Goal: Task Accomplishment & Management: Manage account settings

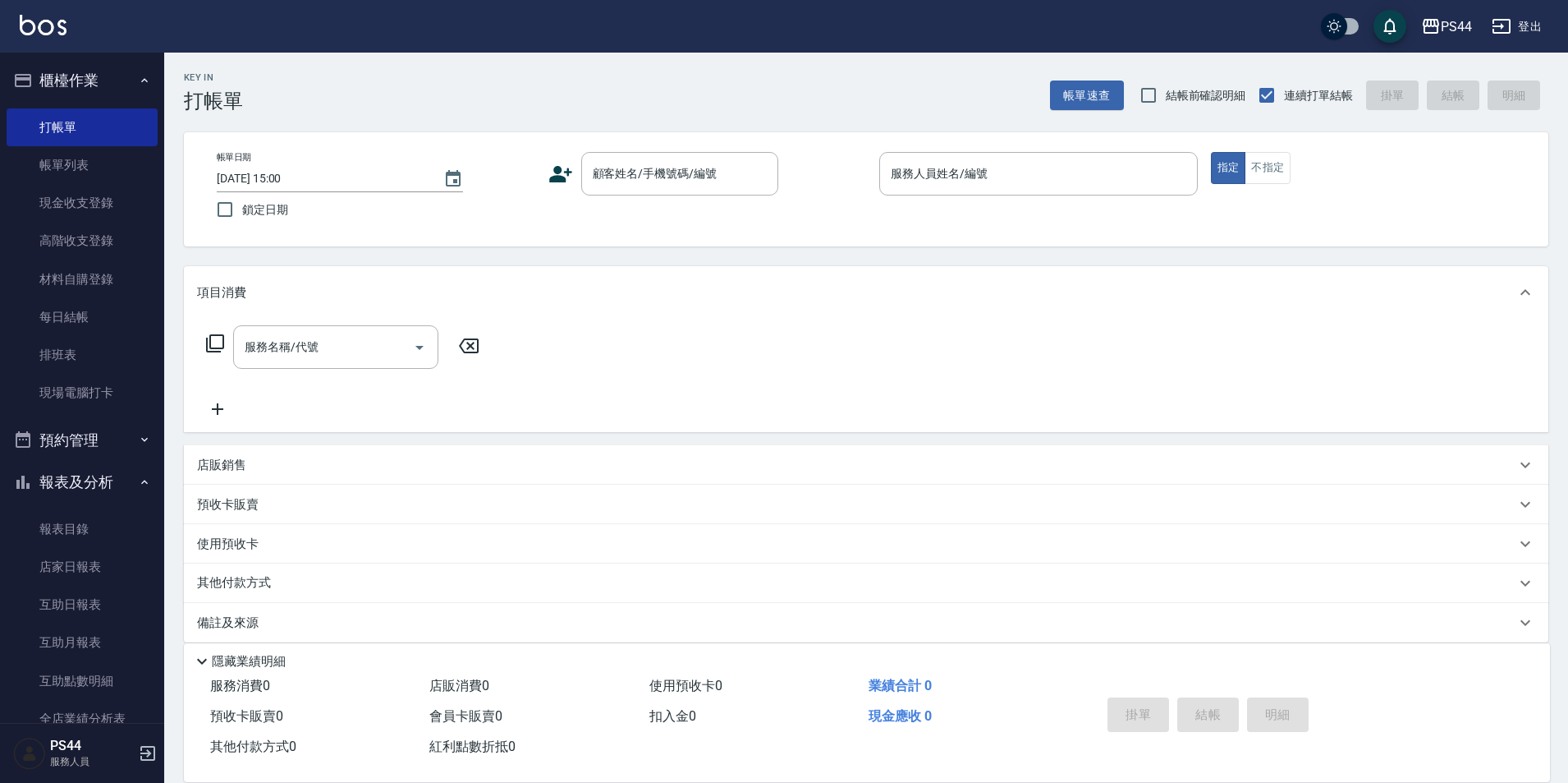
click at [51, 131] on link "打帳單" at bounding box center [81, 128] width 151 height 38
click at [1042, 157] on div "服務人員姓名/編號" at bounding box center [1039, 174] width 318 height 43
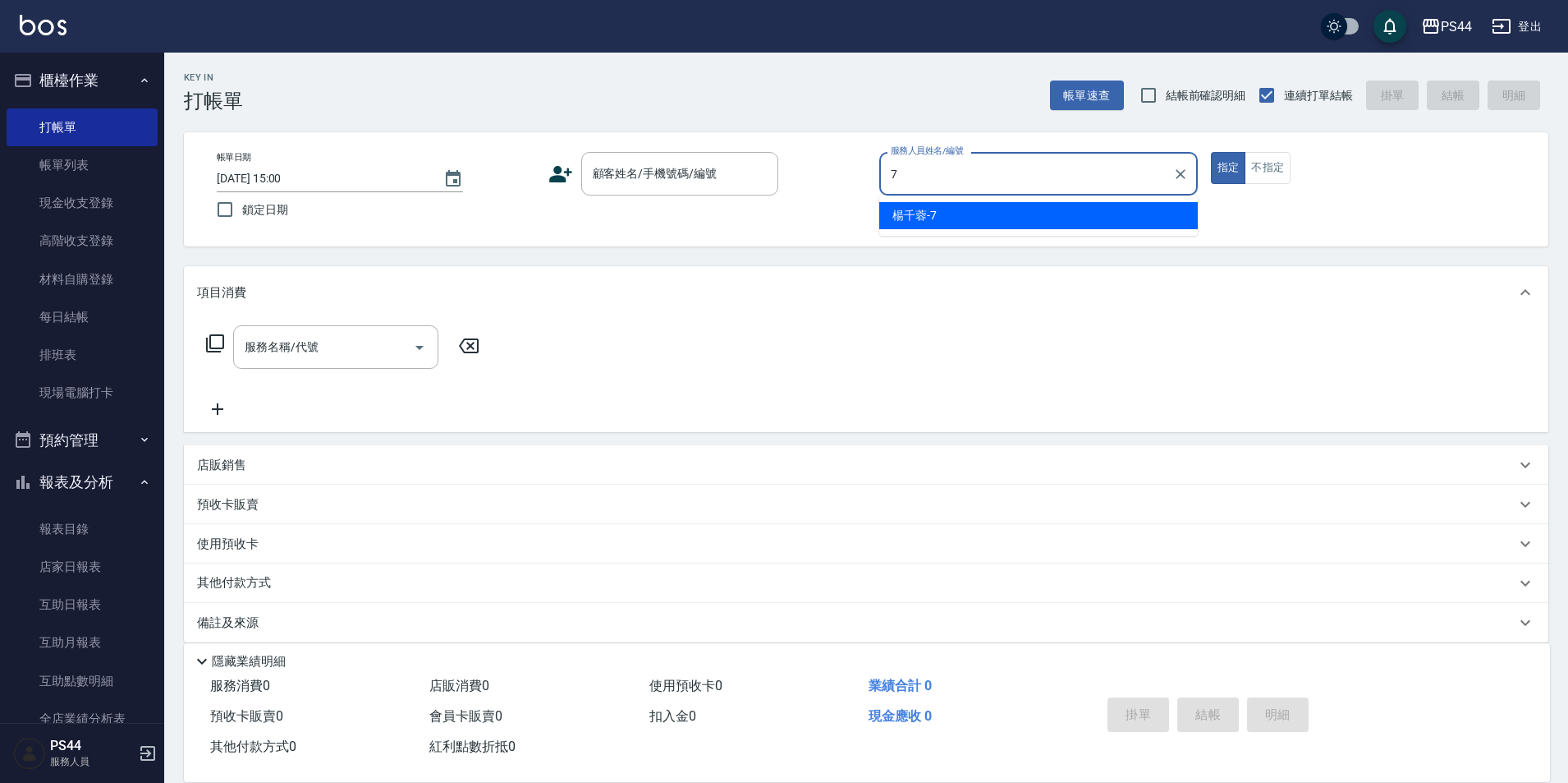
type input "[PERSON_NAME]-7"
type button "true"
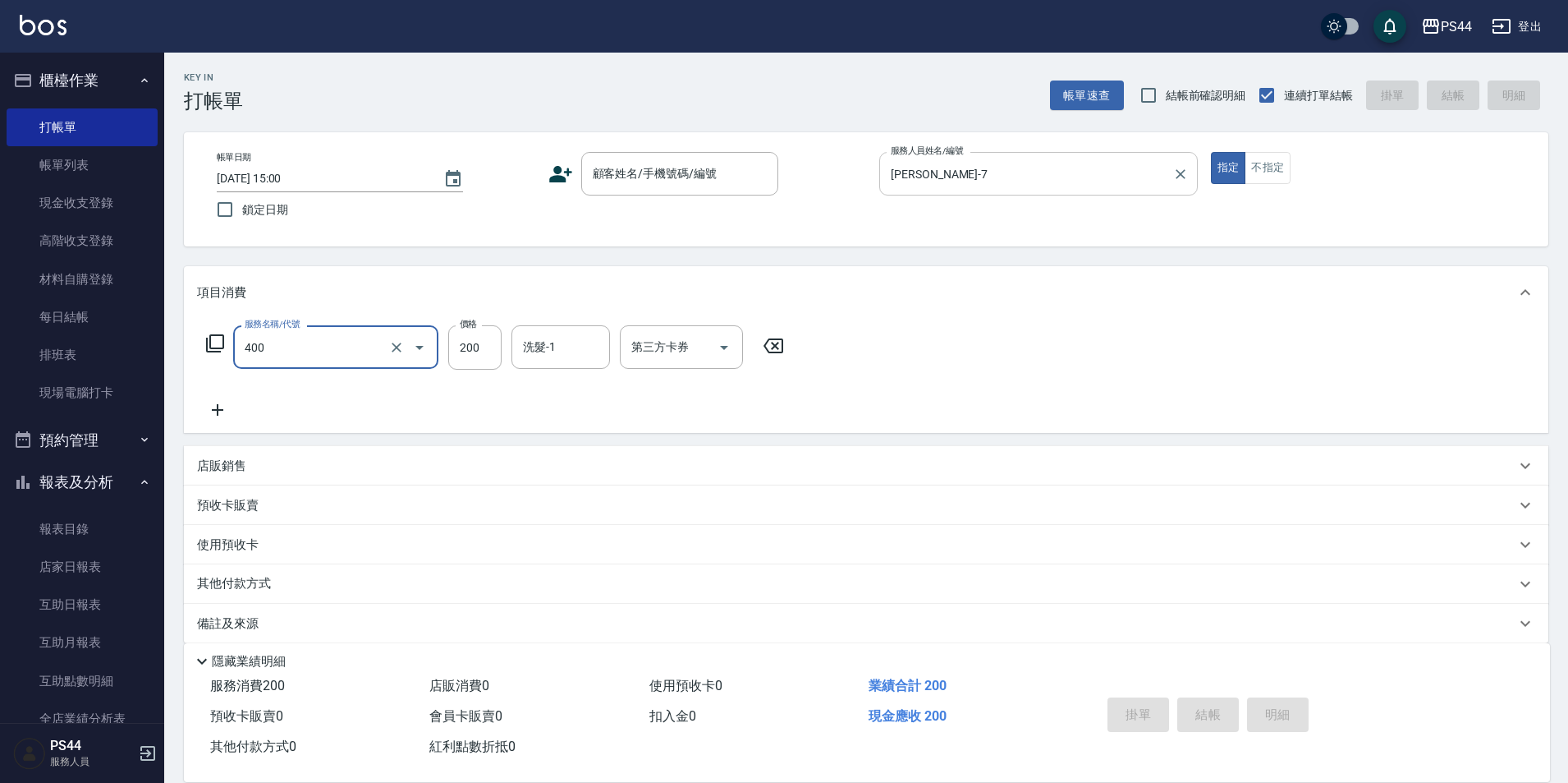
type input "自備護髮(400)"
type input "300"
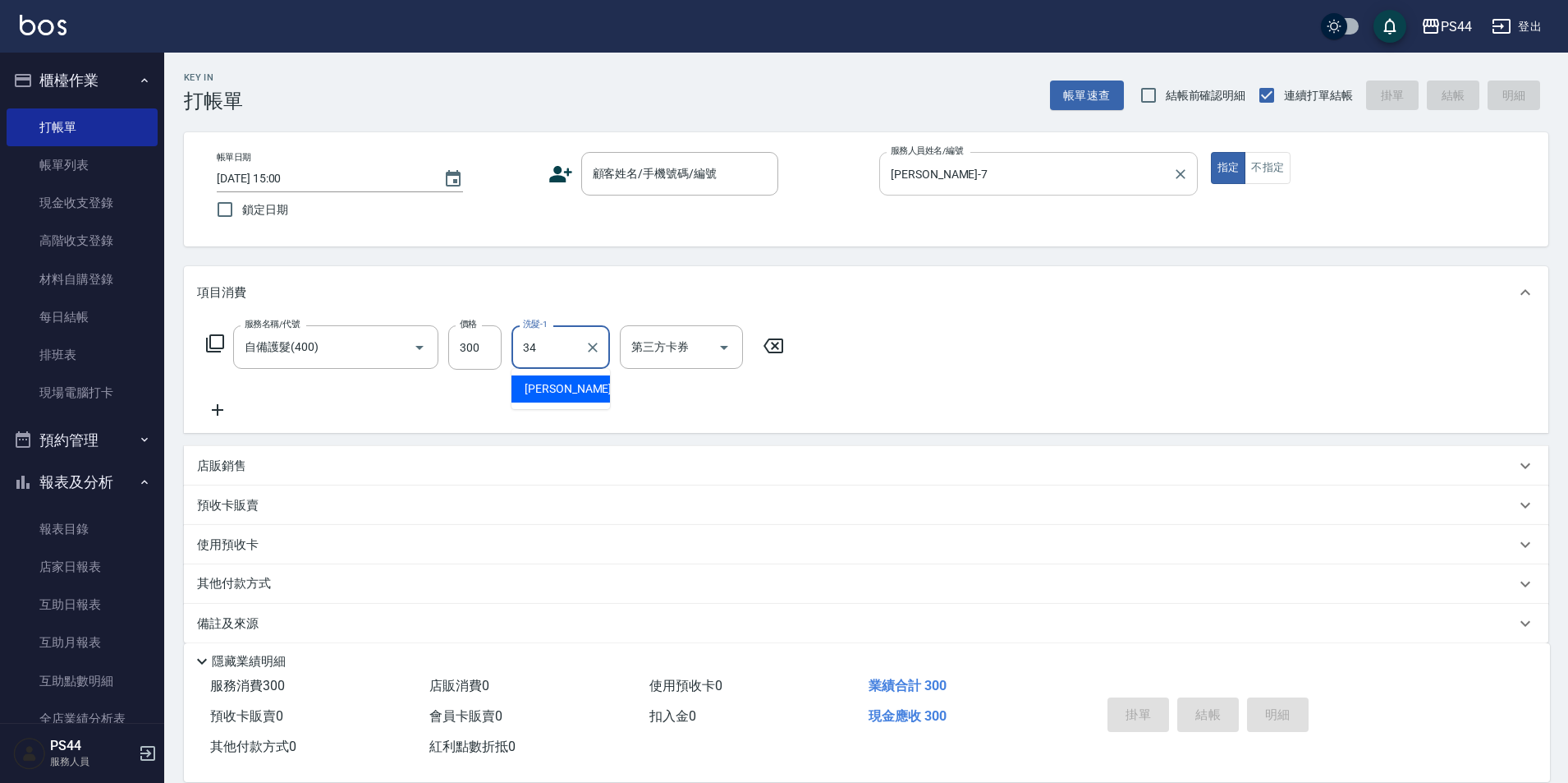
type input "[PERSON_NAME]-34"
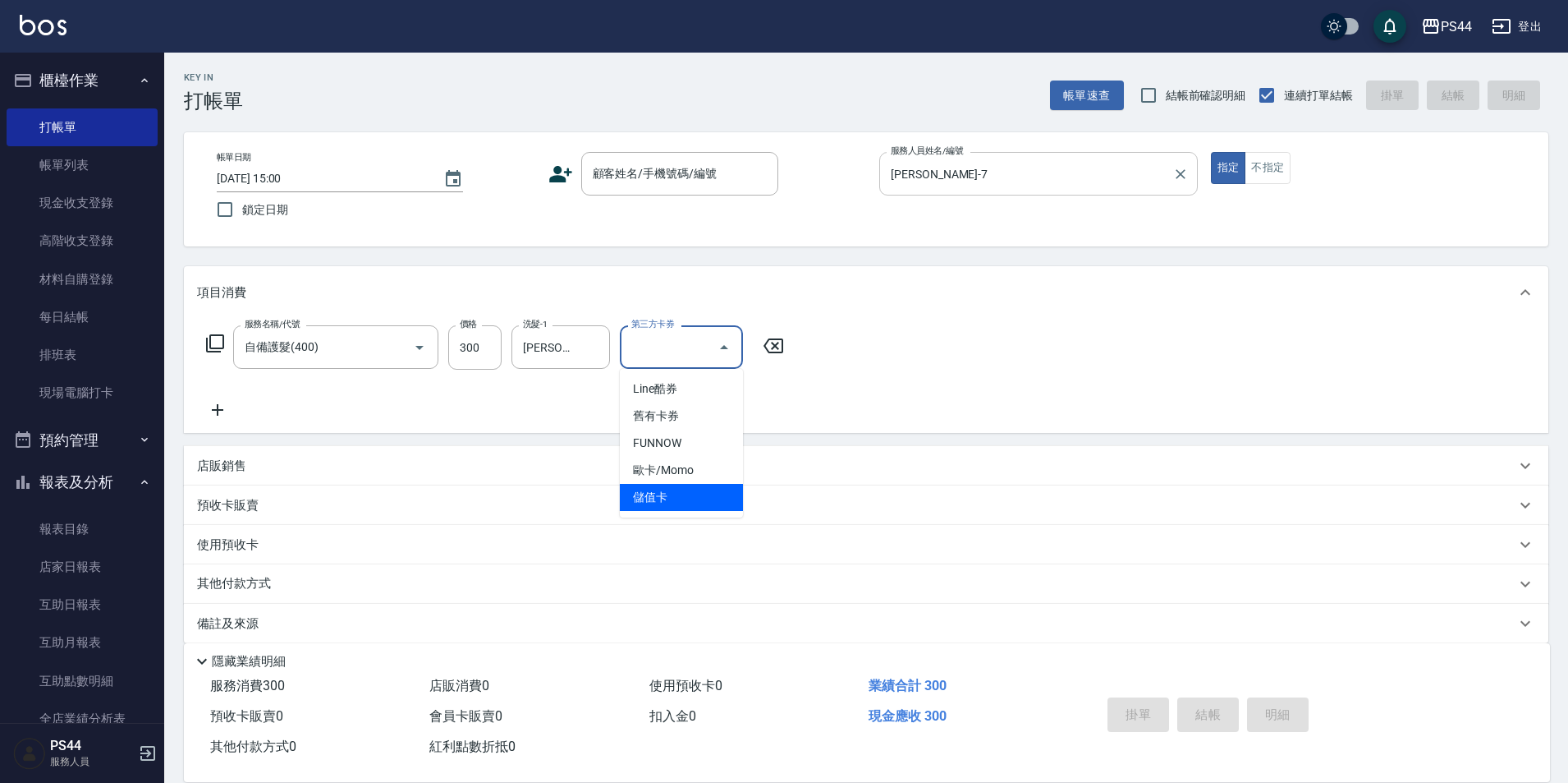
type input "儲值卡"
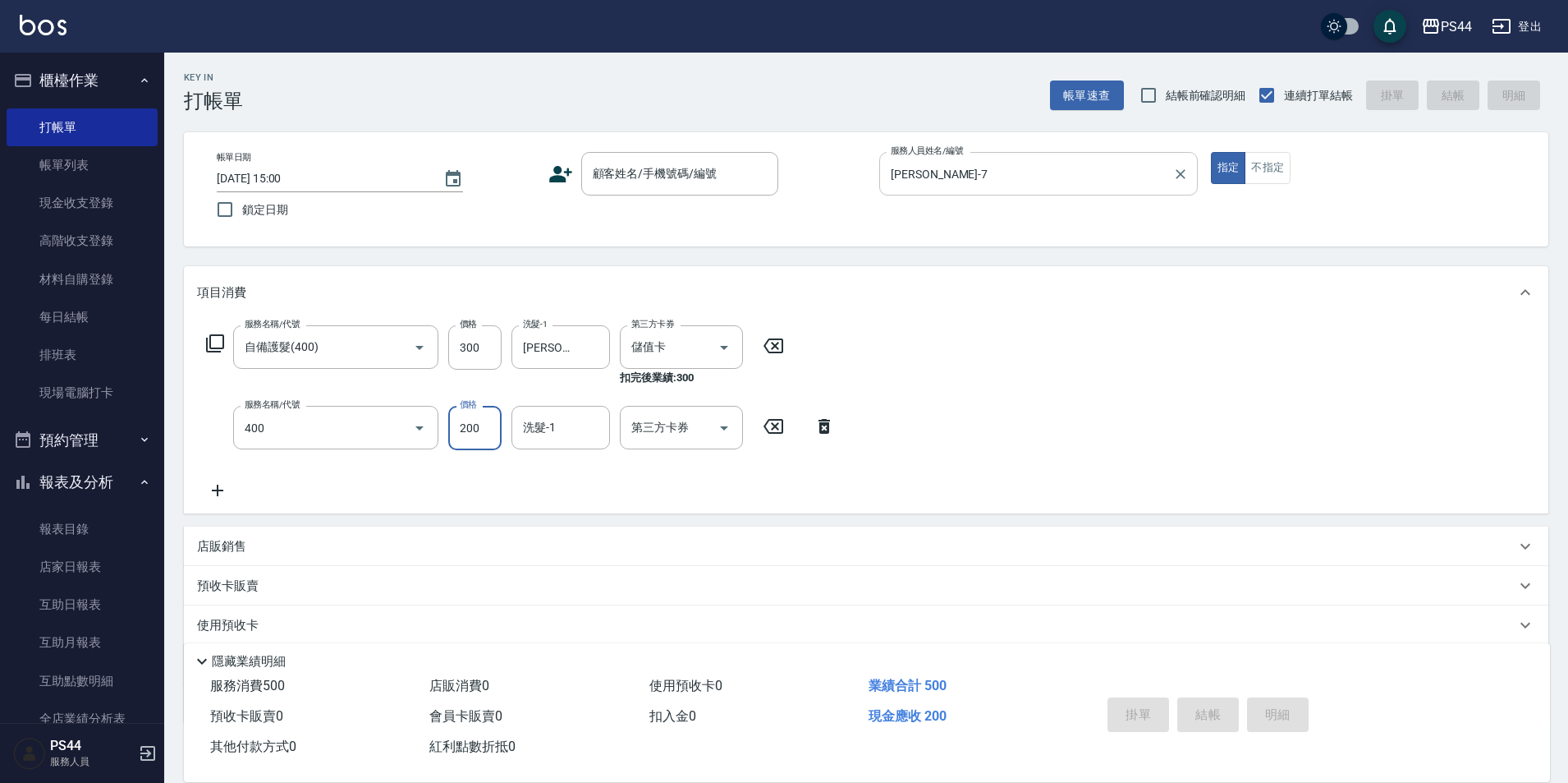
type input "自備護髮(400)"
type input "300"
type input "[PERSON_NAME]-34"
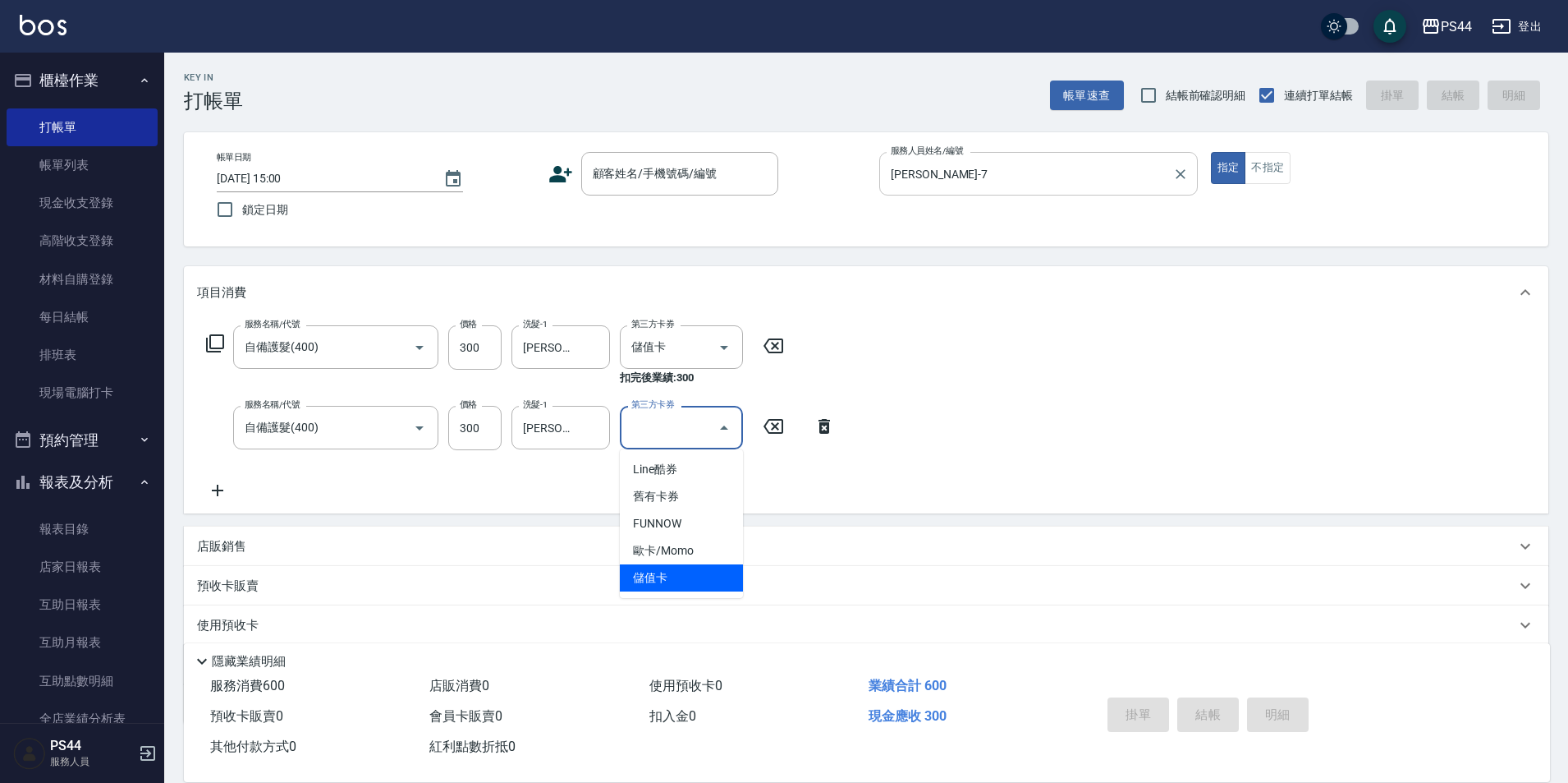
type input "儲值卡"
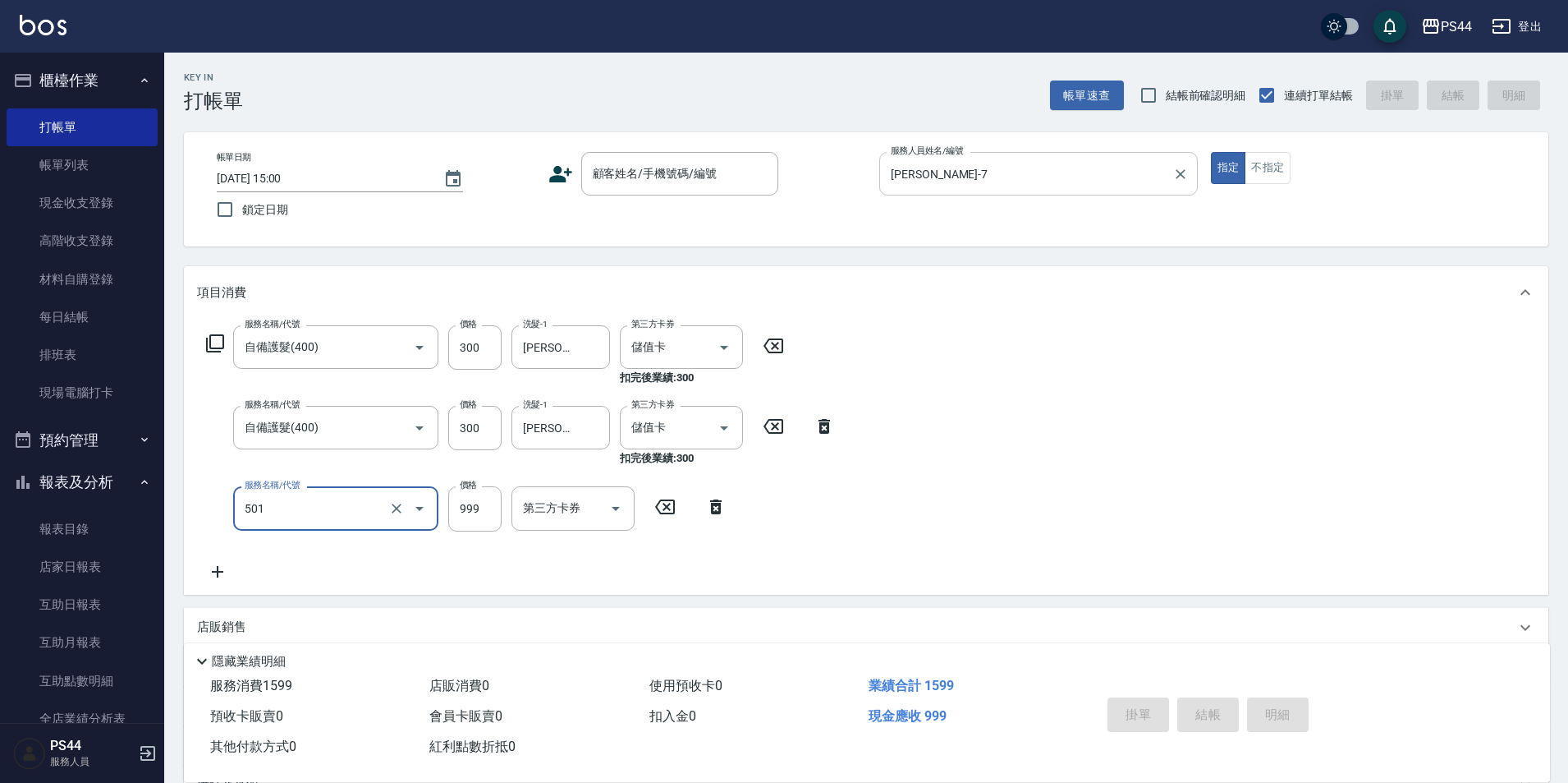
type input "染髮(501)"
type input "1600"
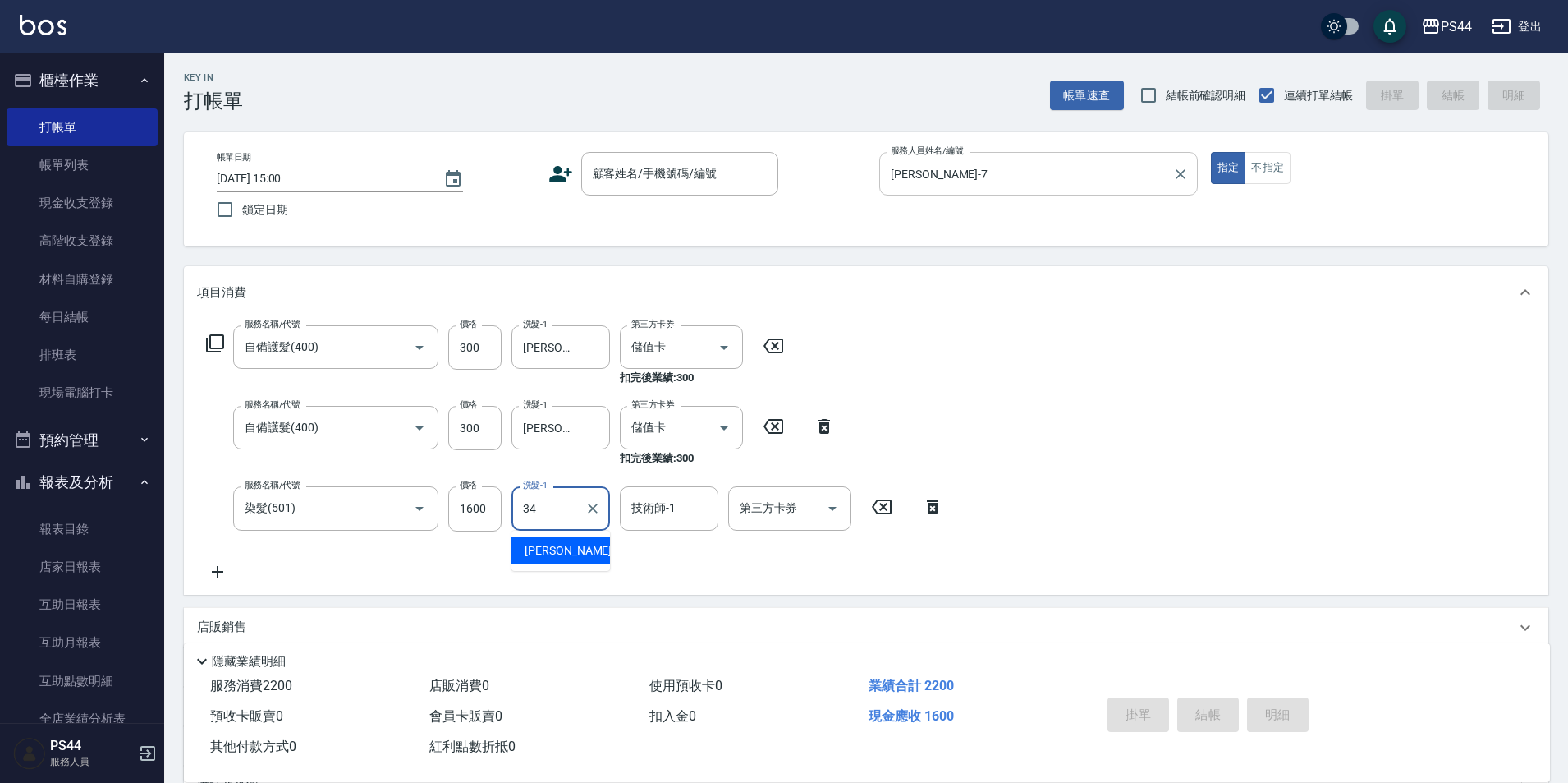
type input "[PERSON_NAME]-34"
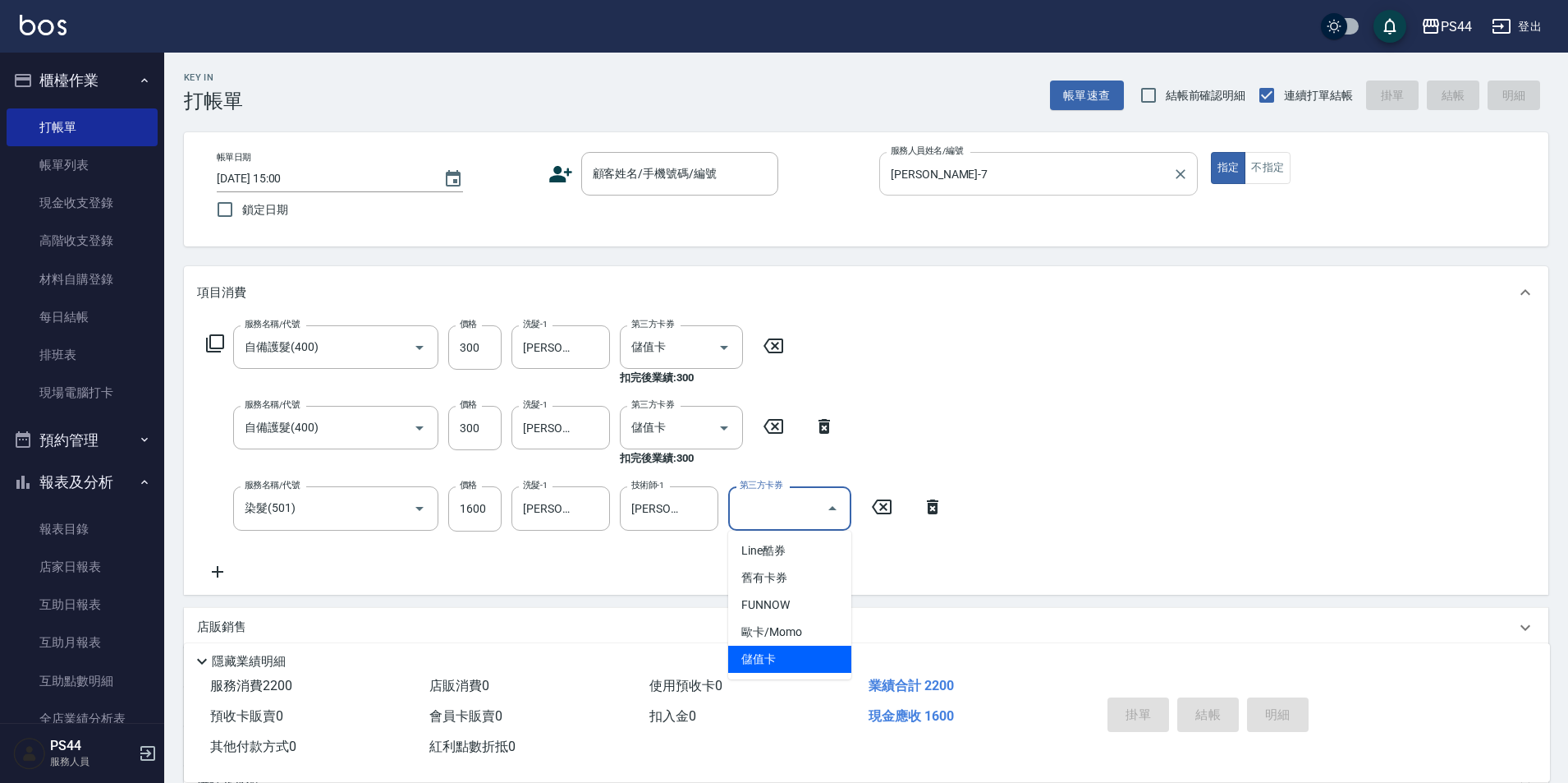
type input "儲值卡"
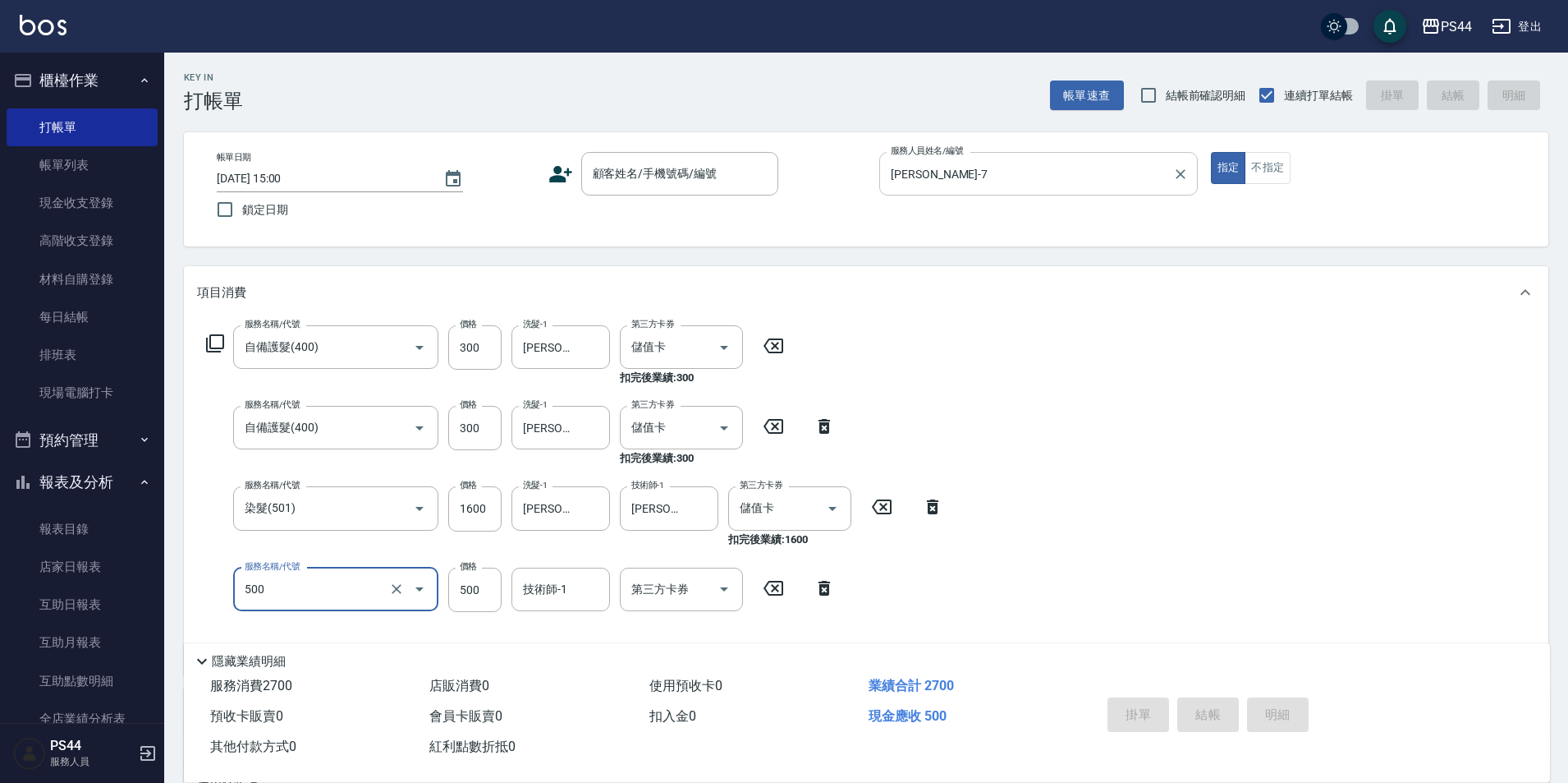
type input "去色(500)"
type input "1000"
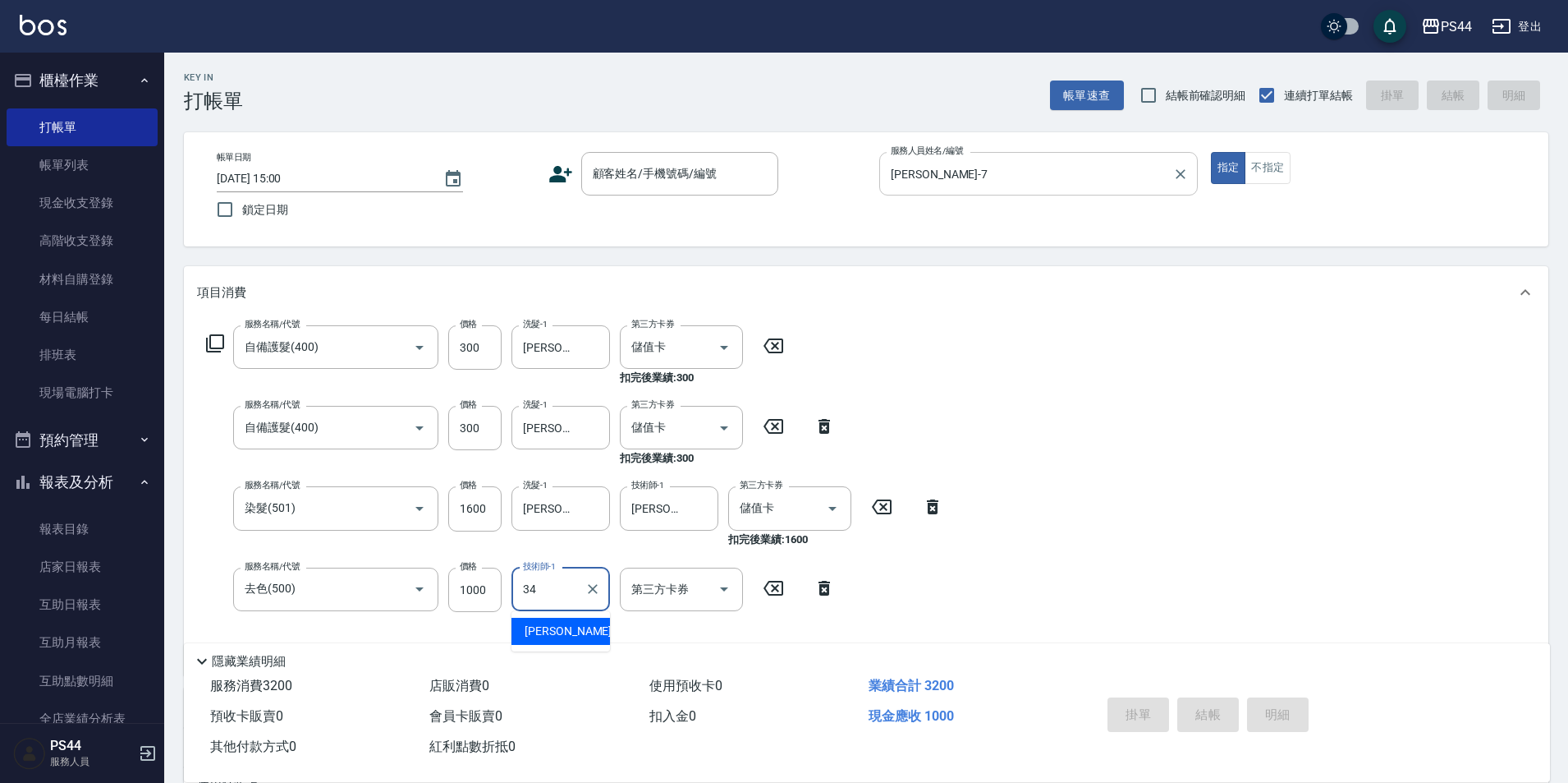
type input "[PERSON_NAME]-34"
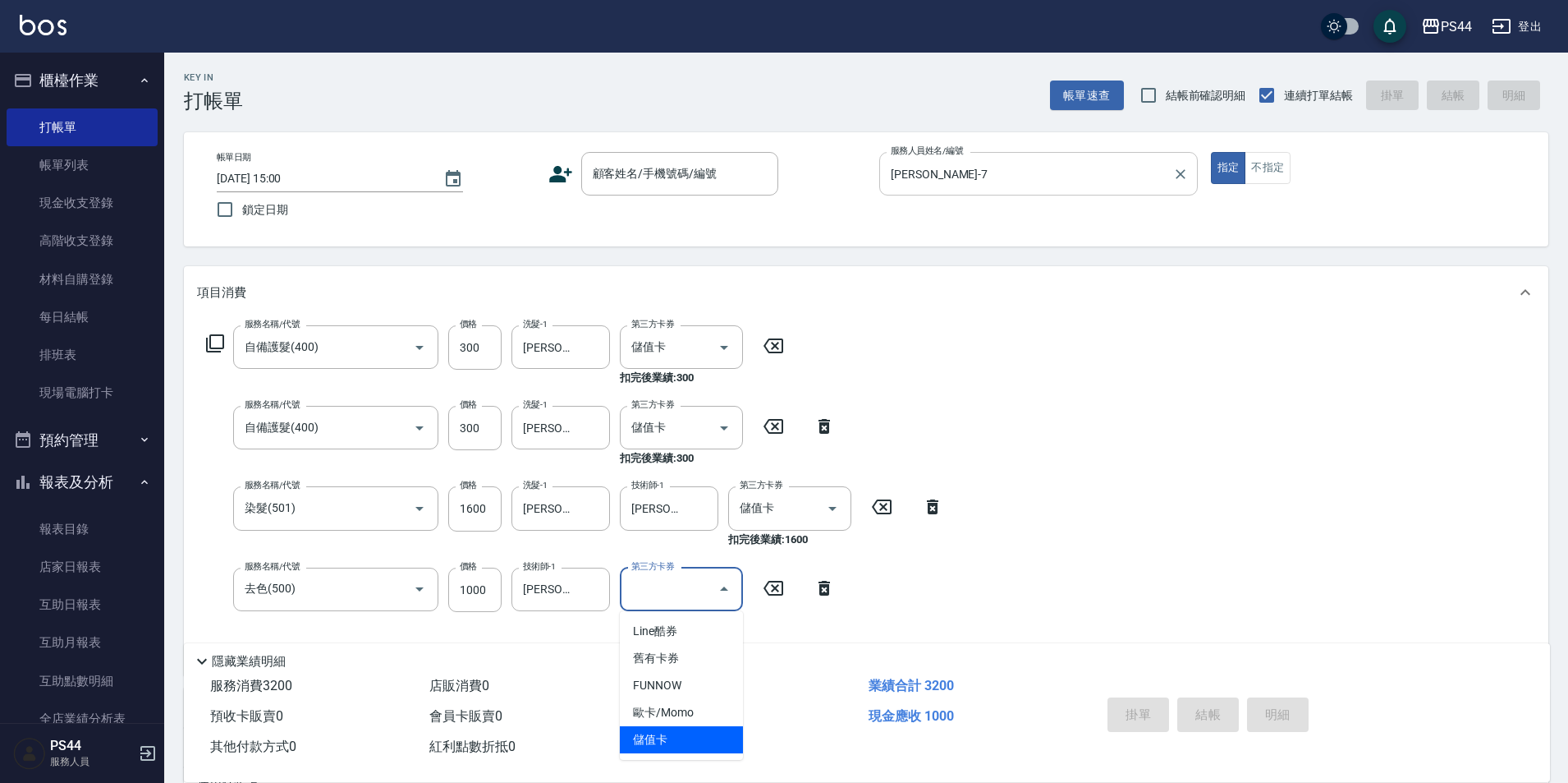
type input "儲值卡"
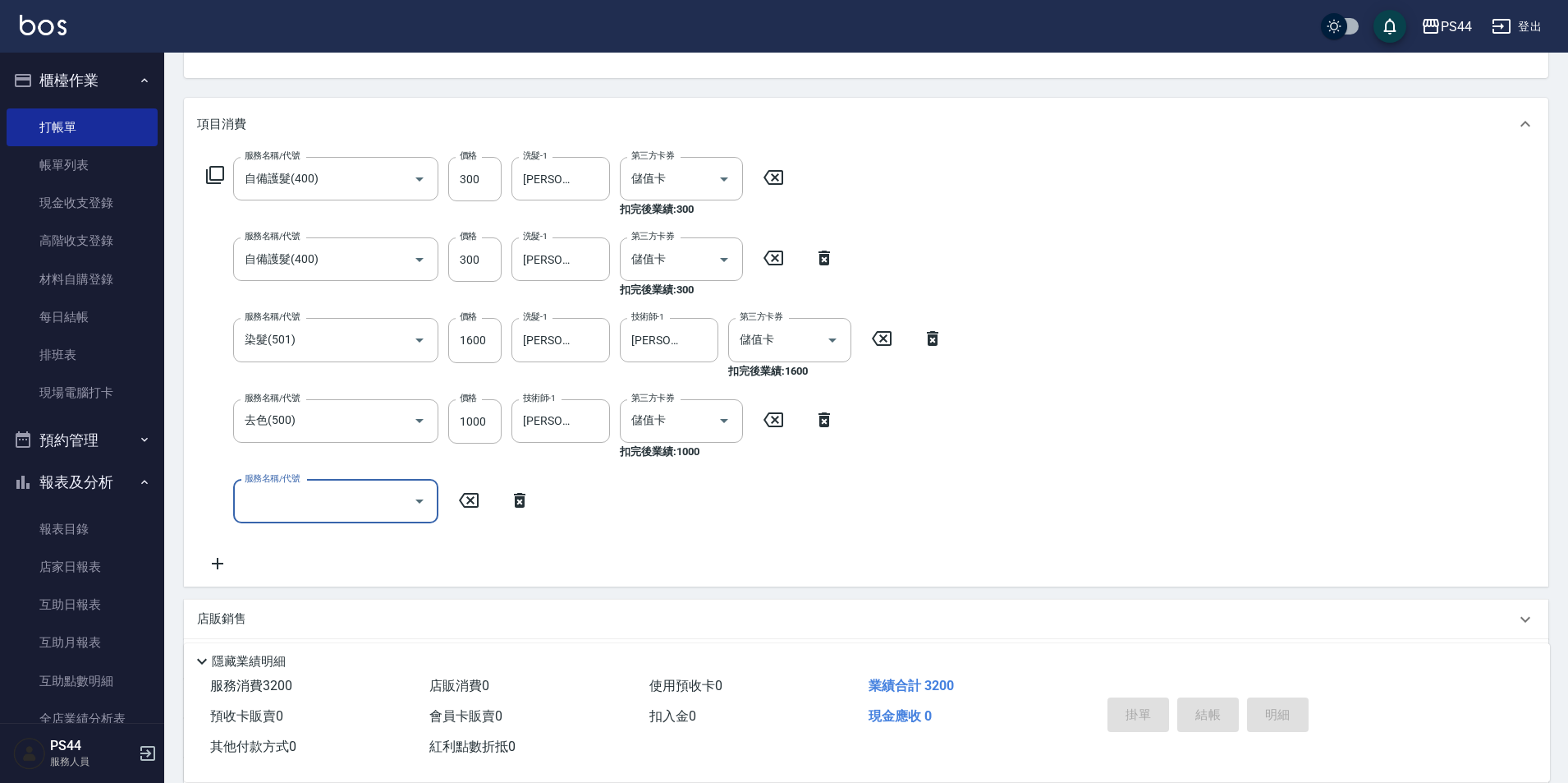
scroll to position [246, 0]
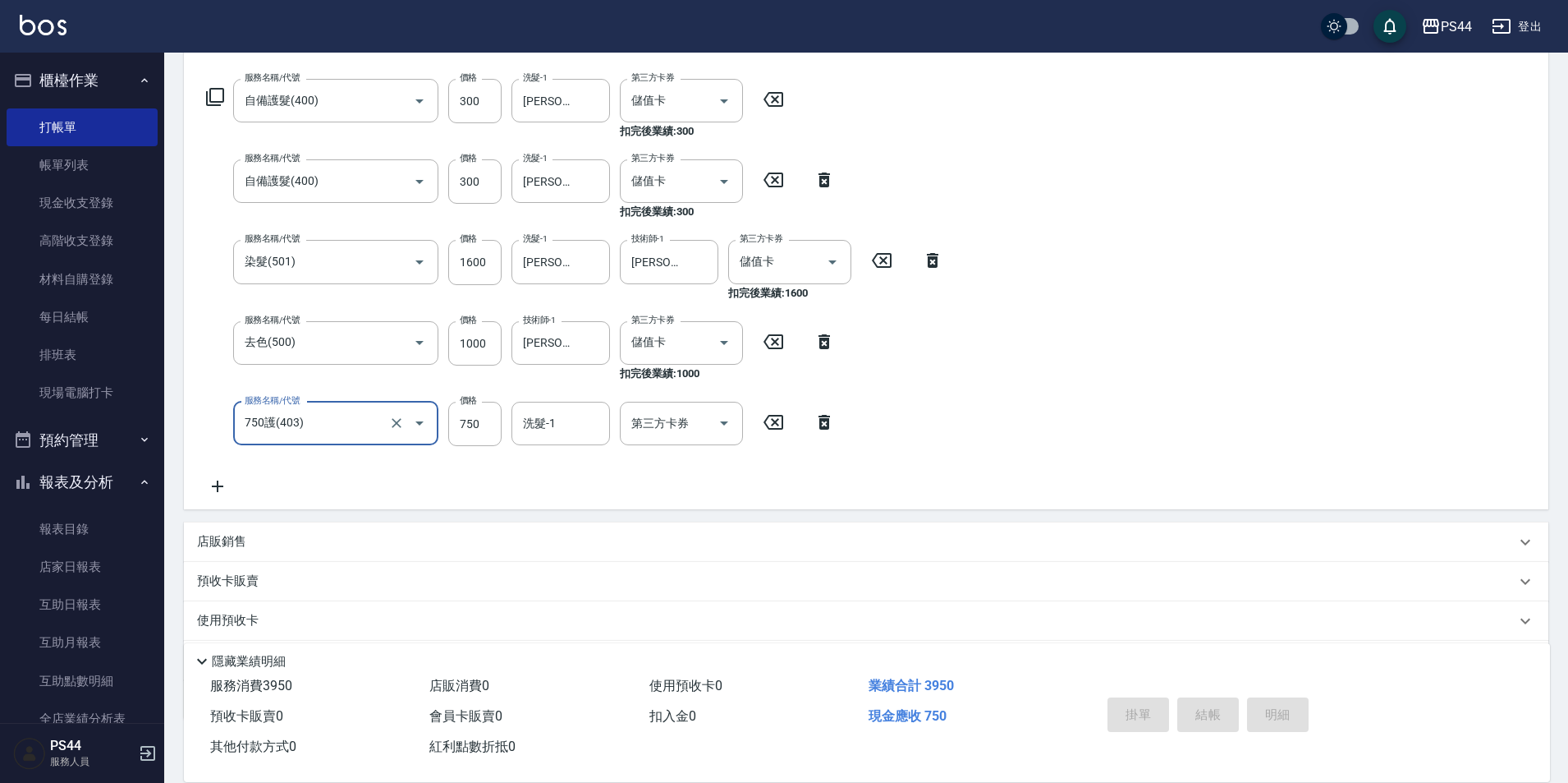
type input "750護(403)"
type input "[PERSON_NAME]-34"
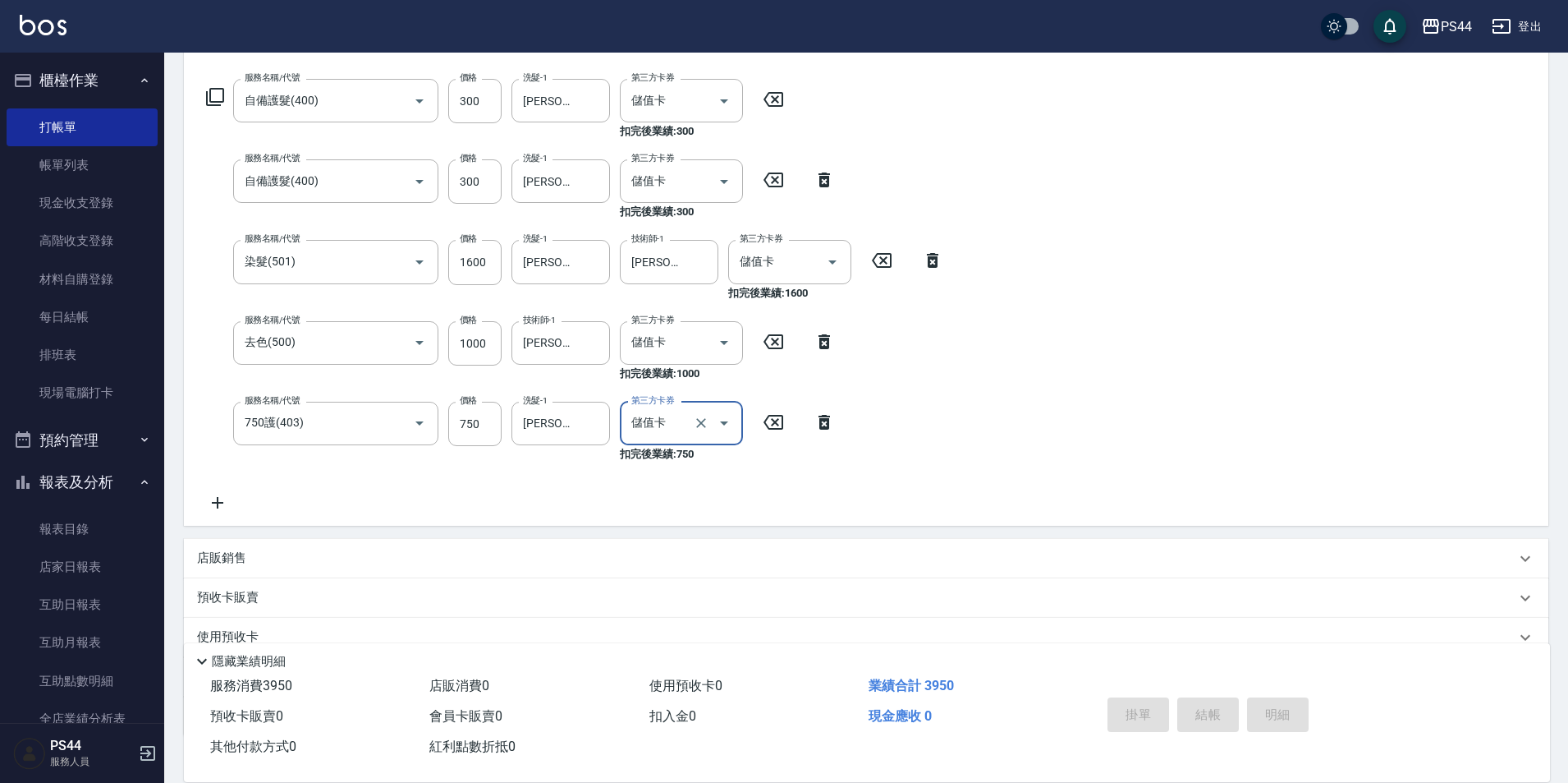
type input "儲值卡"
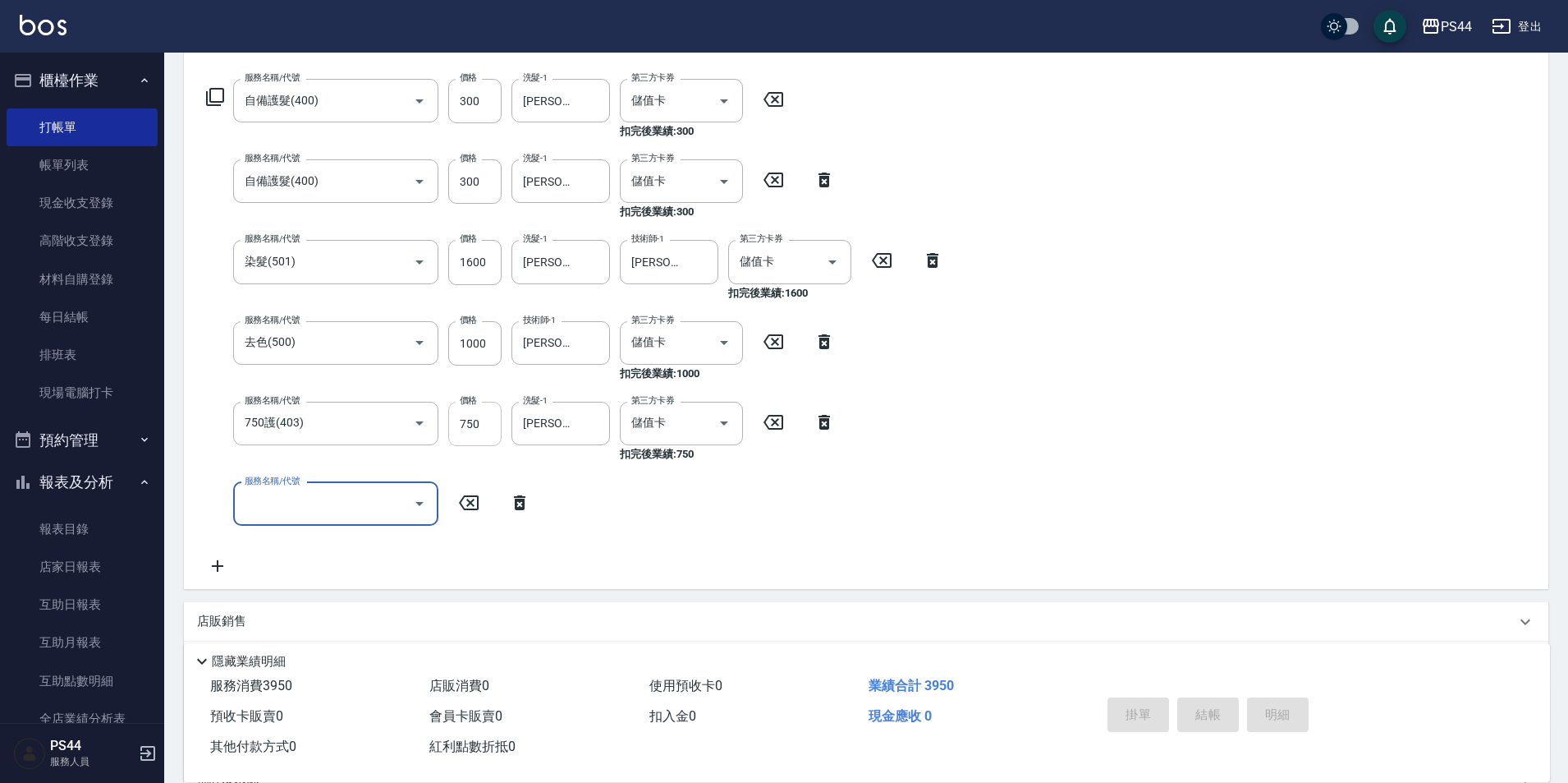
click at [490, 434] on input "750" at bounding box center [474, 424] width 53 height 44
type input "450"
type input "儲值6000(902)"
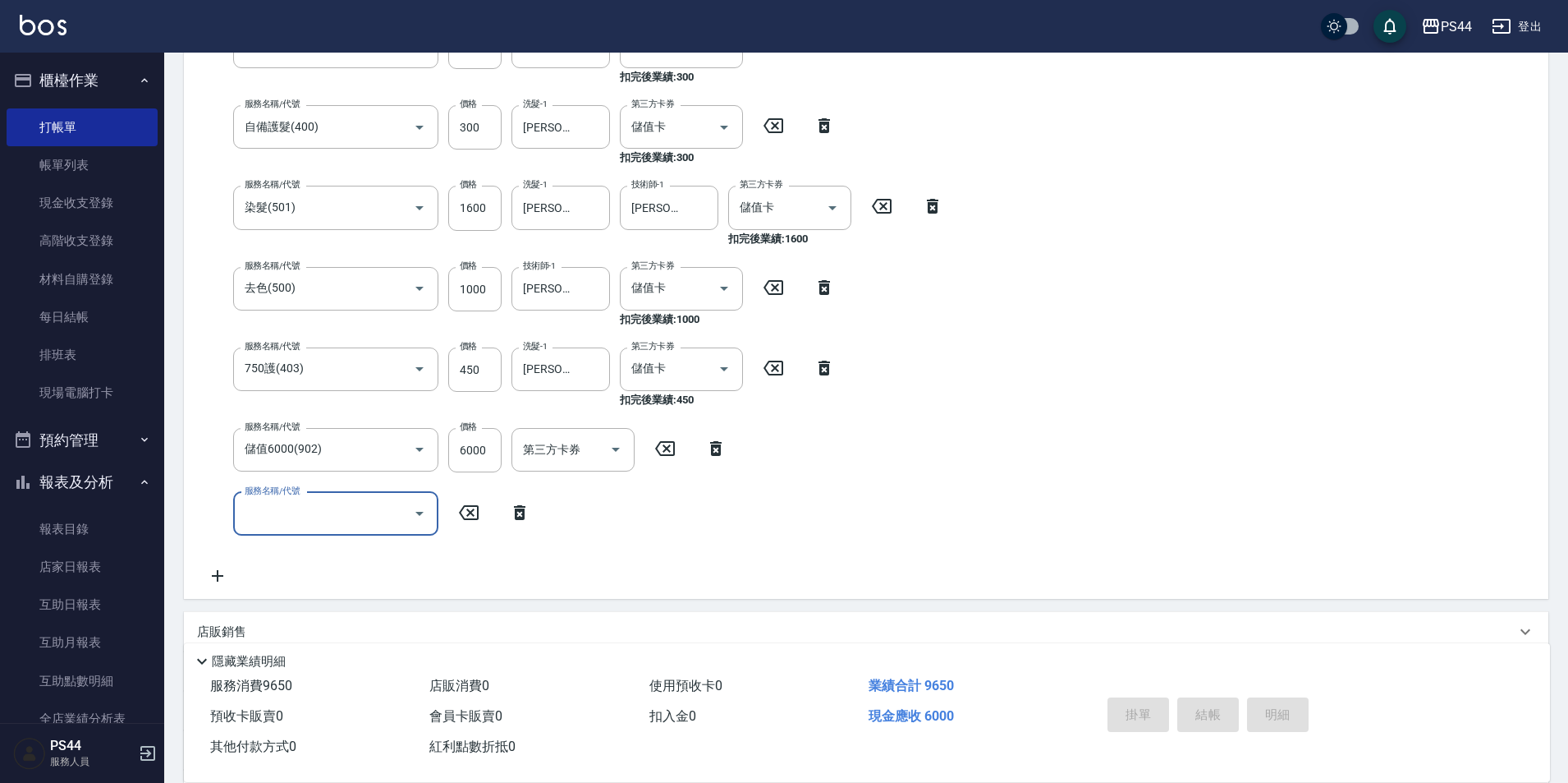
scroll to position [329, 0]
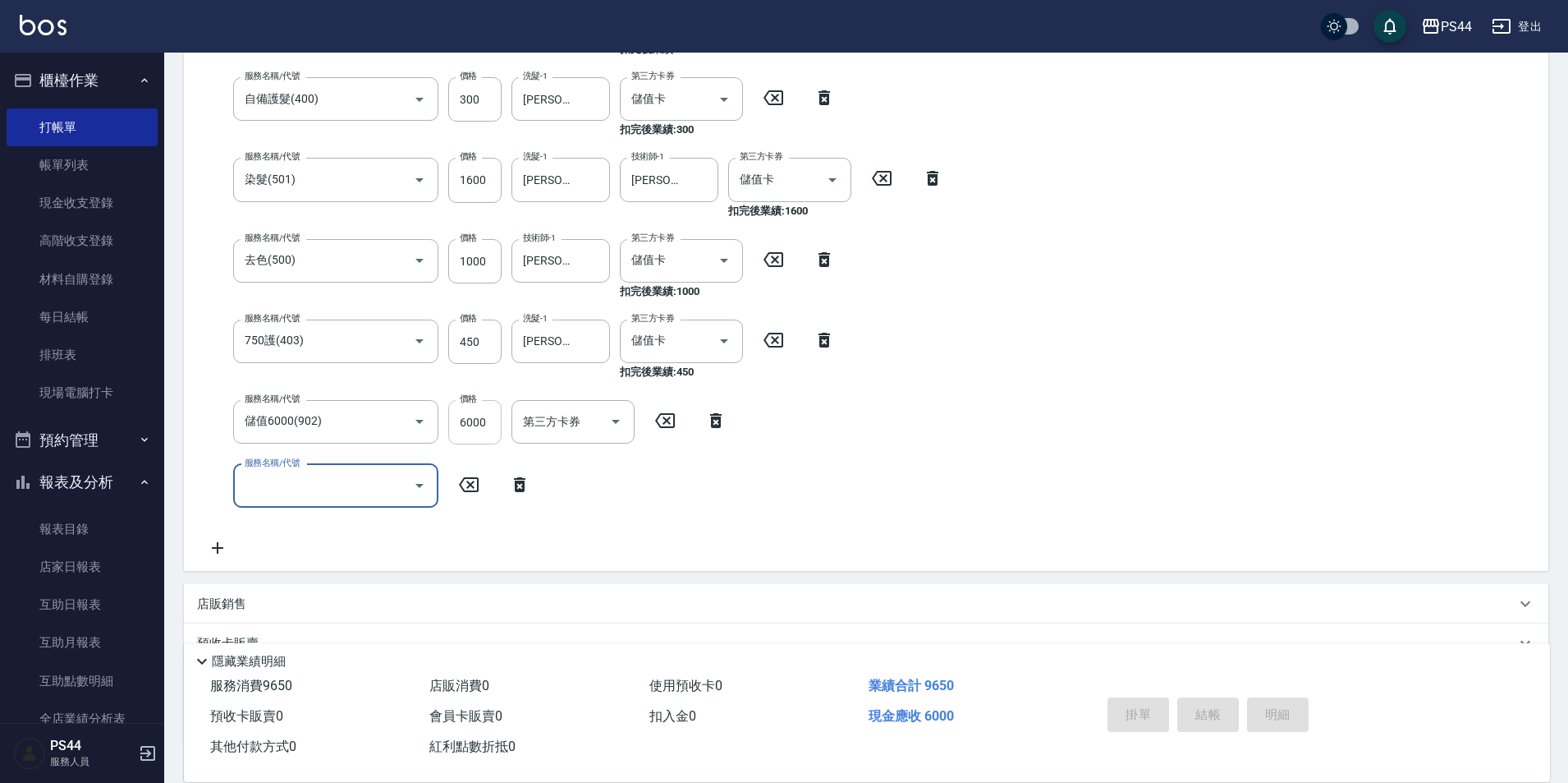
click at [484, 414] on input "6000" at bounding box center [474, 422] width 53 height 44
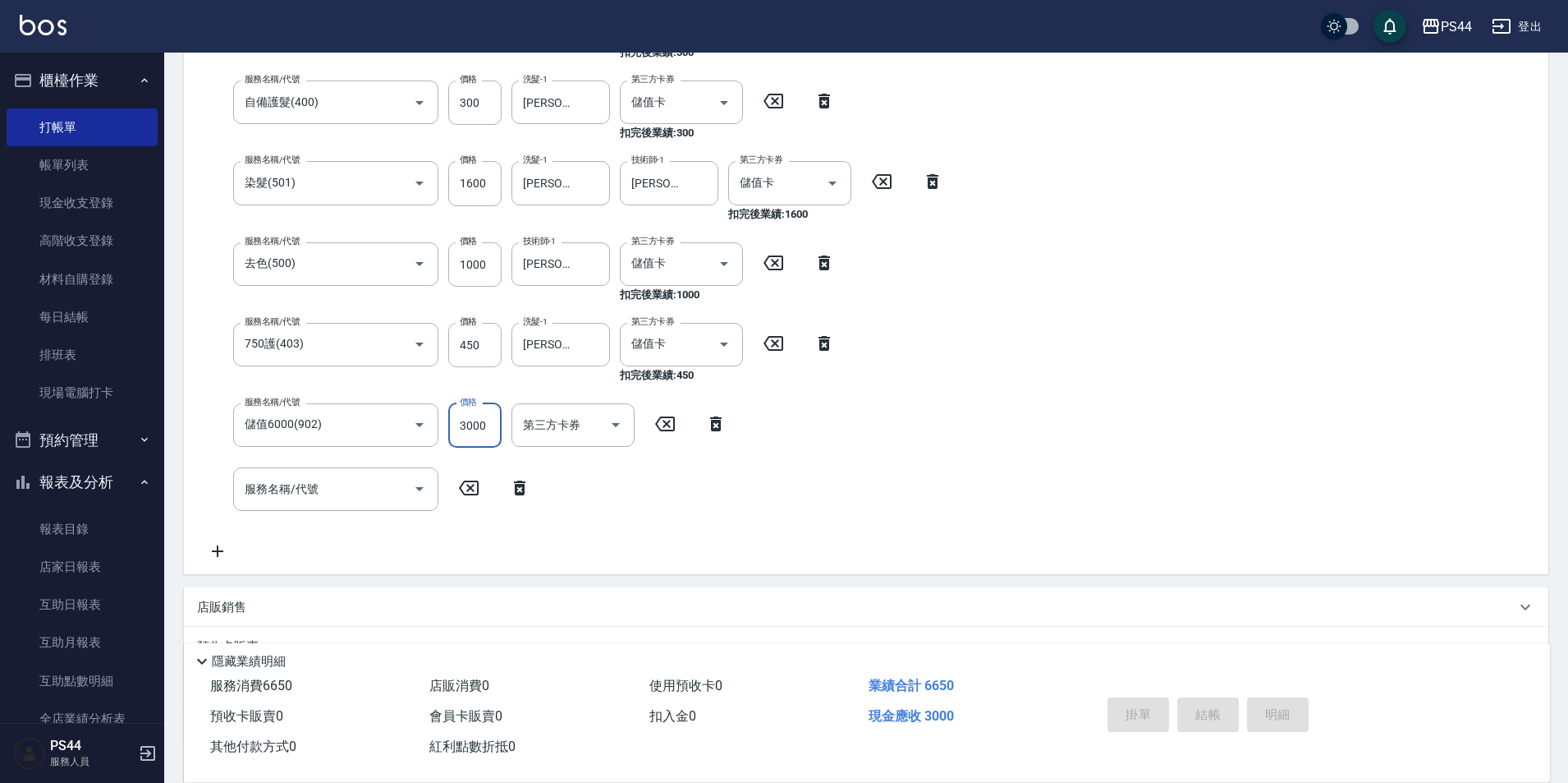
type input "3000"
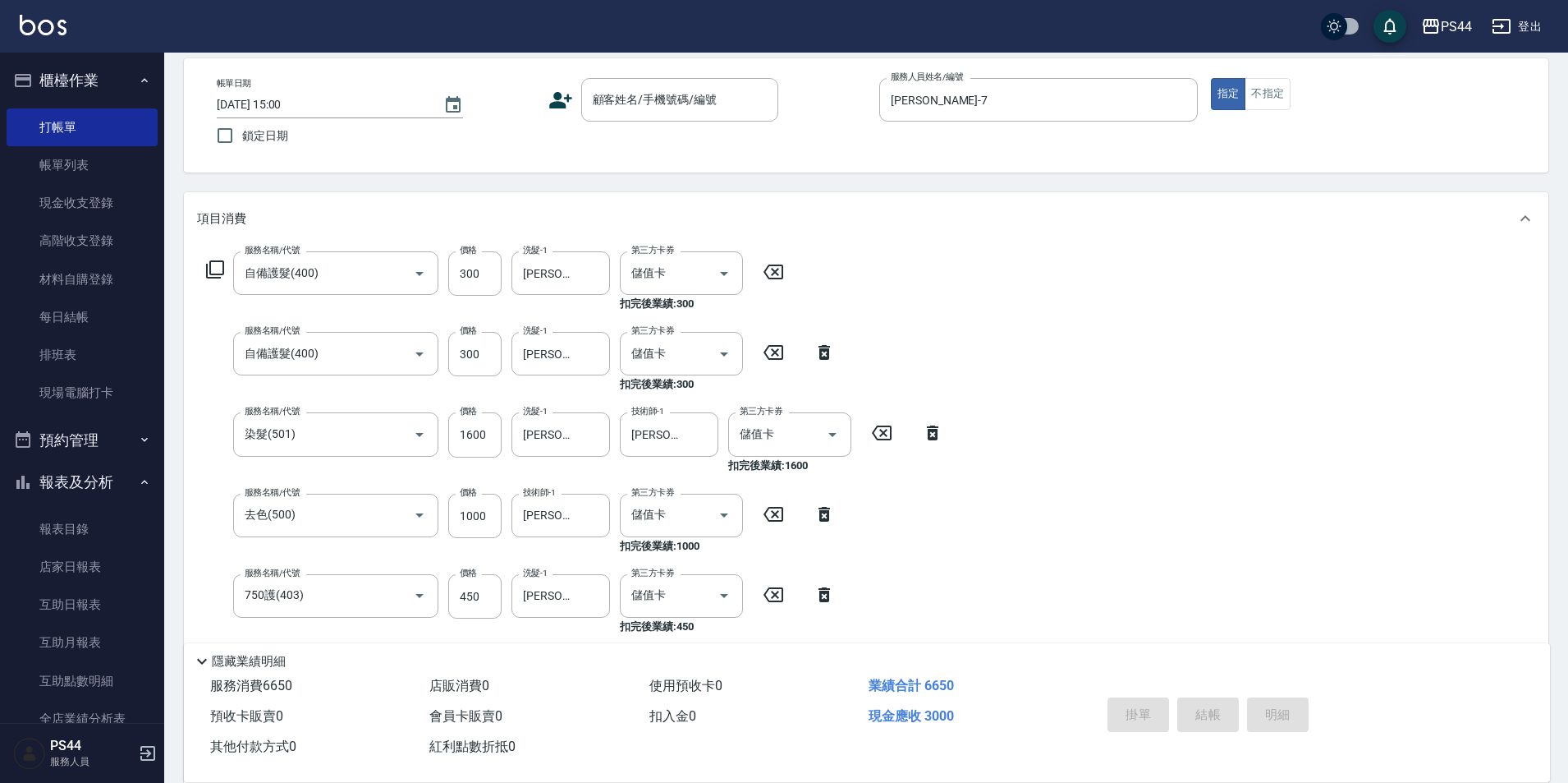
scroll to position [0, 0]
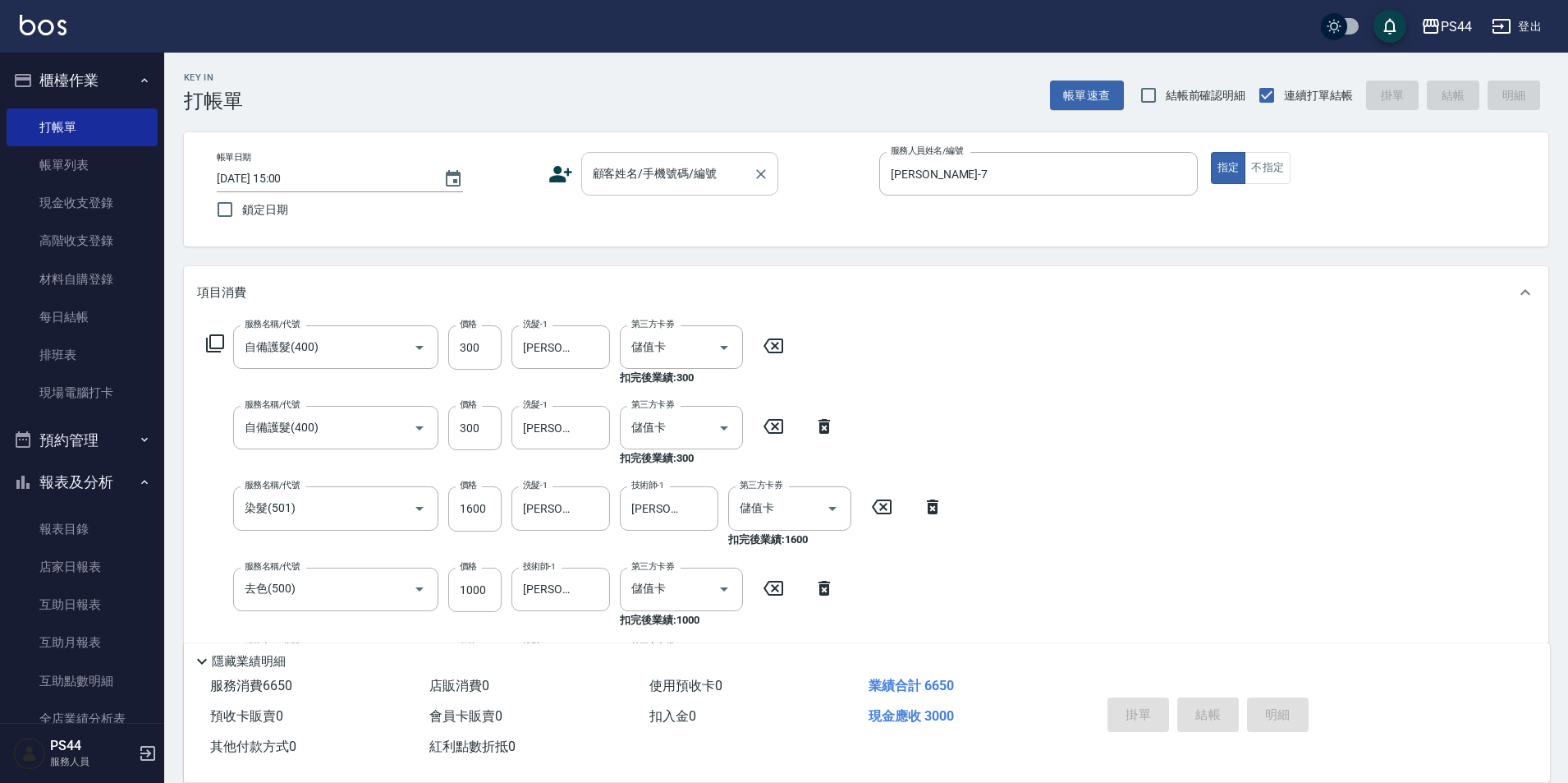
click at [679, 169] on div "顧客姓名/手機號碼/編號 顧客姓名/手機號碼/編號" at bounding box center [679, 174] width 197 height 43
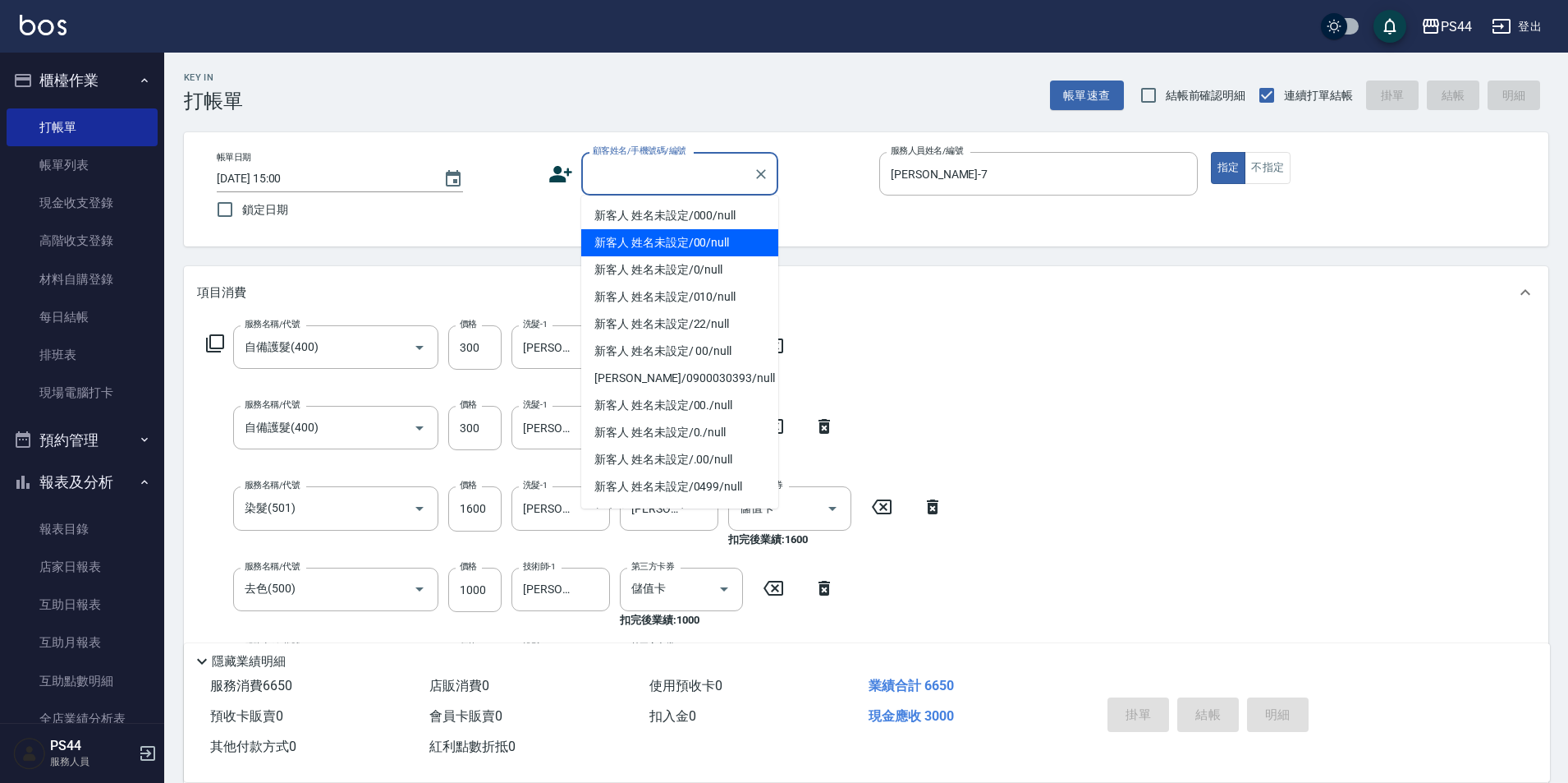
click at [659, 235] on li "新客人 姓名未設定/00/null" at bounding box center [679, 243] width 197 height 27
type input "新客人 姓名未設定/00/null"
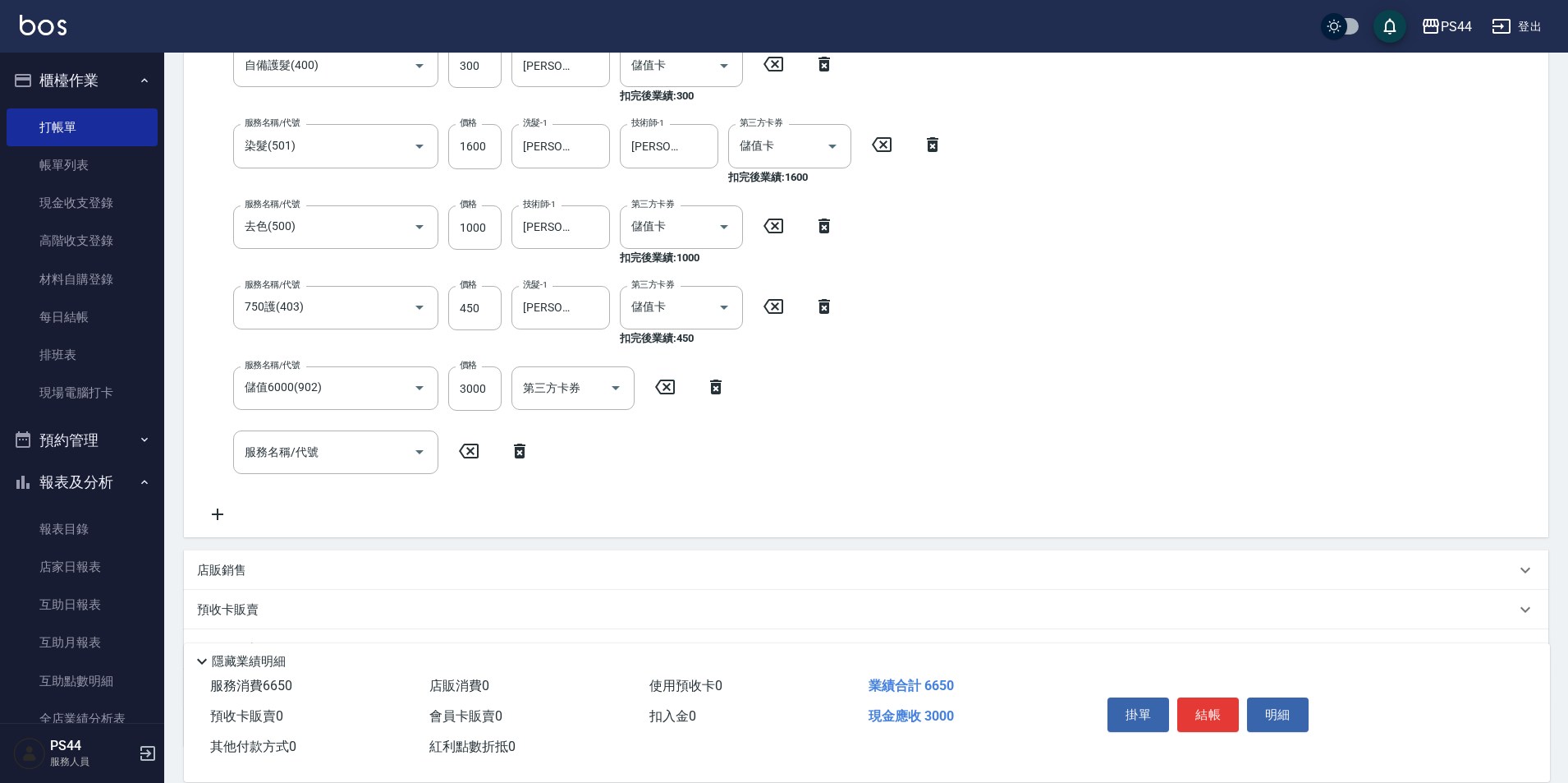
scroll to position [484, 0]
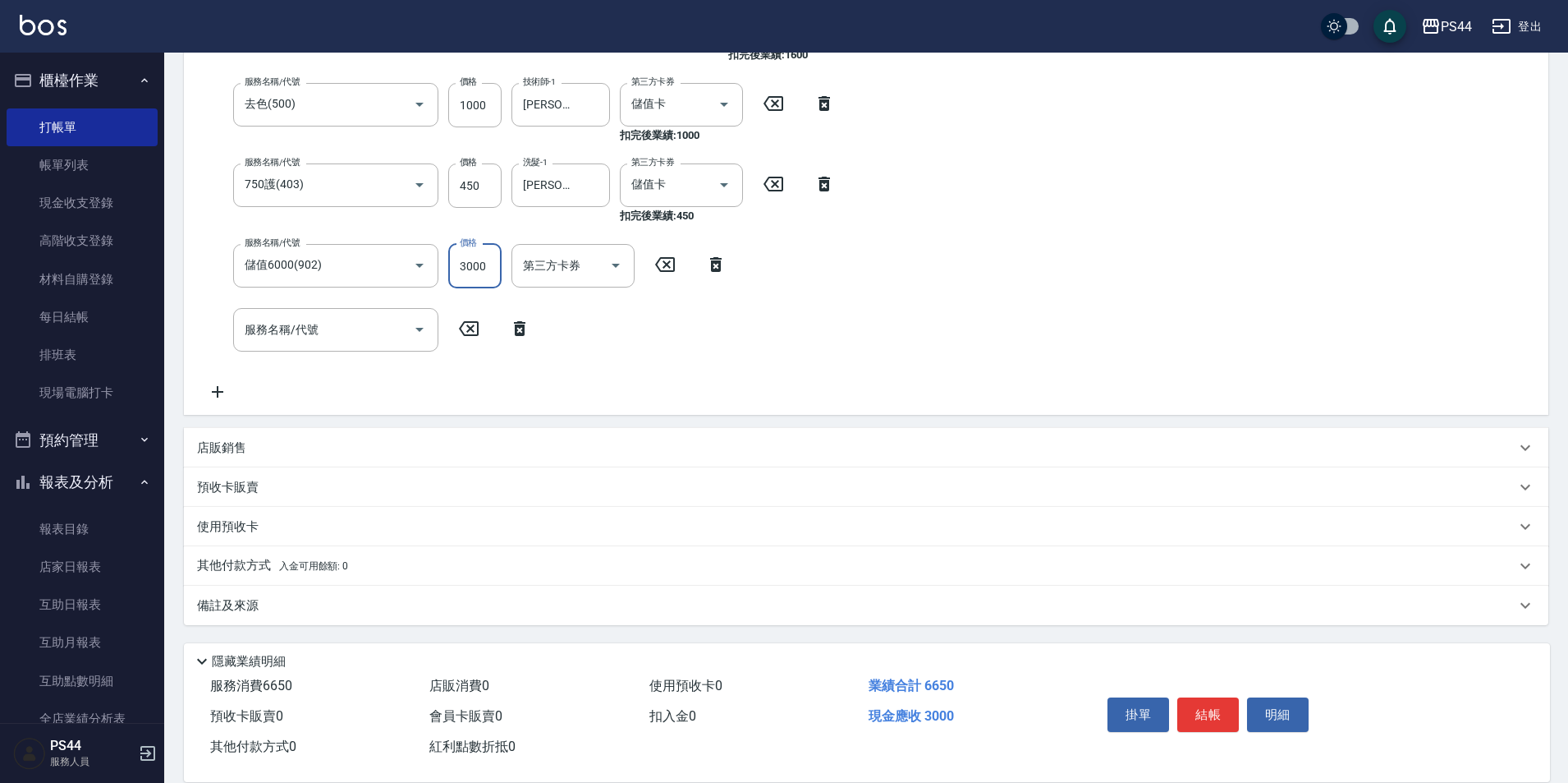
click at [473, 259] on div "Key In 打帳單 帳單速查 結帳前確認明細 連續打單結帳 掛單 結帳 明細 帳單日期 [DATE] 15:00 鎖定日期 顧客姓名/手機號碼/編號 新客人…" at bounding box center [865, 176] width 1403 height 1215
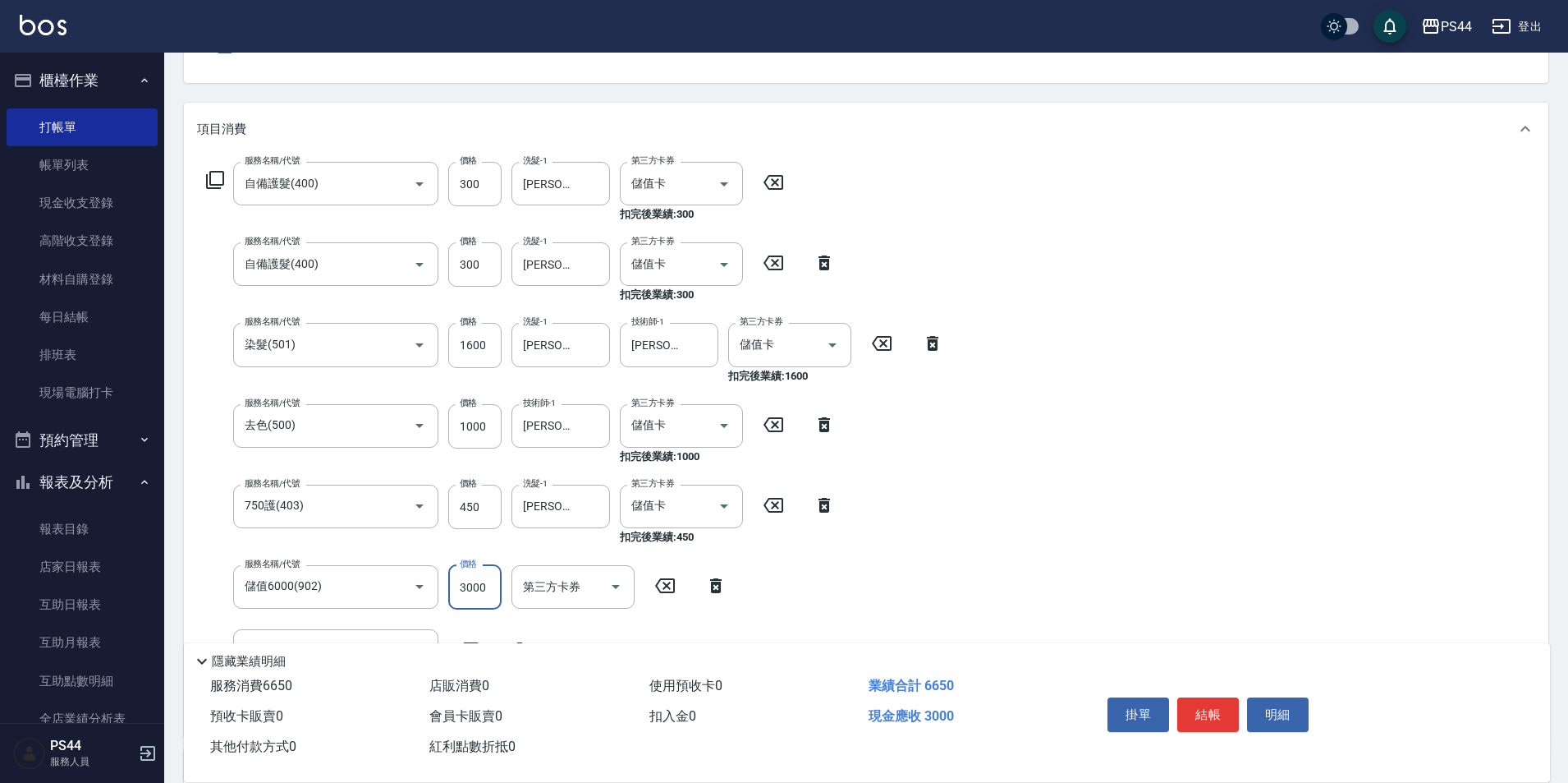
scroll to position [329, 0]
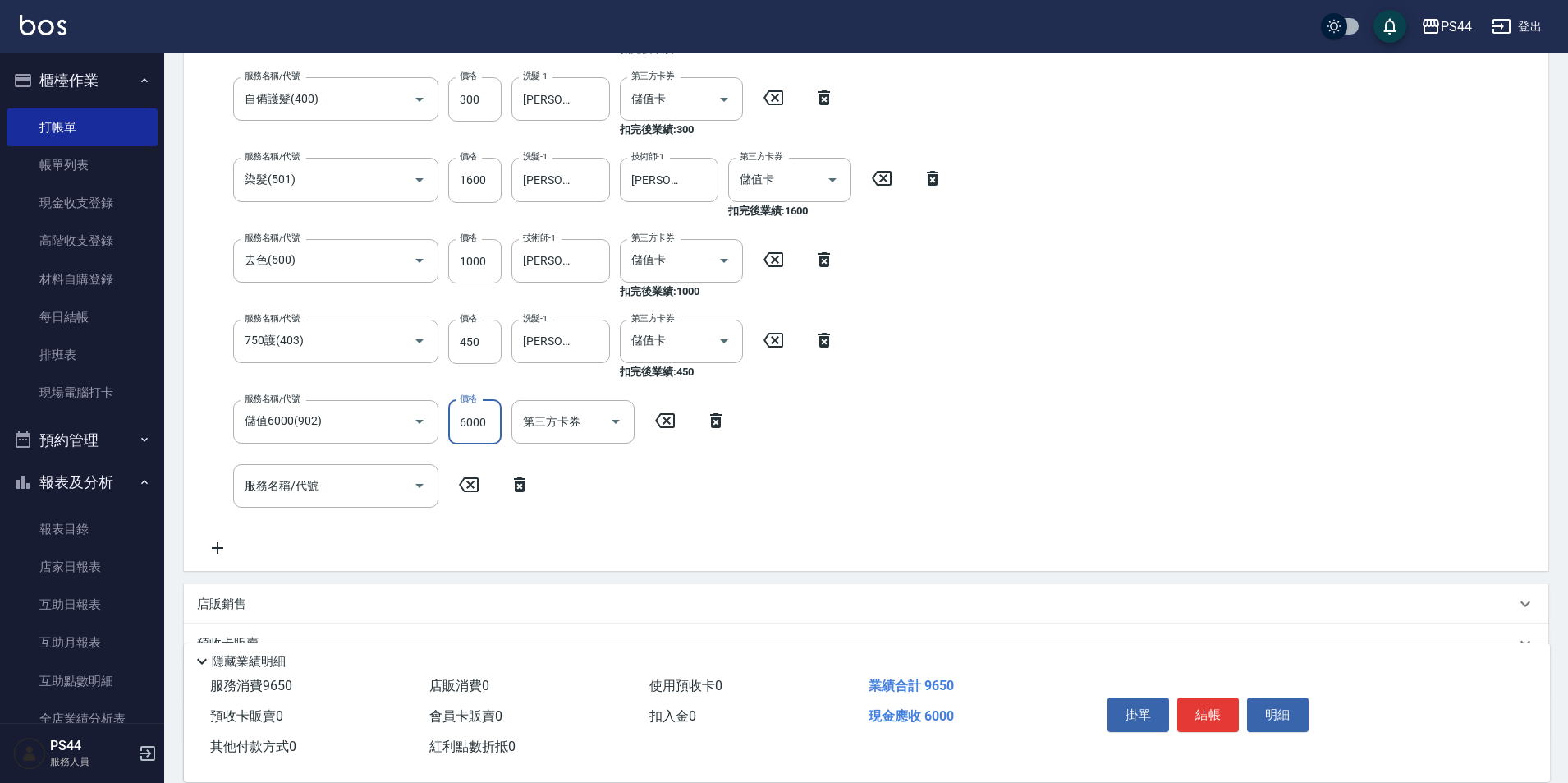
type input "6000"
click at [877, 445] on div "服務名稱/代號 自備護髮(400) 服務名稱/代號 價格 300 價格 洗髮-1 邱美月-34 洗髮-1 第三方卡券 儲值卡 第三方卡券 扣完後業績: 300…" at bounding box center [575, 277] width 756 height 561
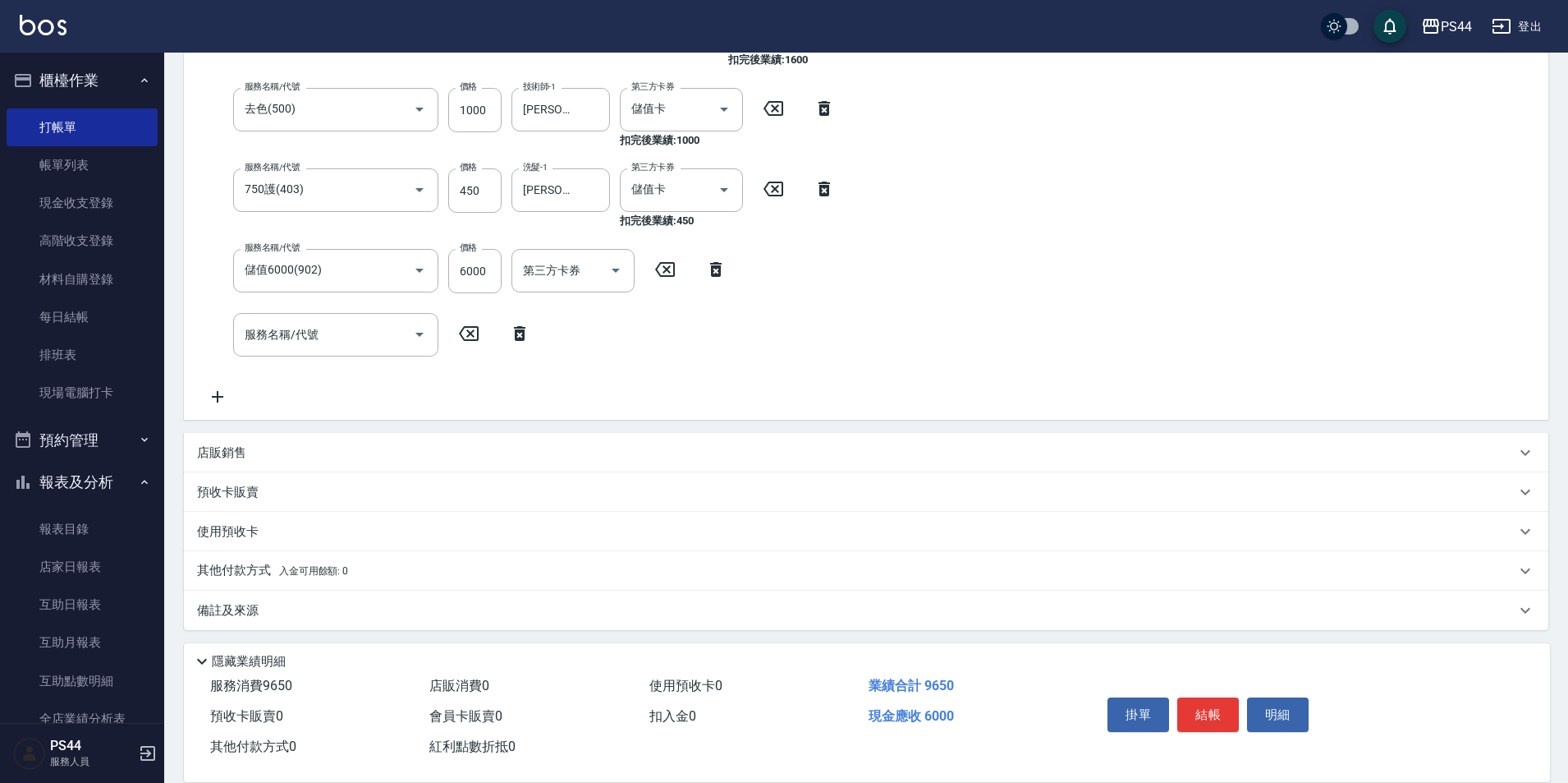
scroll to position [484, 0]
click at [290, 328] on div "服務名稱/代號 自備護髮(400) 服務名稱/代號 價格 300 價格 洗髮-1 邱美月-34 洗髮-1 第三方卡券 儲值卡 第三方卡券 扣完後業績: 300…" at bounding box center [575, 121] width 756 height 561
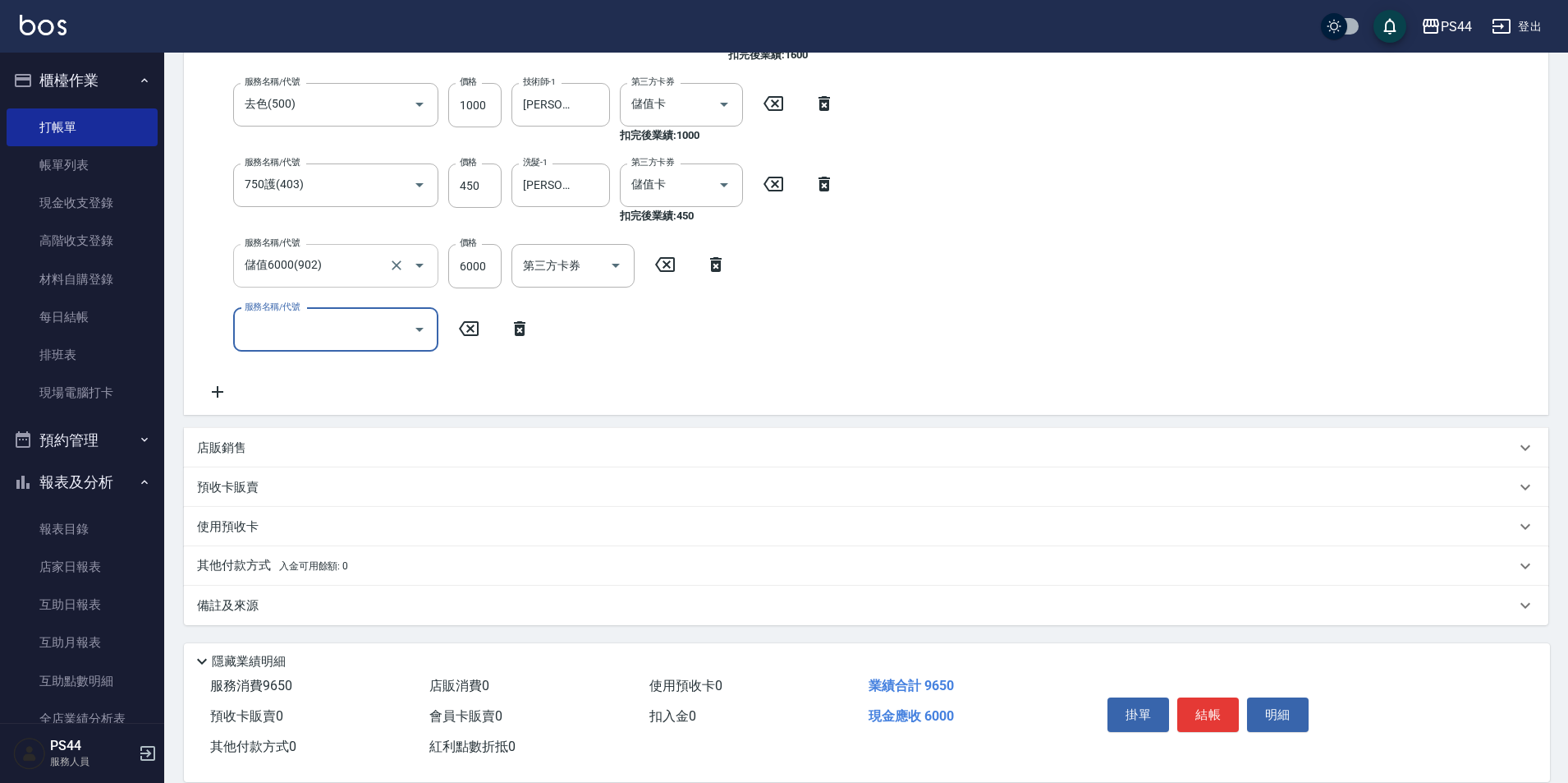
scroll to position [423, 0]
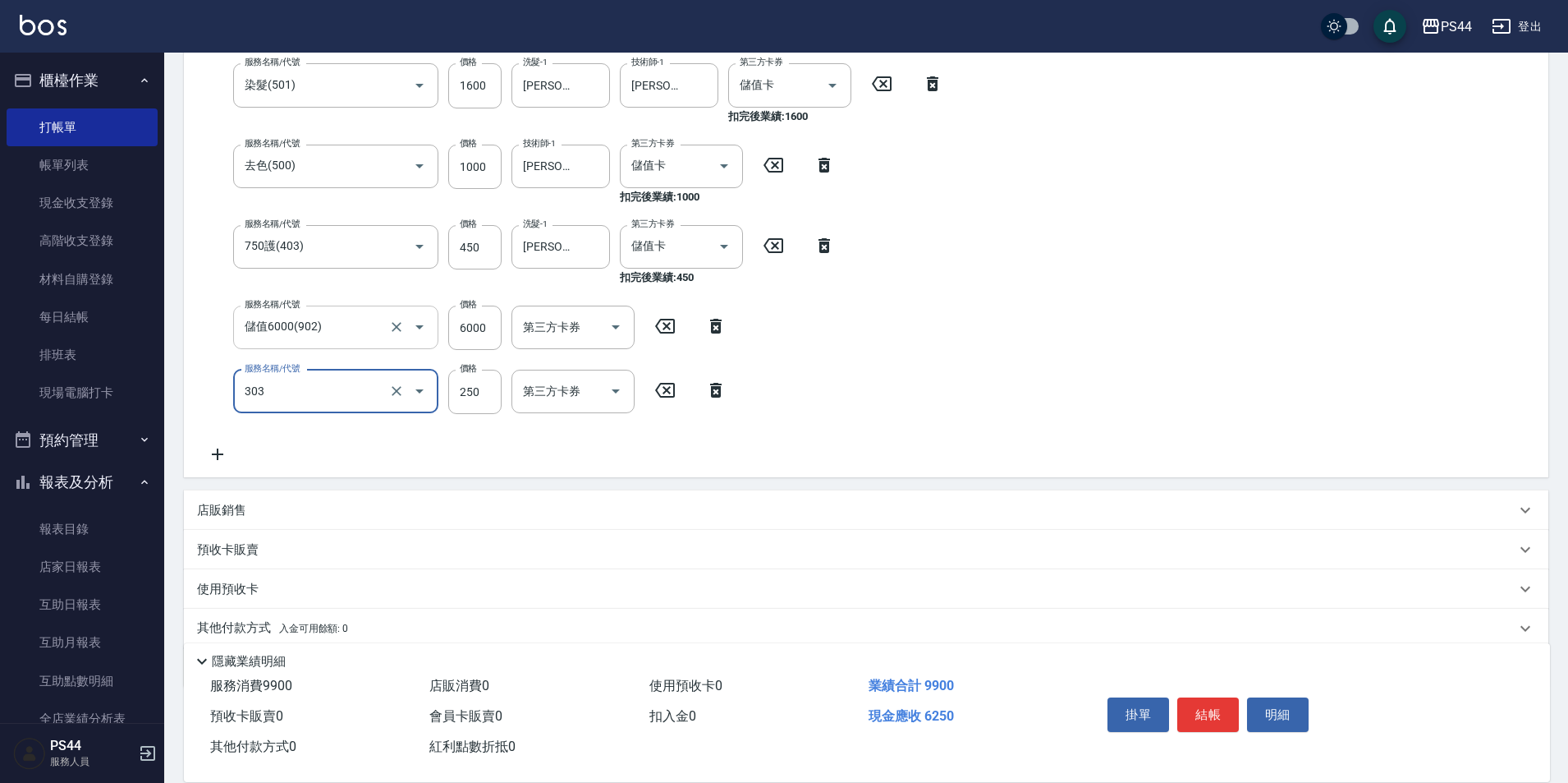
type input "剪髮(303)"
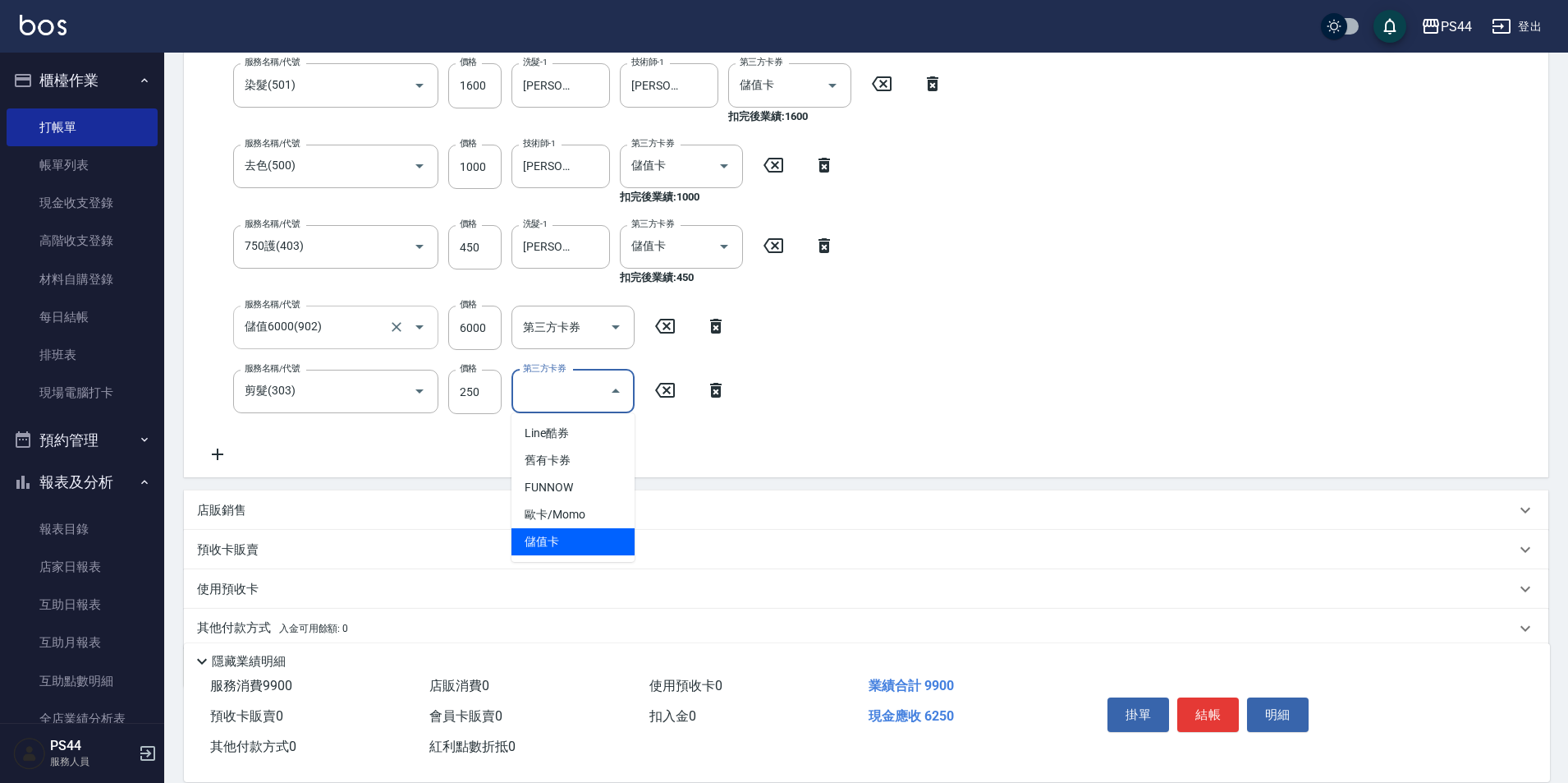
type input "儲值卡"
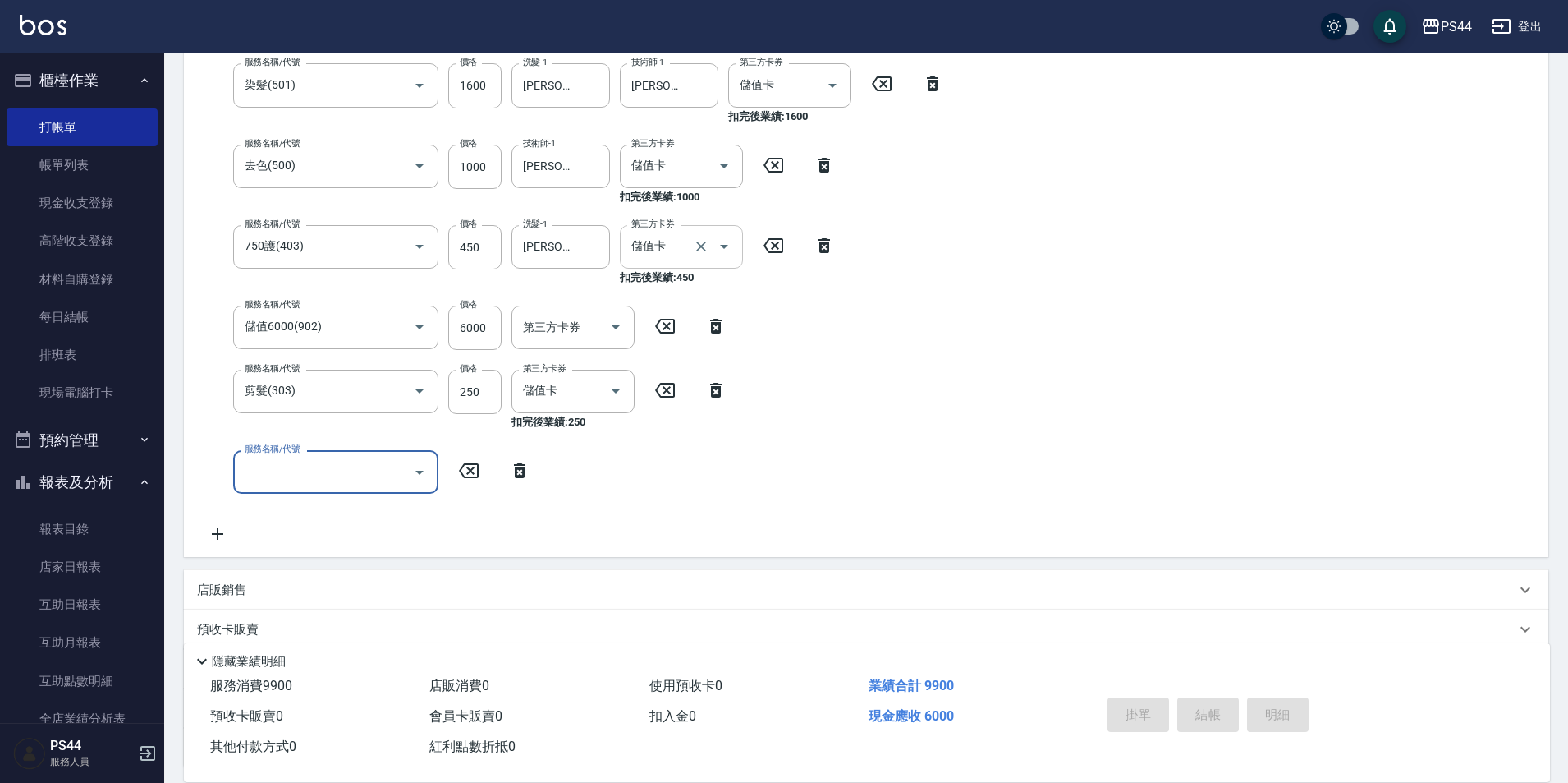
type input "[DATE] 21:57"
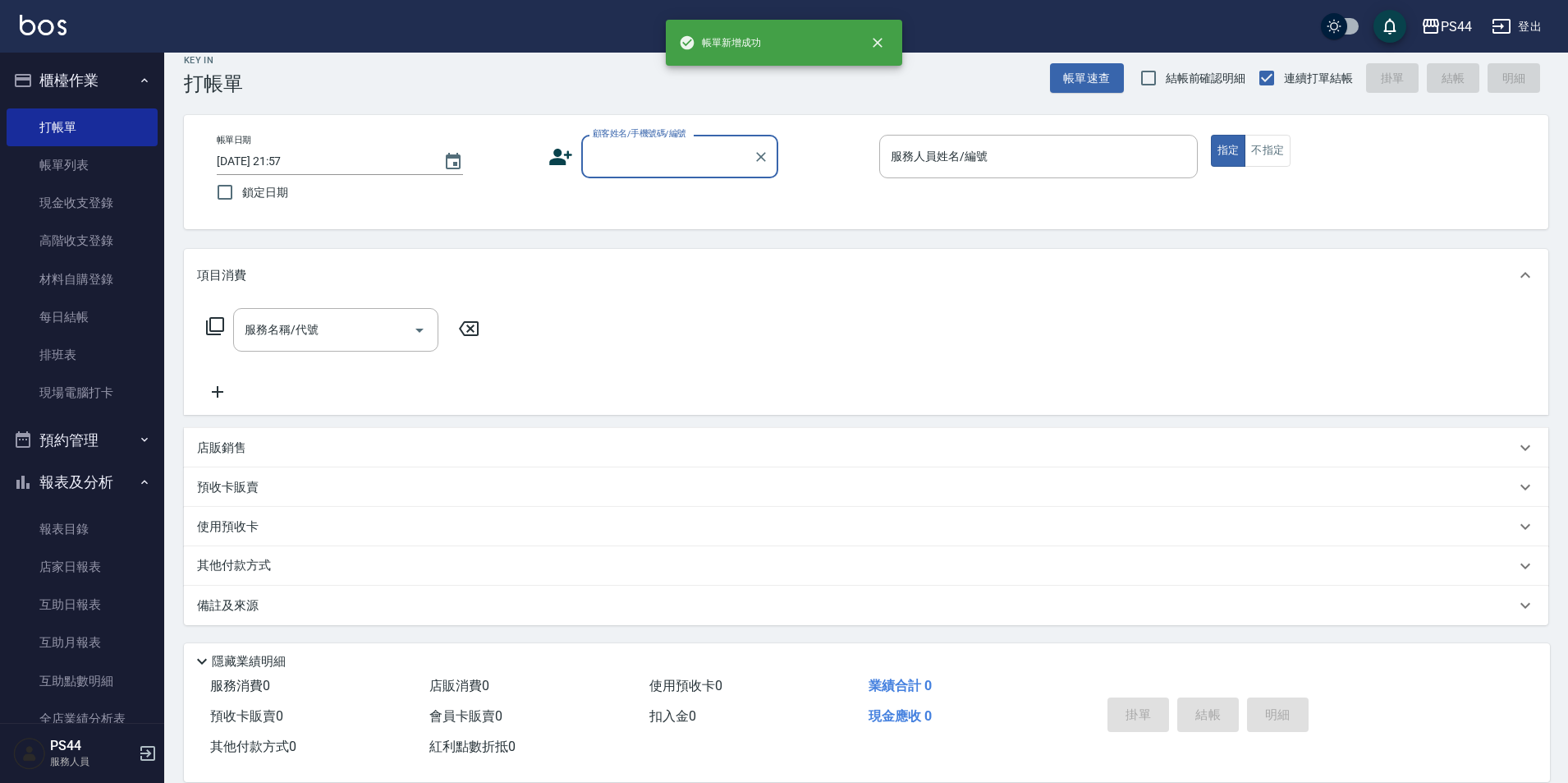
scroll to position [0, 0]
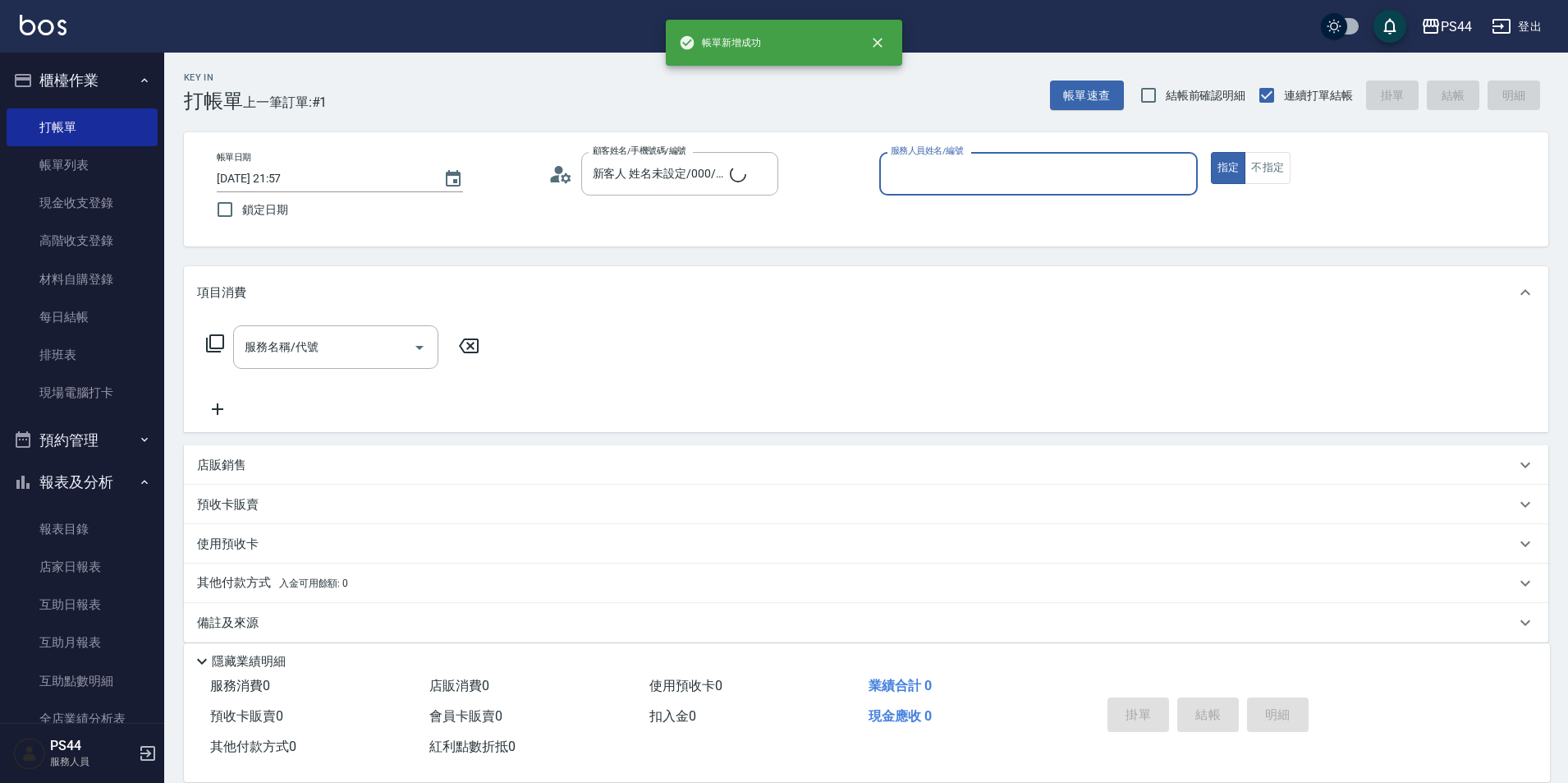
type input "新客人 姓名未設定/0/null"
type input "[PERSON_NAME]-7"
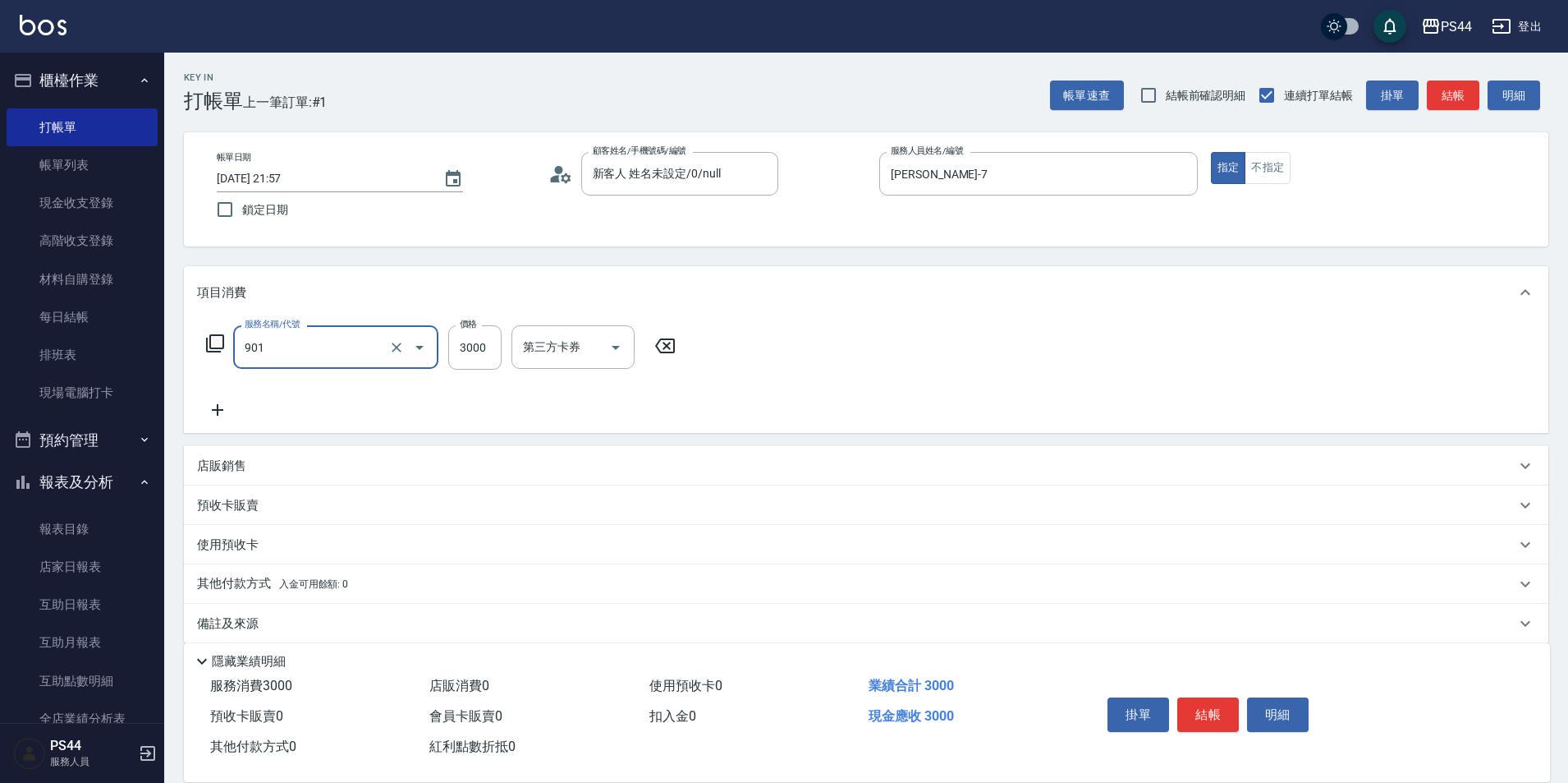
type input "儲值3000(901)"
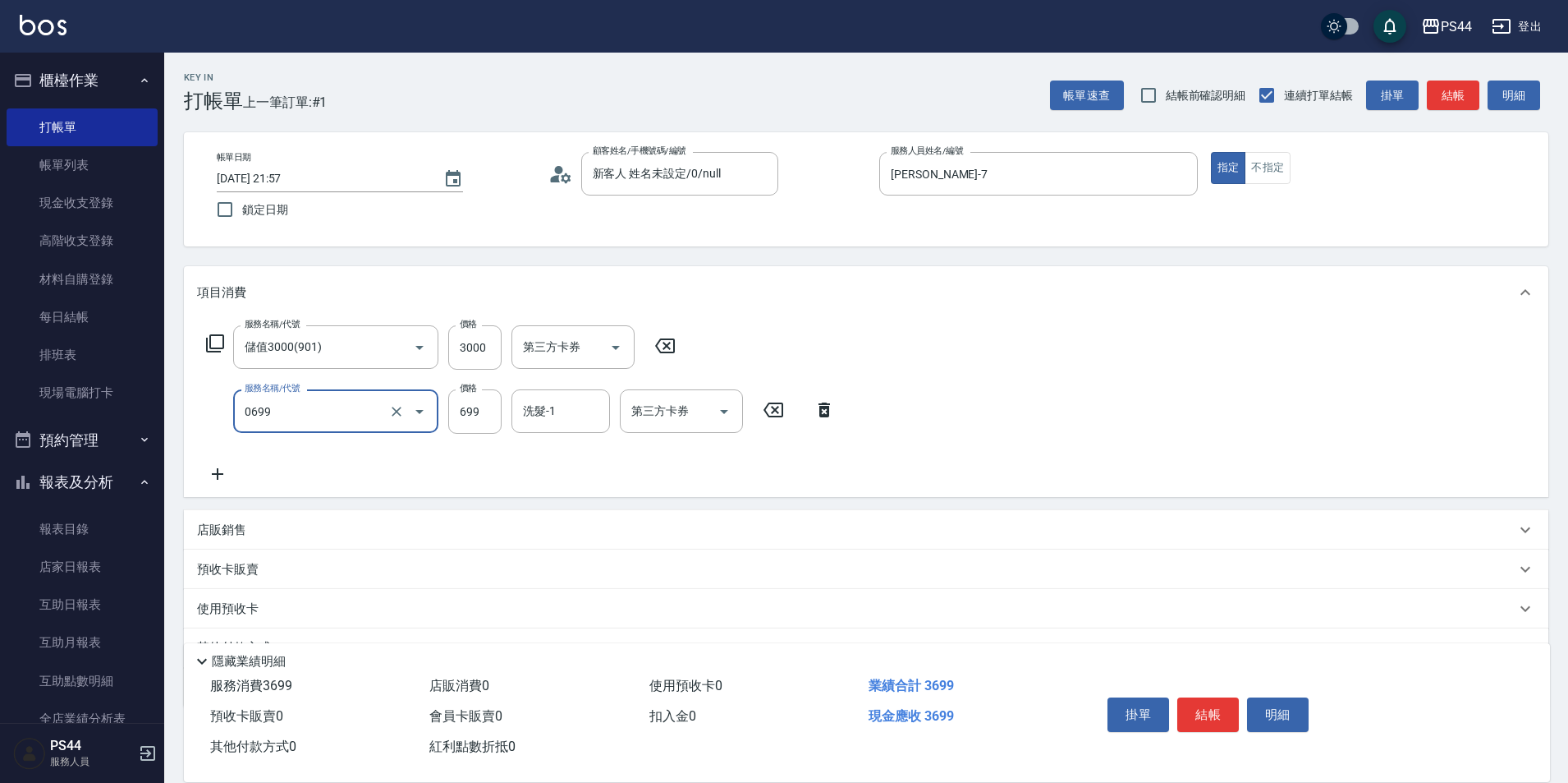
type input "精油SPA(0699)"
type input "599"
type input "慧星-29"
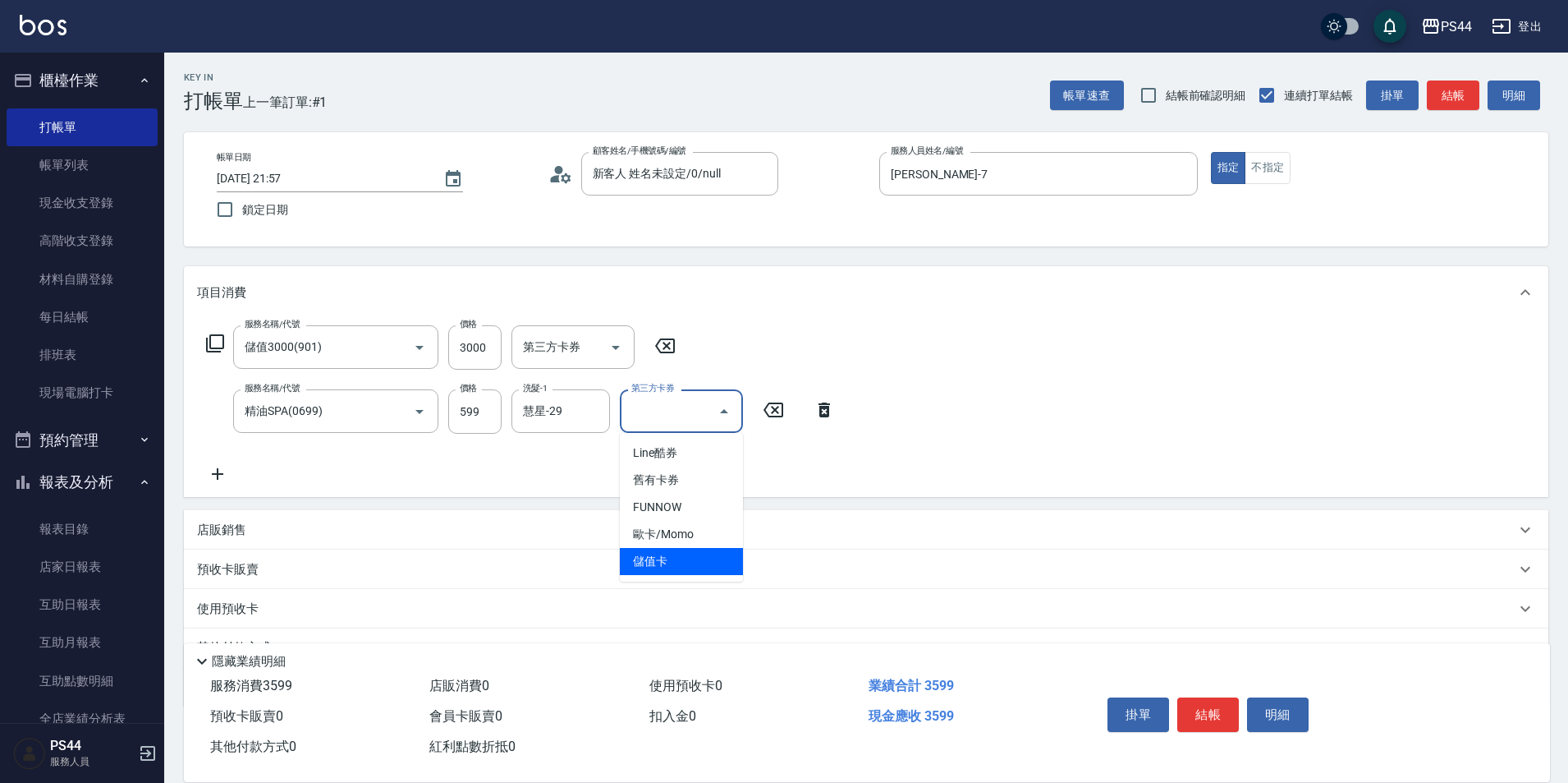
type input "儲值卡"
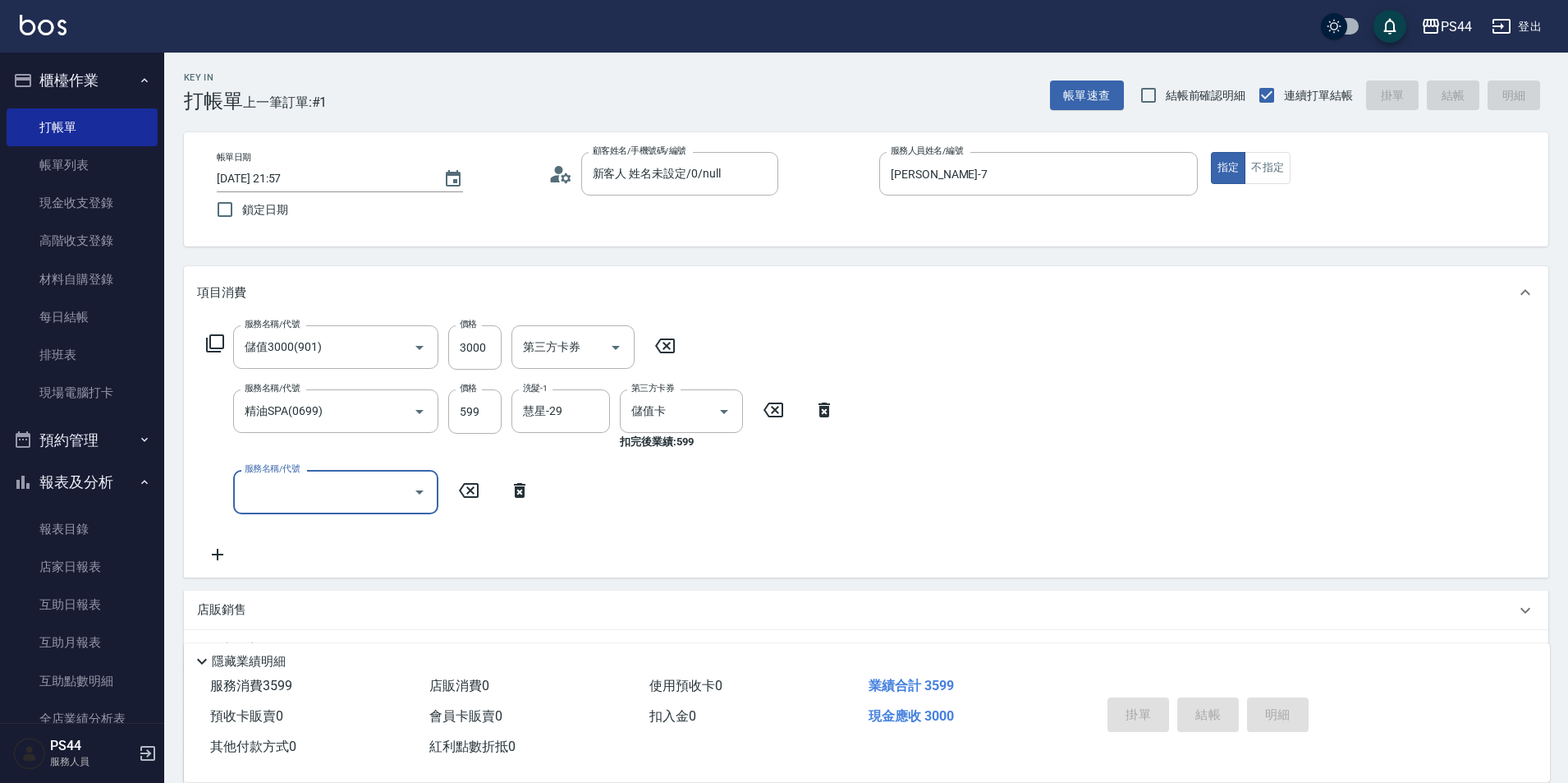
type input "[DATE] 21:58"
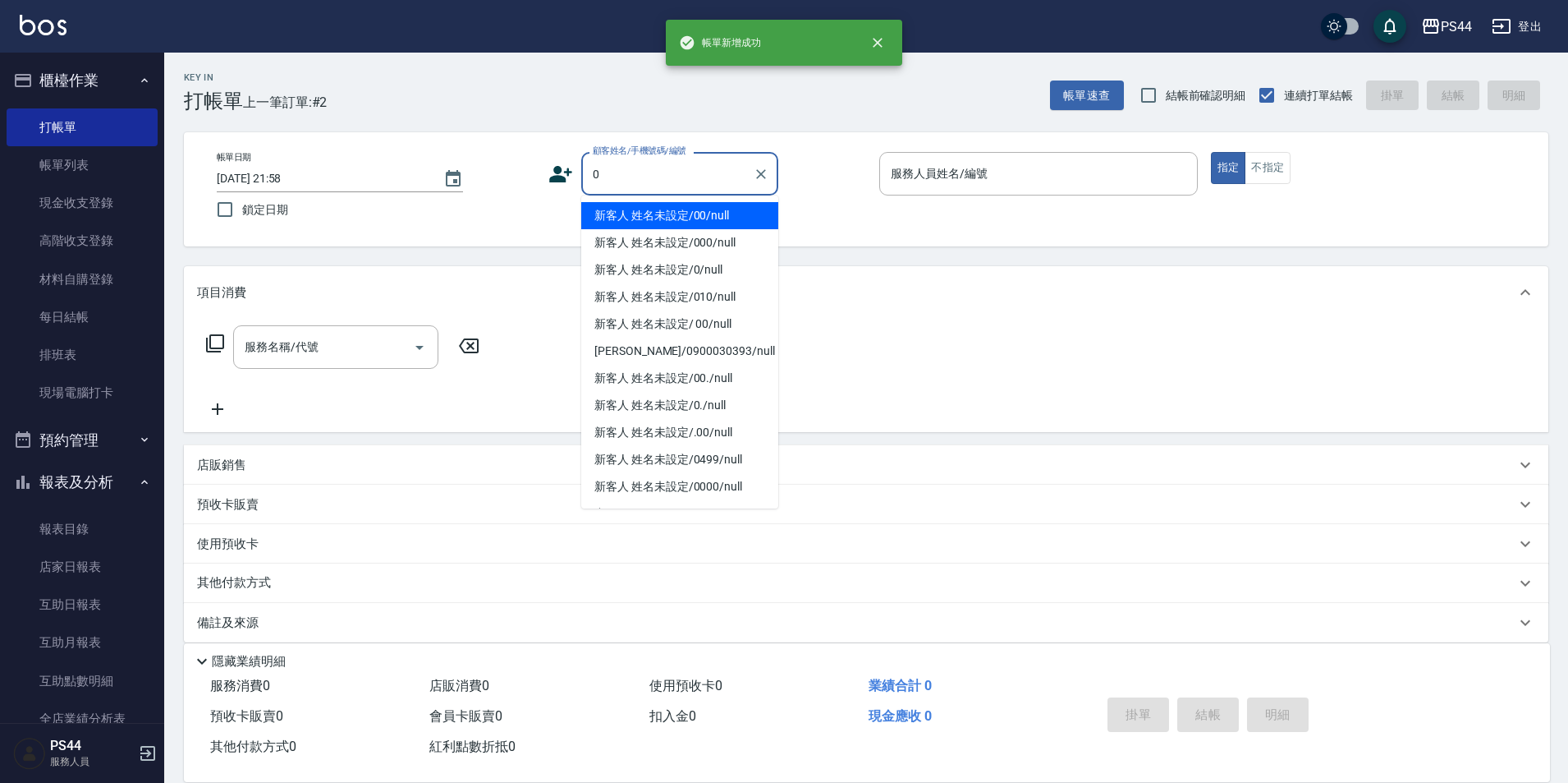
type input "新客人 姓名未設定/00/null"
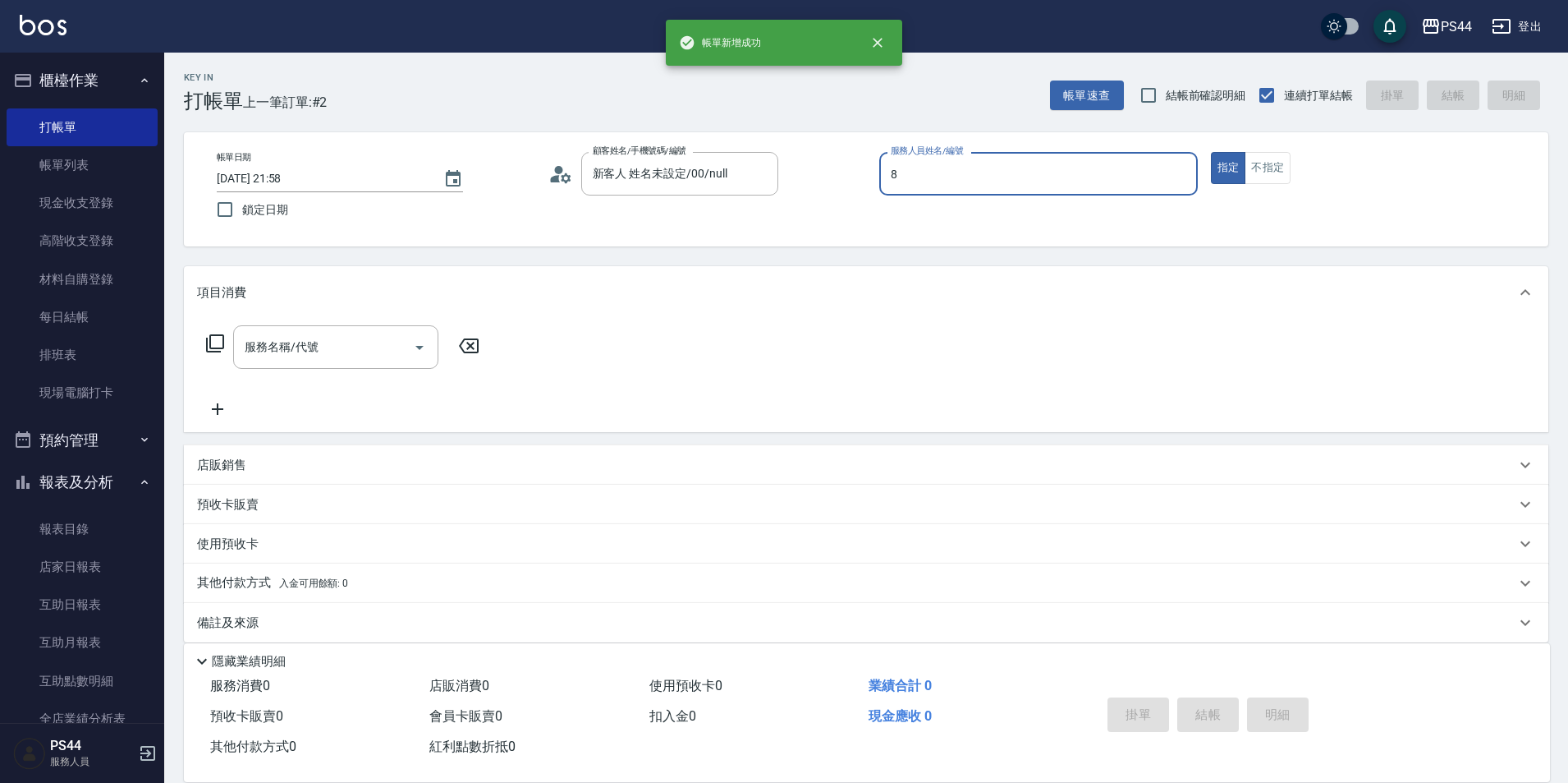
type input "[PERSON_NAME]-8"
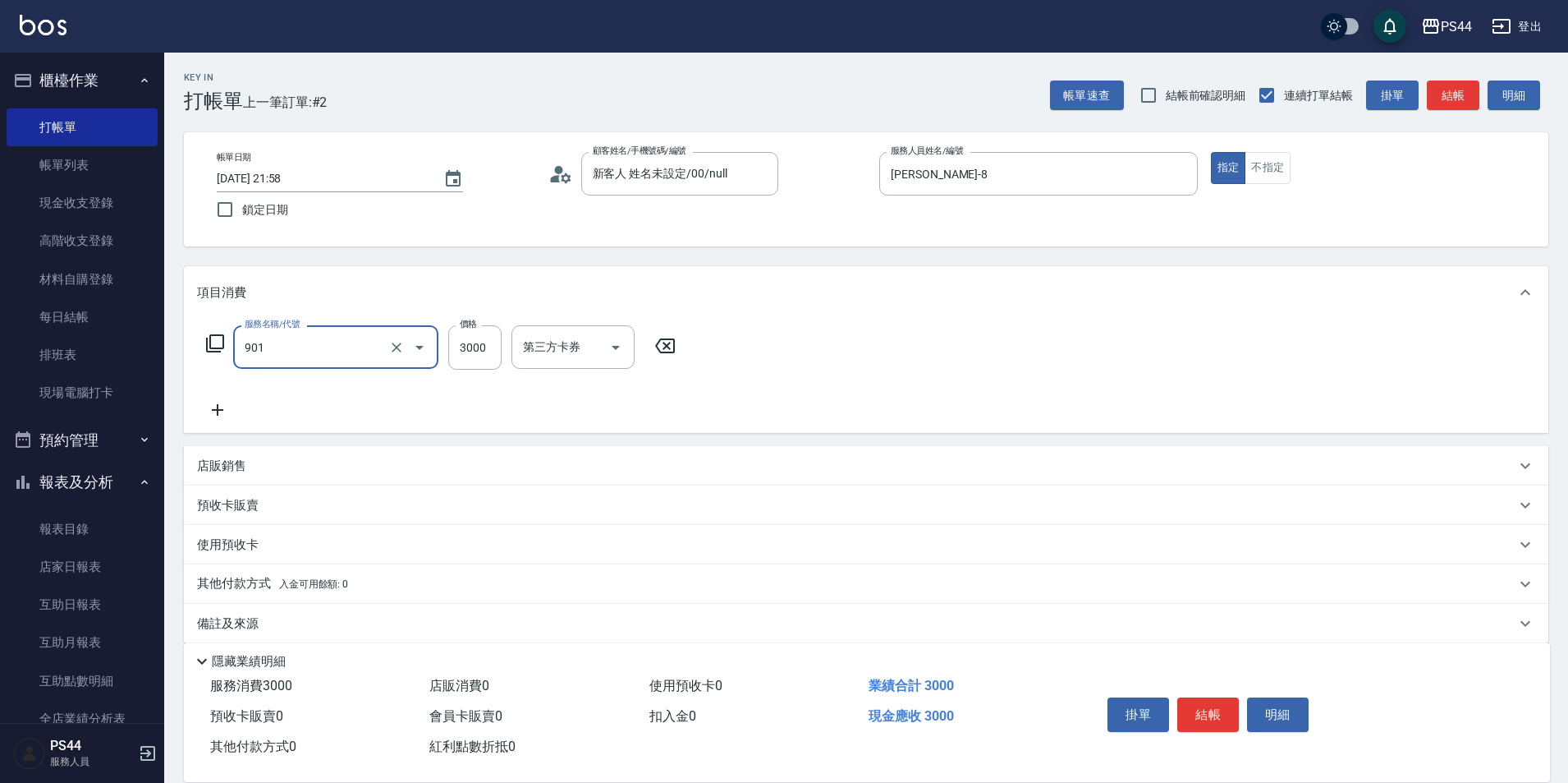
type input "儲值3000(901)"
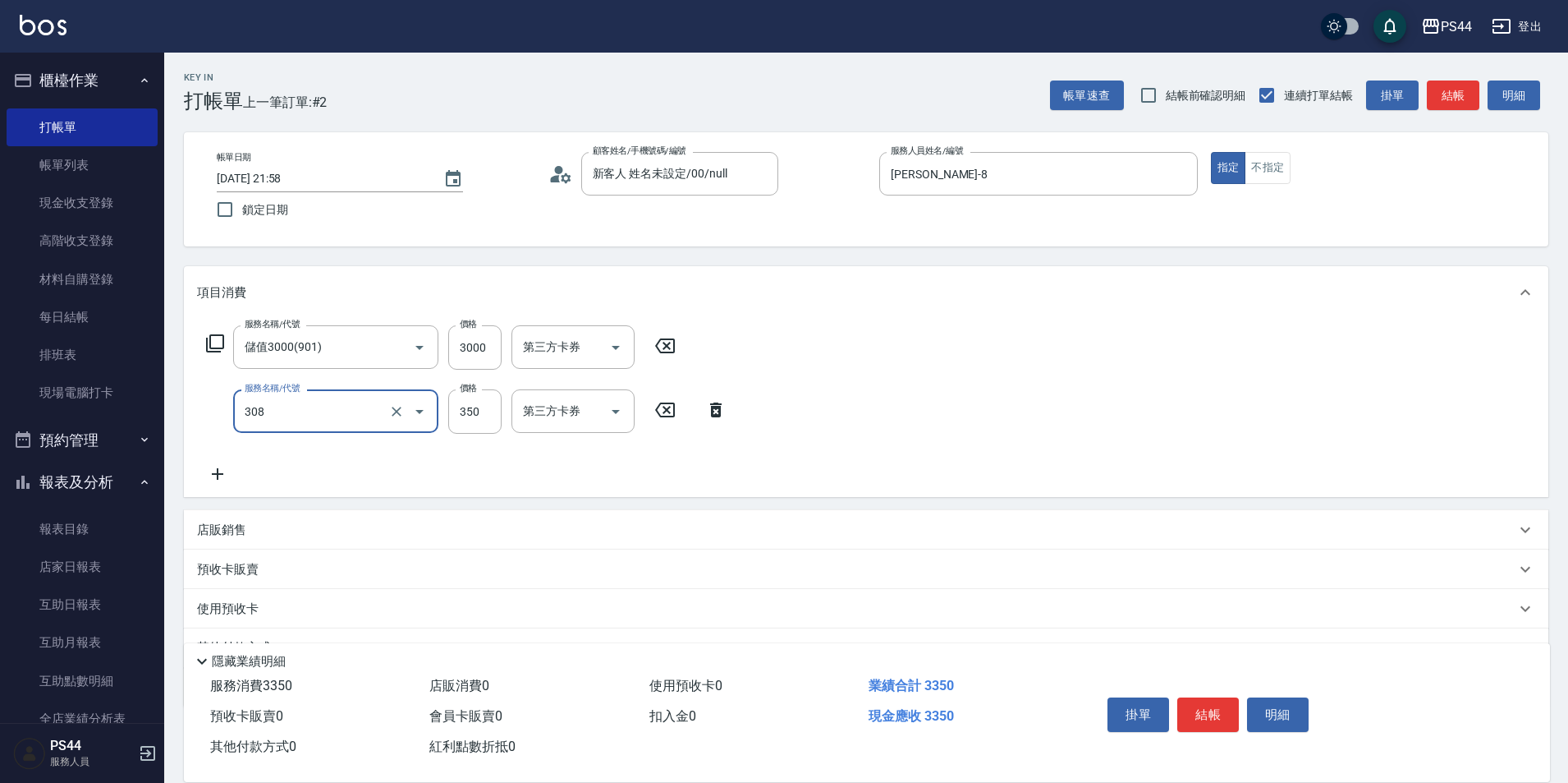
type input "洗+剪(308)"
type input "250"
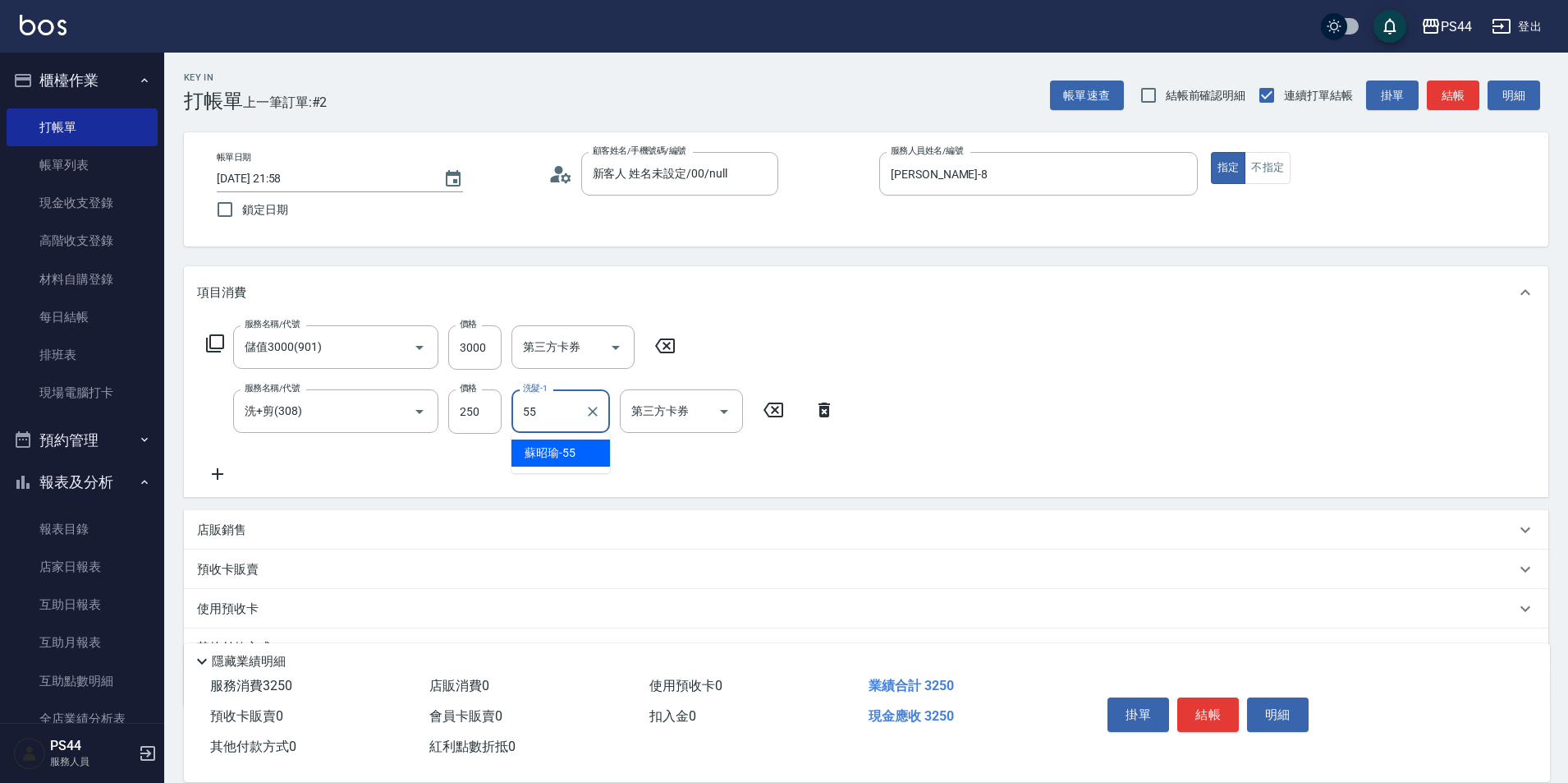
type input "[PERSON_NAME]-55"
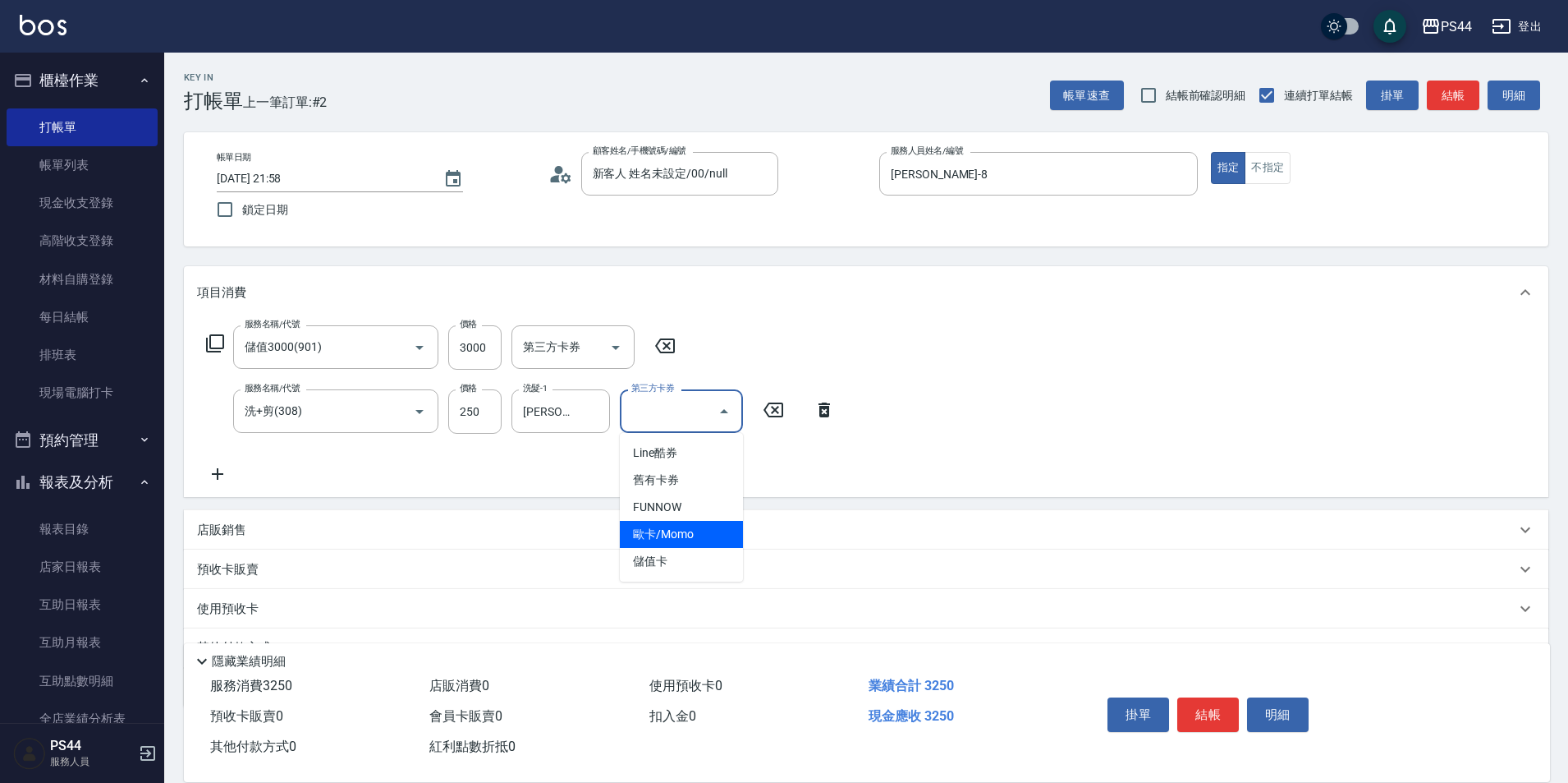
type input "儲值卡"
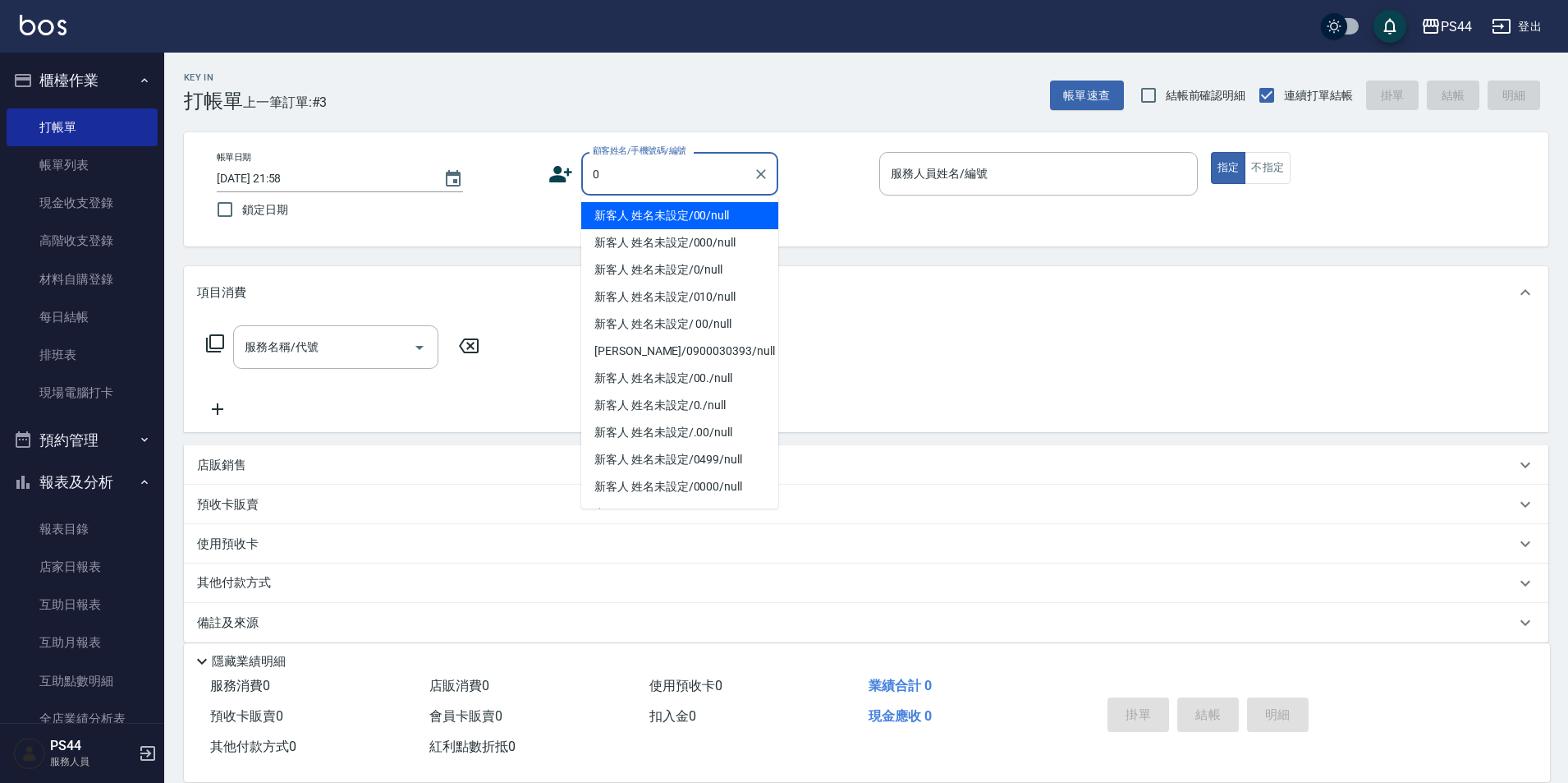
type input "新客人 姓名未設定/00/null"
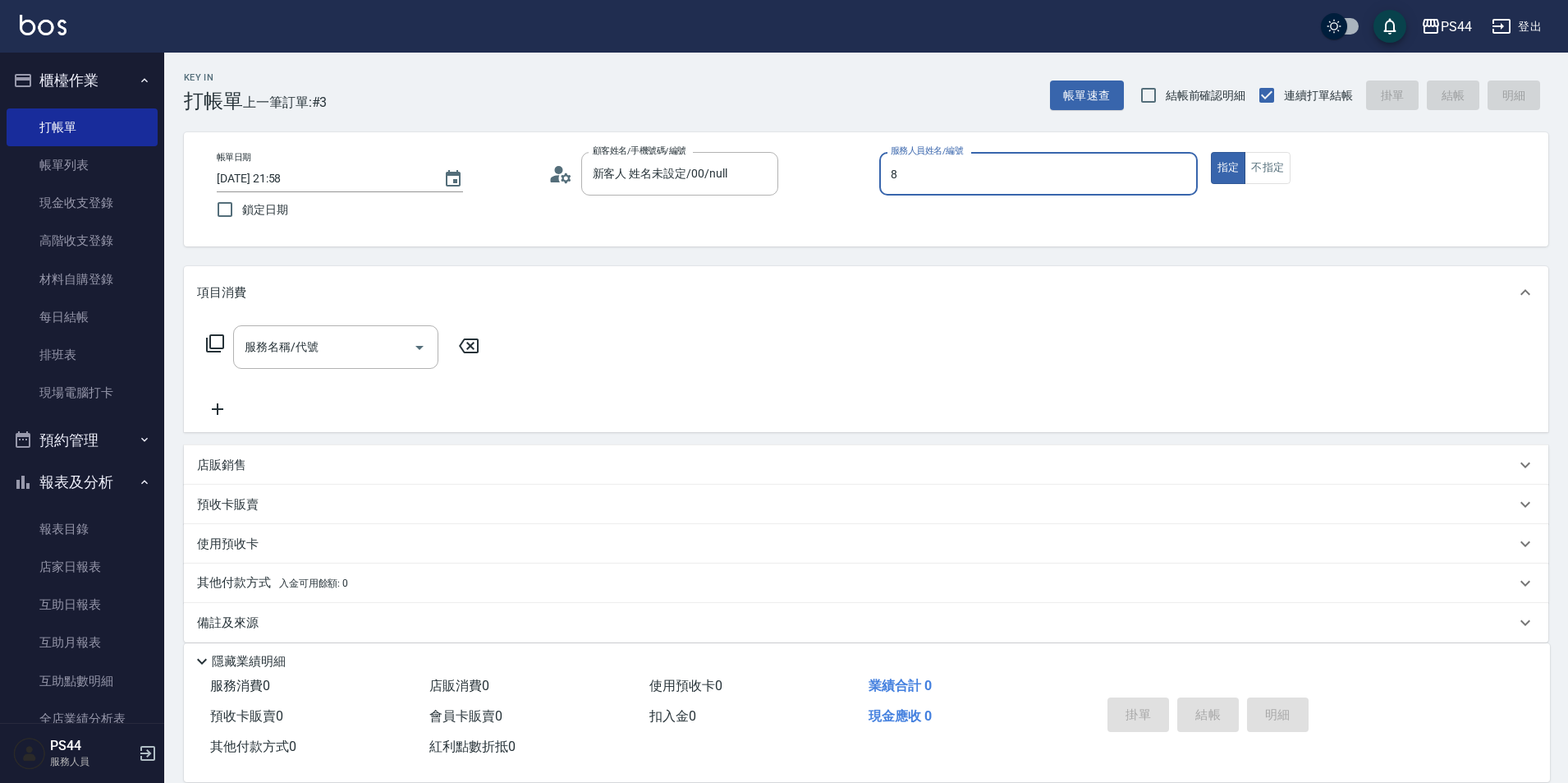
type input "[PERSON_NAME]-8"
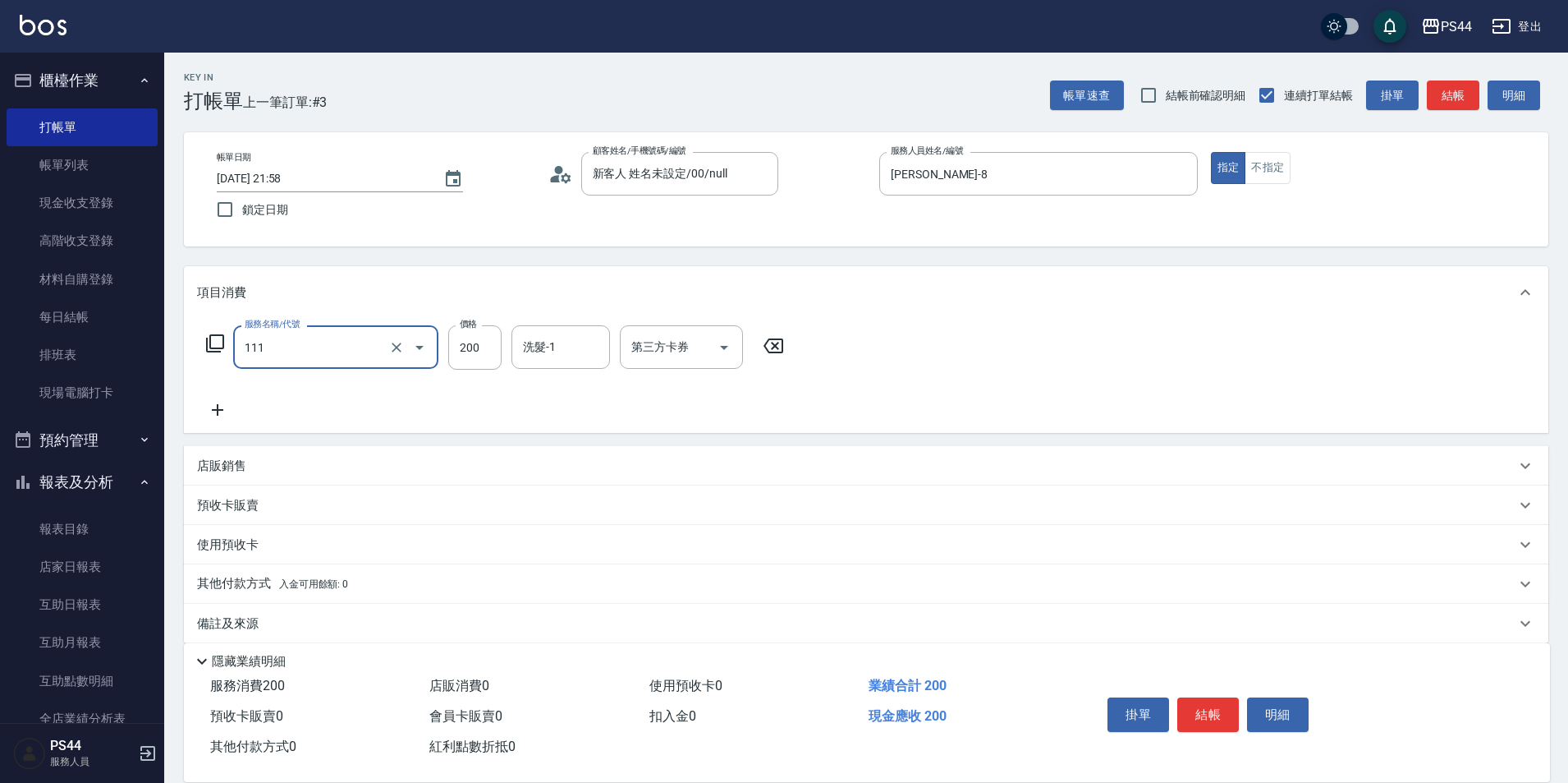
type input "200(111)"
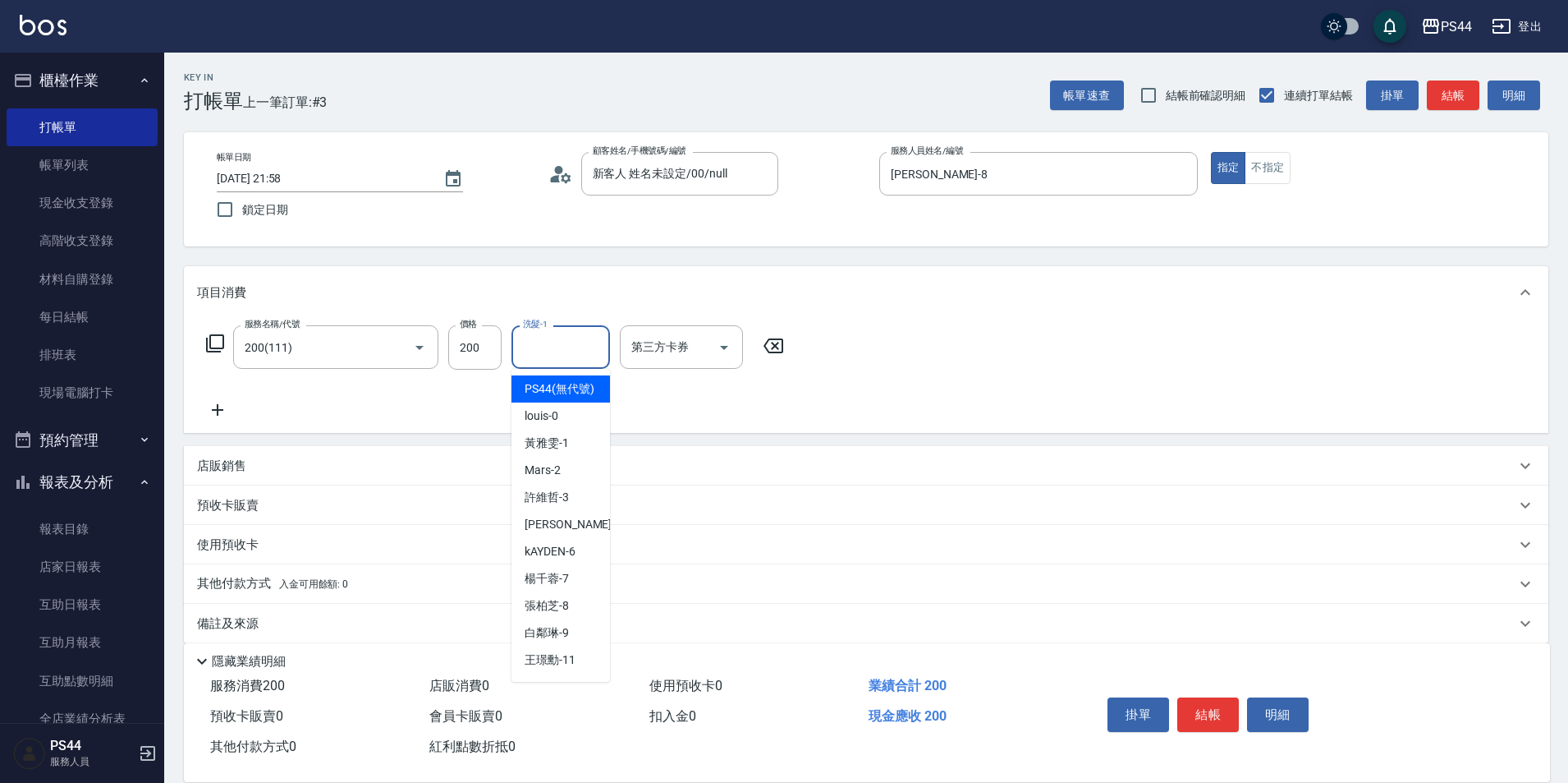
type input "PS44(無代號)"
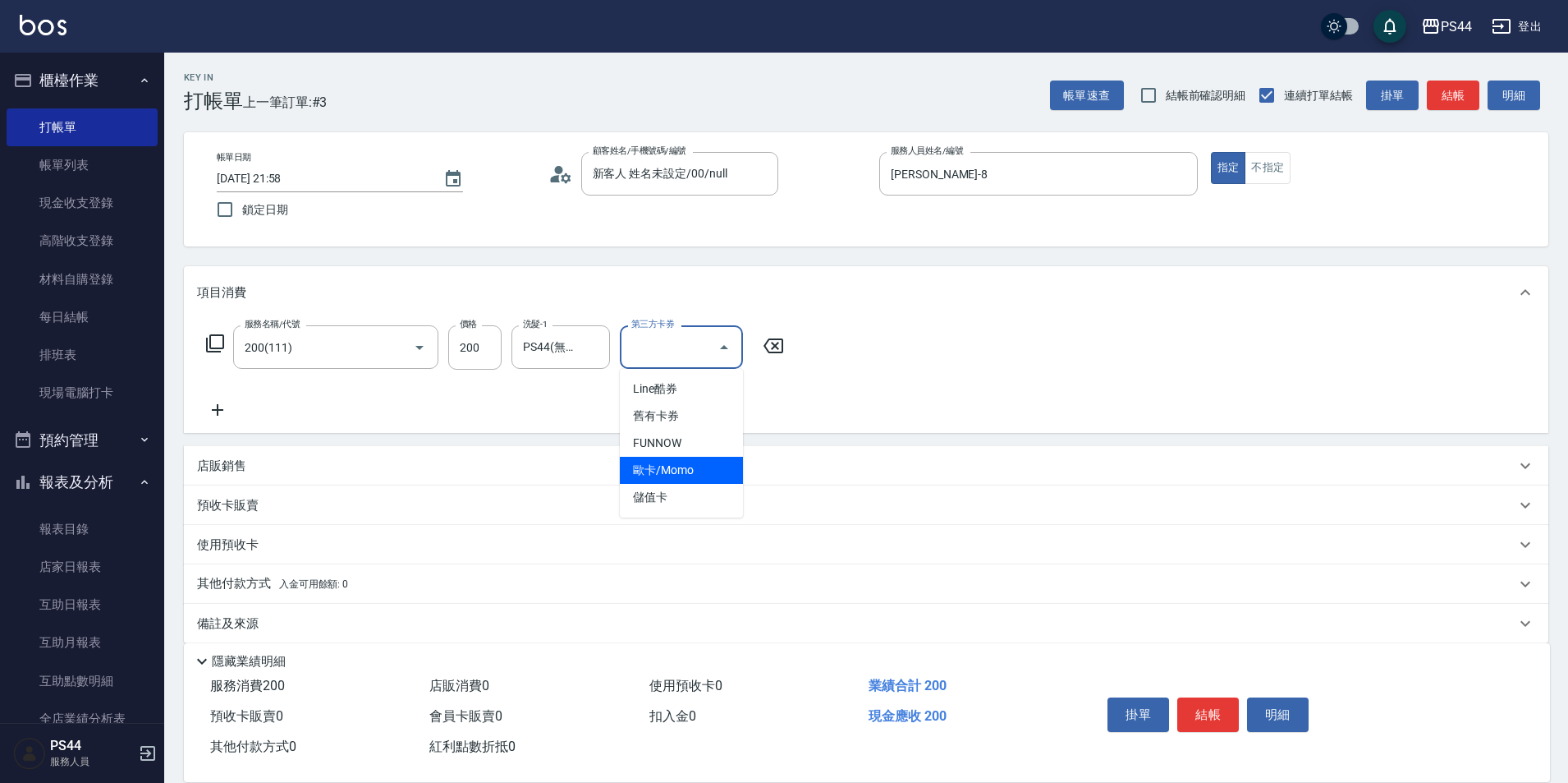
type input "儲值卡"
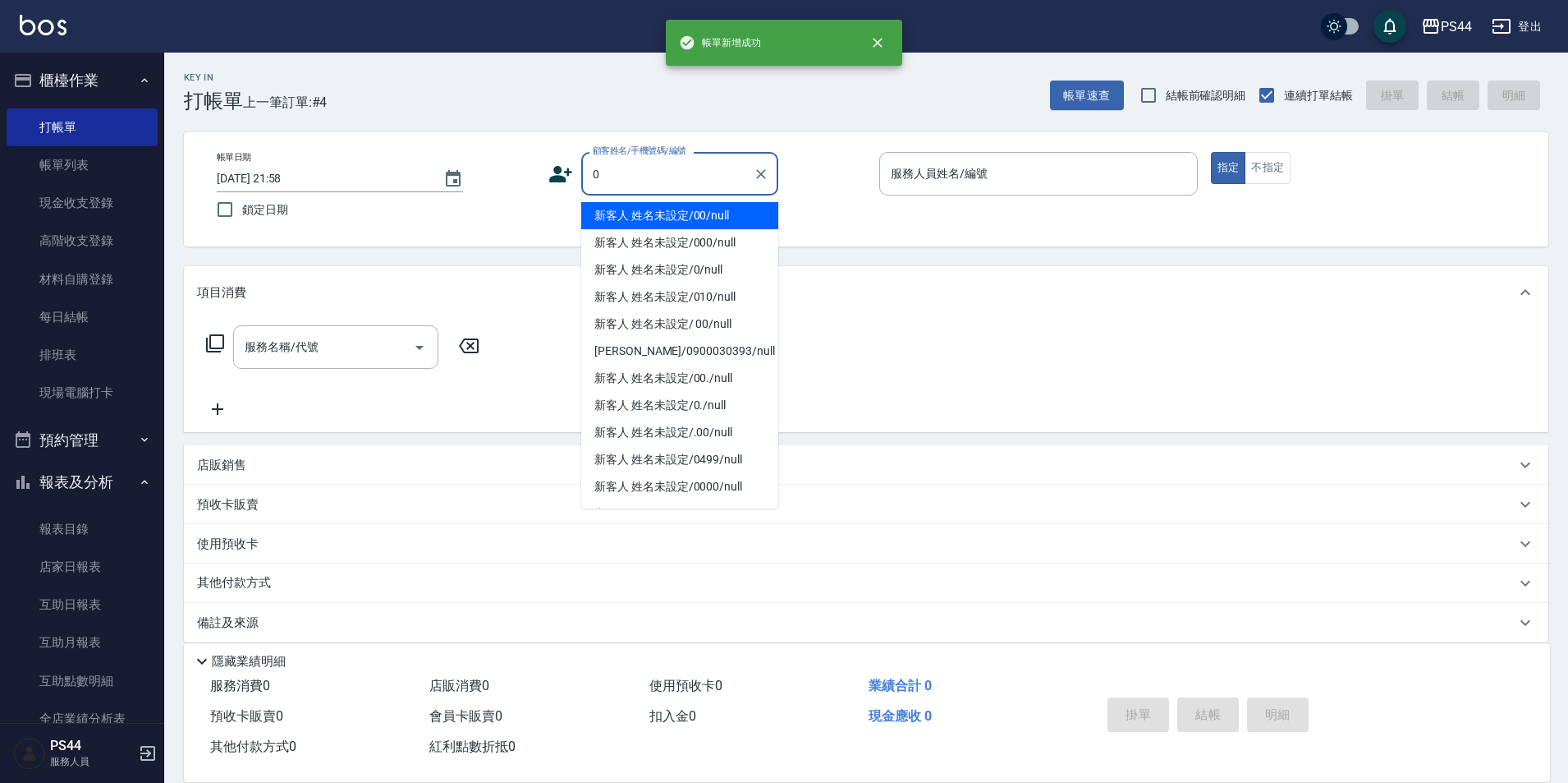
type input "新客人 姓名未設定/00/null"
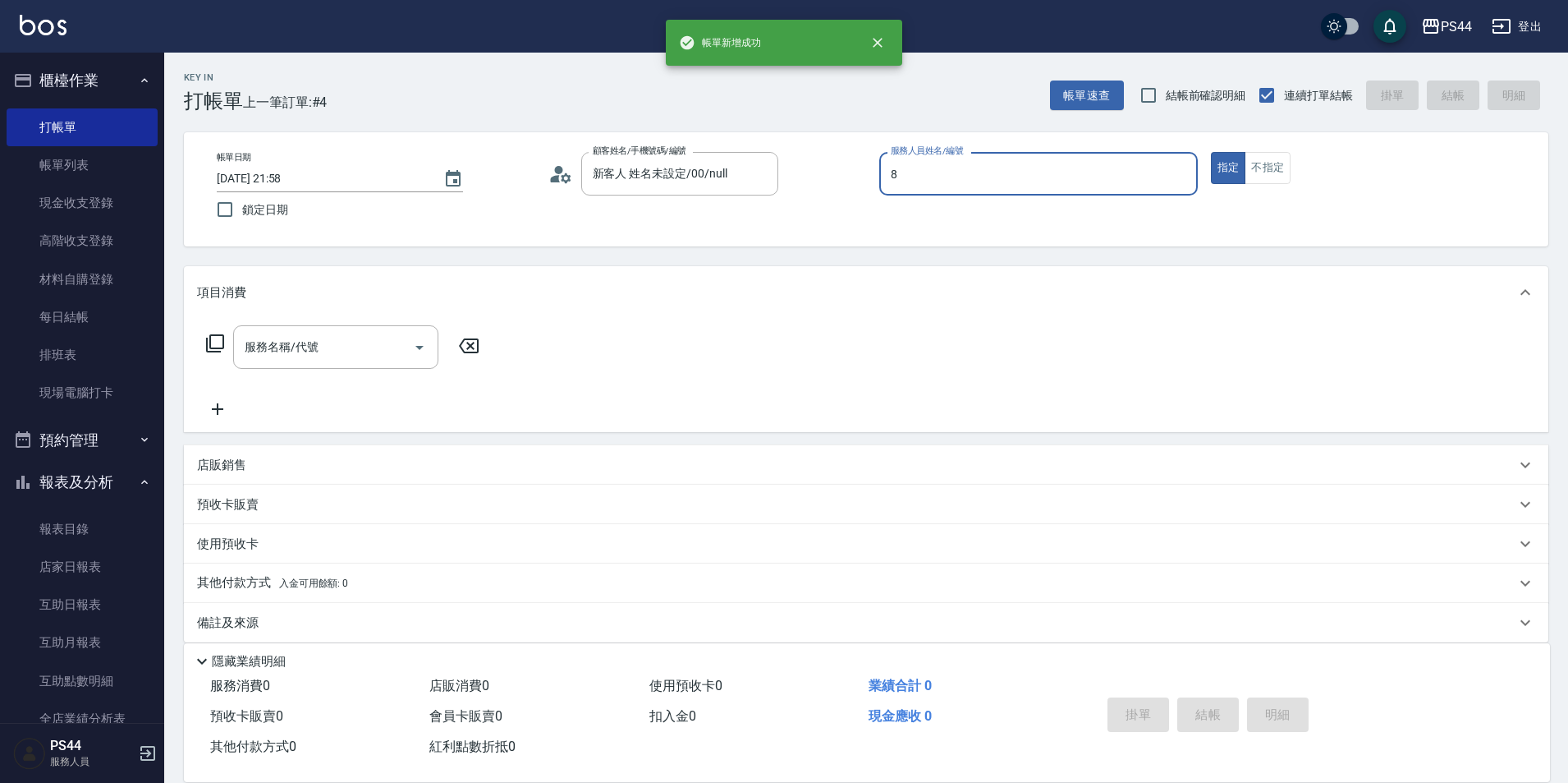
type input "[PERSON_NAME]-8"
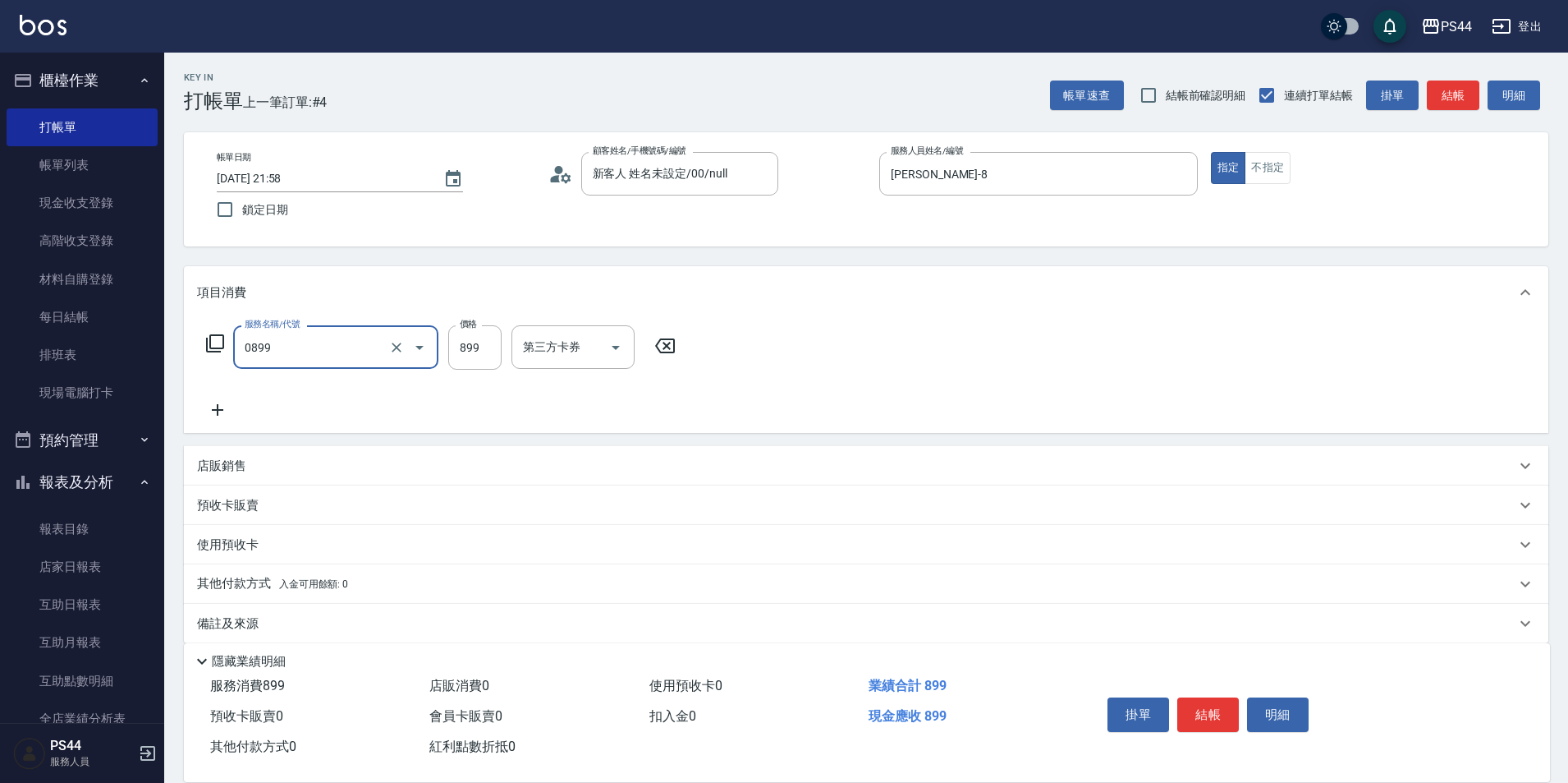
type input "排毒SPA(0899)"
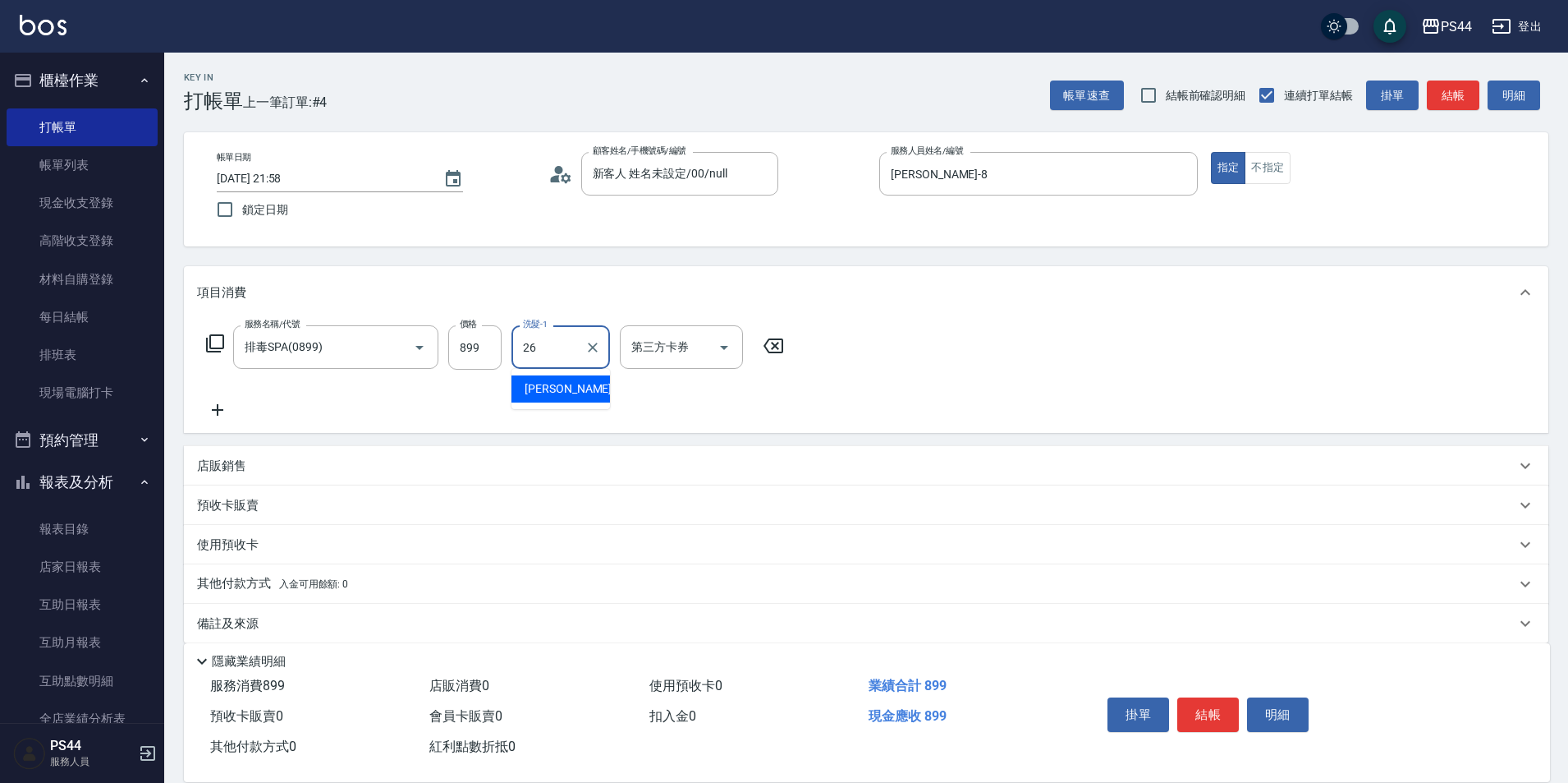
type input "[PERSON_NAME]-26"
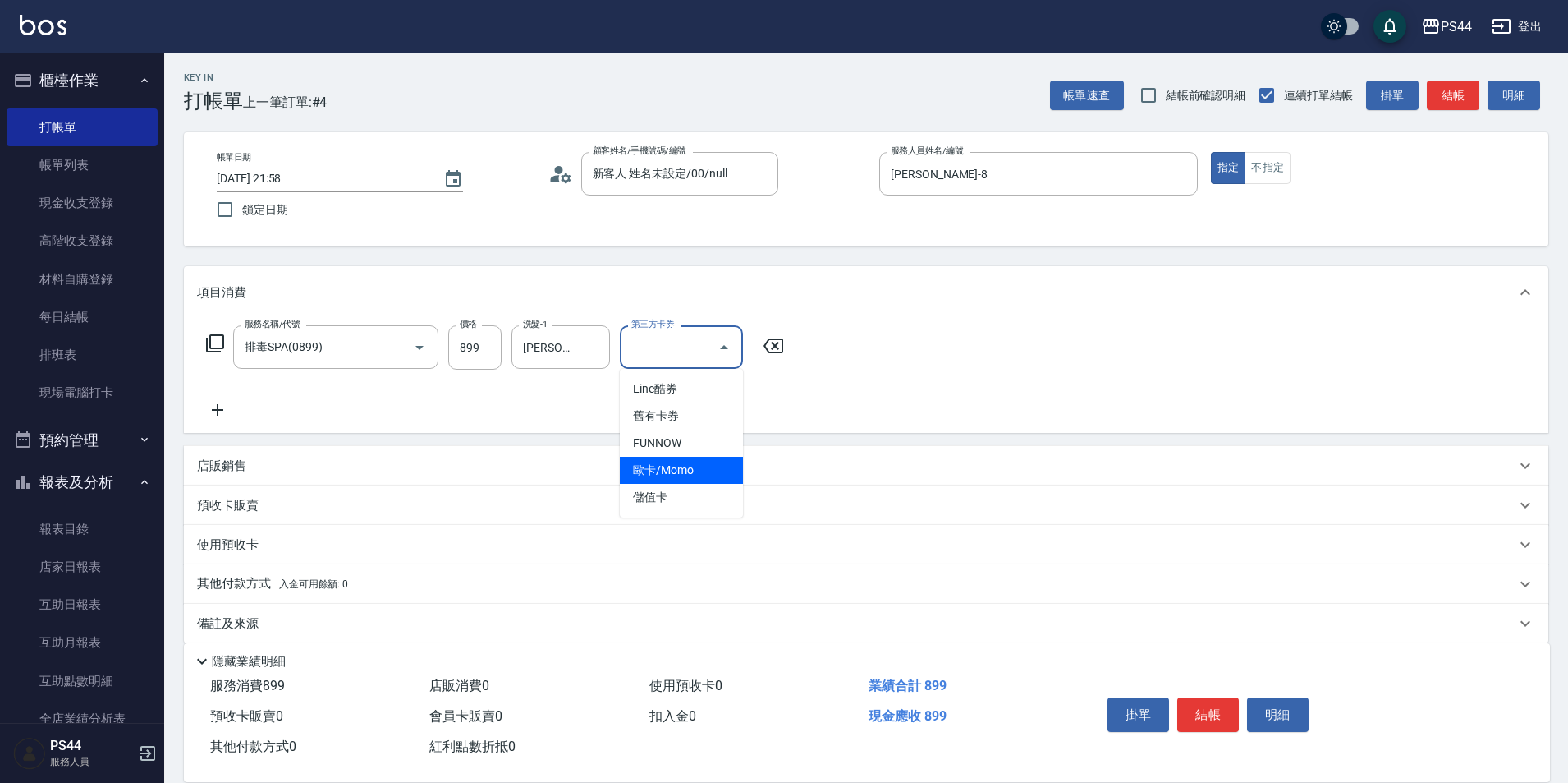
type input "儲值卡"
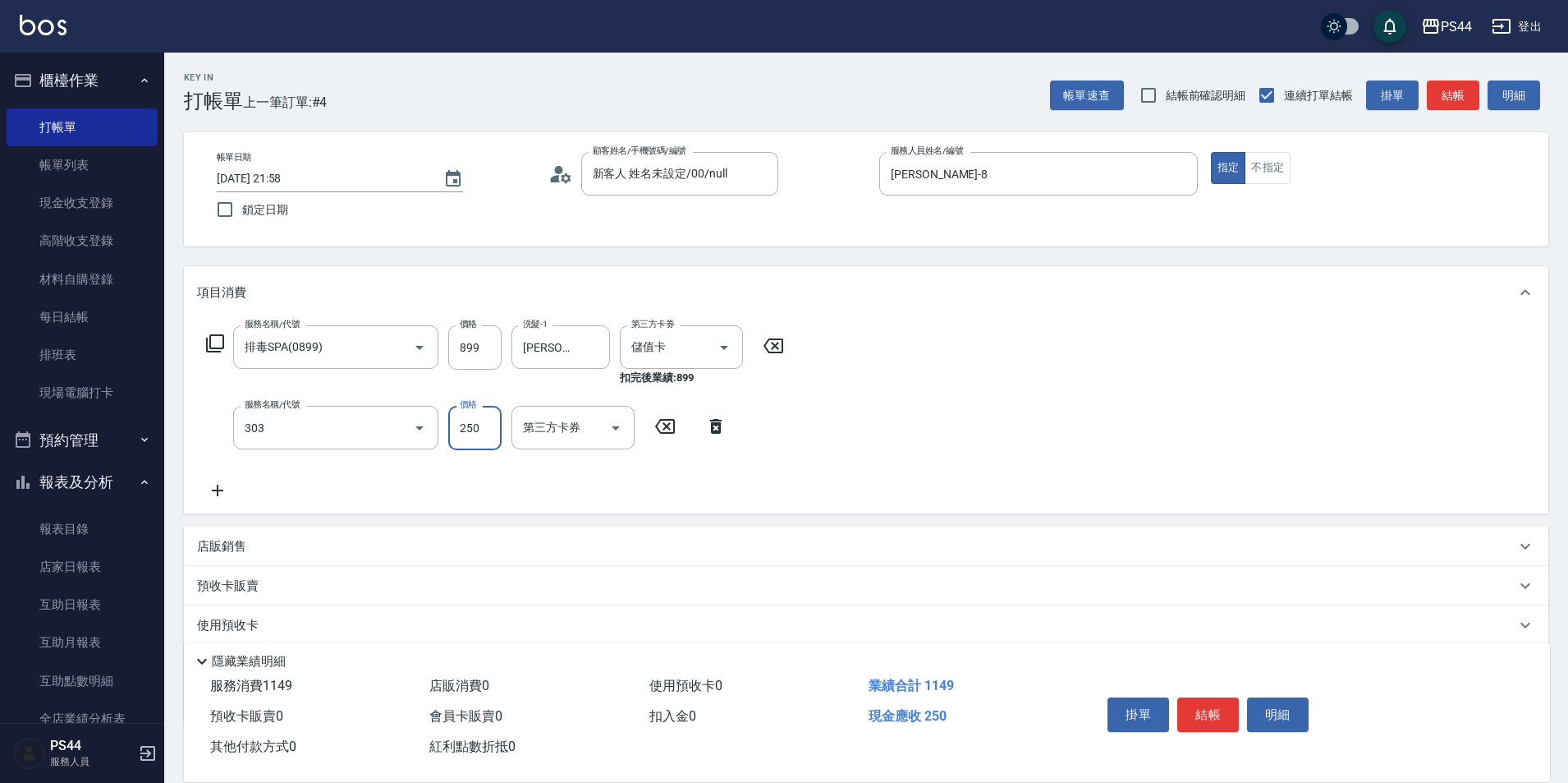
type input "剪髮(303)"
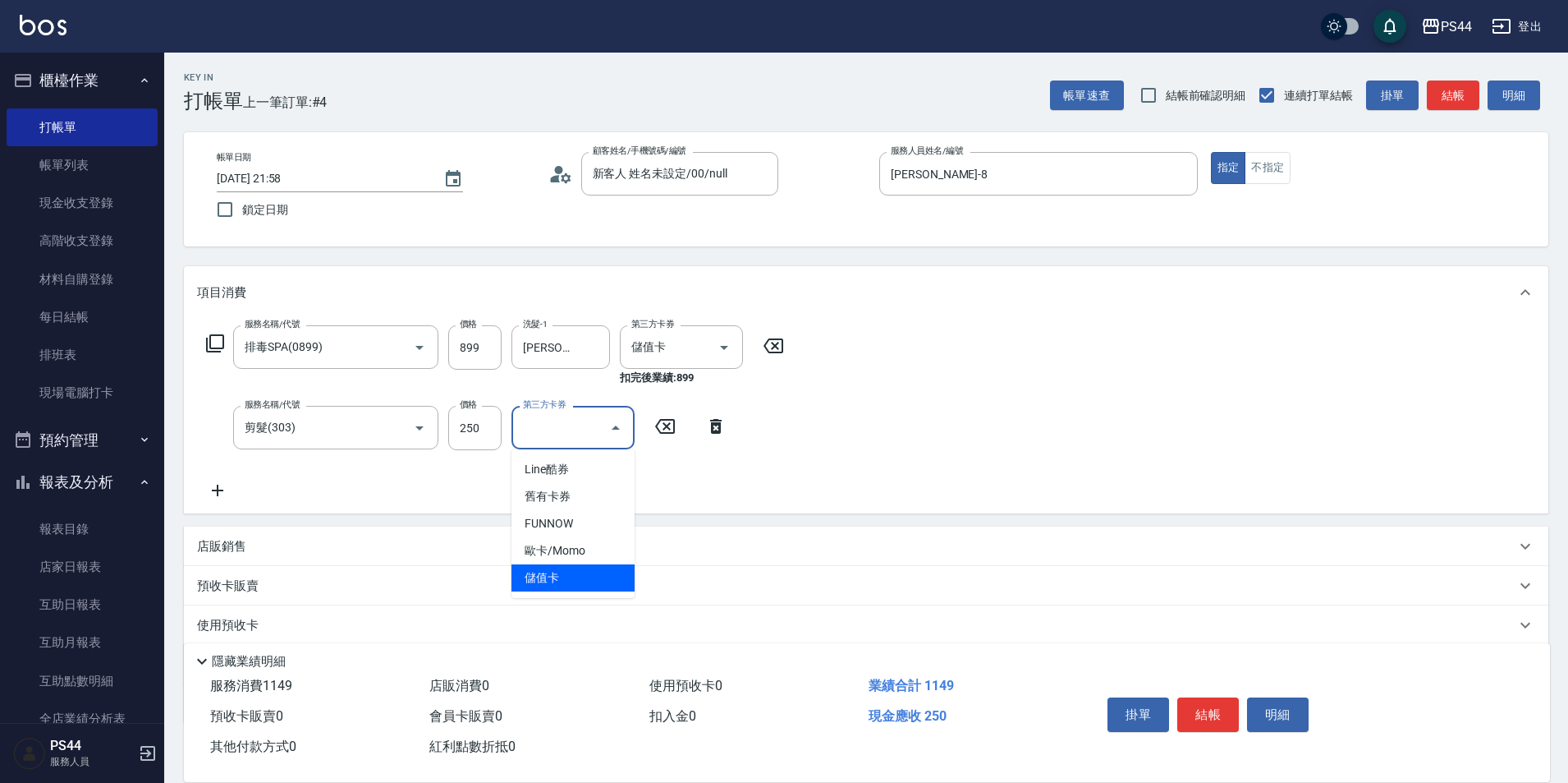
type input "儲值卡"
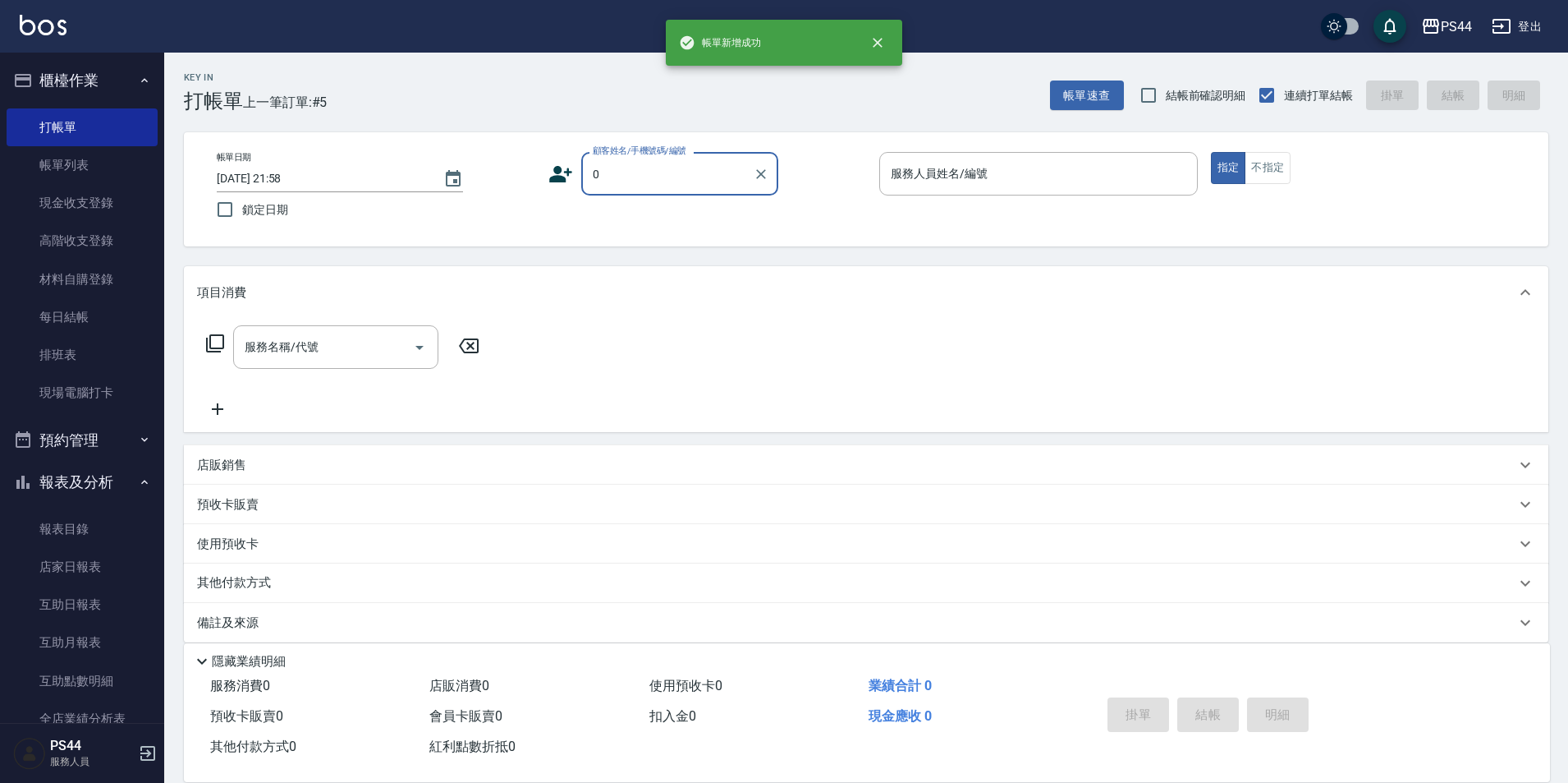
type input "新客人 姓名未設定/00/null"
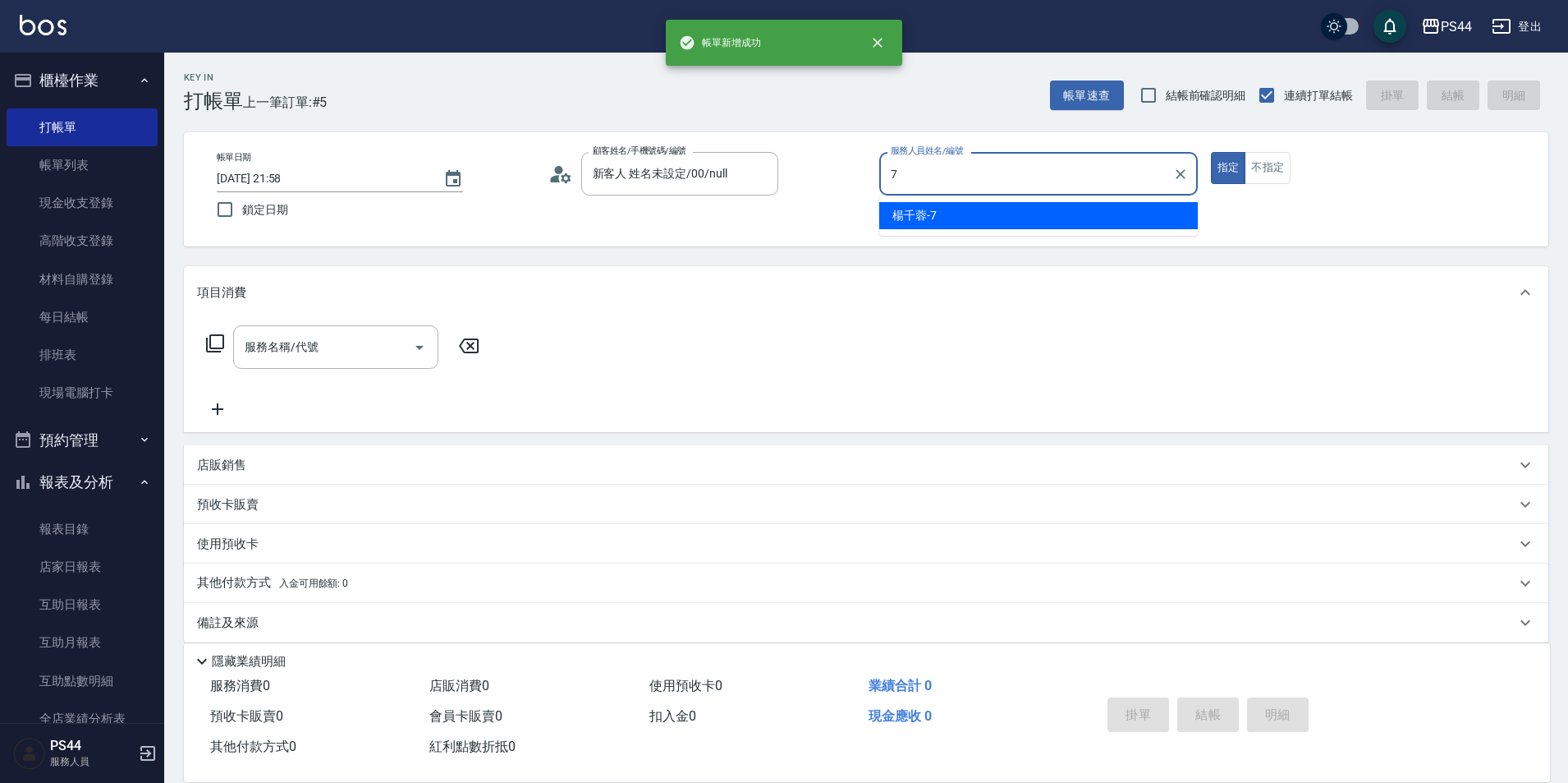
type input "[PERSON_NAME]-7"
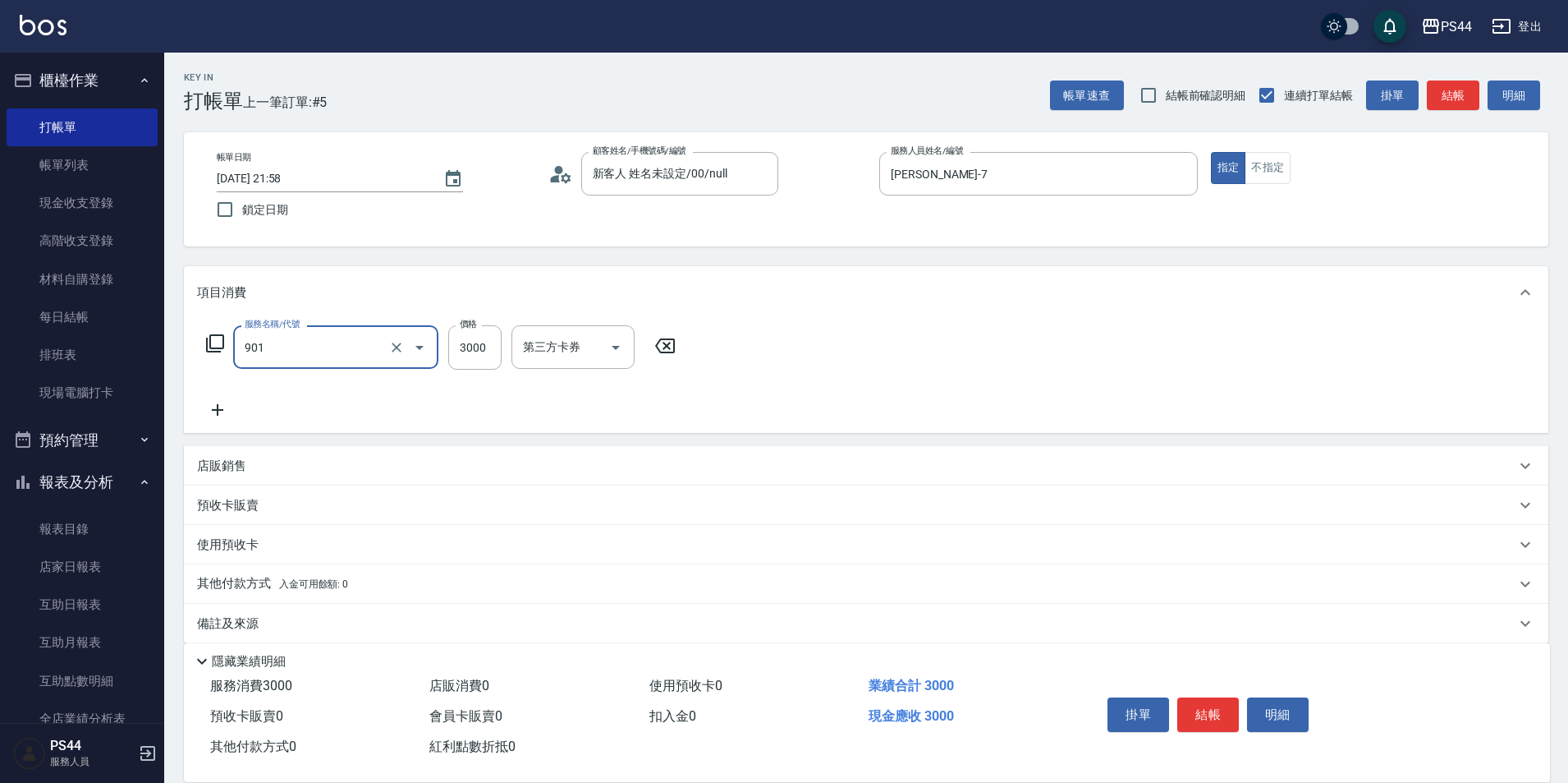
type input "儲值3000(901)"
type input "3100"
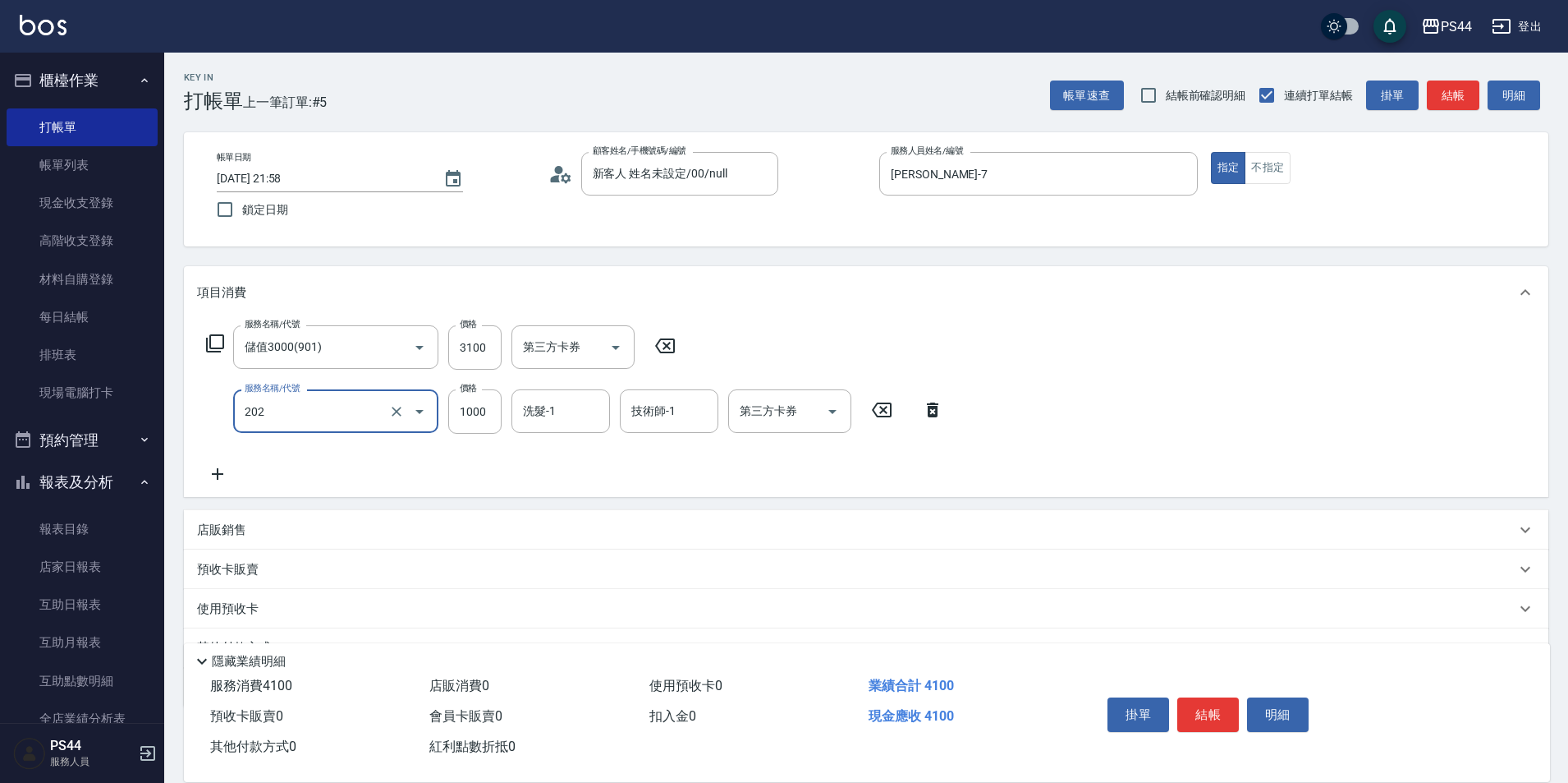
type input "燙髮(202)"
type input "1800"
type input "[PERSON_NAME]-55"
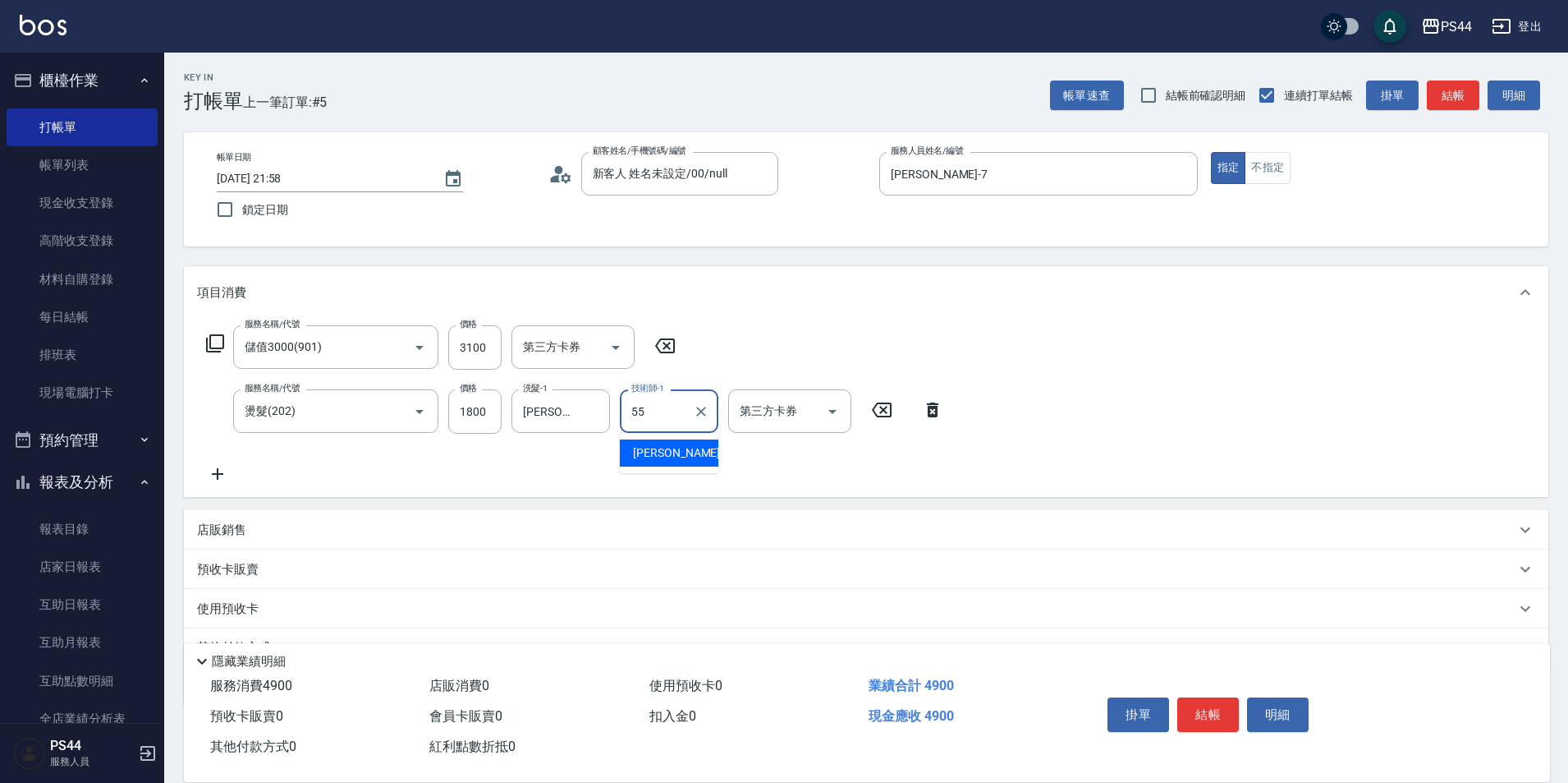
type input "[PERSON_NAME]-55"
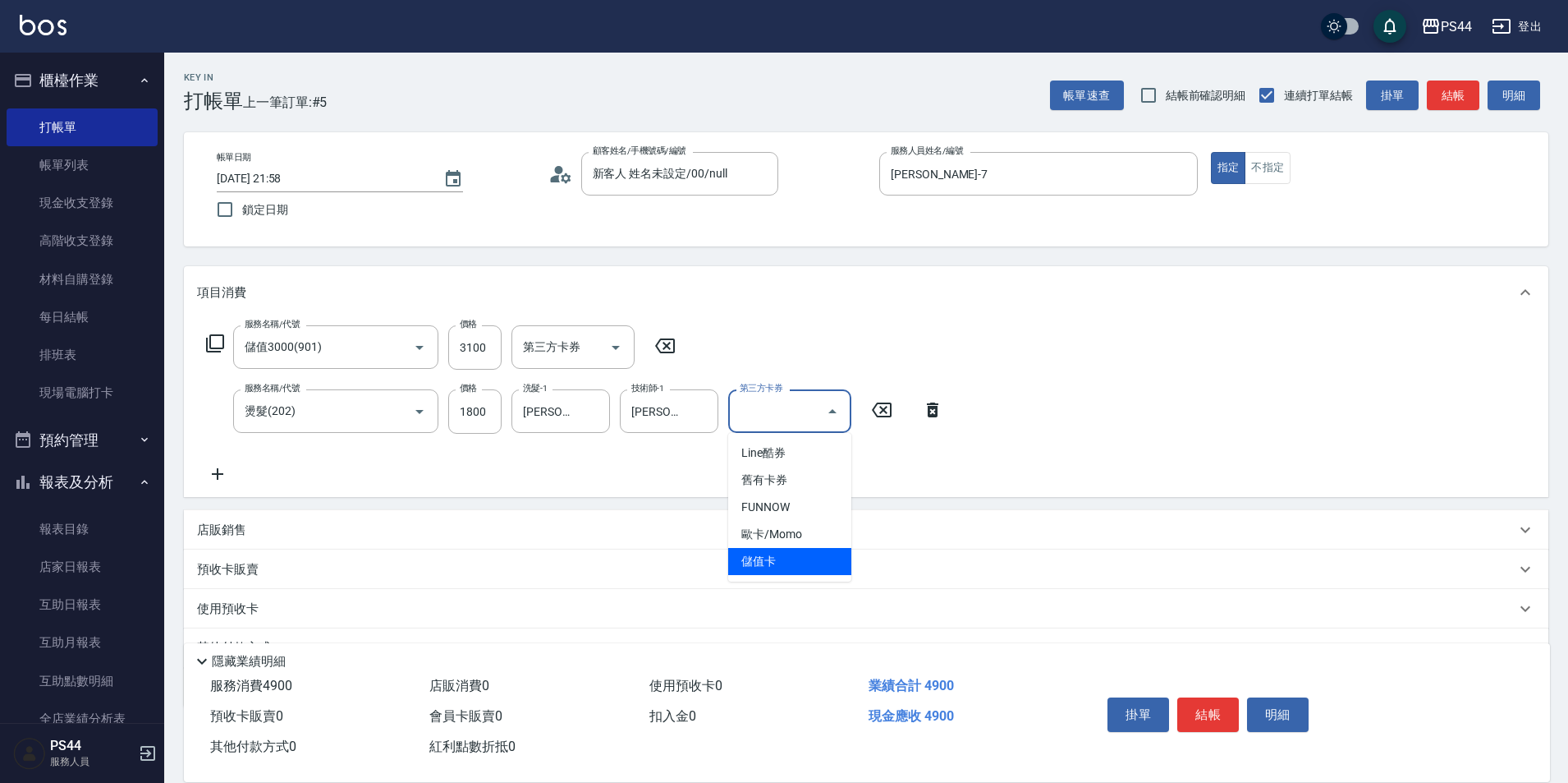
type input "儲值卡"
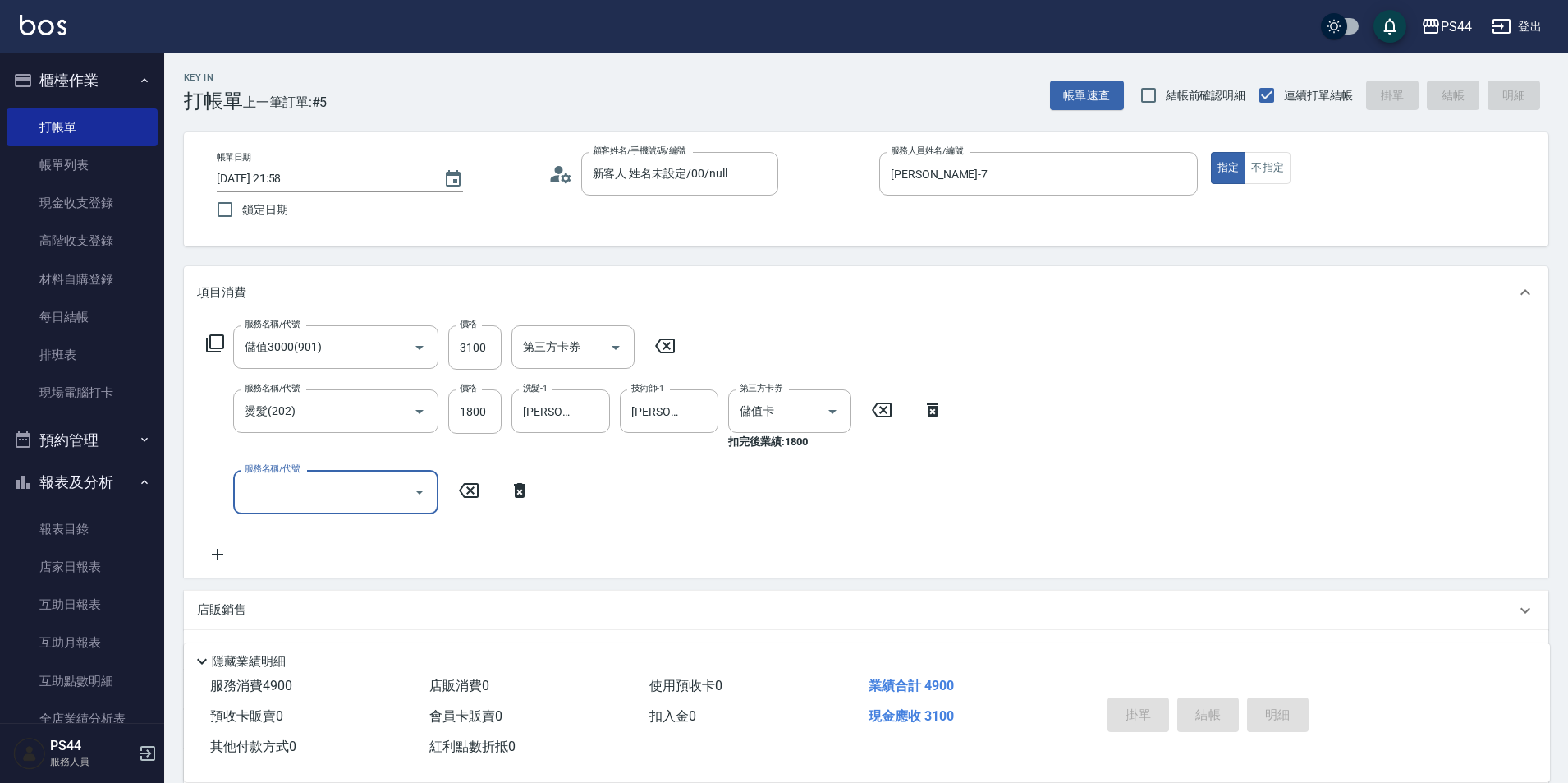
type input "[DATE] 21:59"
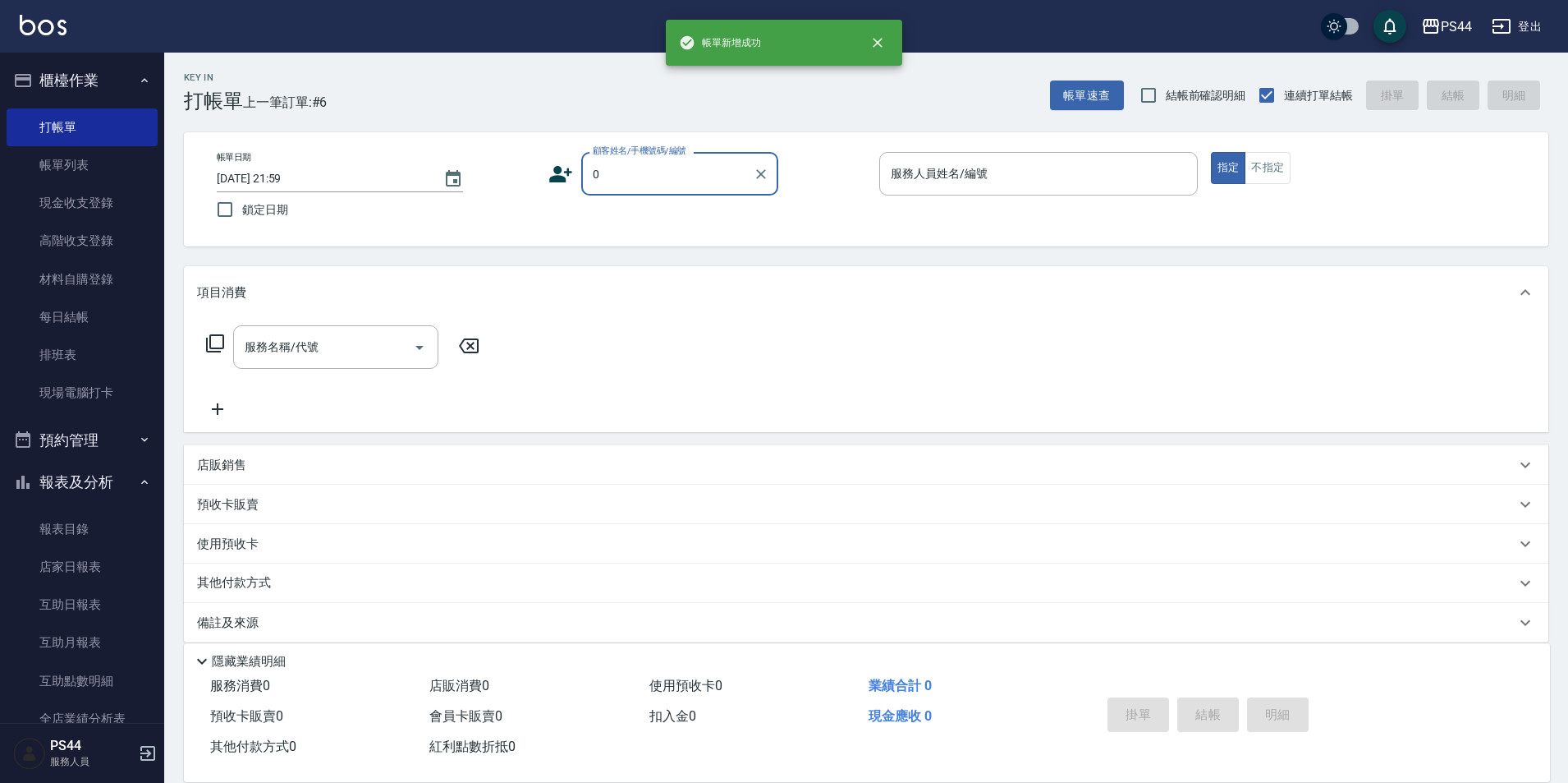
type input "新客人 姓名未設定/00/null"
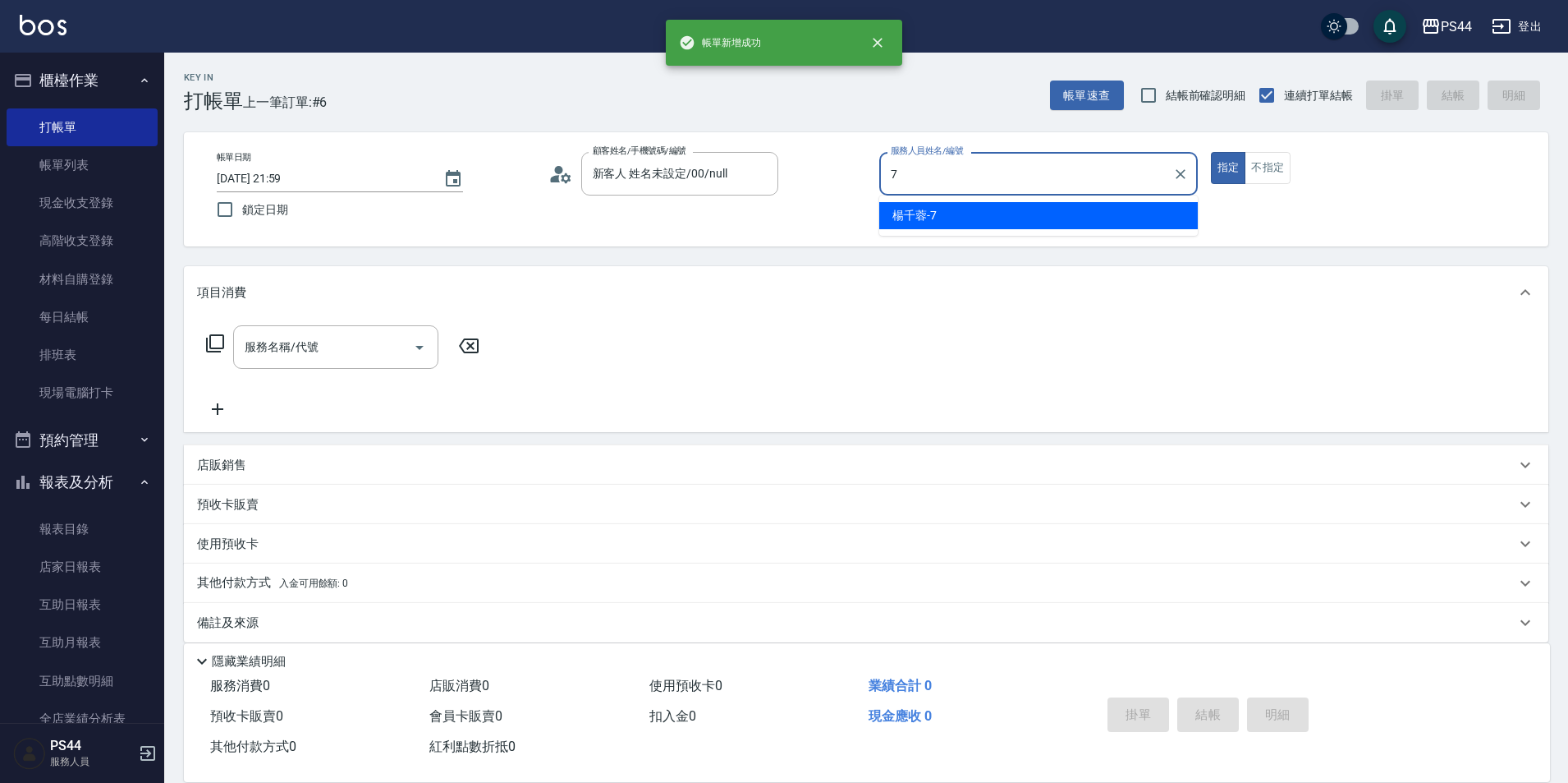
type input "[PERSON_NAME]-7"
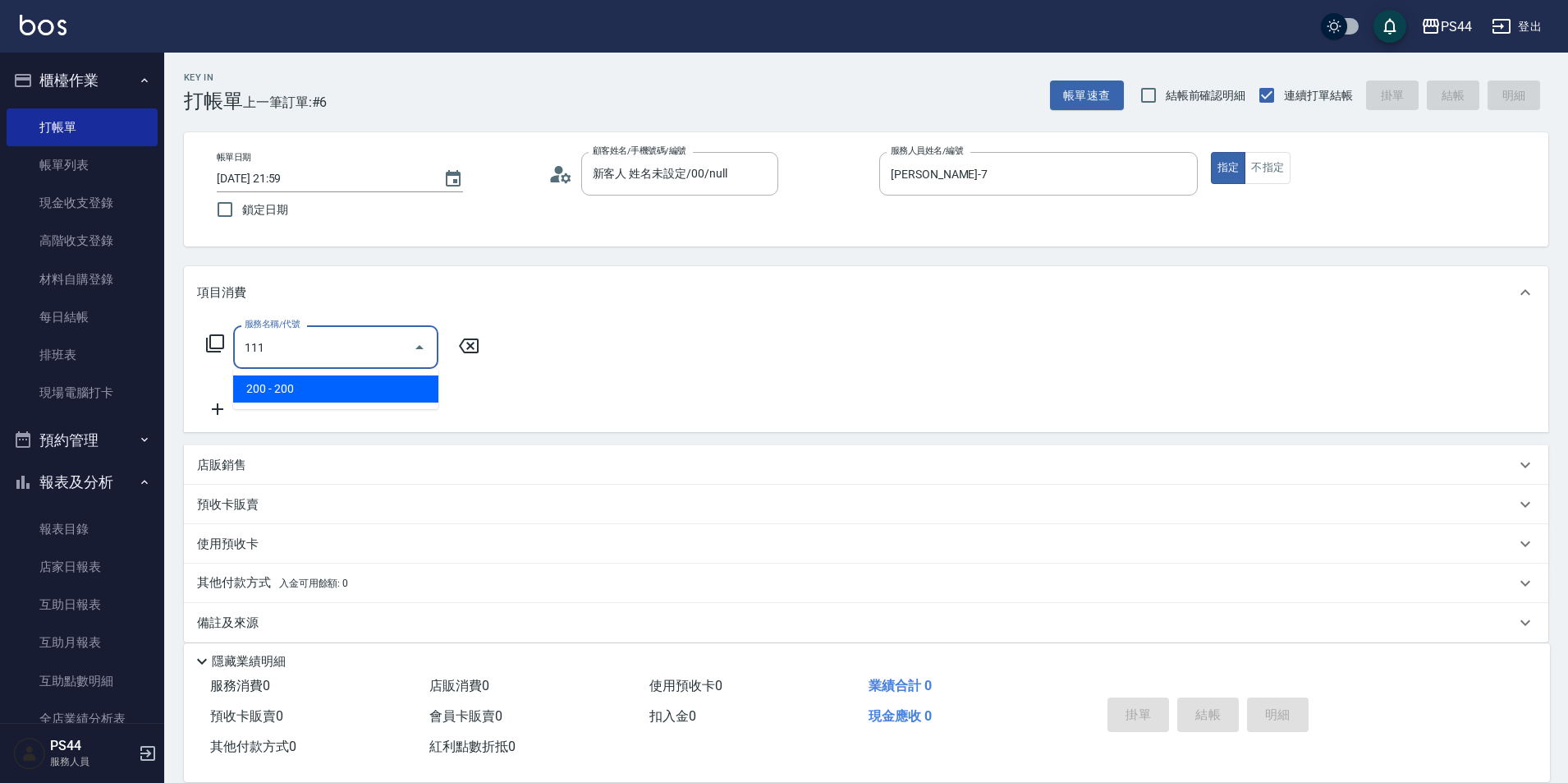
type input "200(111)"
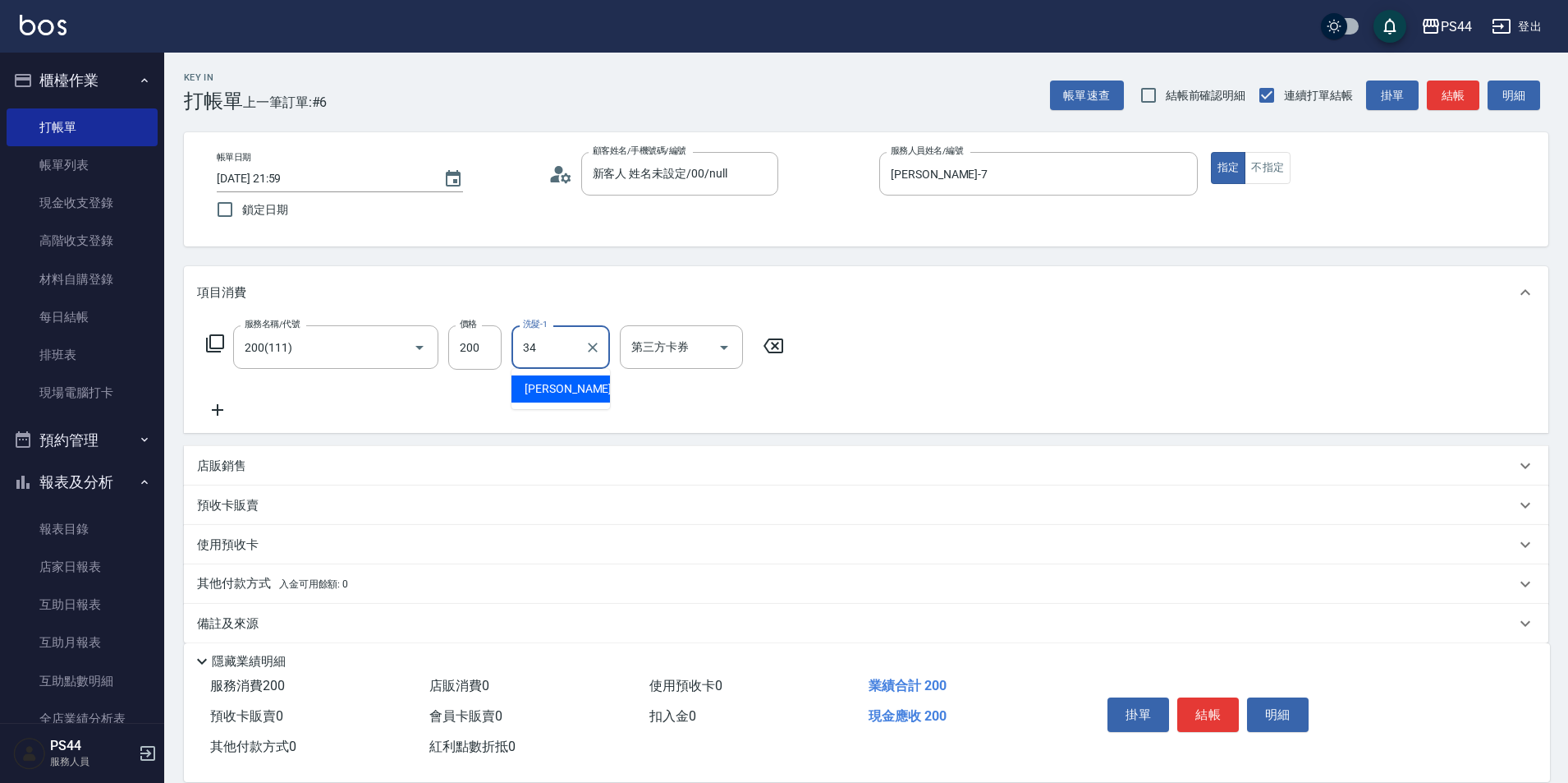
type input "[PERSON_NAME]-34"
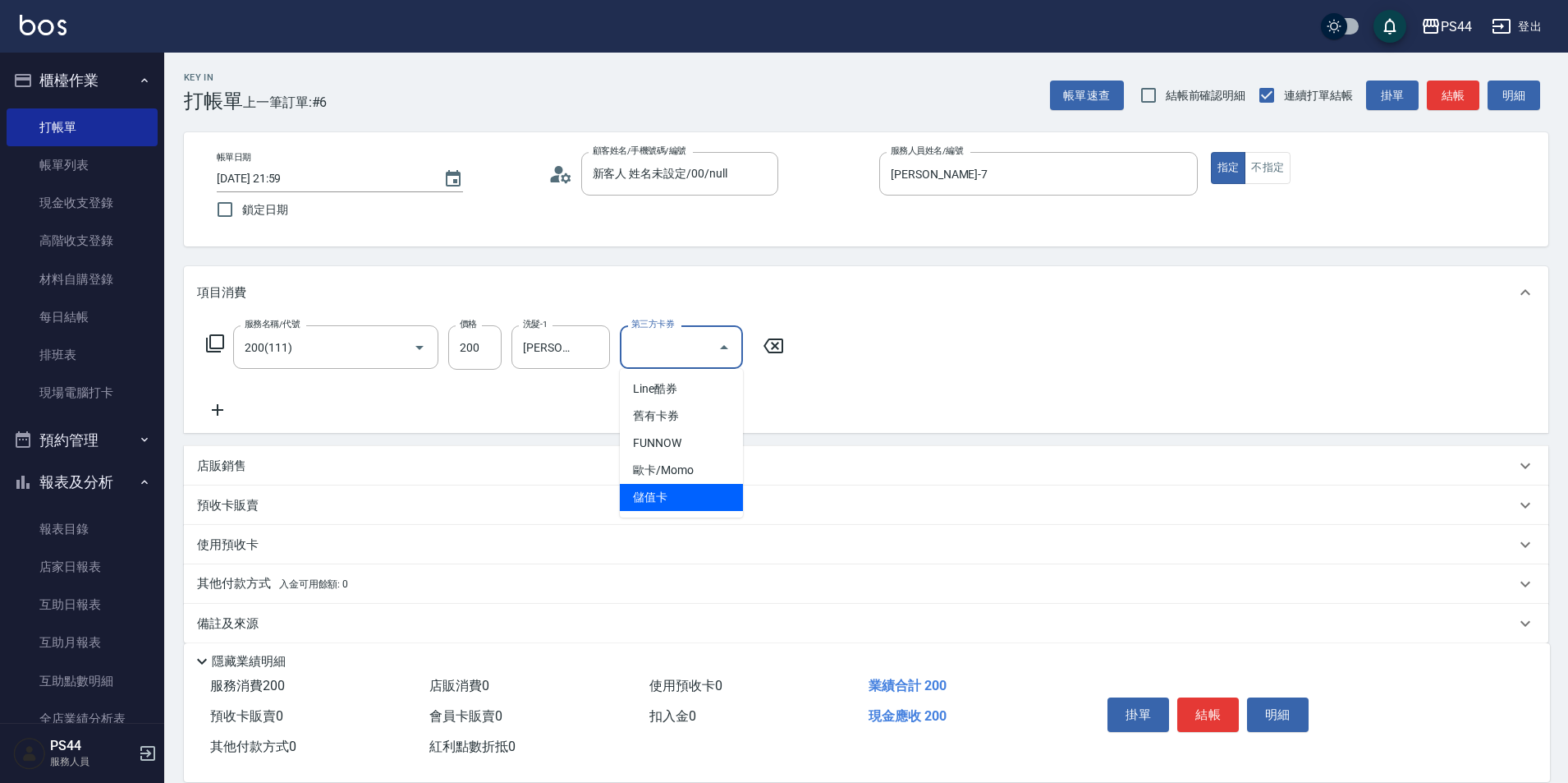
type input "儲值卡"
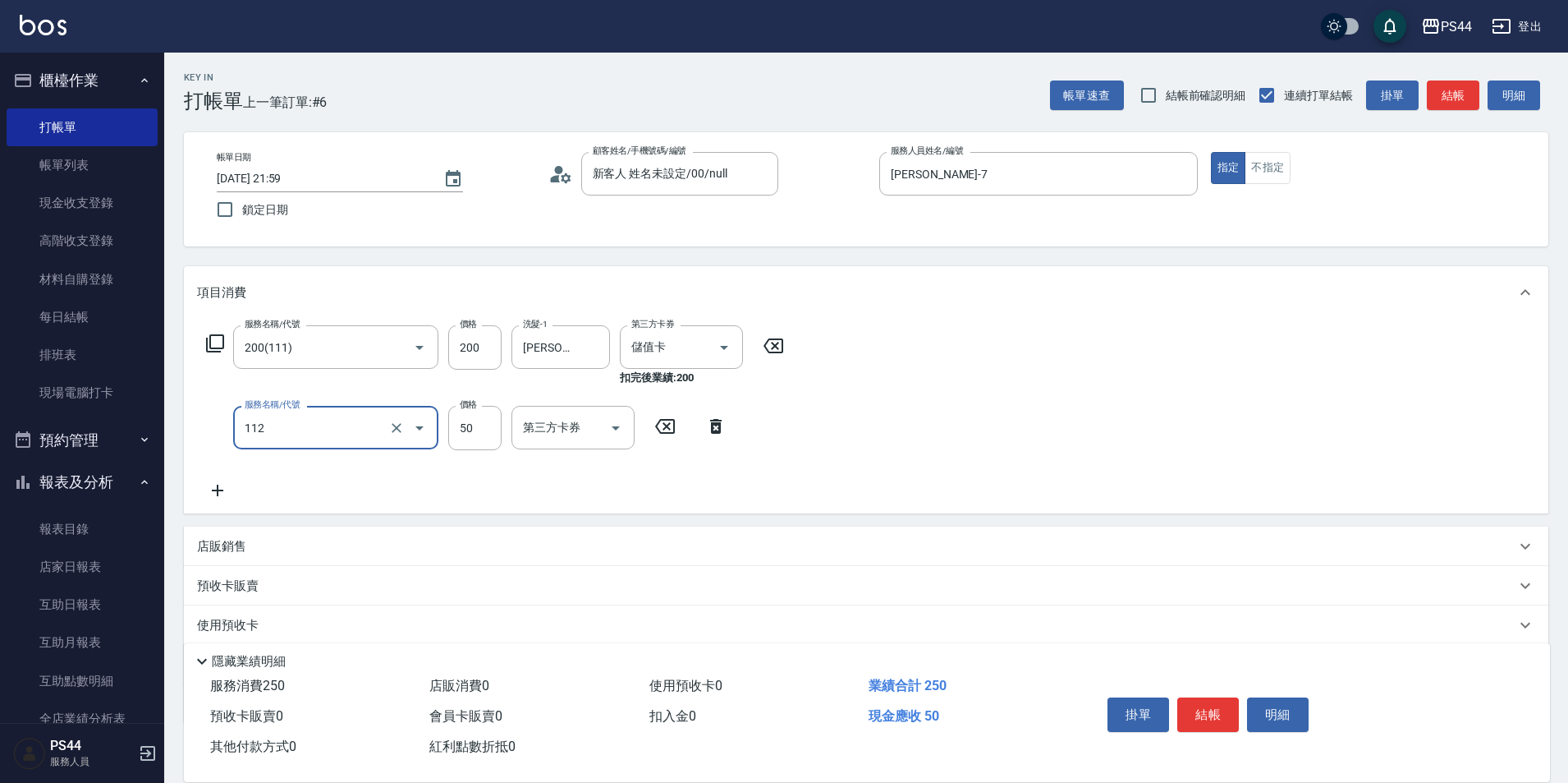
type input "精油50(112)"
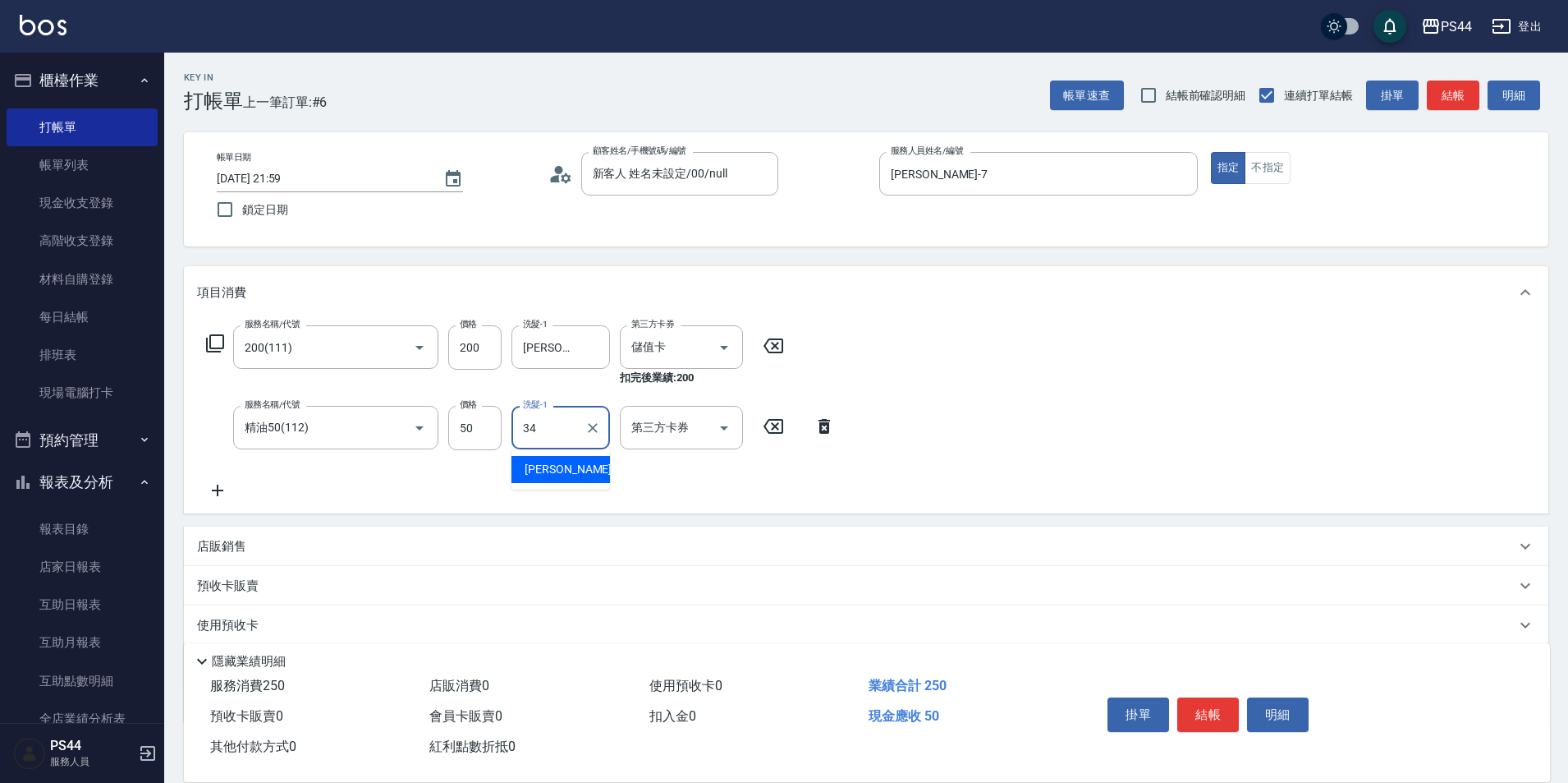
type input "[PERSON_NAME]-34"
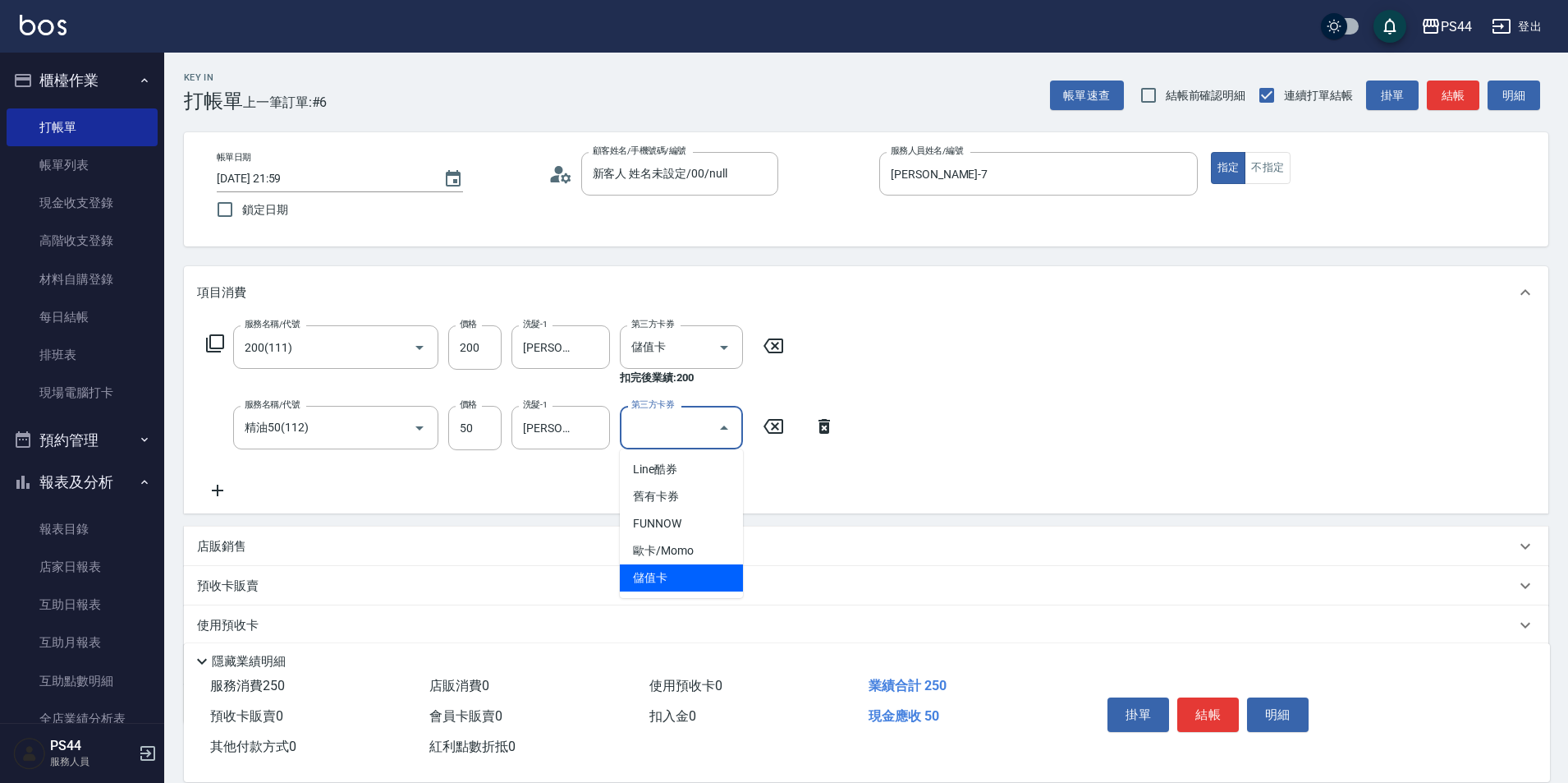
type input "儲值卡"
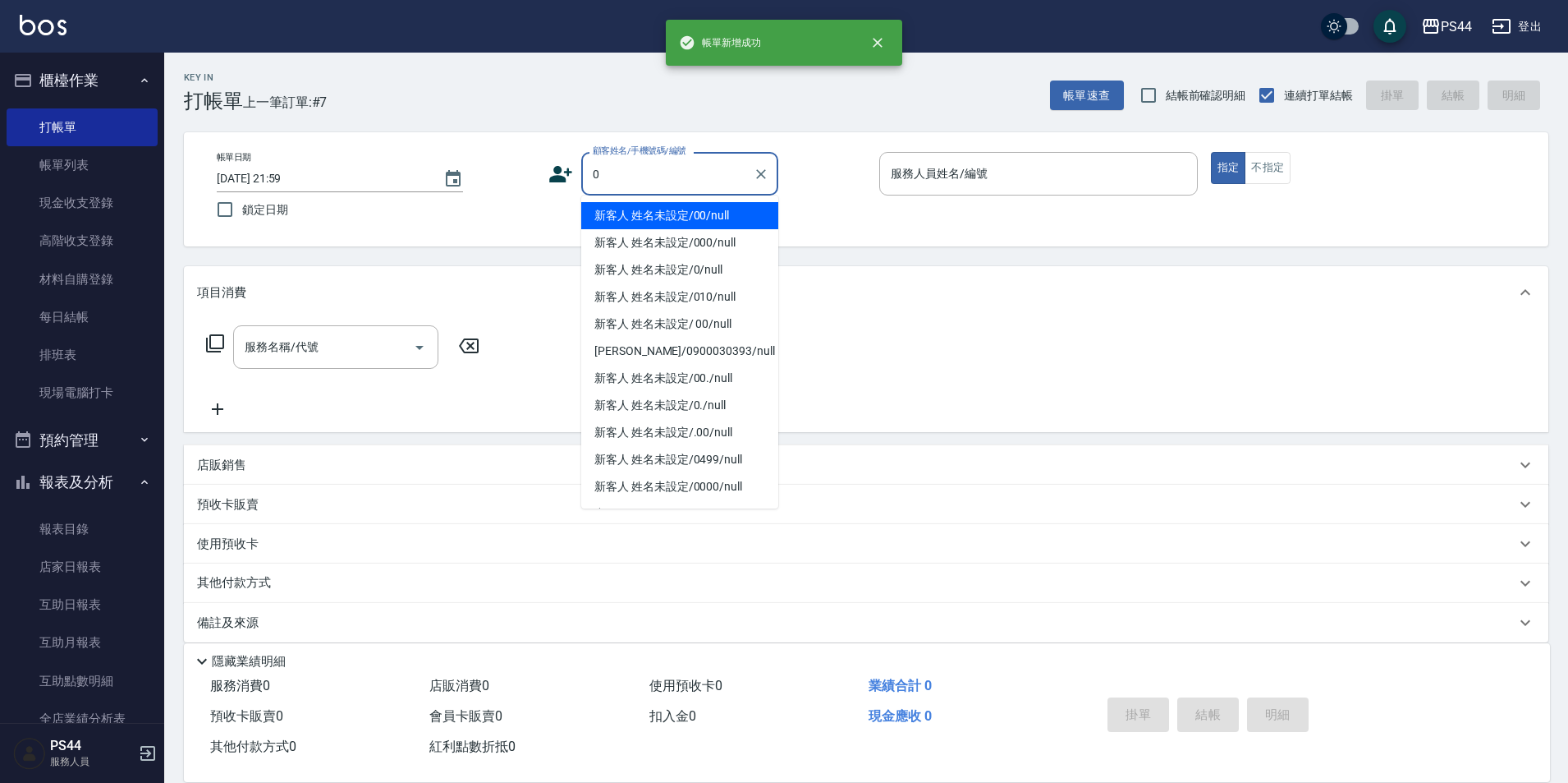
type input "新客人 姓名未設定/00/null"
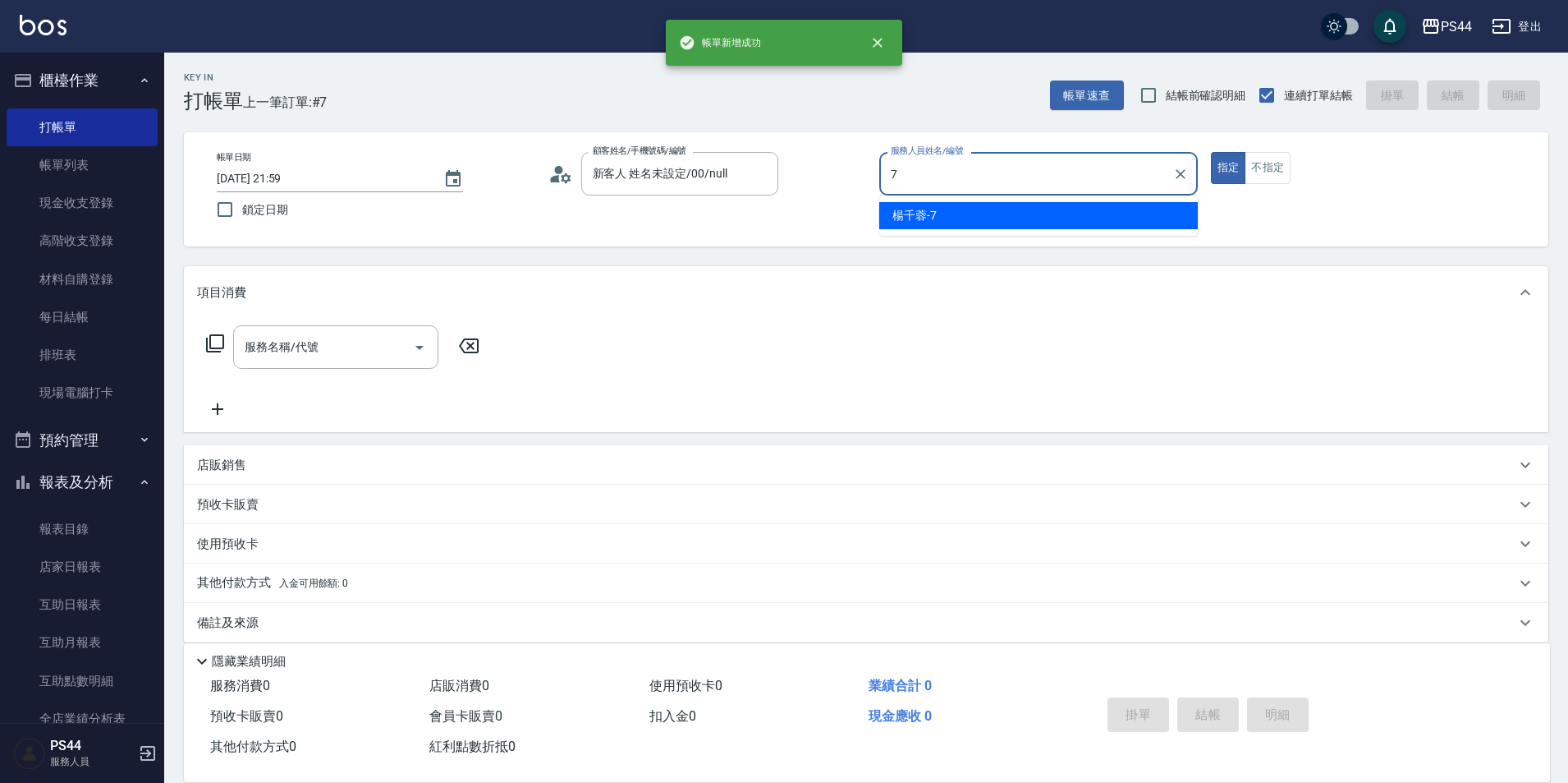
type input "[PERSON_NAME]-7"
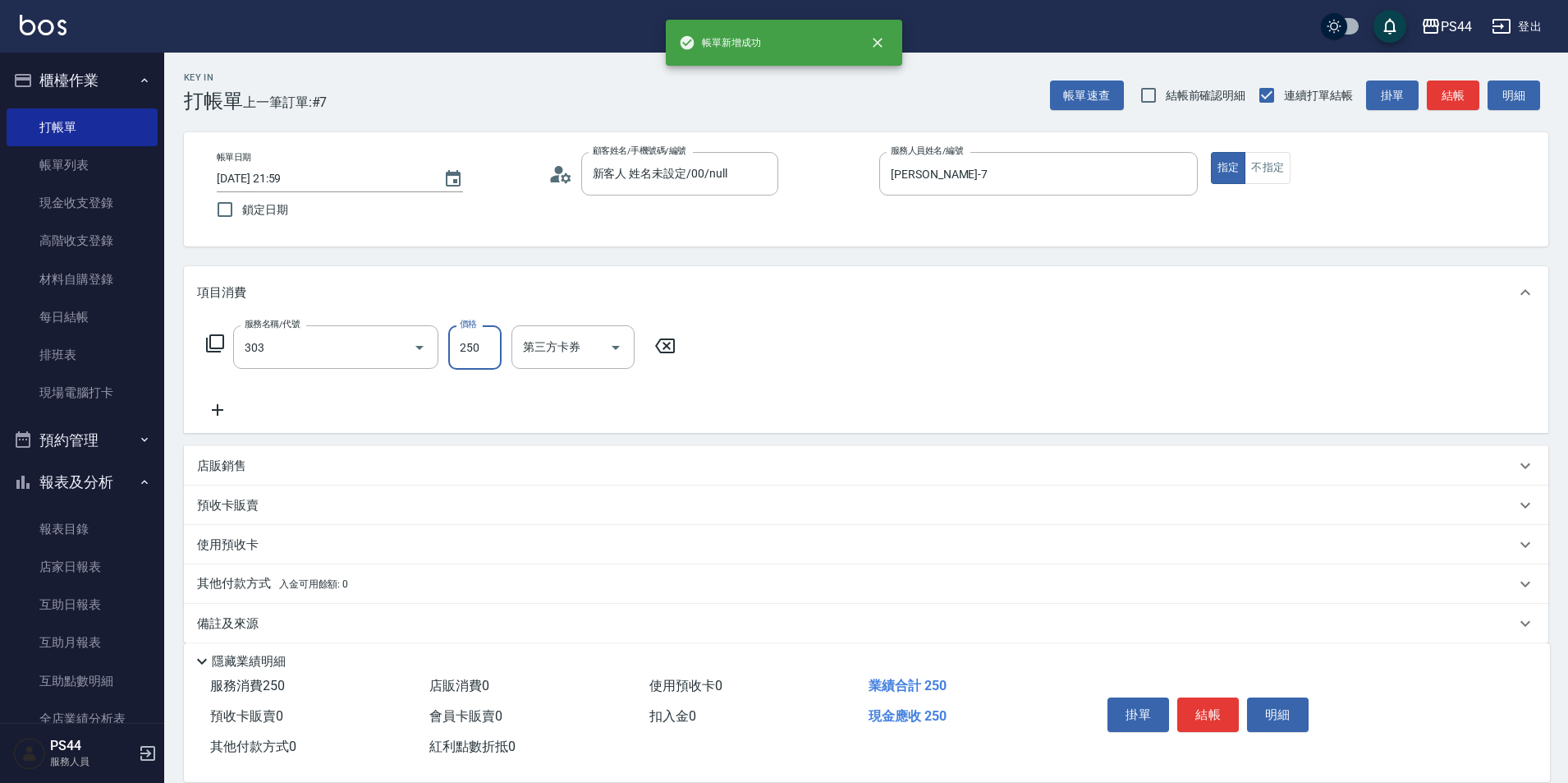
type input "剪髮(303)"
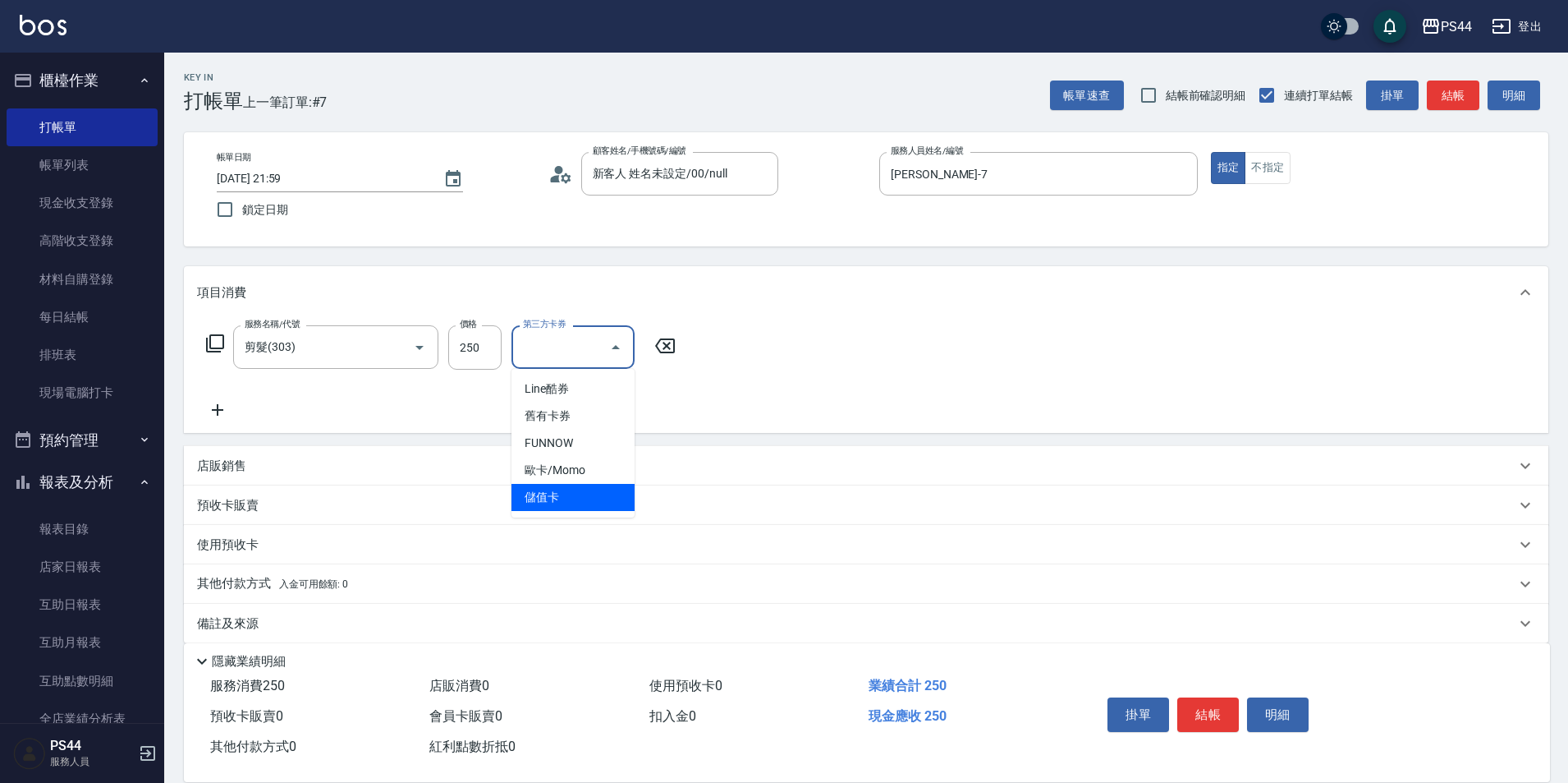
type input "儲值卡"
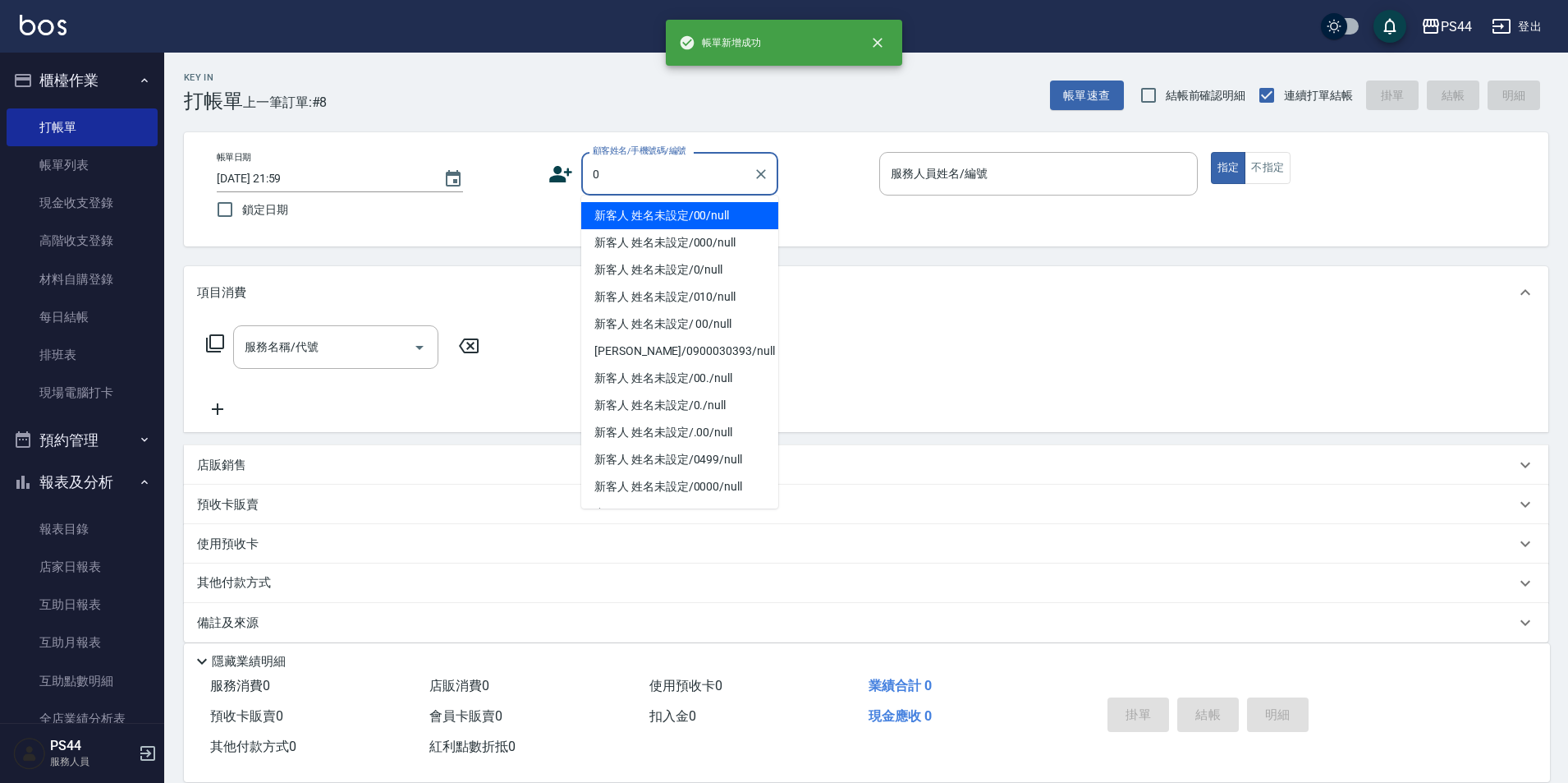
type input "新客人 姓名未設定/00/null"
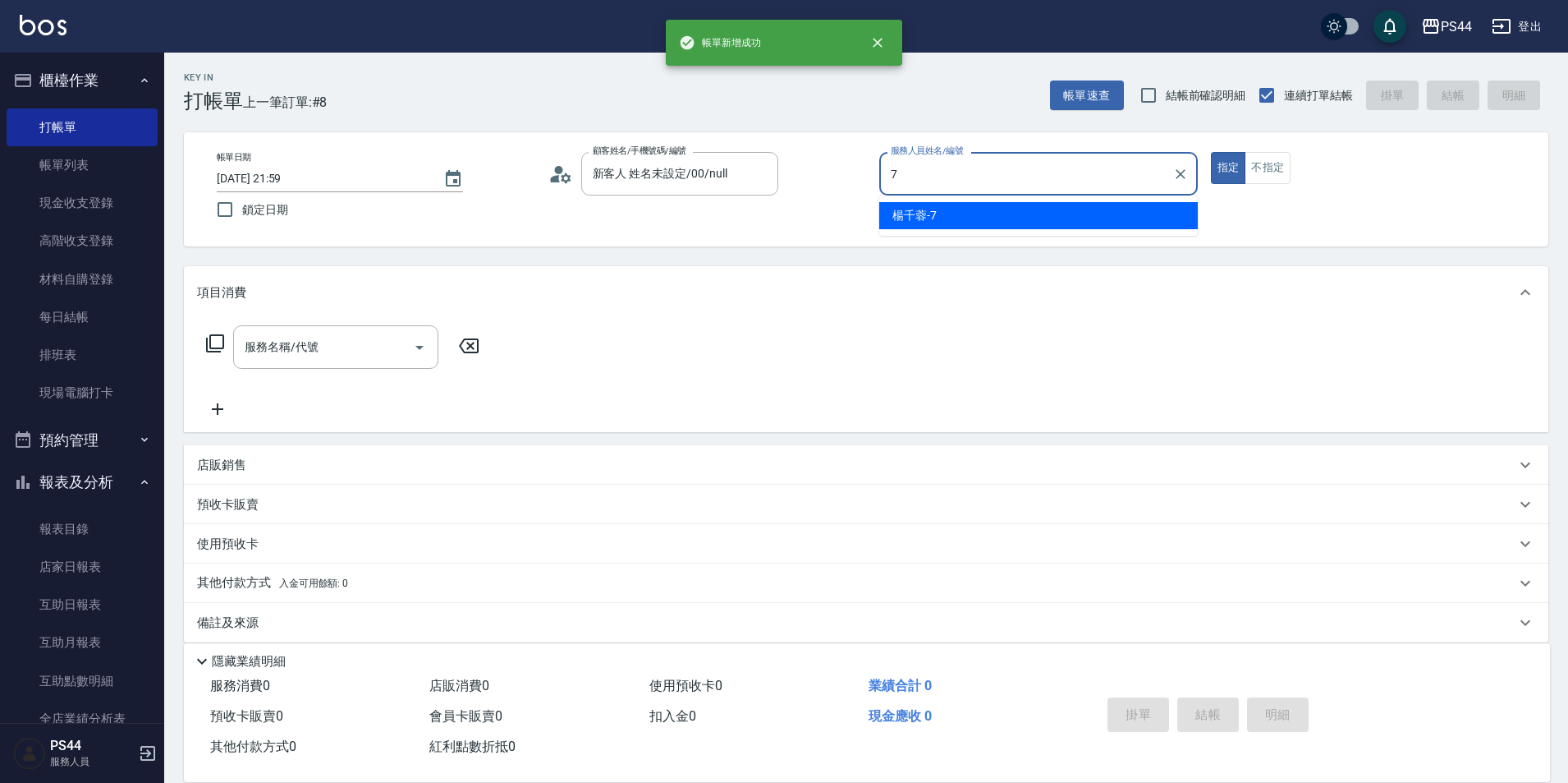
type input "[PERSON_NAME]-7"
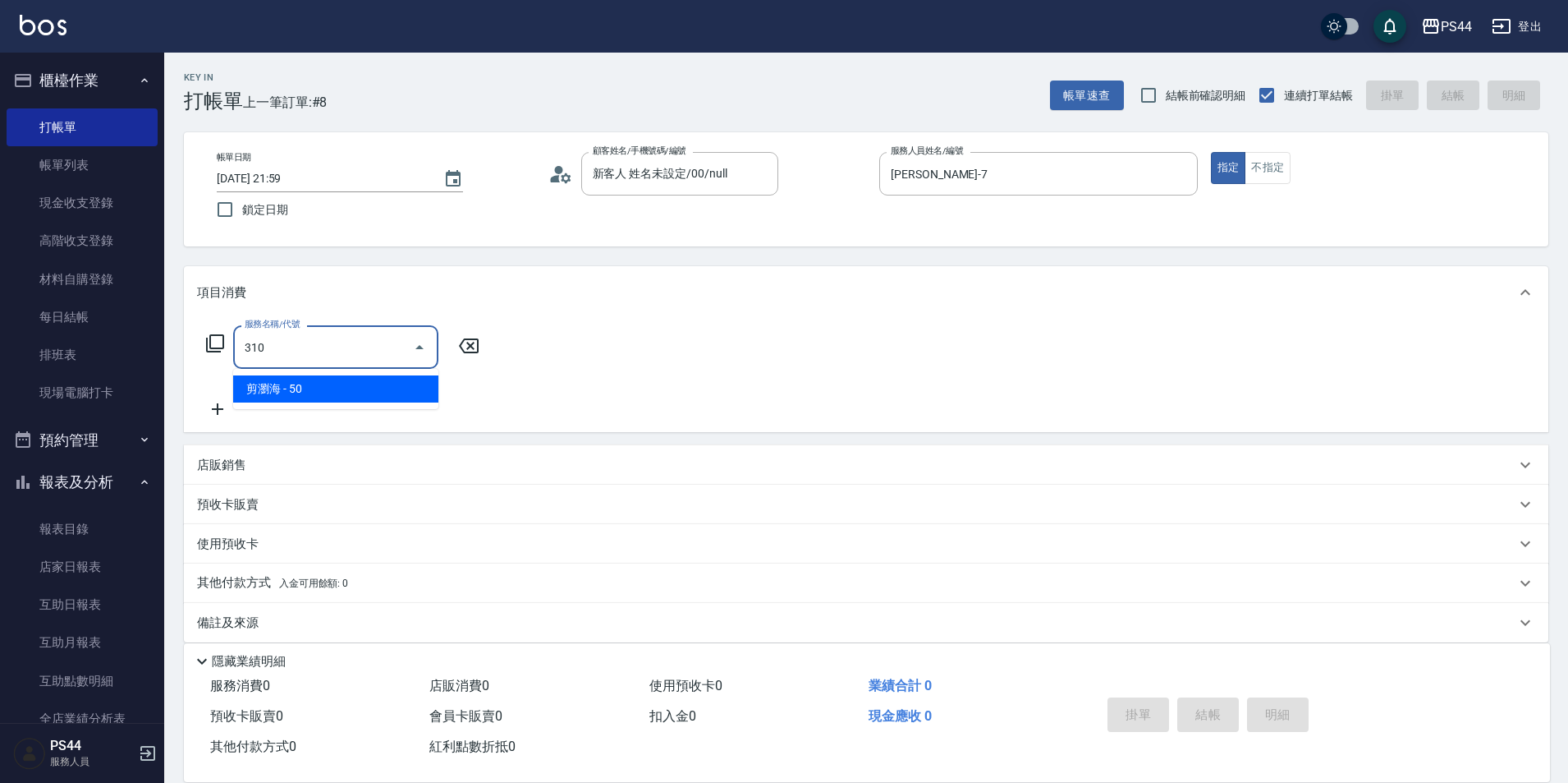
type input "剪瀏海(310)"
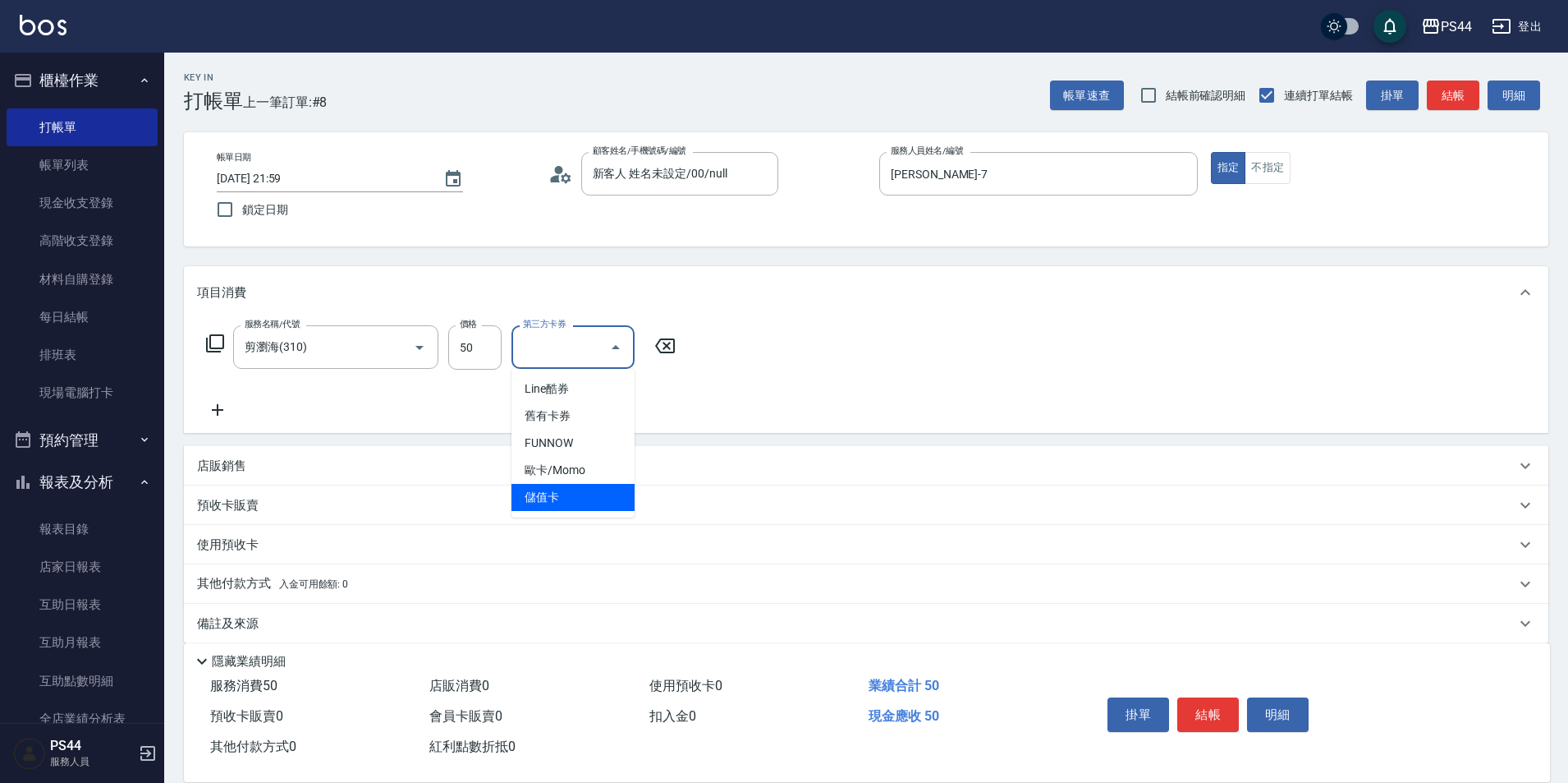
type input "儲值卡"
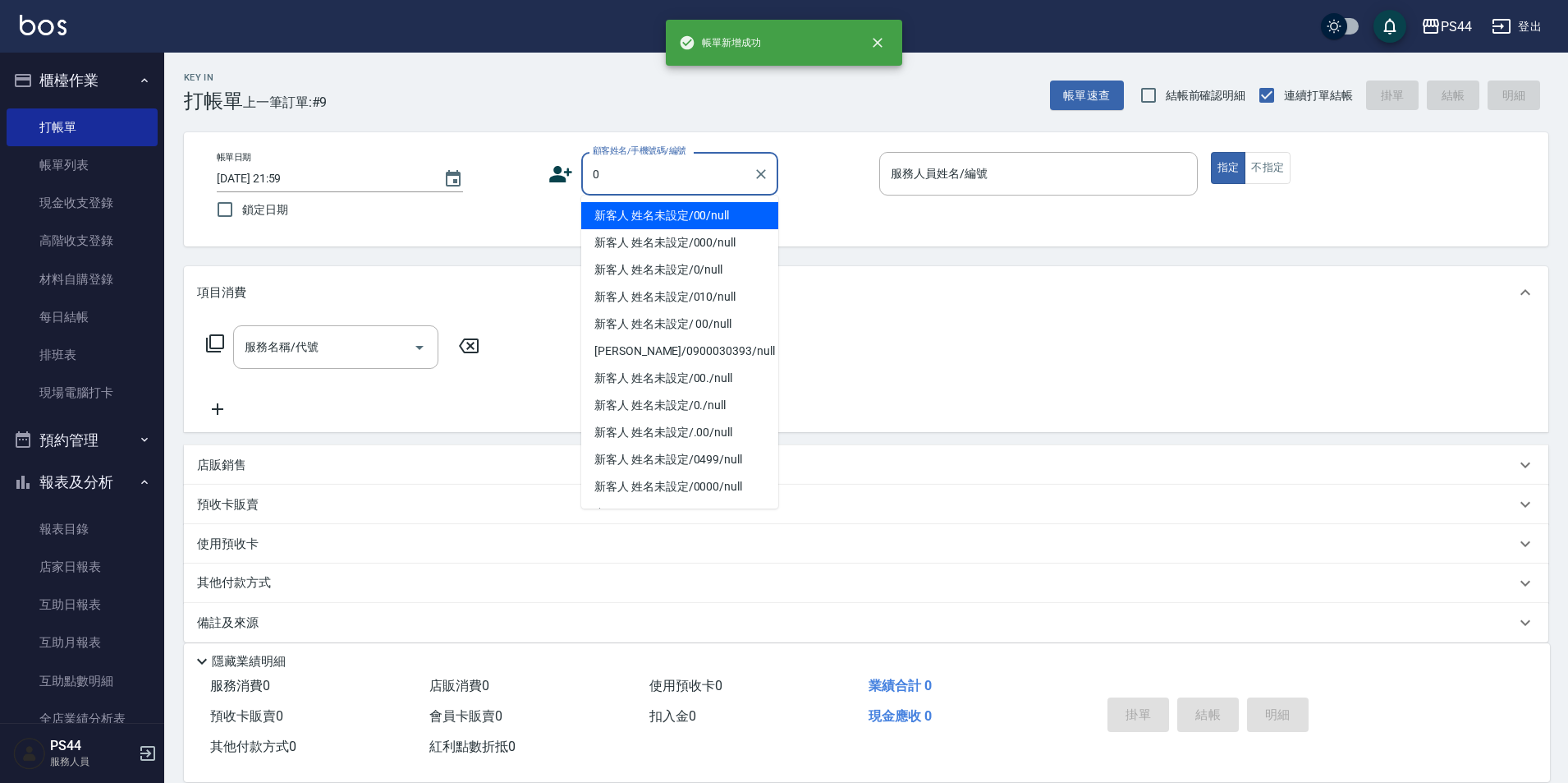
type input "新客人 姓名未設定/00/null"
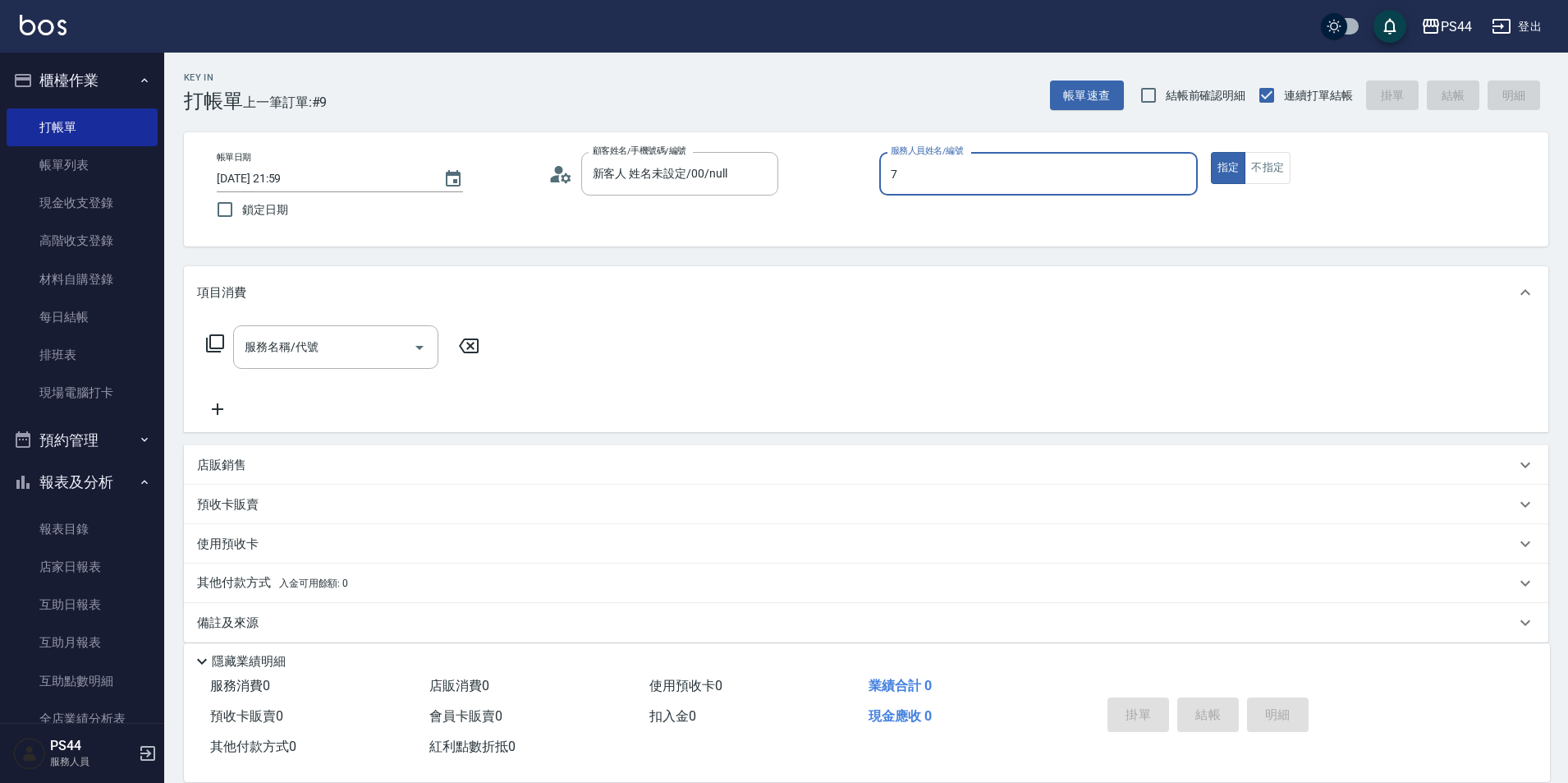
type input "[PERSON_NAME]-7"
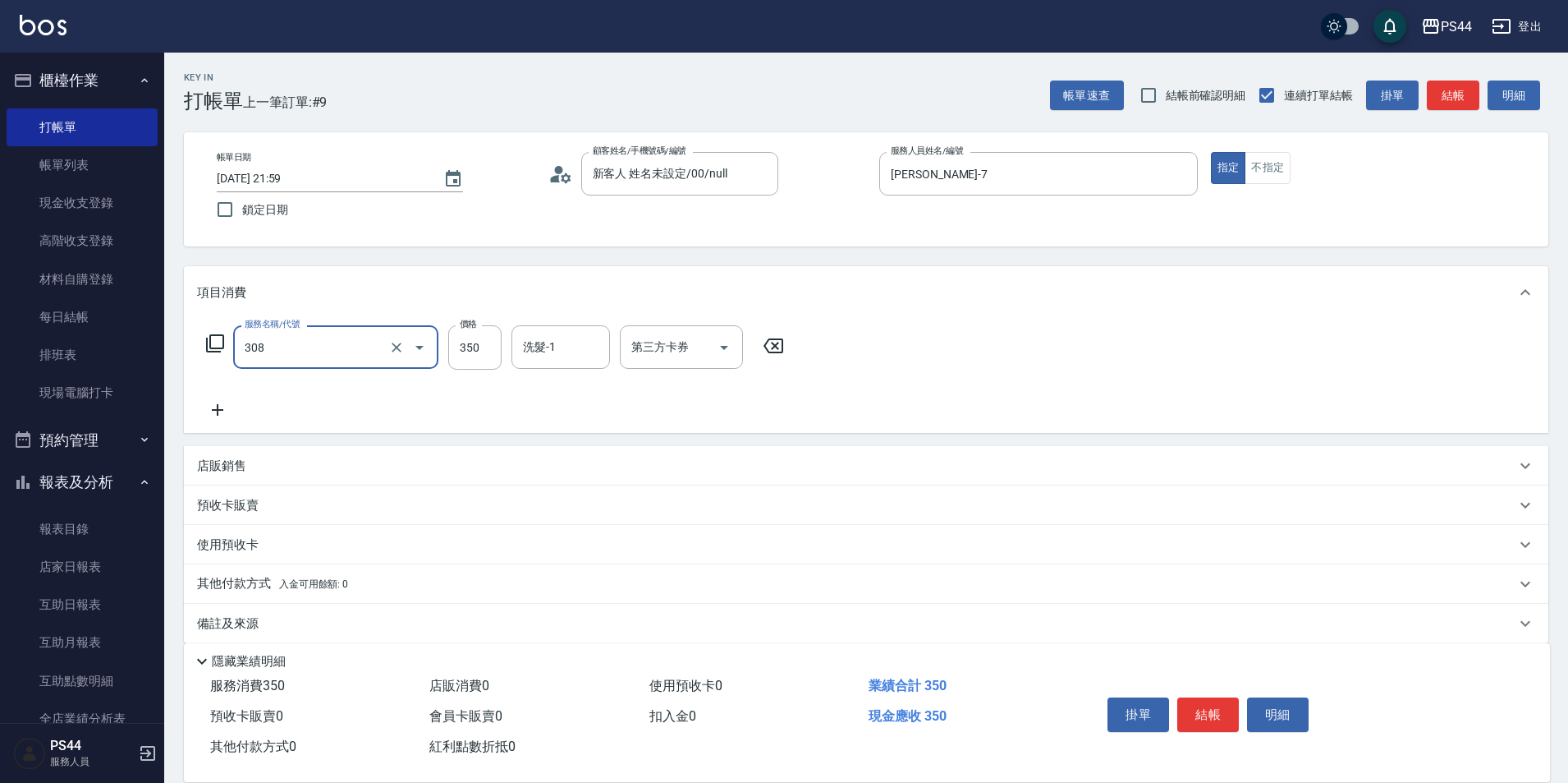
type input "洗+剪(308)"
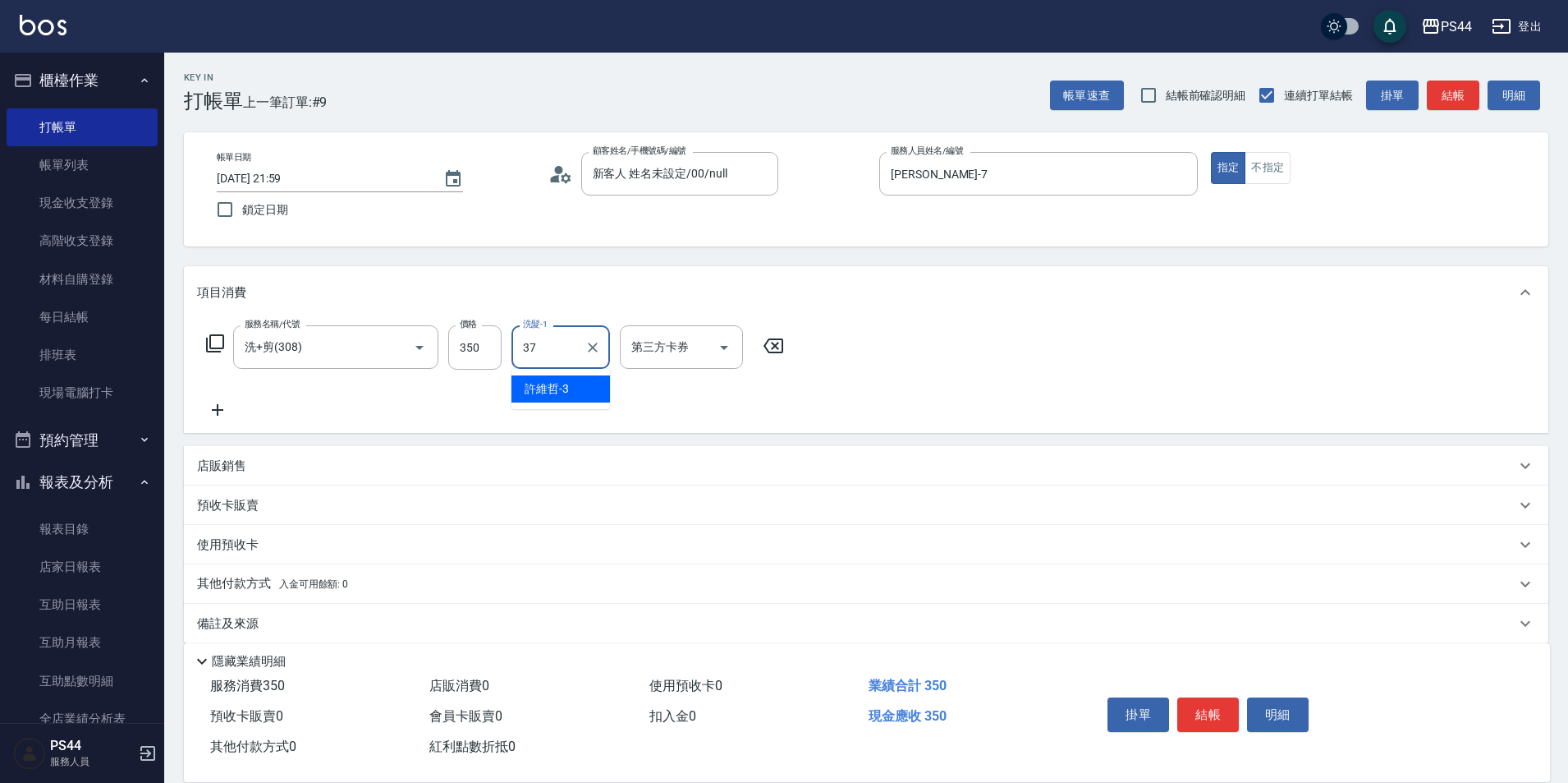
type input "王姵眙-37"
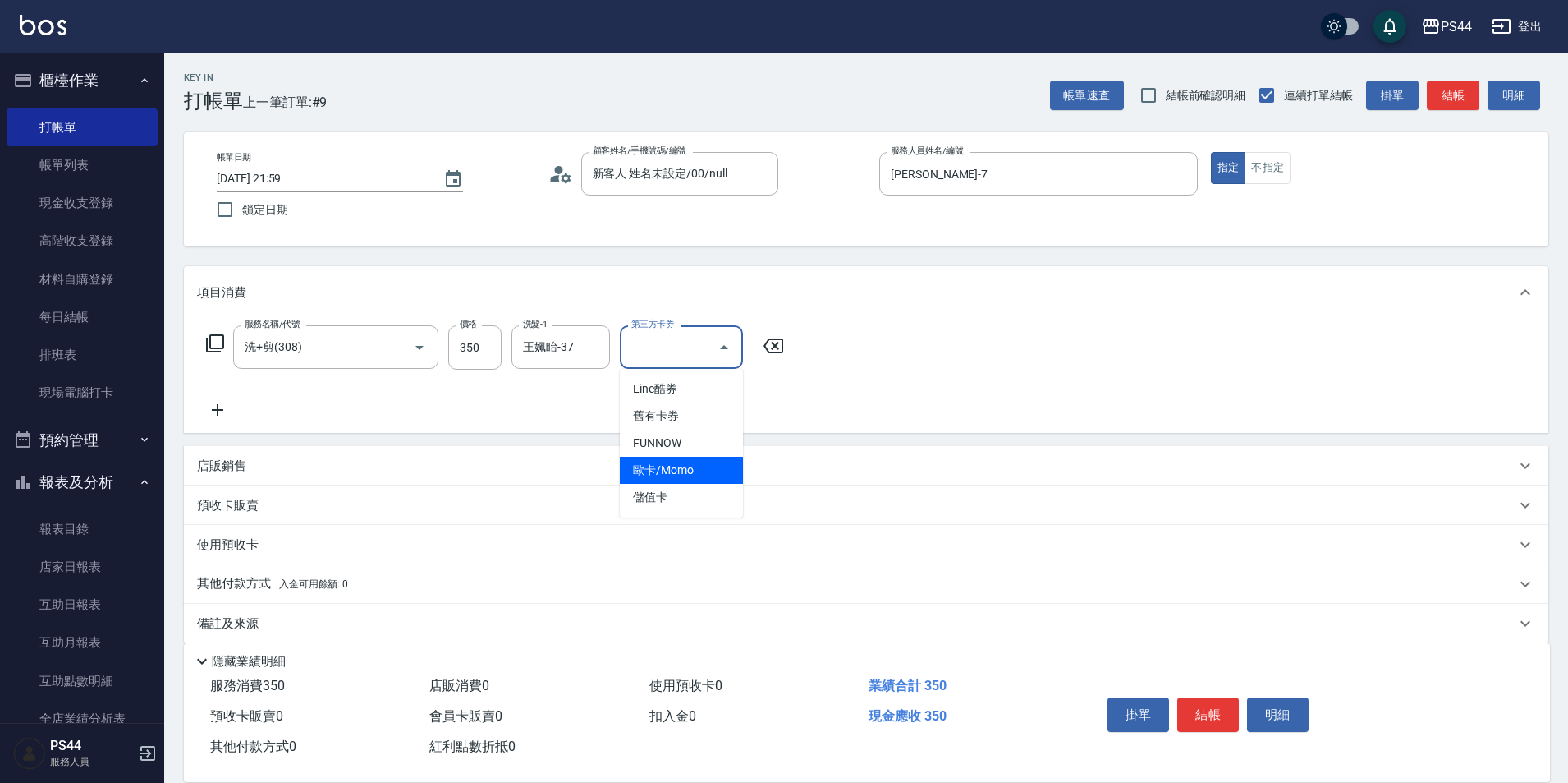
type input "儲值卡"
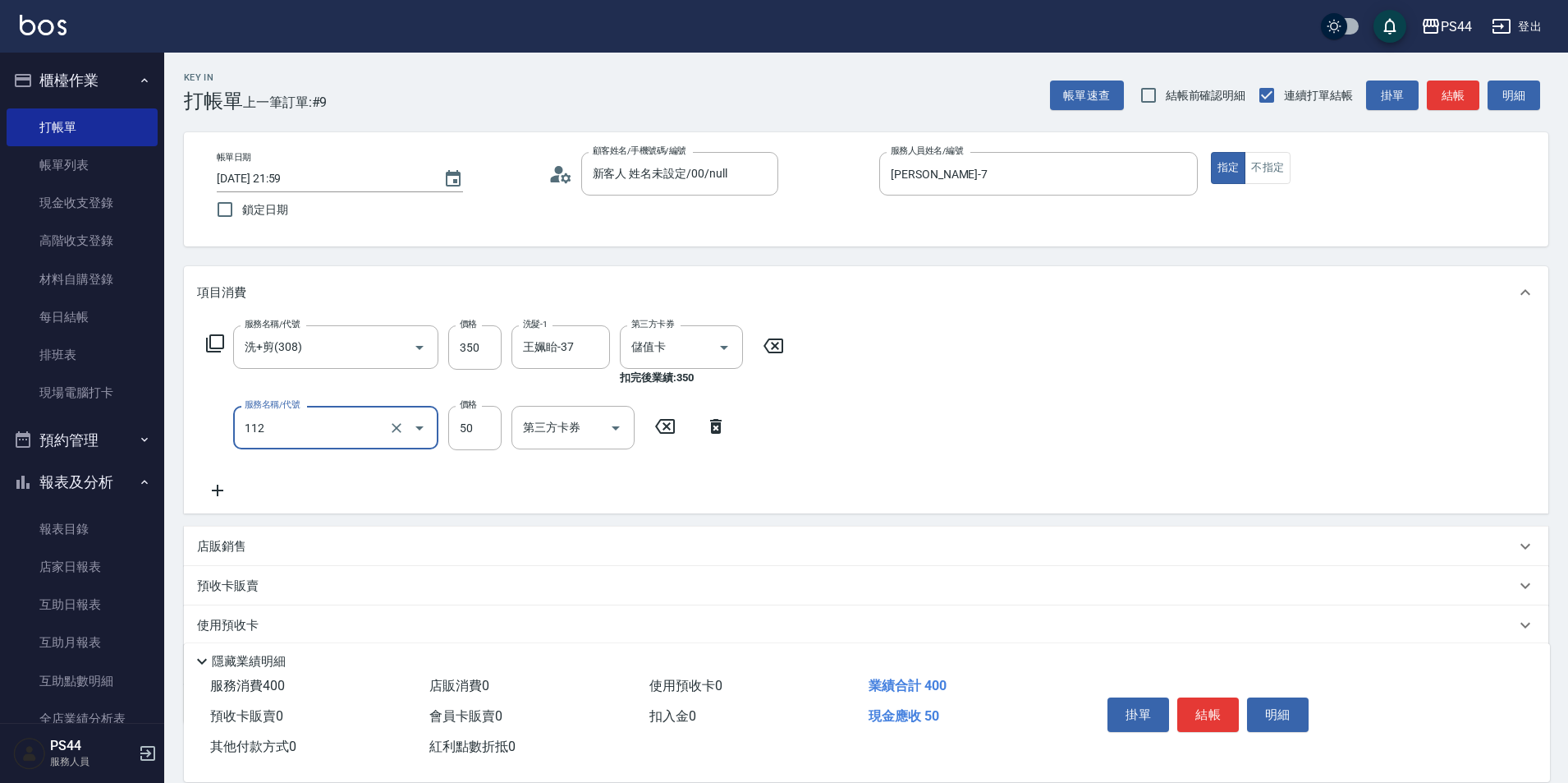
type input "精油50(112)"
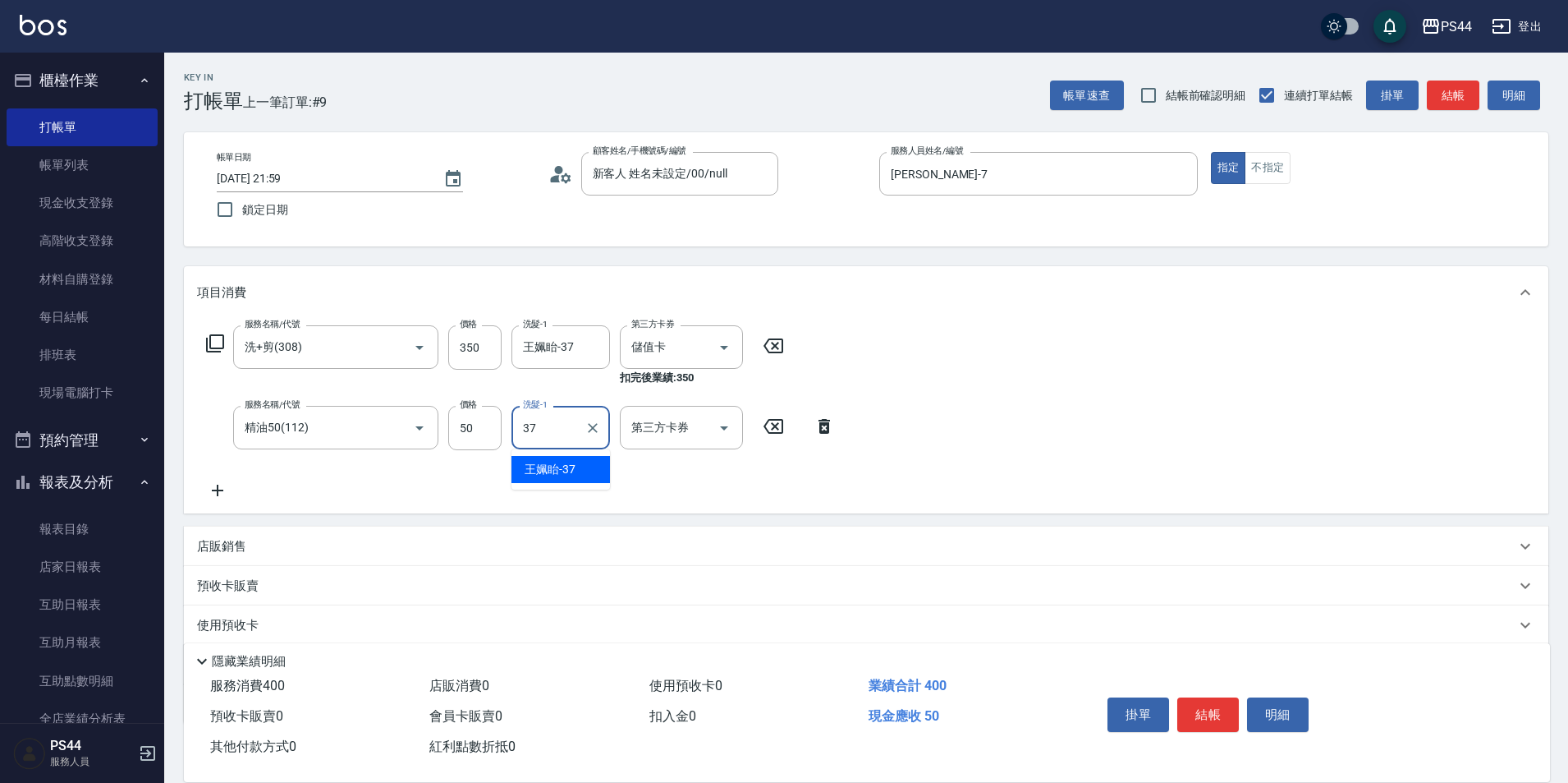
type input "王姵眙-37"
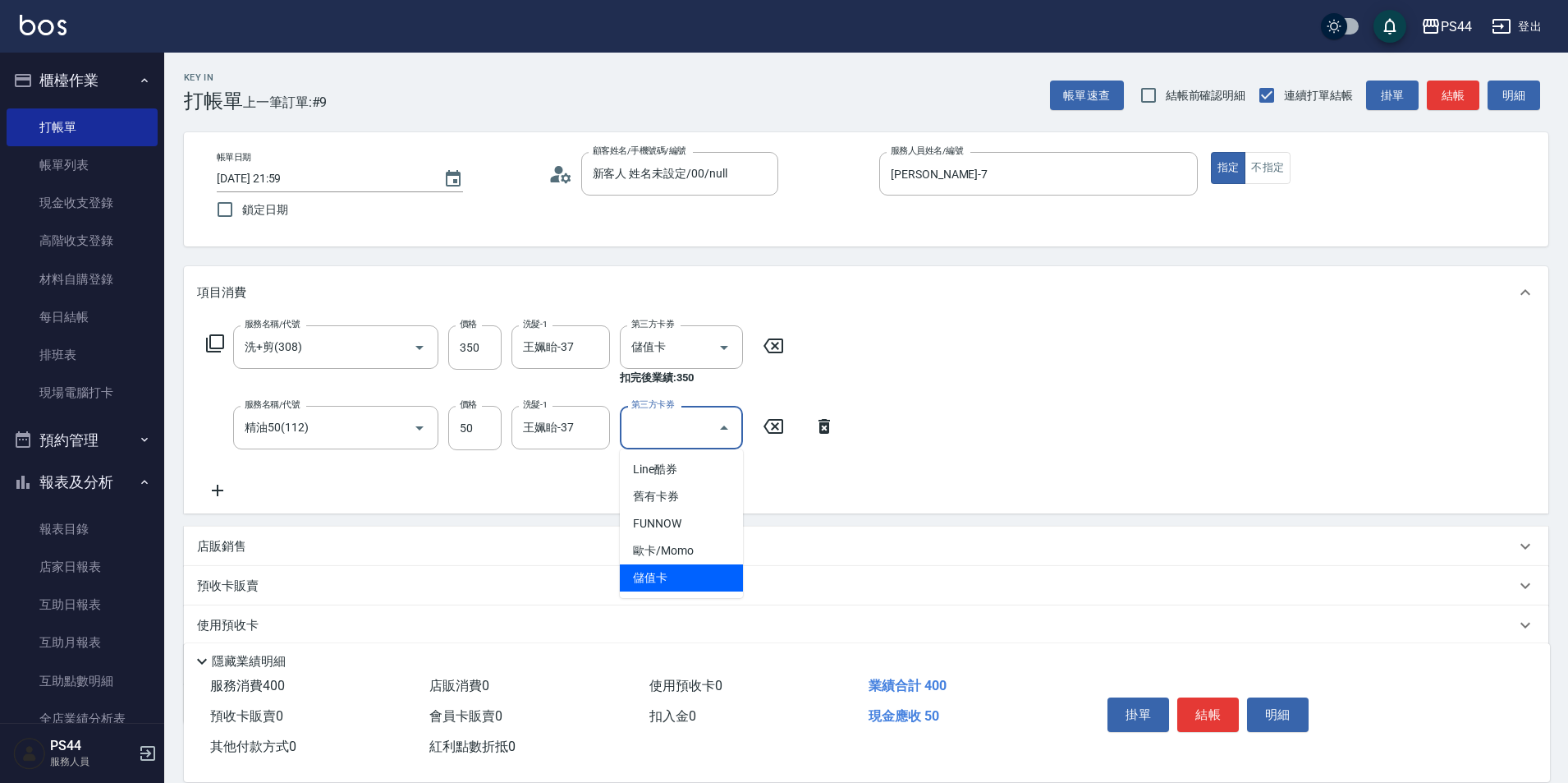
type input "儲值卡"
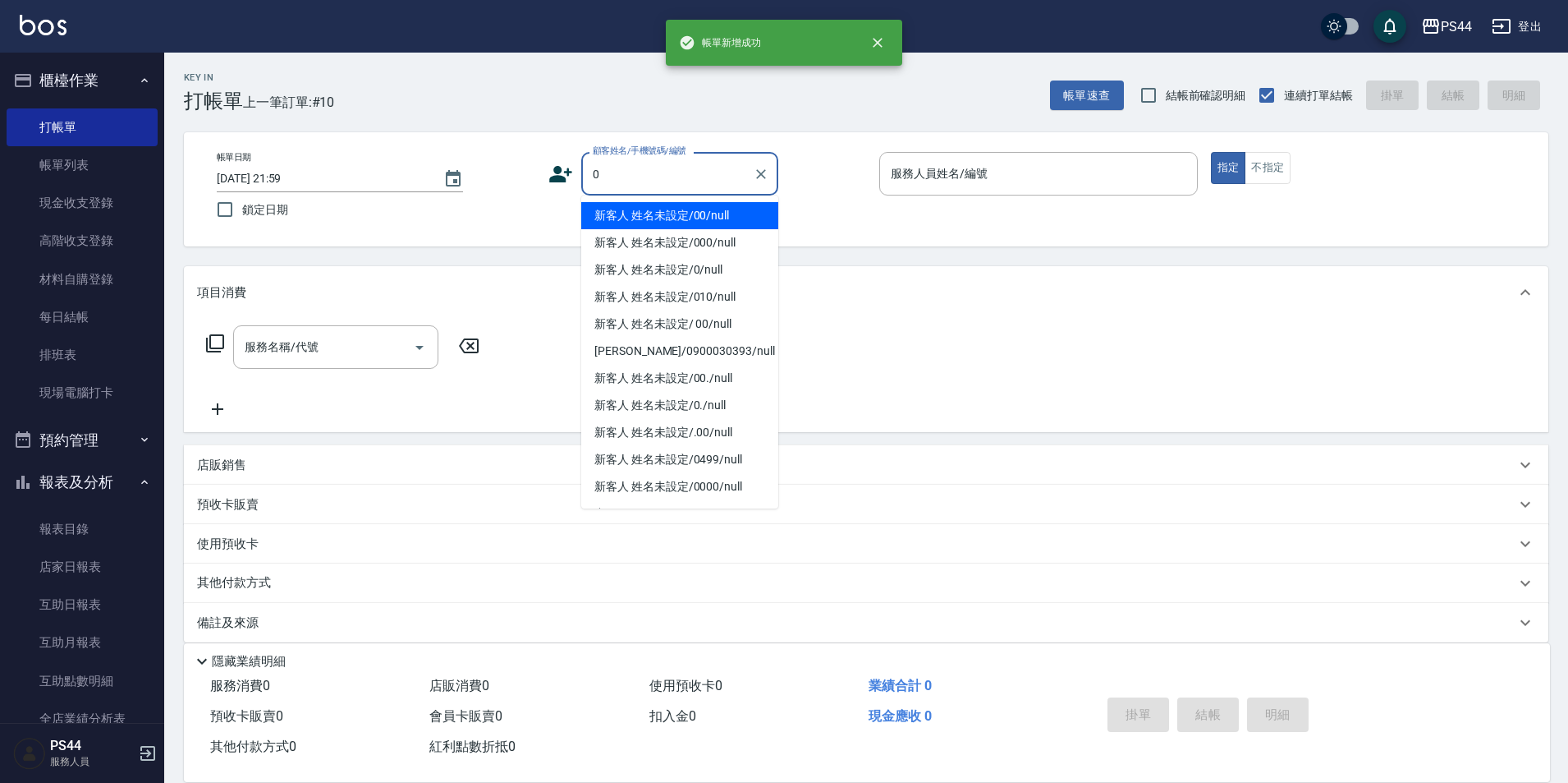
type input "新客人 姓名未設定/00/null"
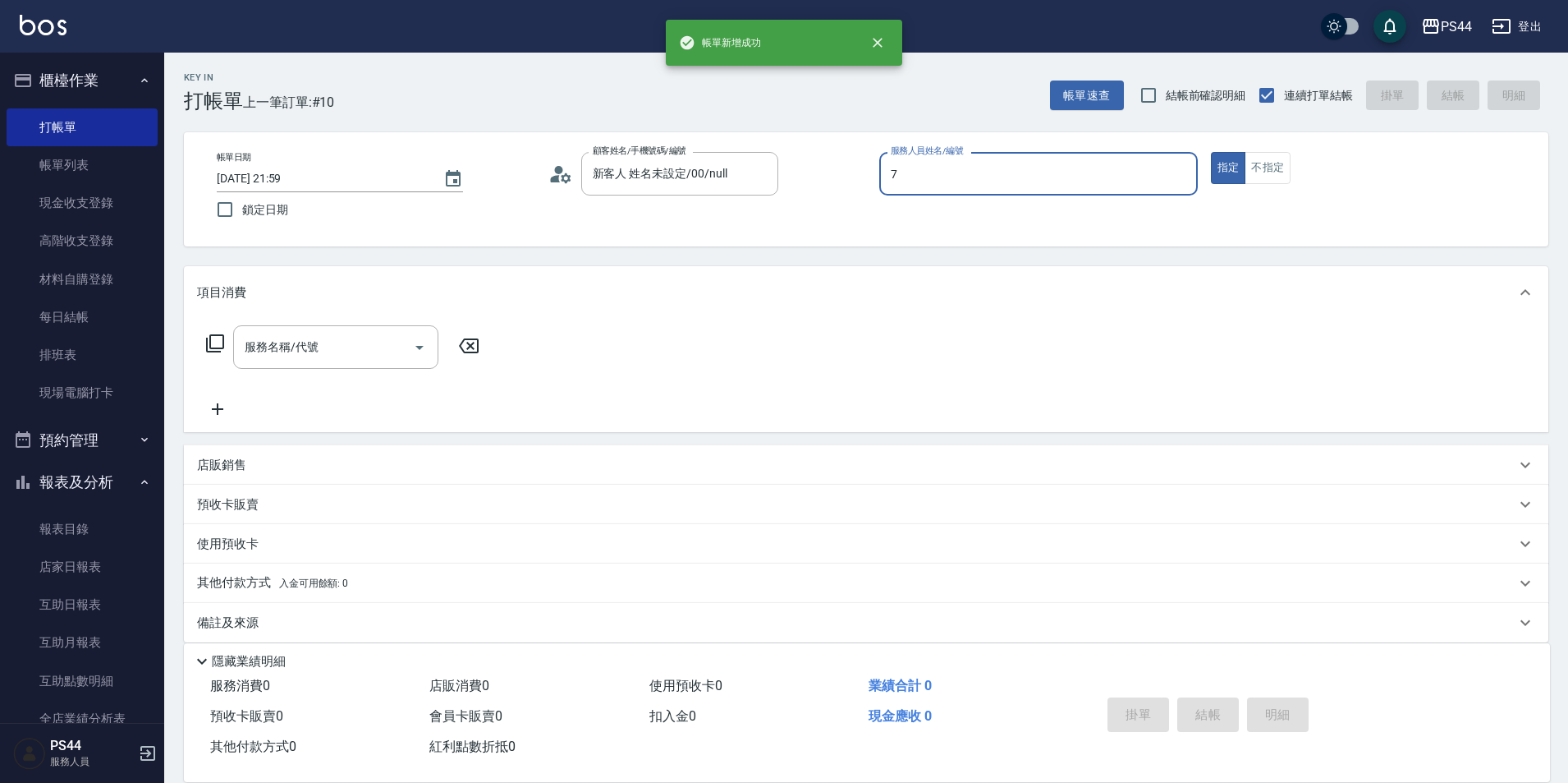
type input "[PERSON_NAME]-7"
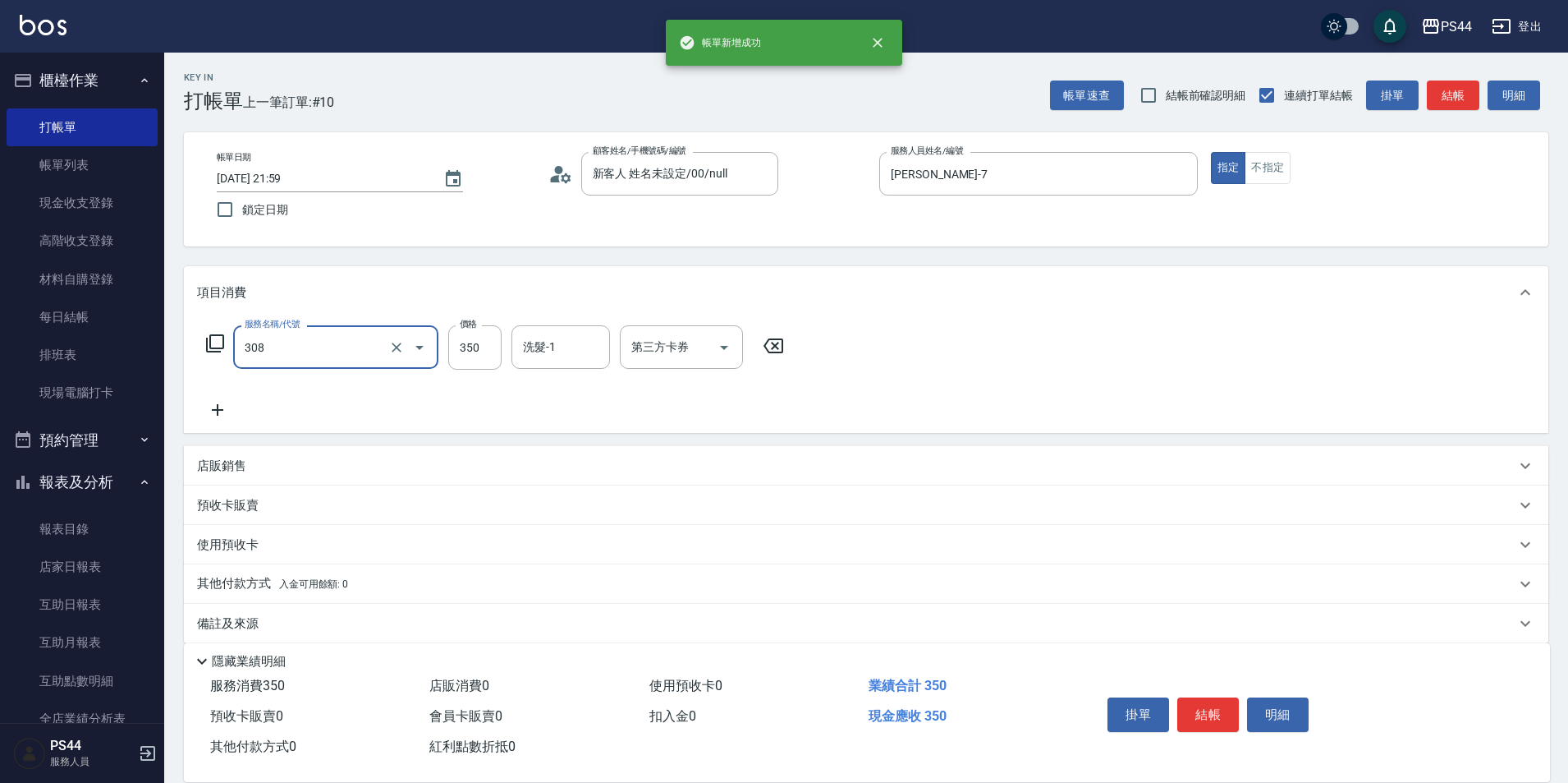
type input "洗+剪(308)"
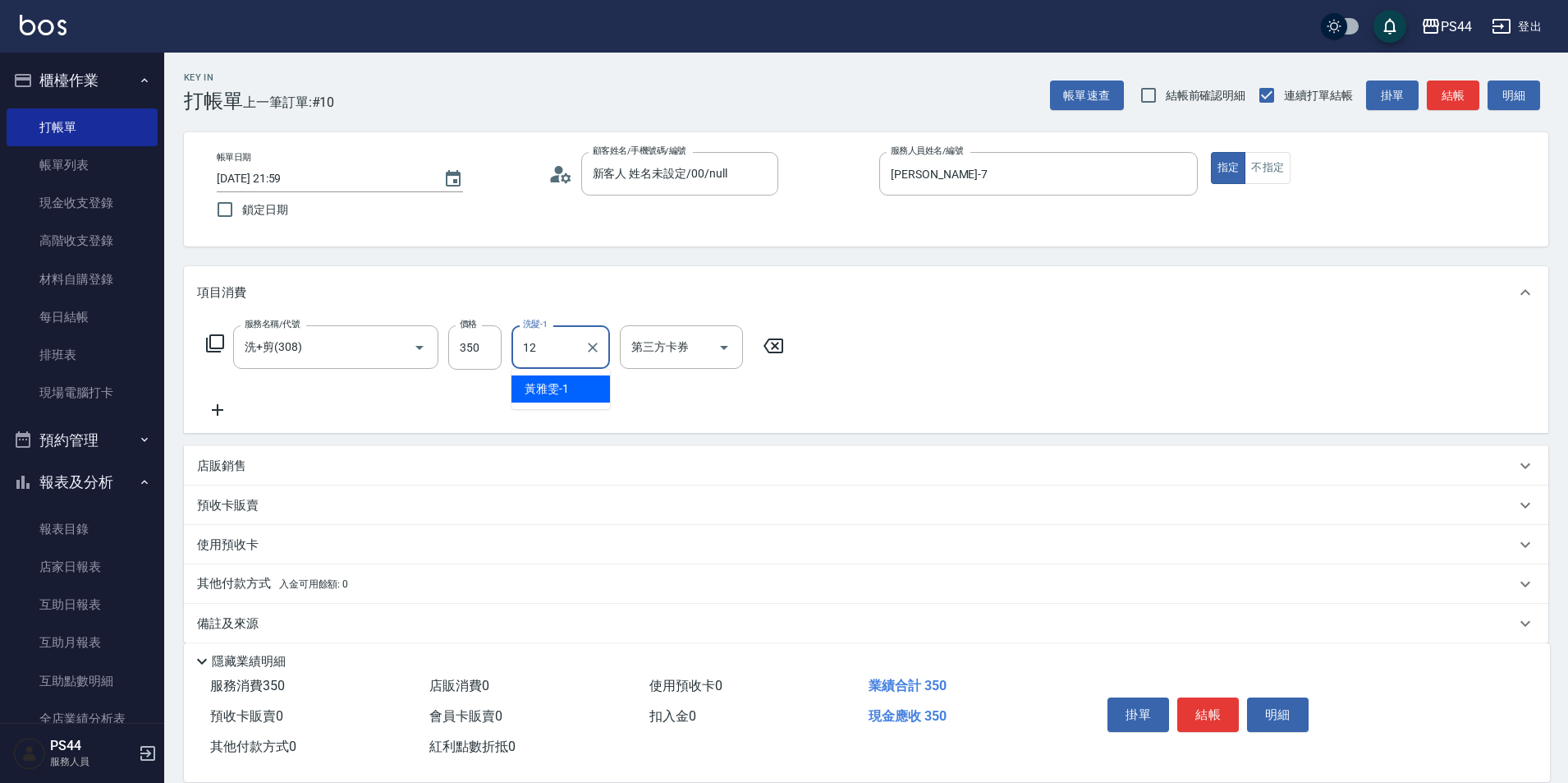
type input "[PERSON_NAME]-12"
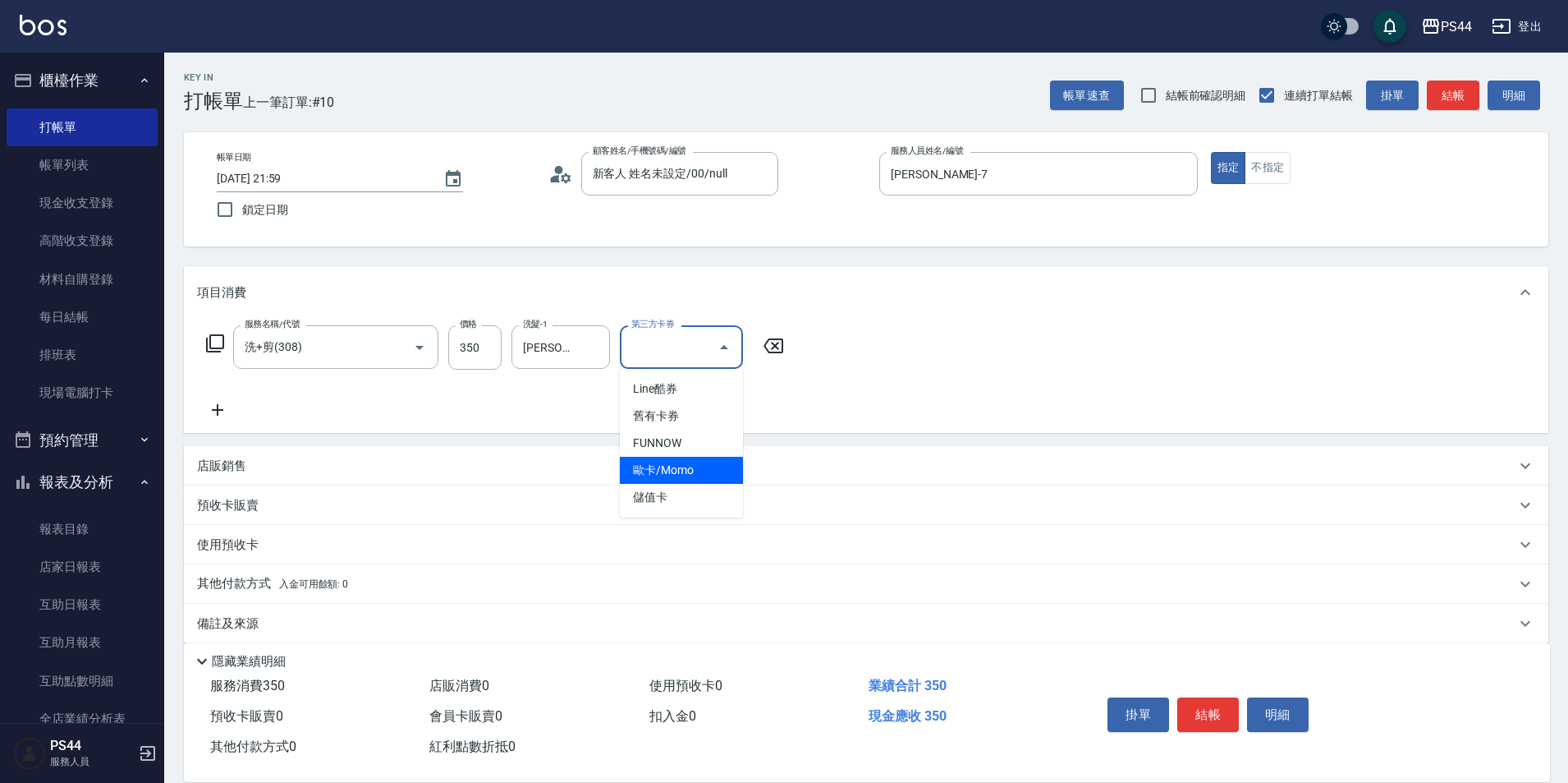
type input "儲值卡"
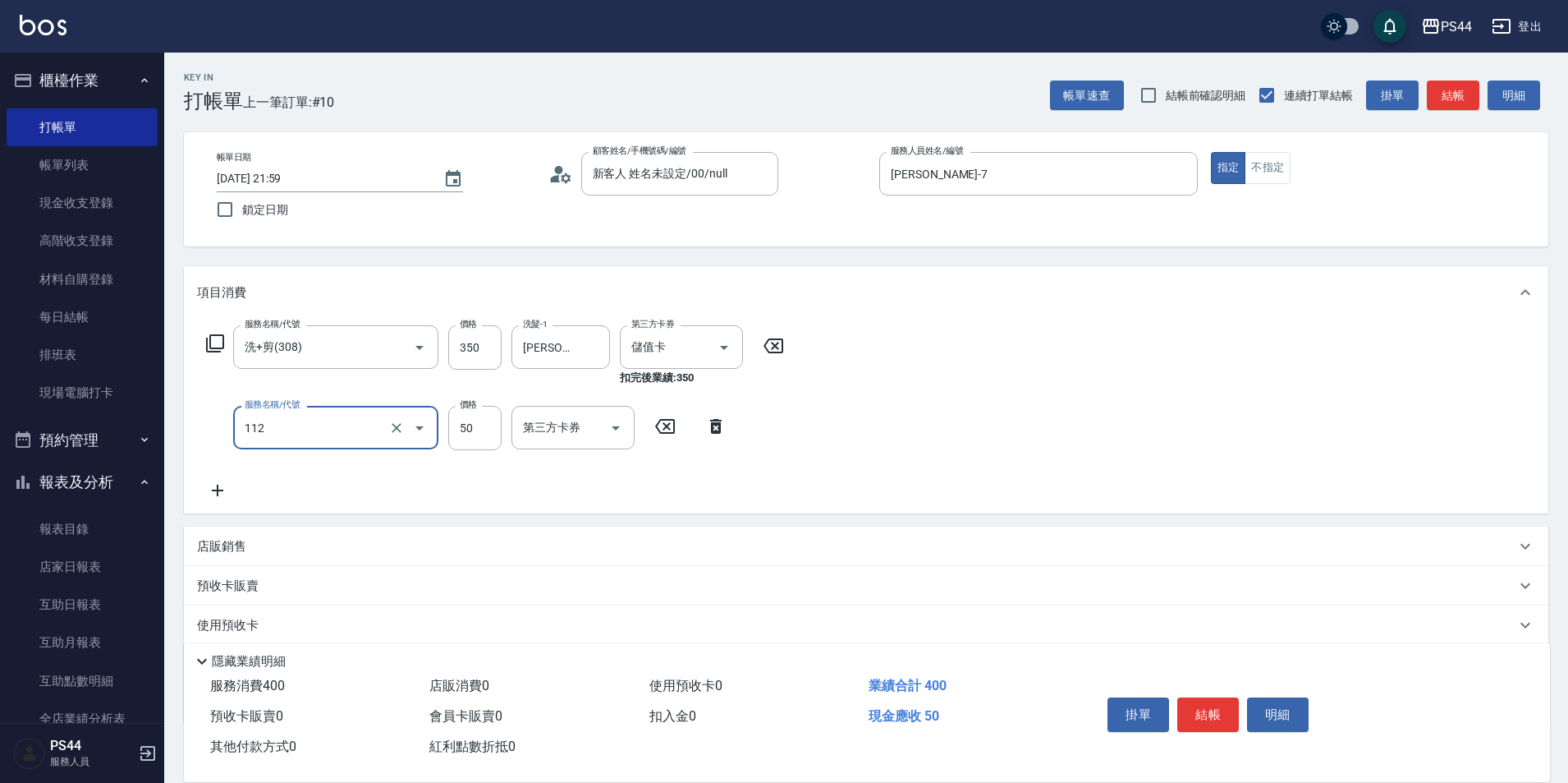
type input "精油50(112)"
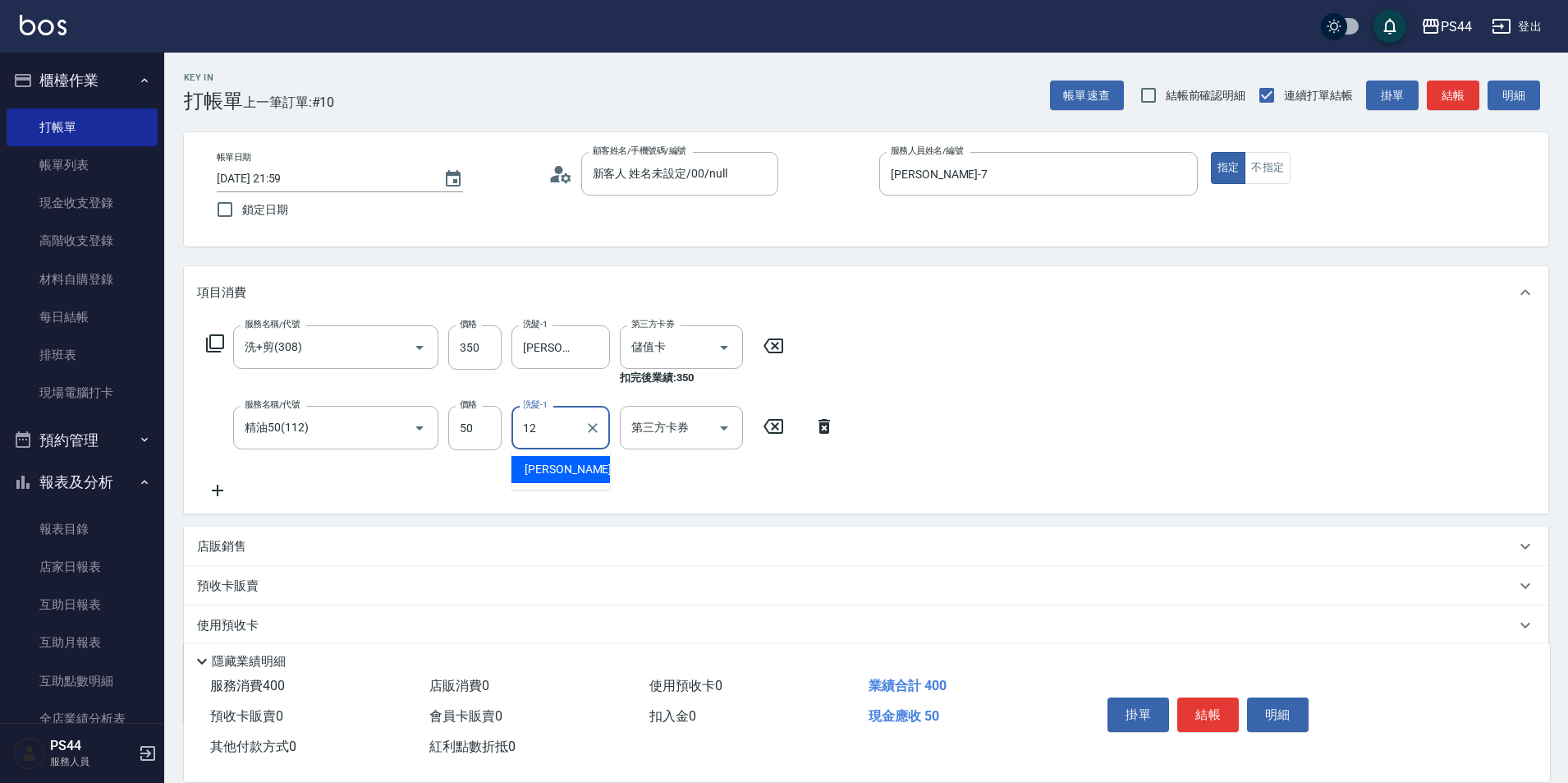
type input "[PERSON_NAME]-12"
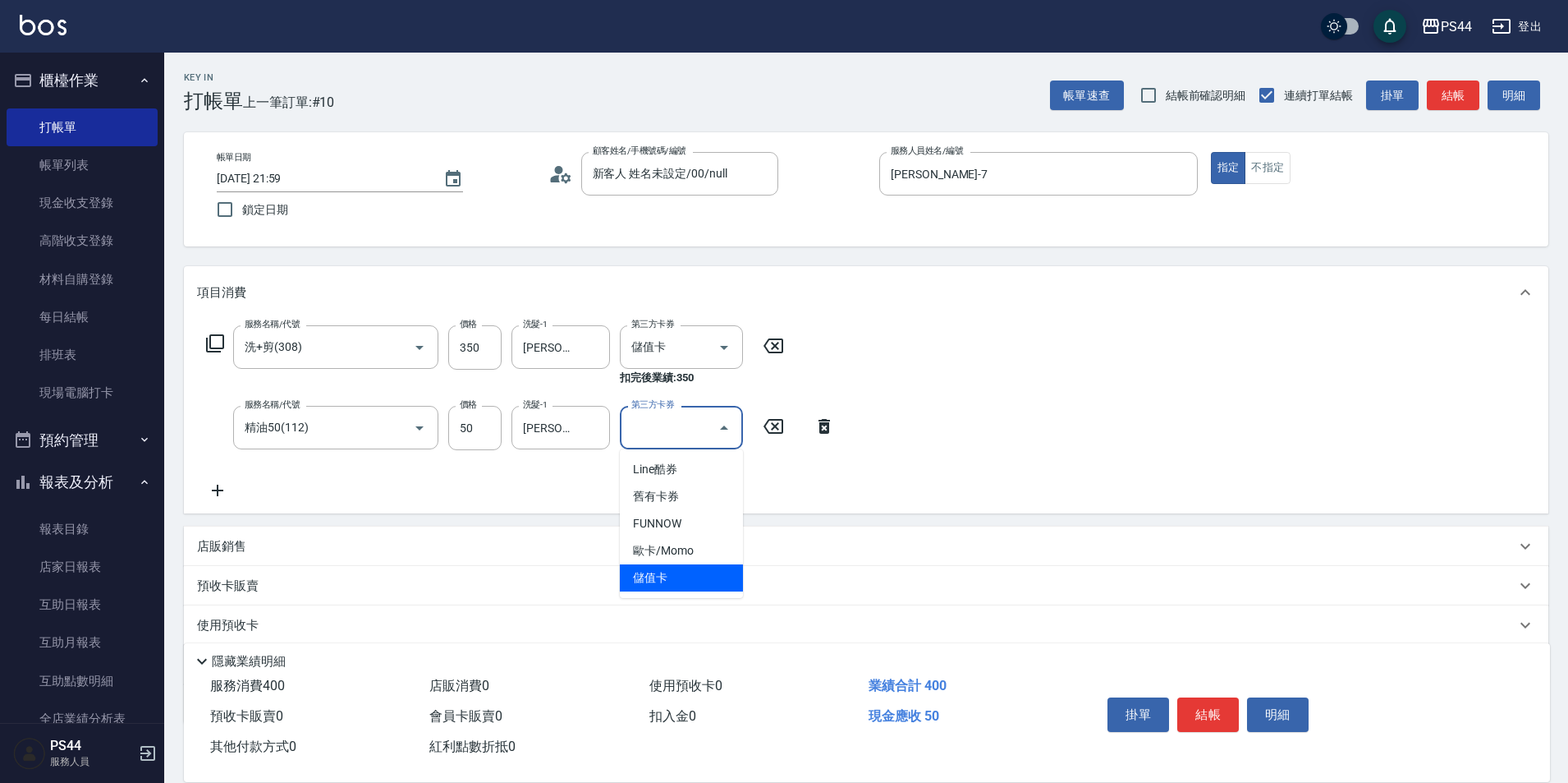
type input "儲值卡"
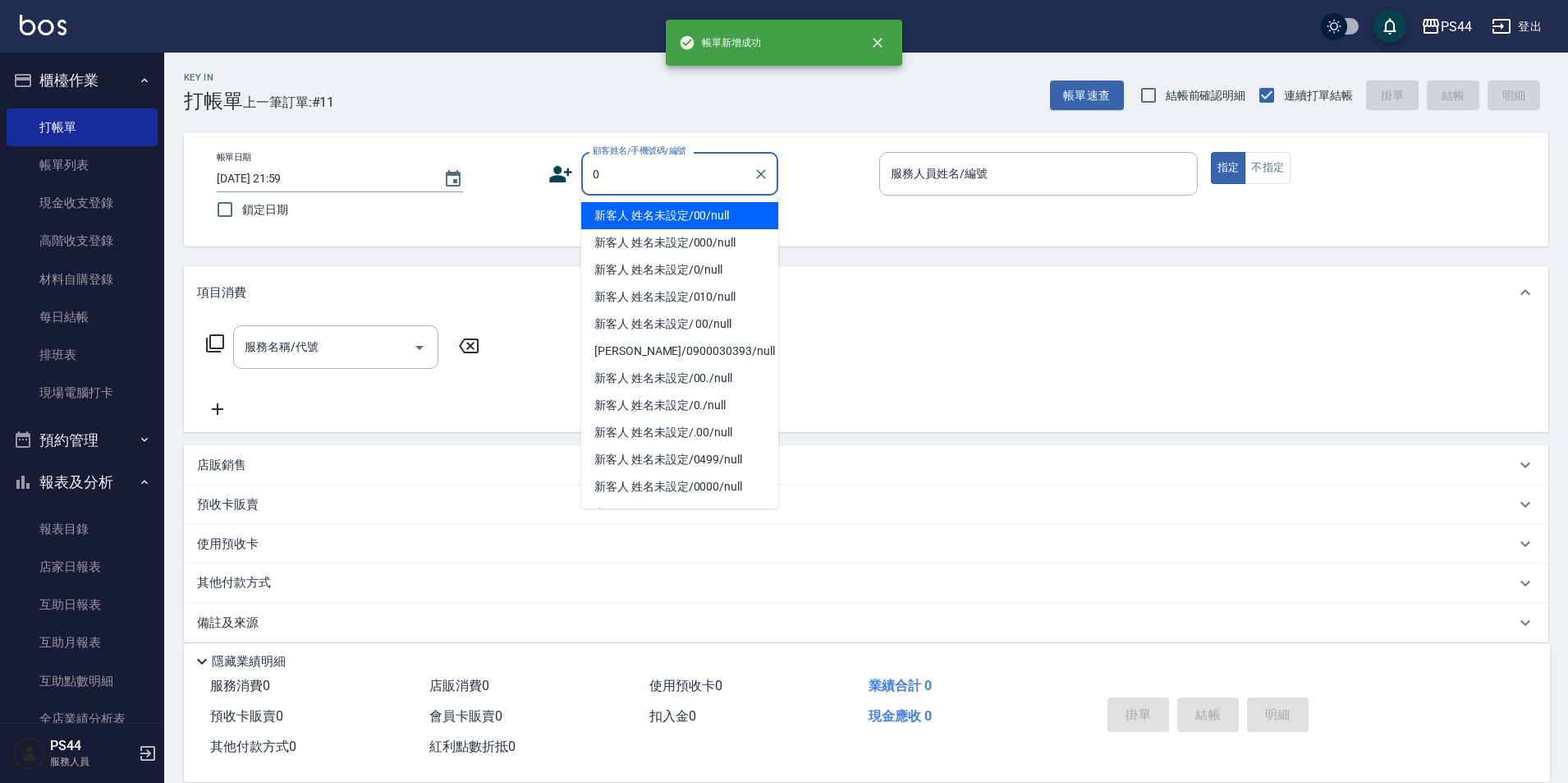
type input "新客人 姓名未設定/00/null"
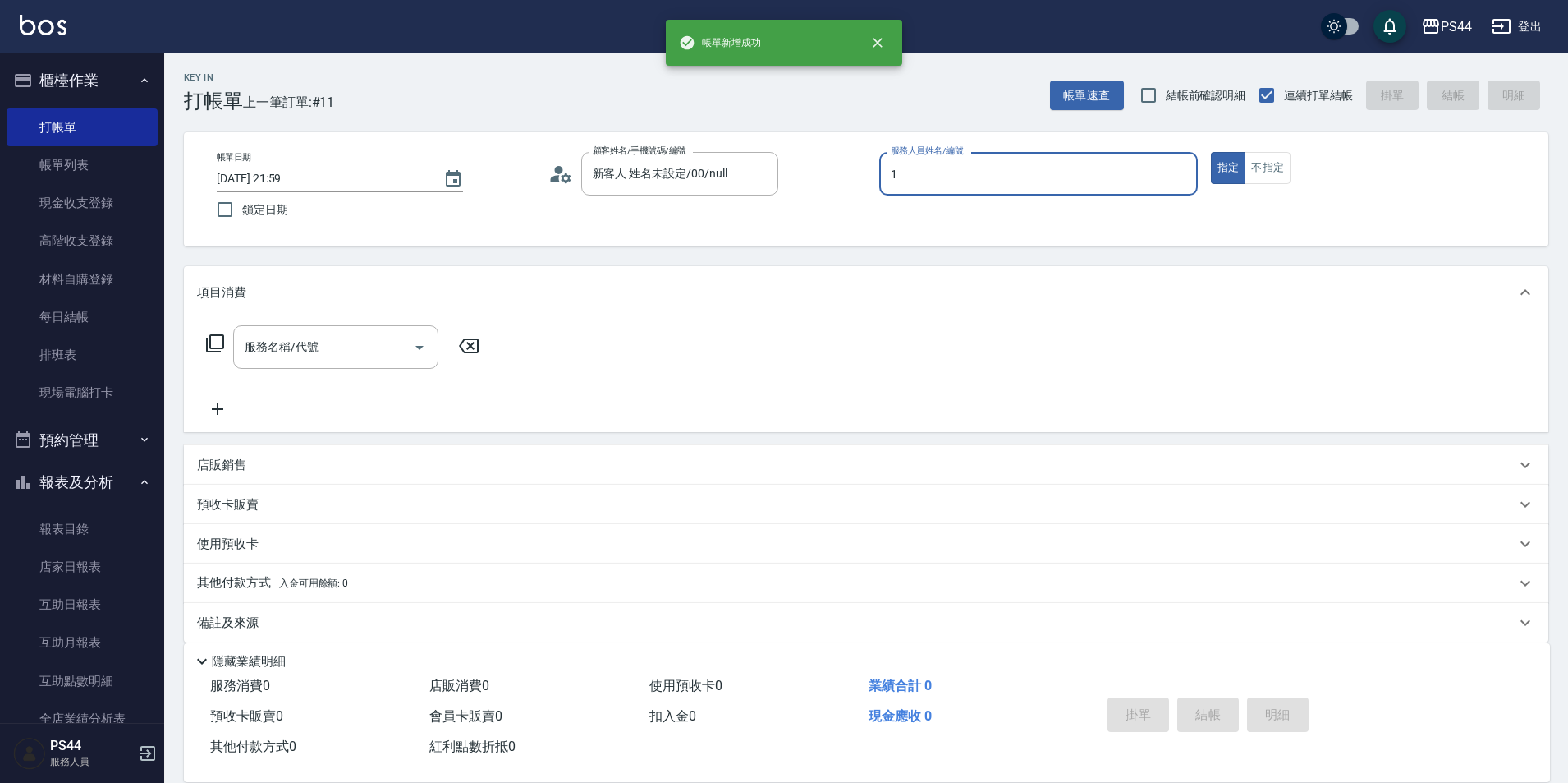
type input "[PERSON_NAME]-1"
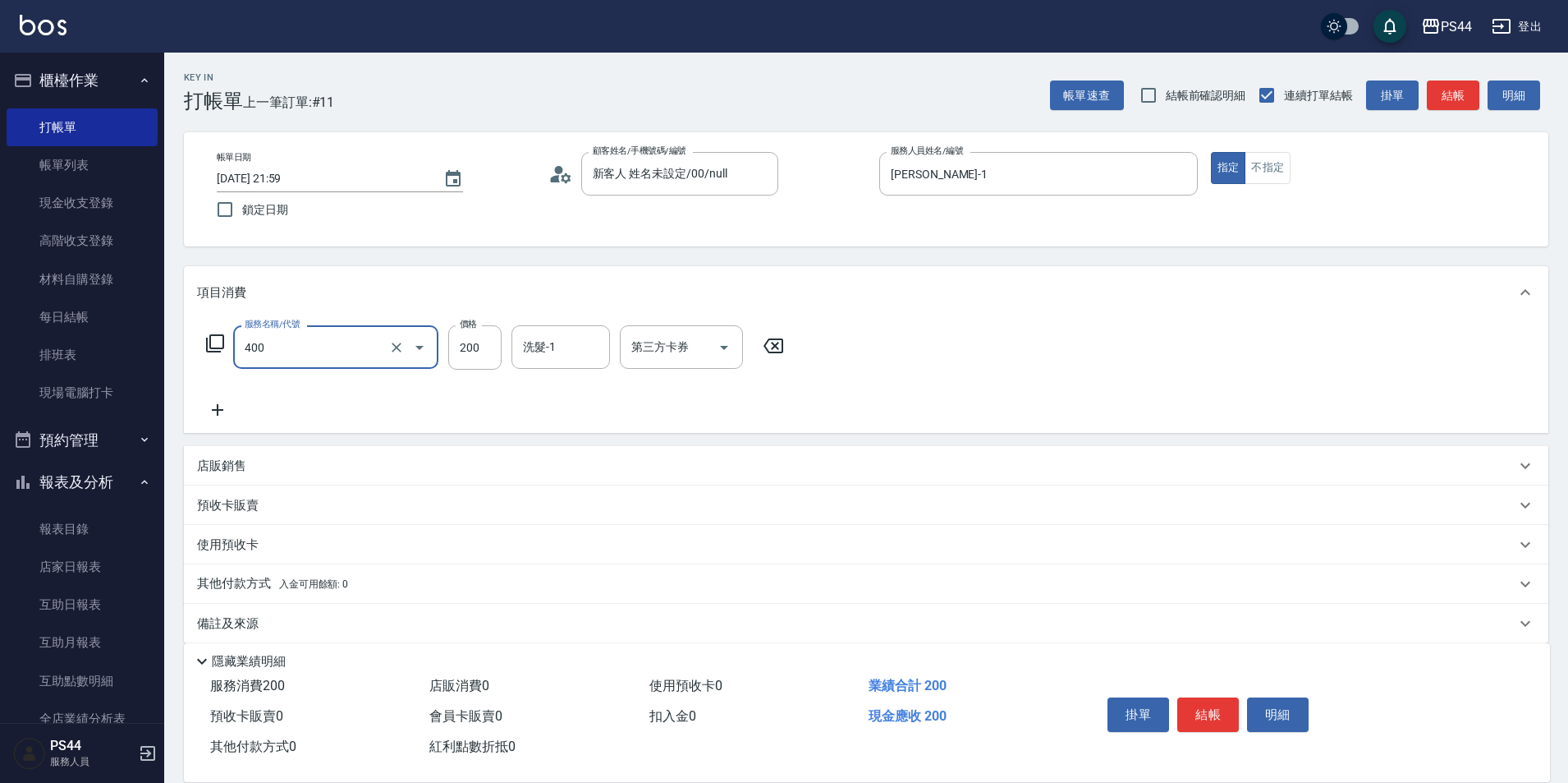
type input "自備護髮(400)"
type input "300"
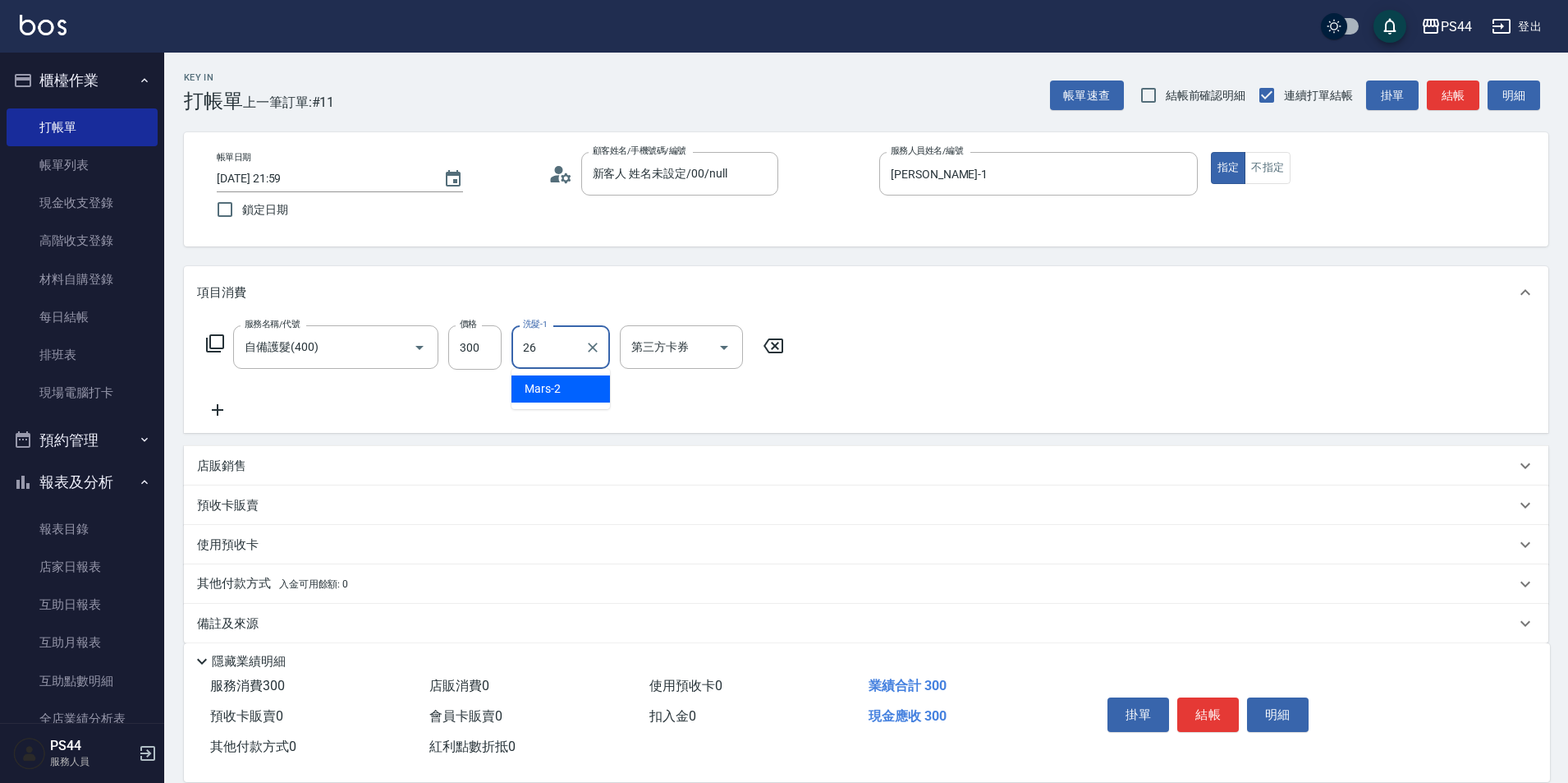
type input "[PERSON_NAME]-26"
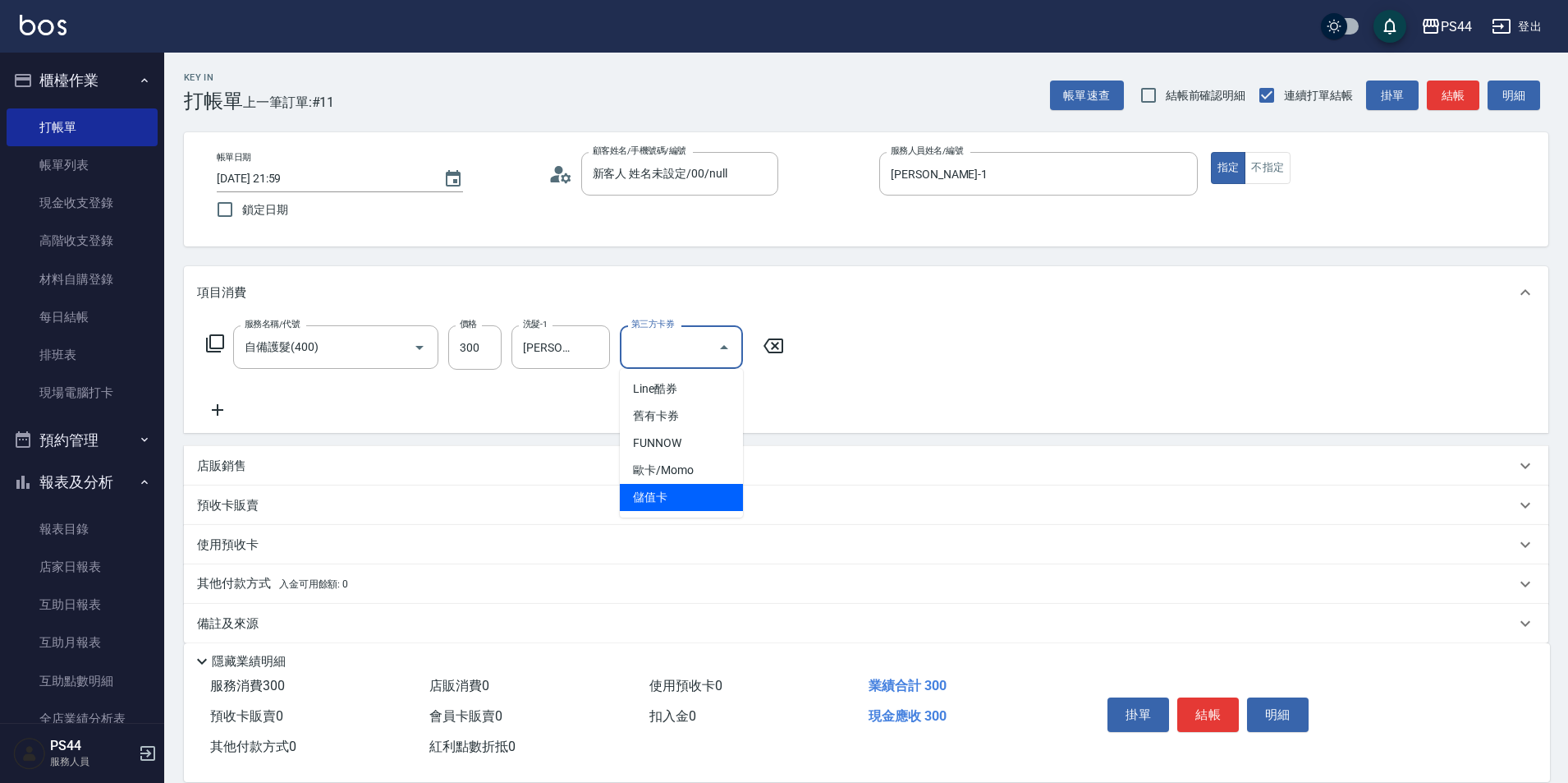
type input "儲值卡"
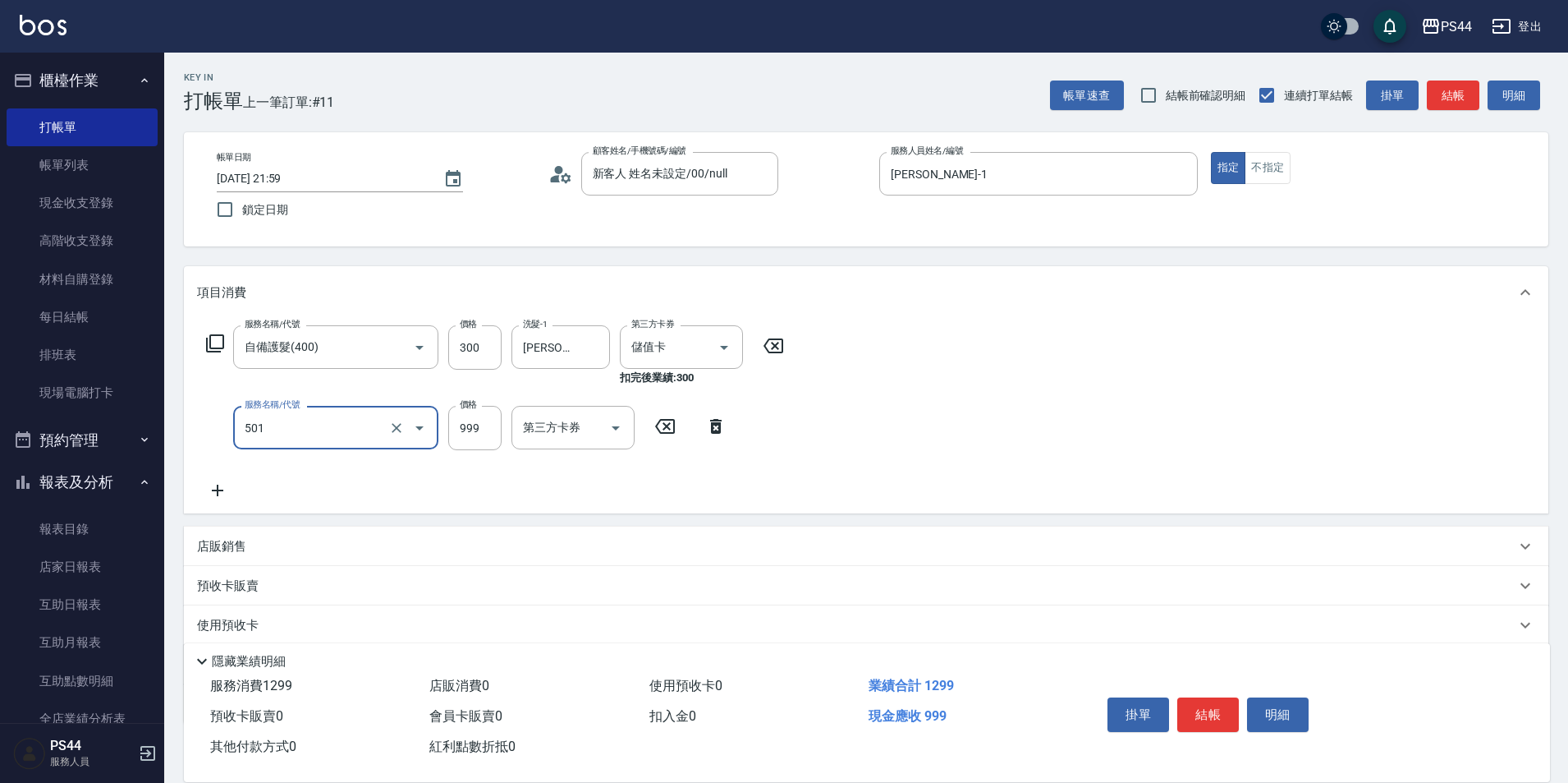
type input "染髮(501)"
type input "1700"
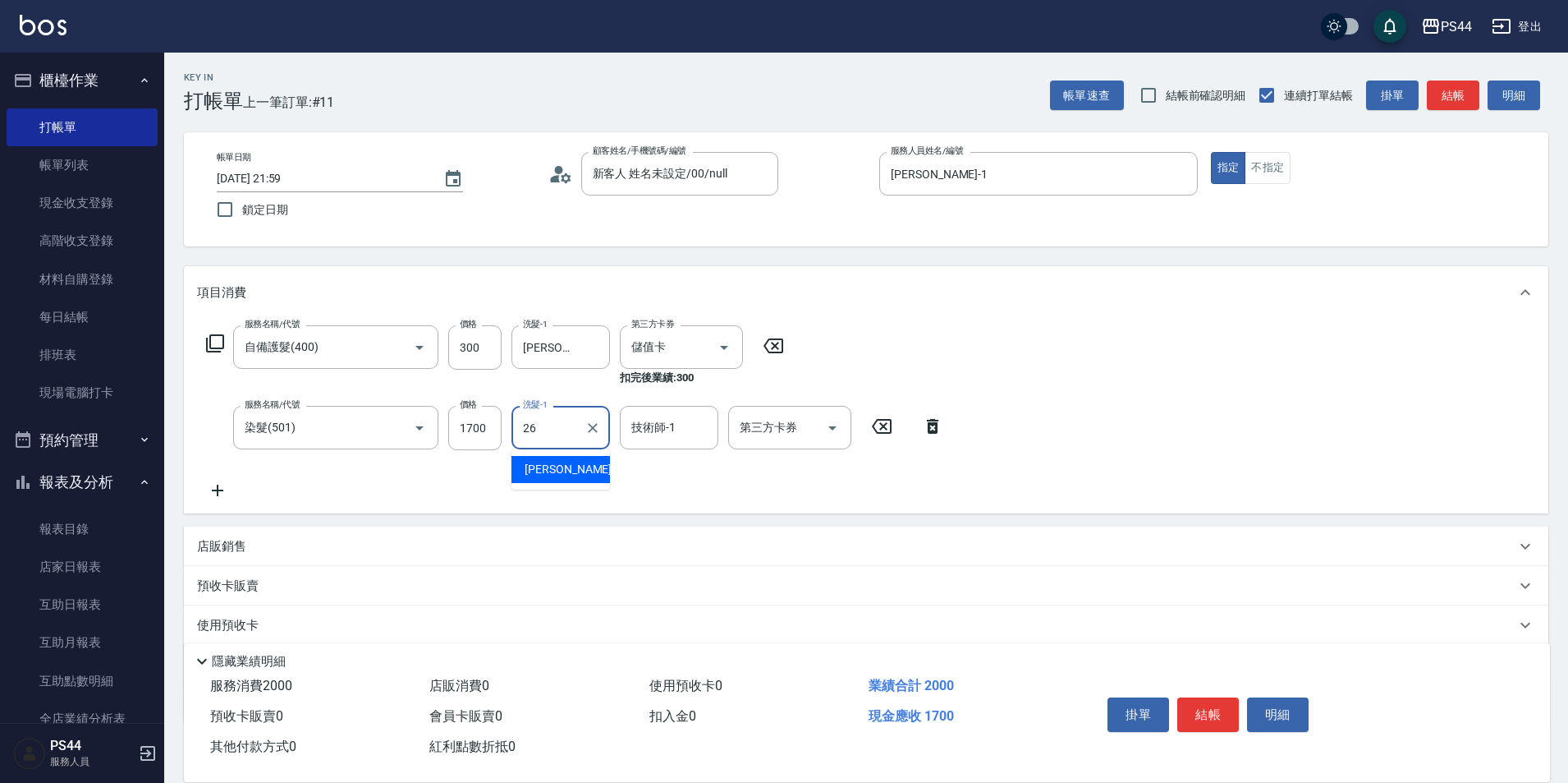
type input "[PERSON_NAME]-26"
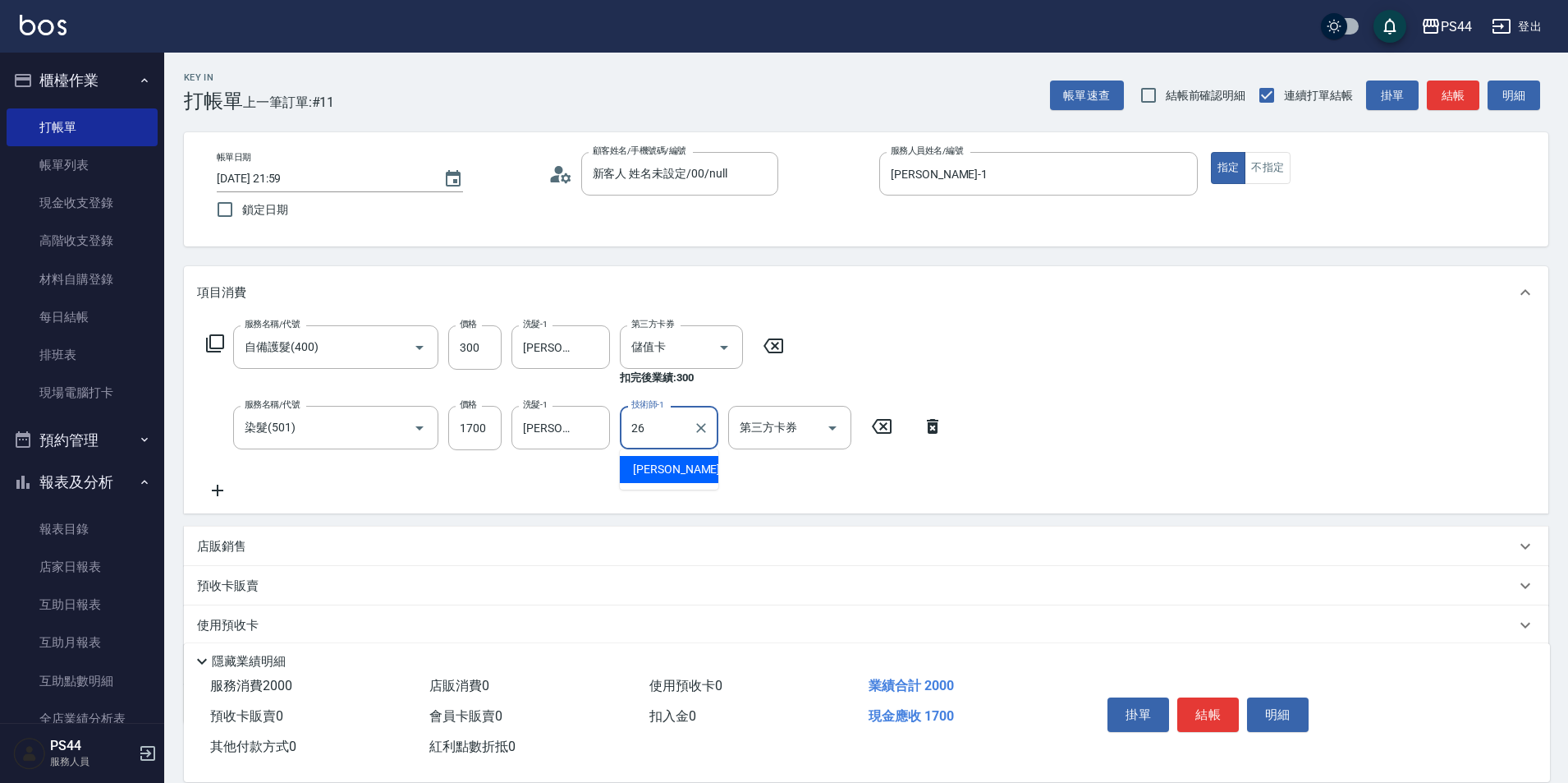
type input "[PERSON_NAME]-26"
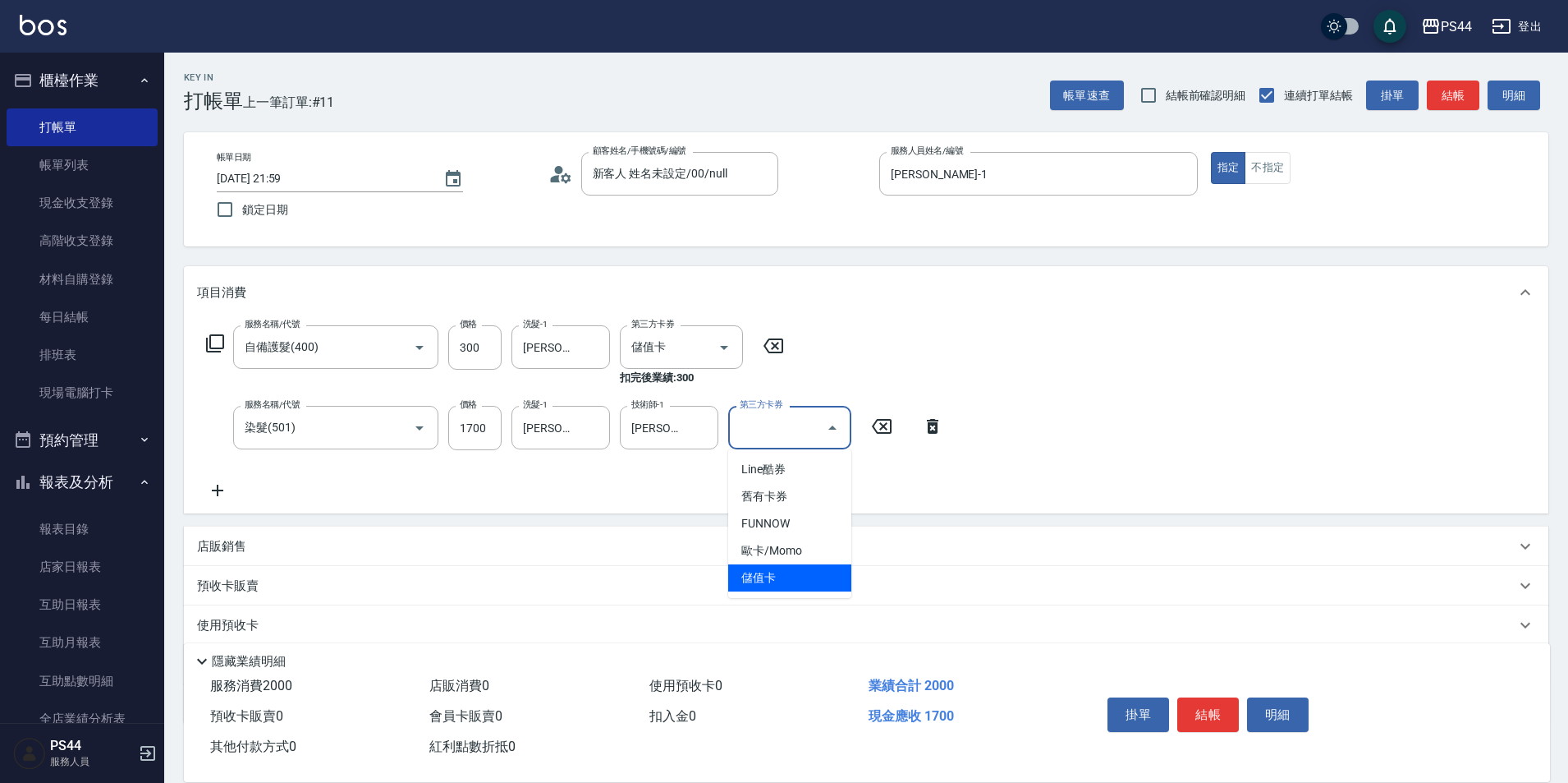
type input "儲值卡"
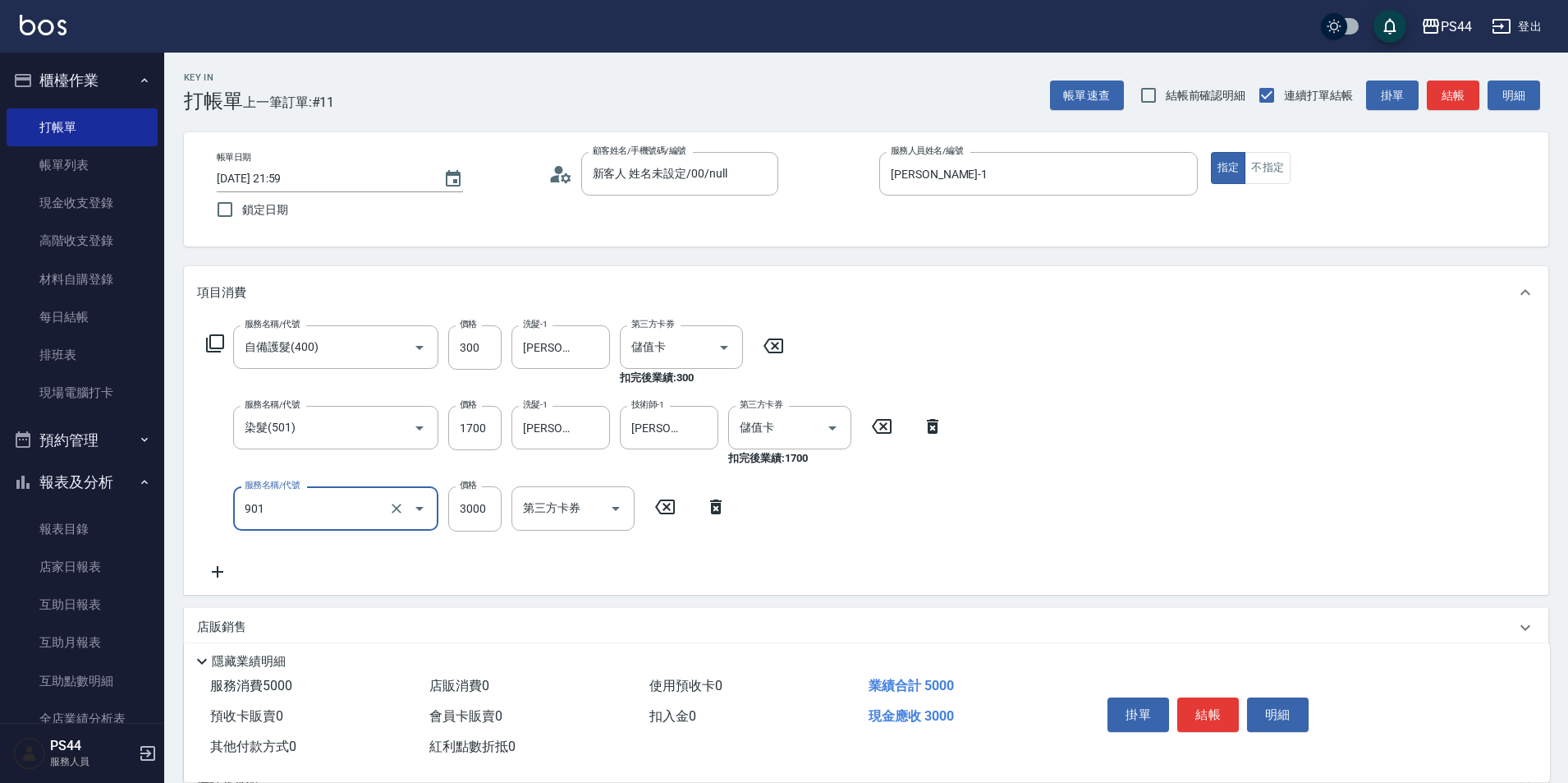
type input "儲值3000(901)"
type input "800"
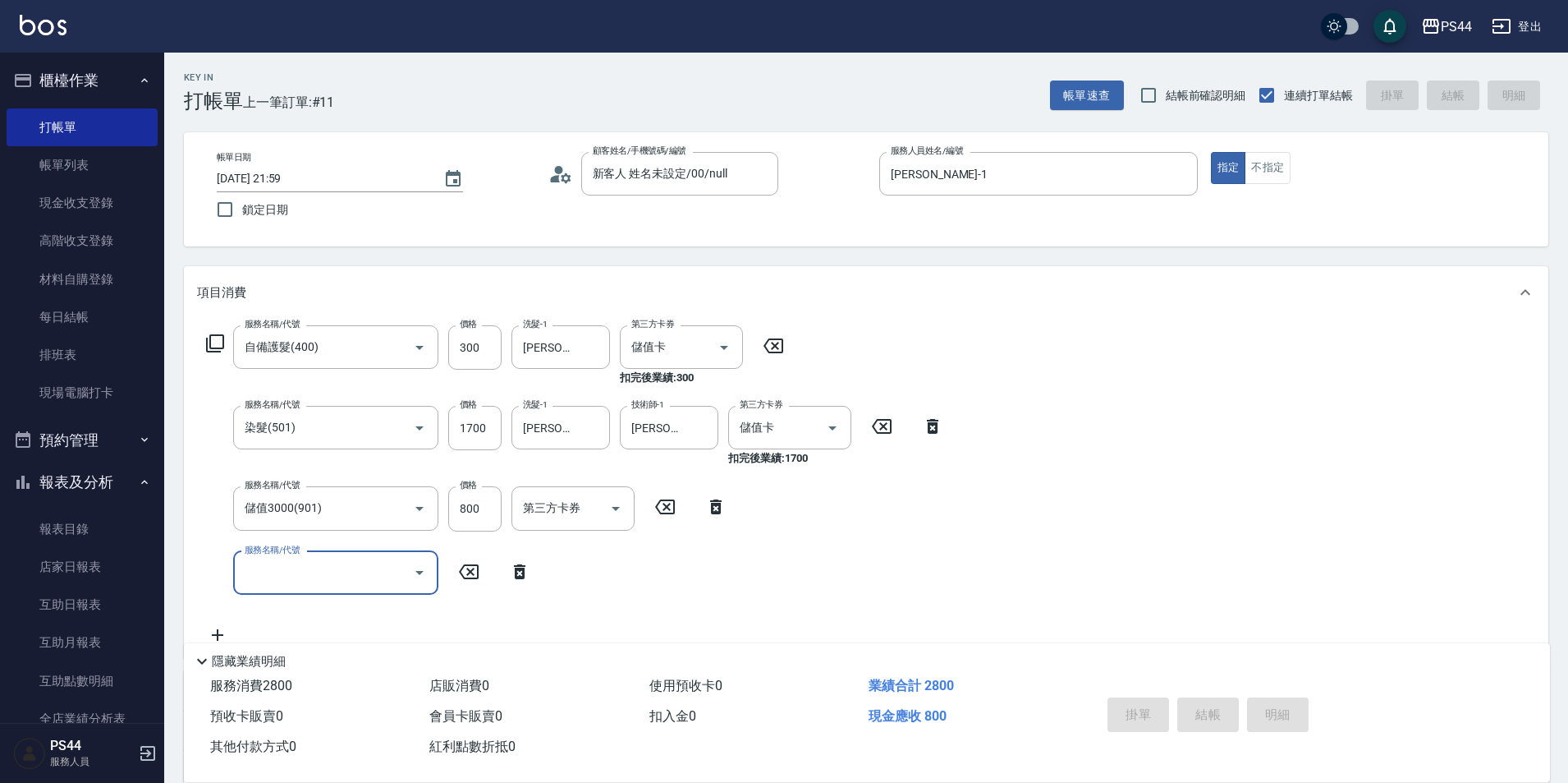
type input "[DATE] 22:00"
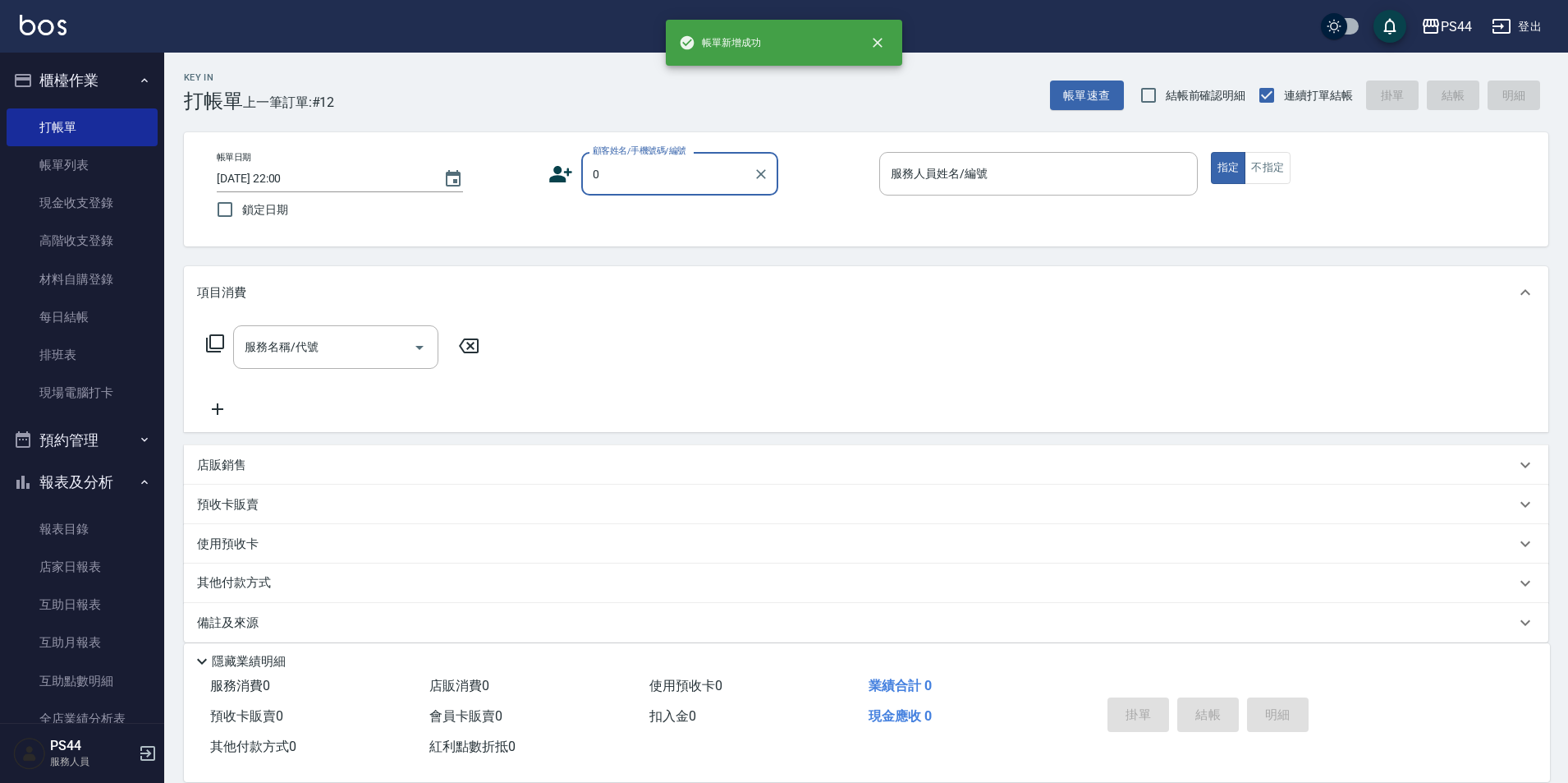
type input "新客人 姓名未設定/00/null"
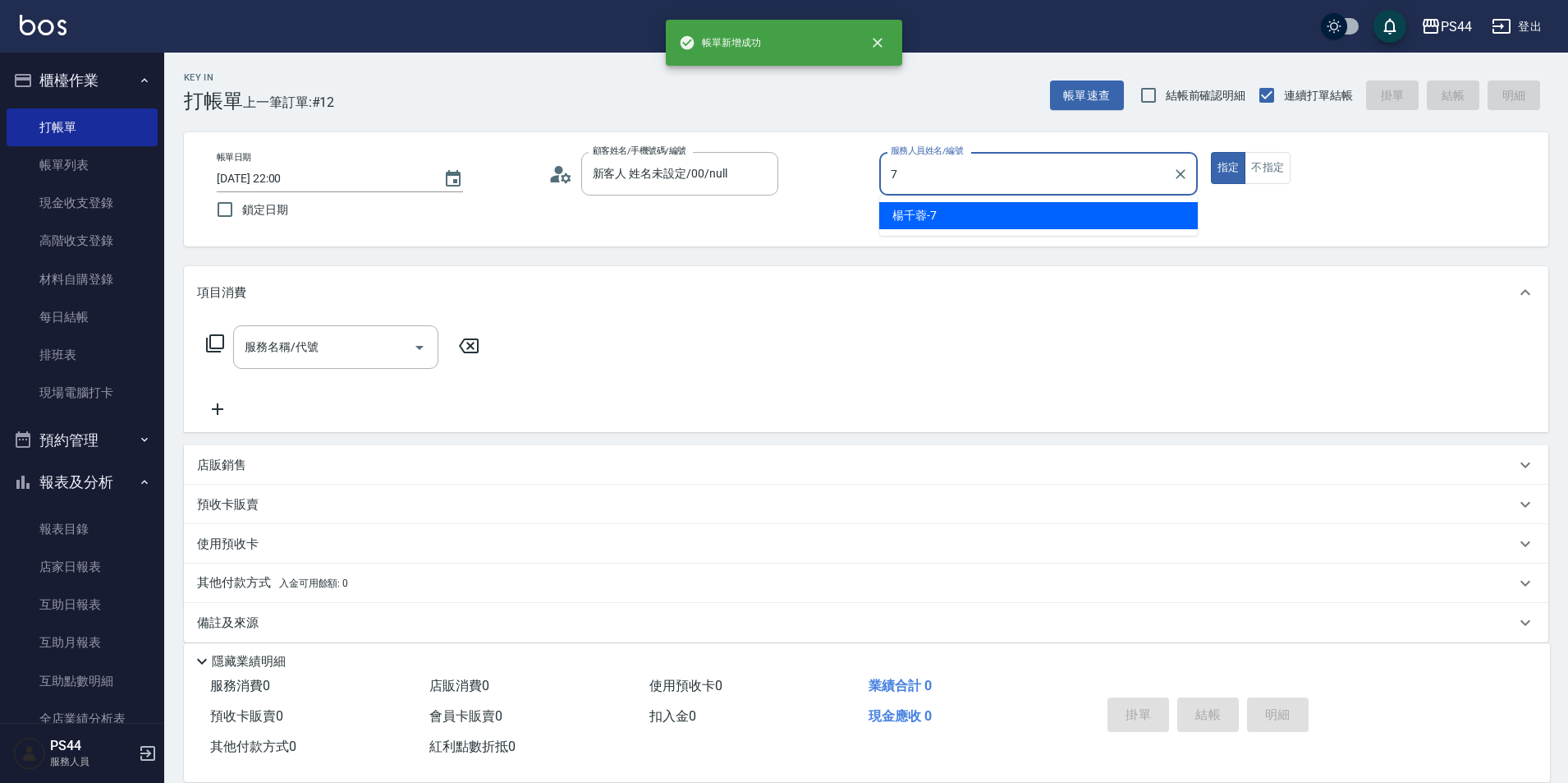
type input "[PERSON_NAME]-7"
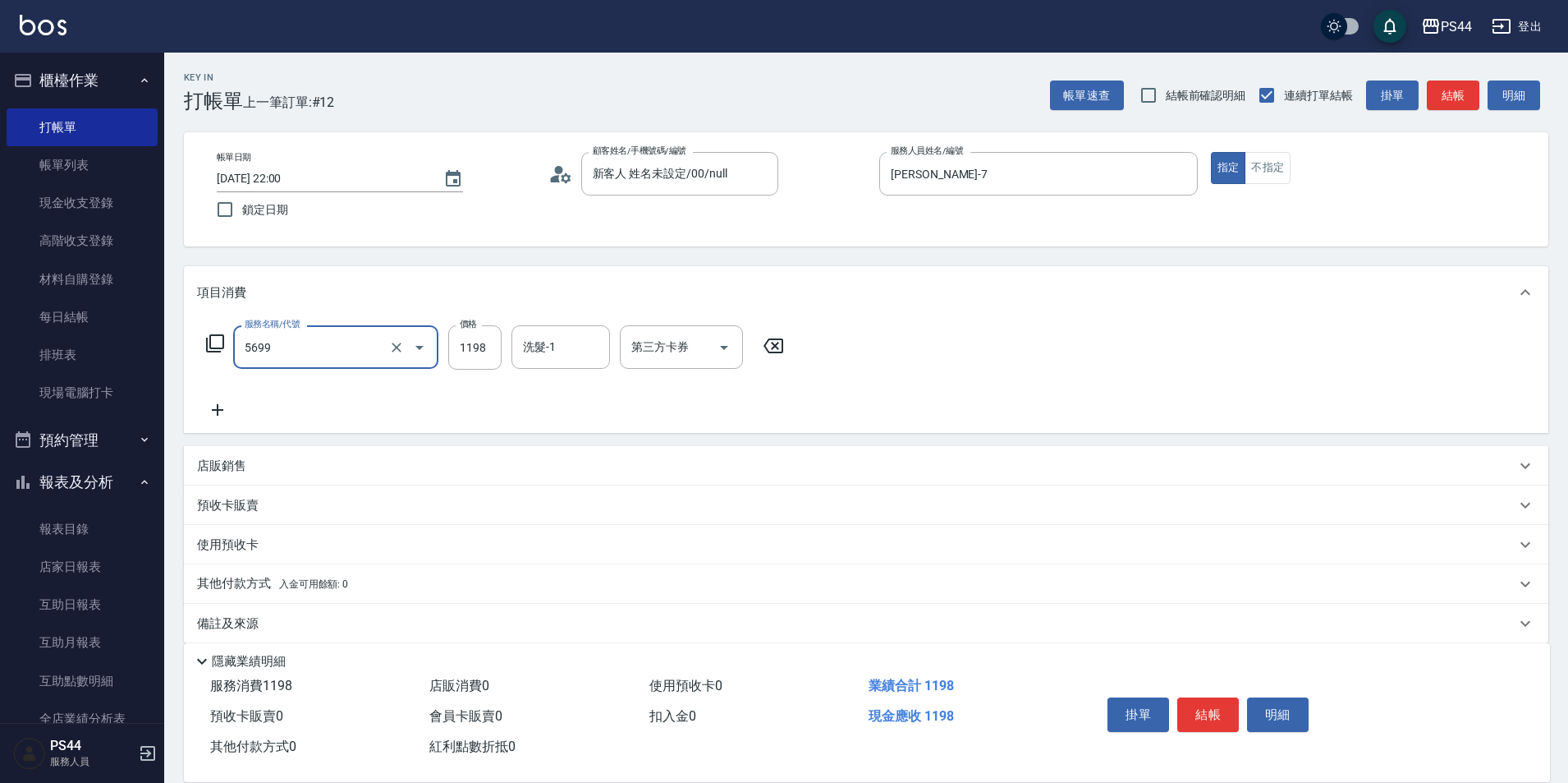
type input "水沁涼套餐(5699)"
type input "1098"
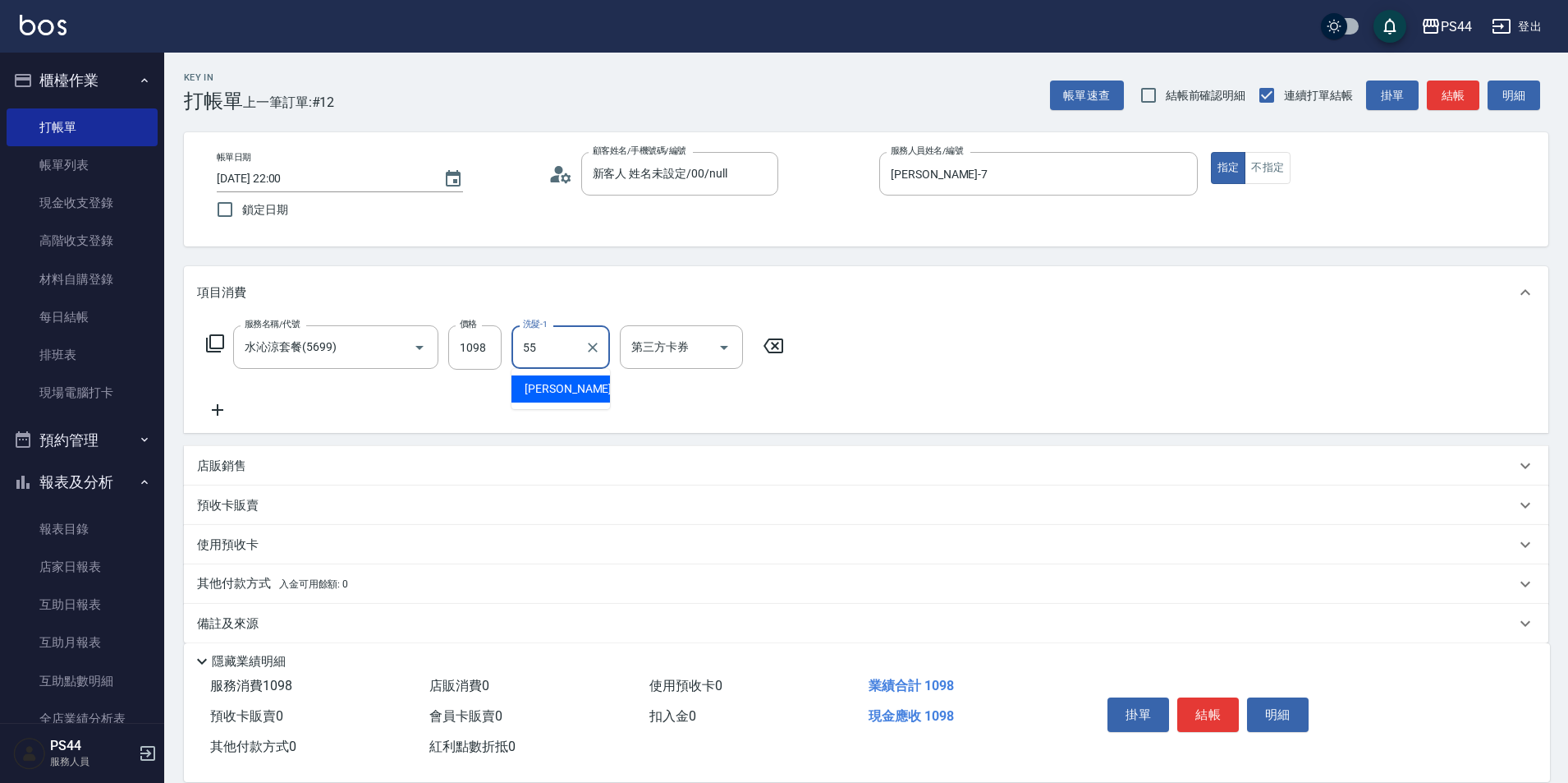
type input "[PERSON_NAME]-55"
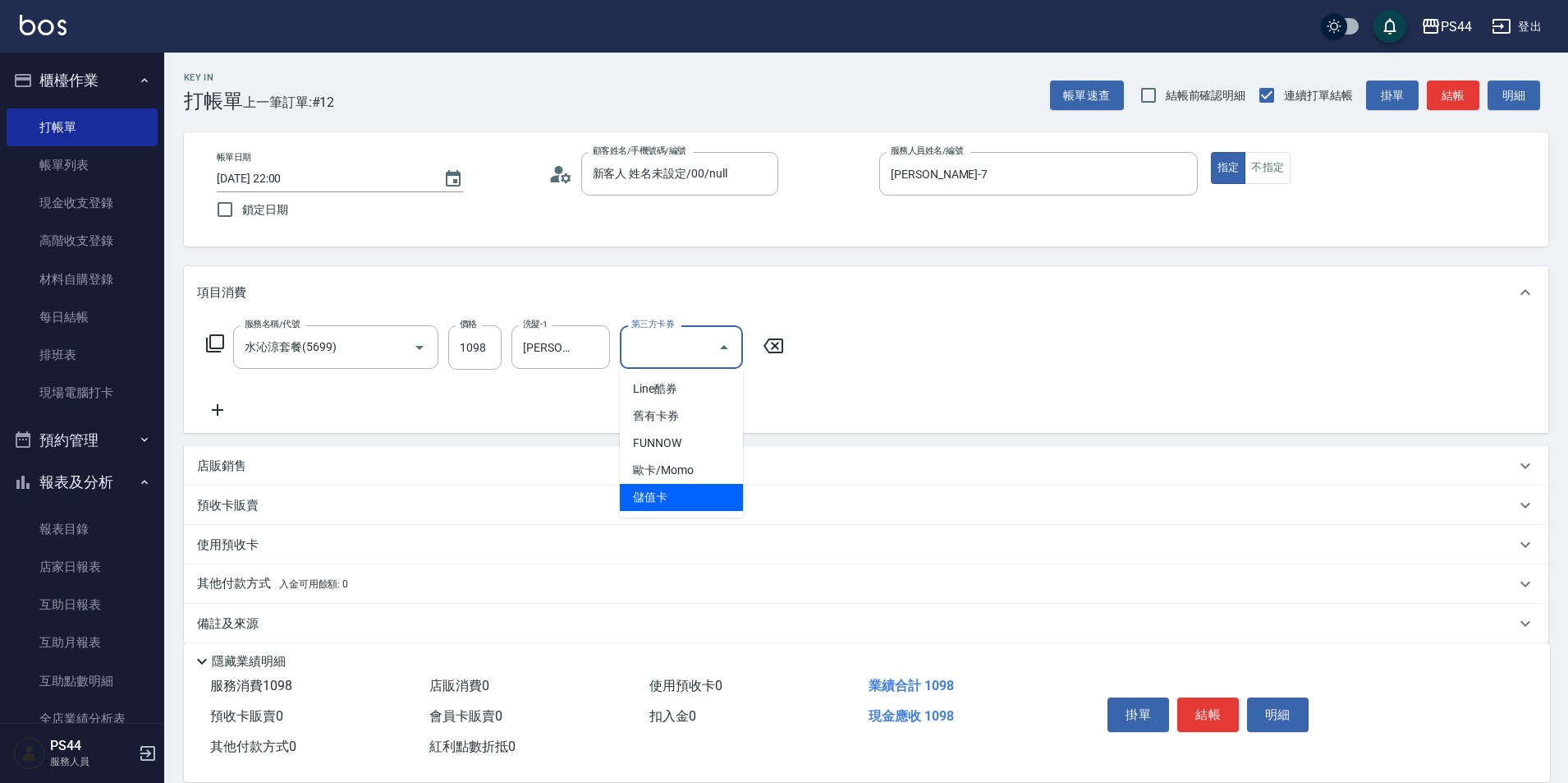
type input "儲值卡"
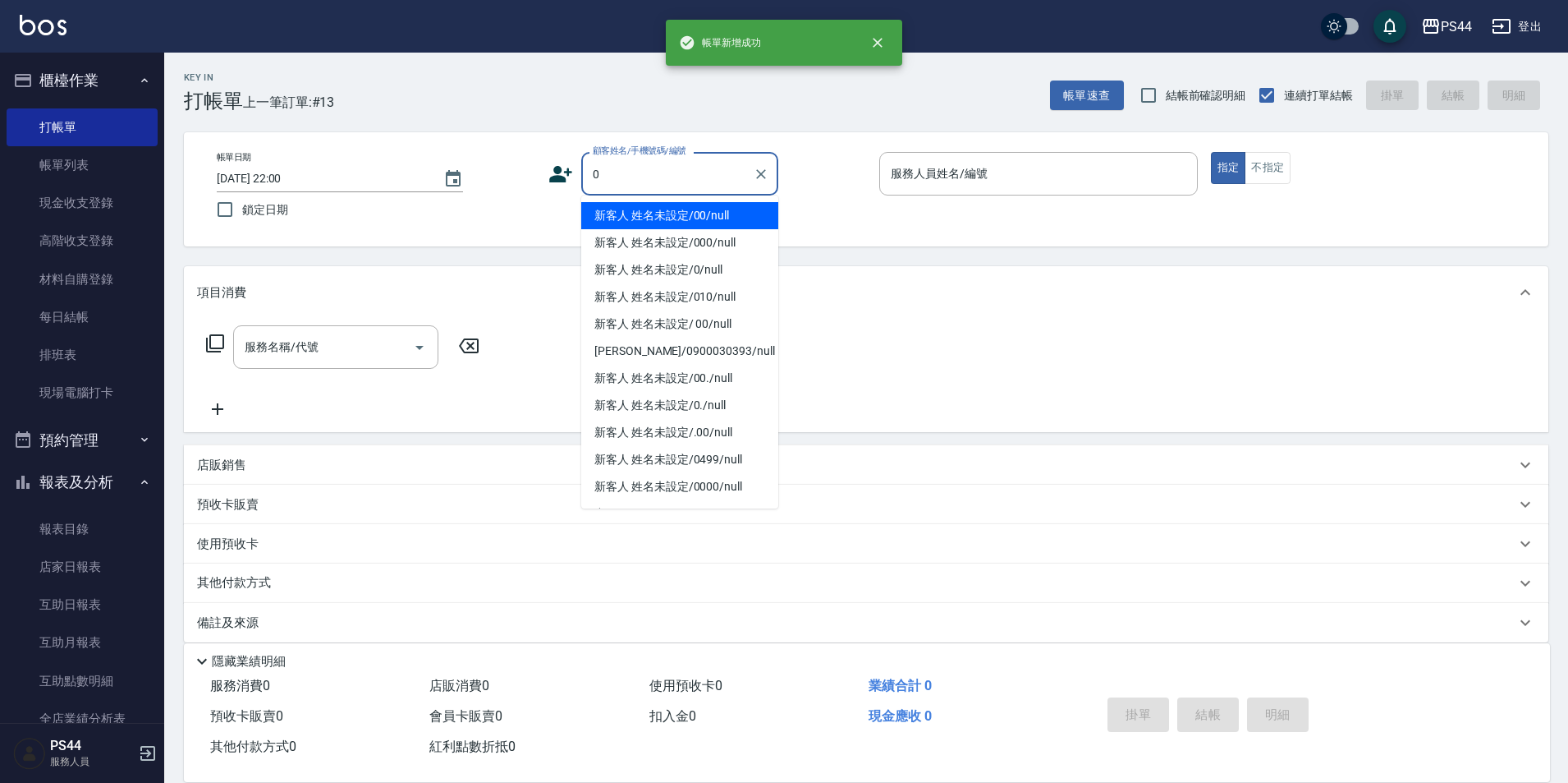
type input "新客人 姓名未設定/00/null"
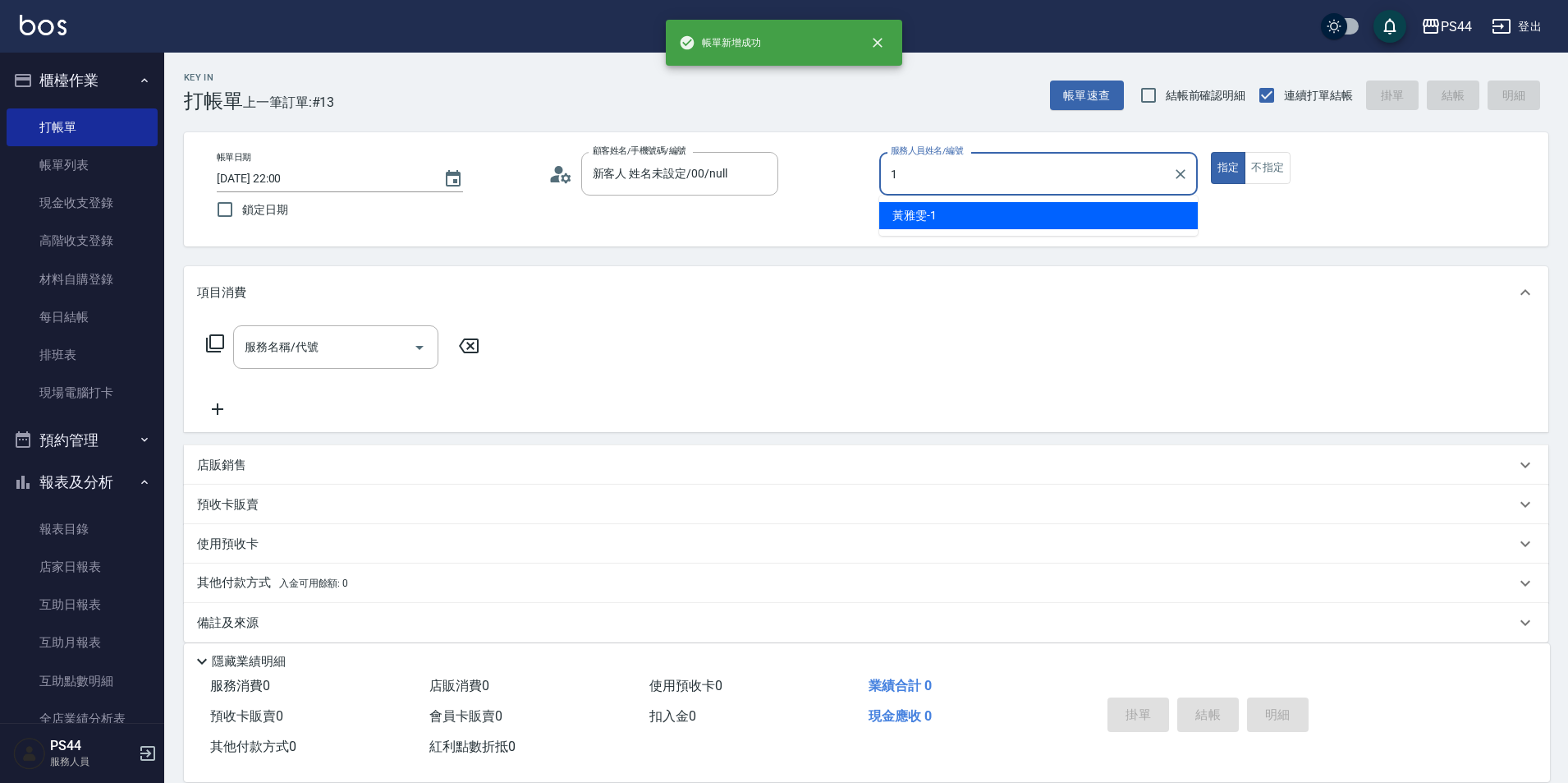
type input "[PERSON_NAME]-1"
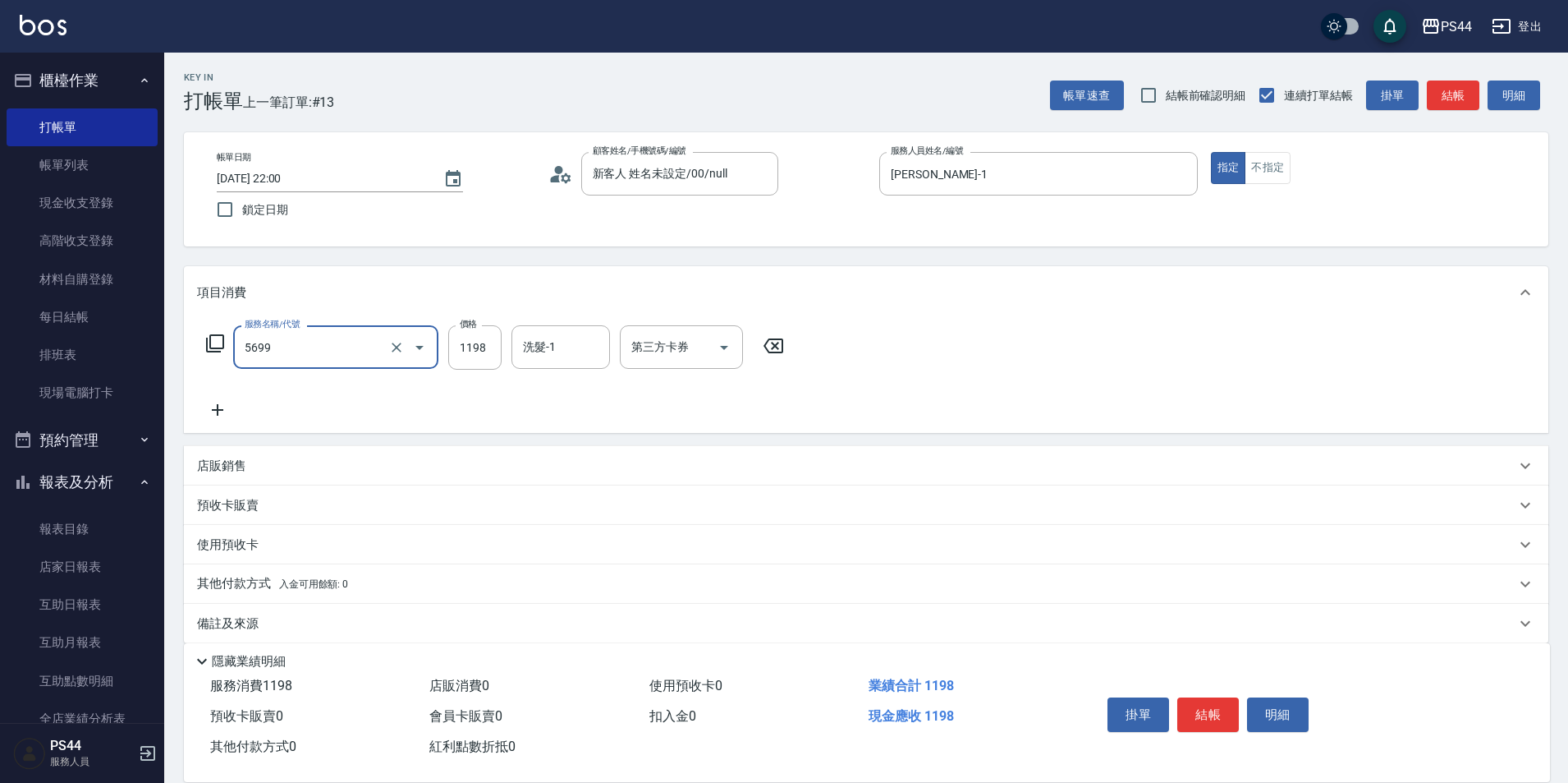
type input "水沁涼套餐(5699)"
type input "1098"
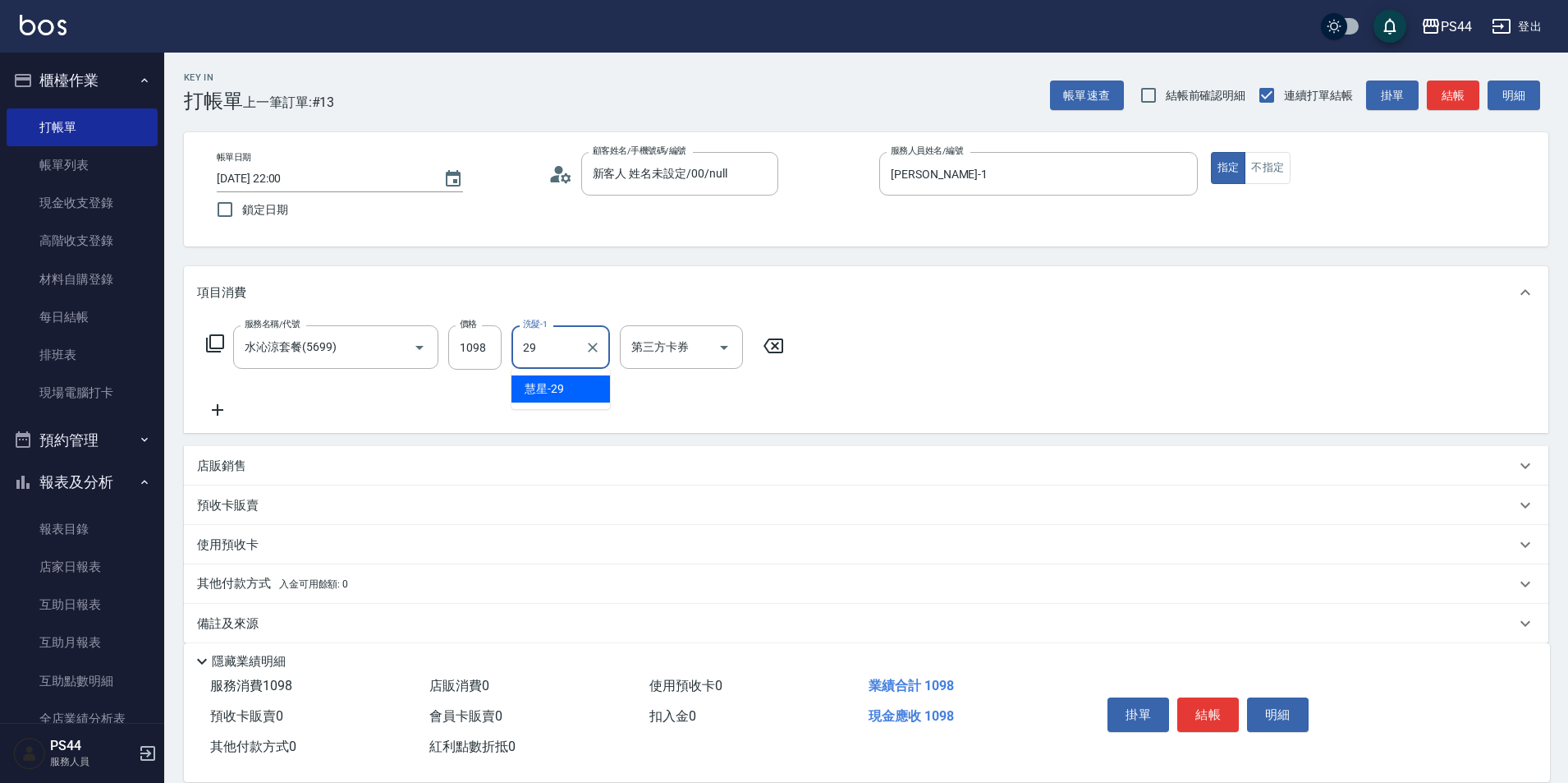
type input "慧星-29"
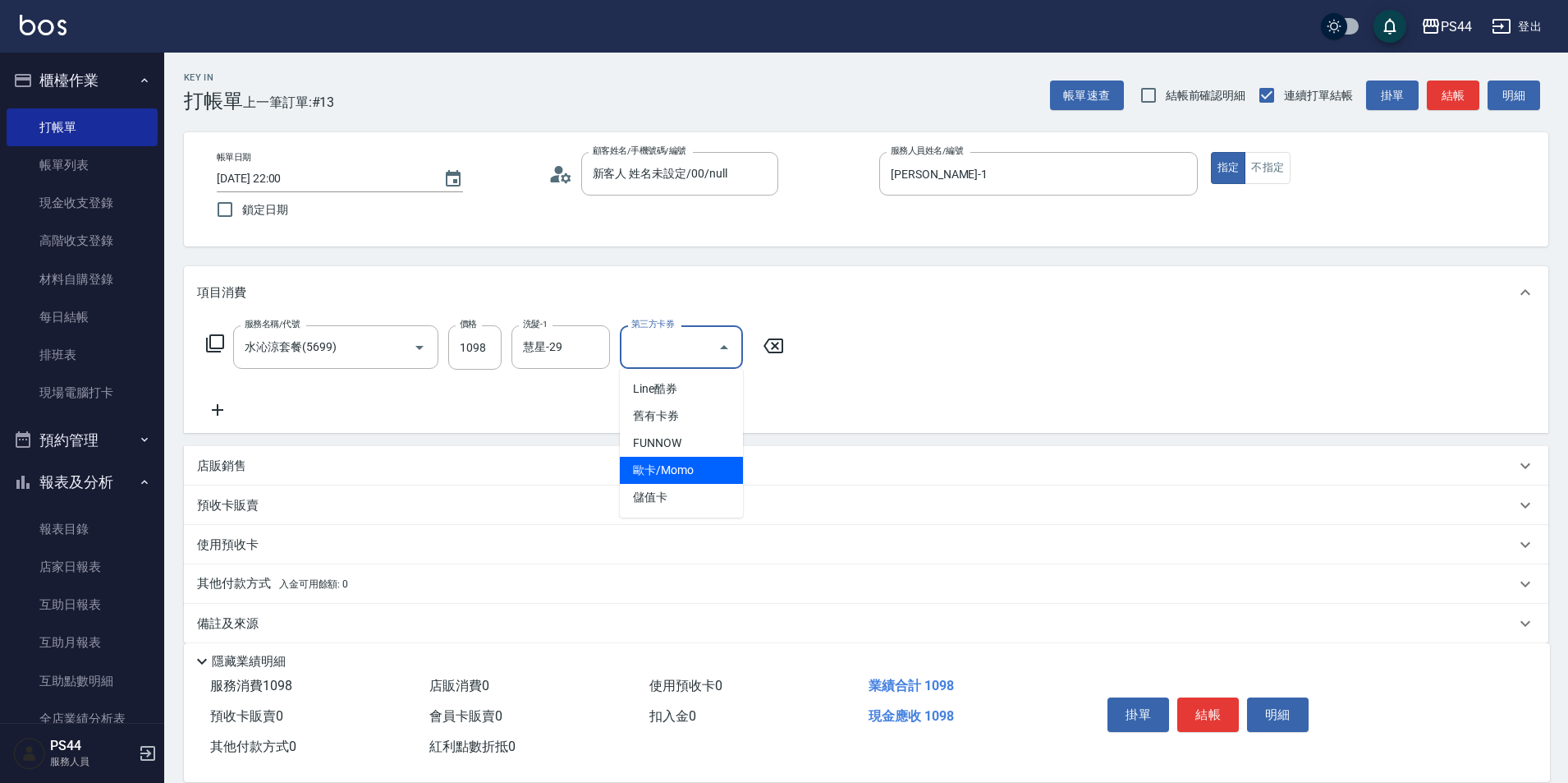
type input "儲值卡"
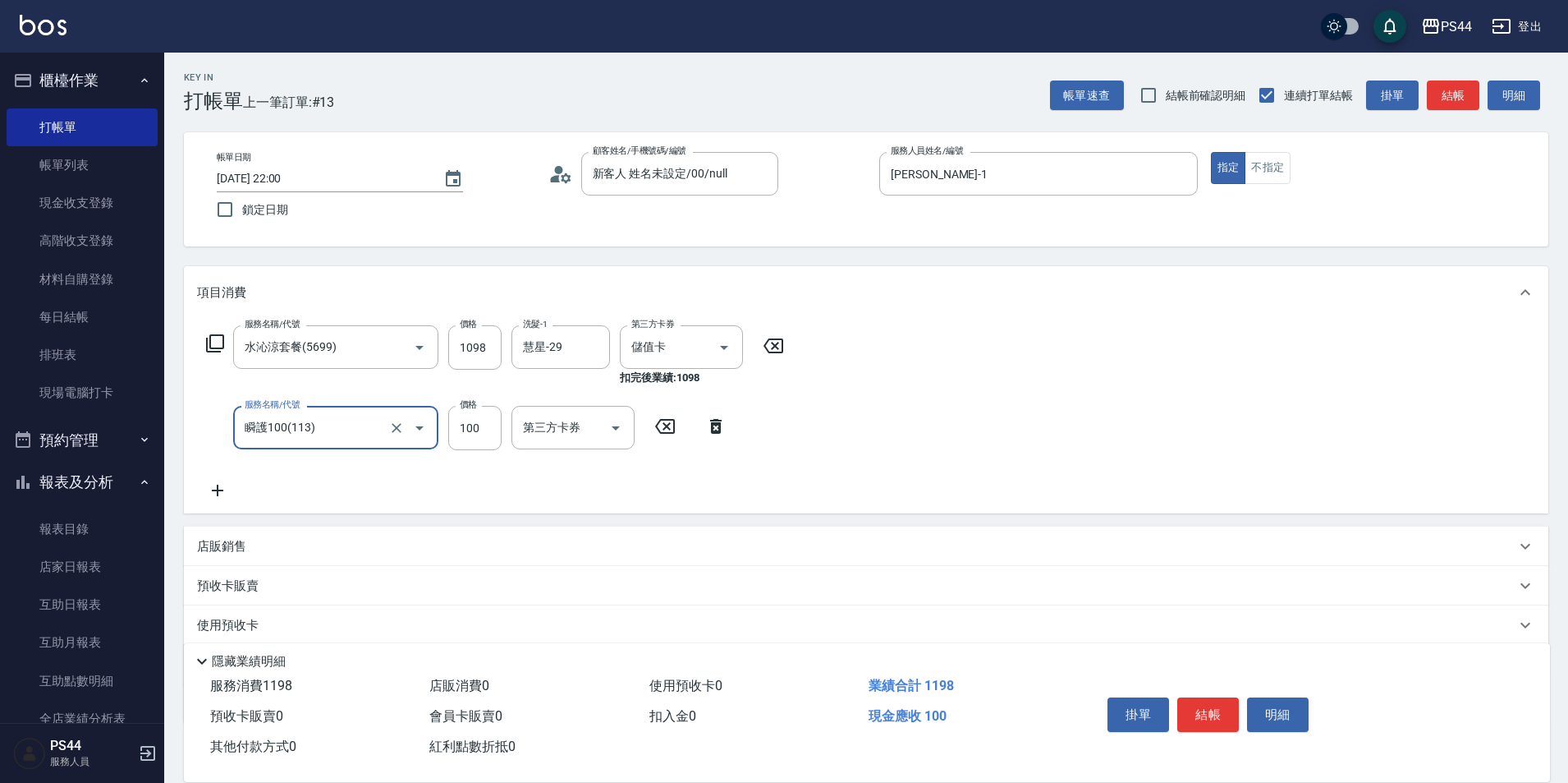
type input "瞬護100(113)"
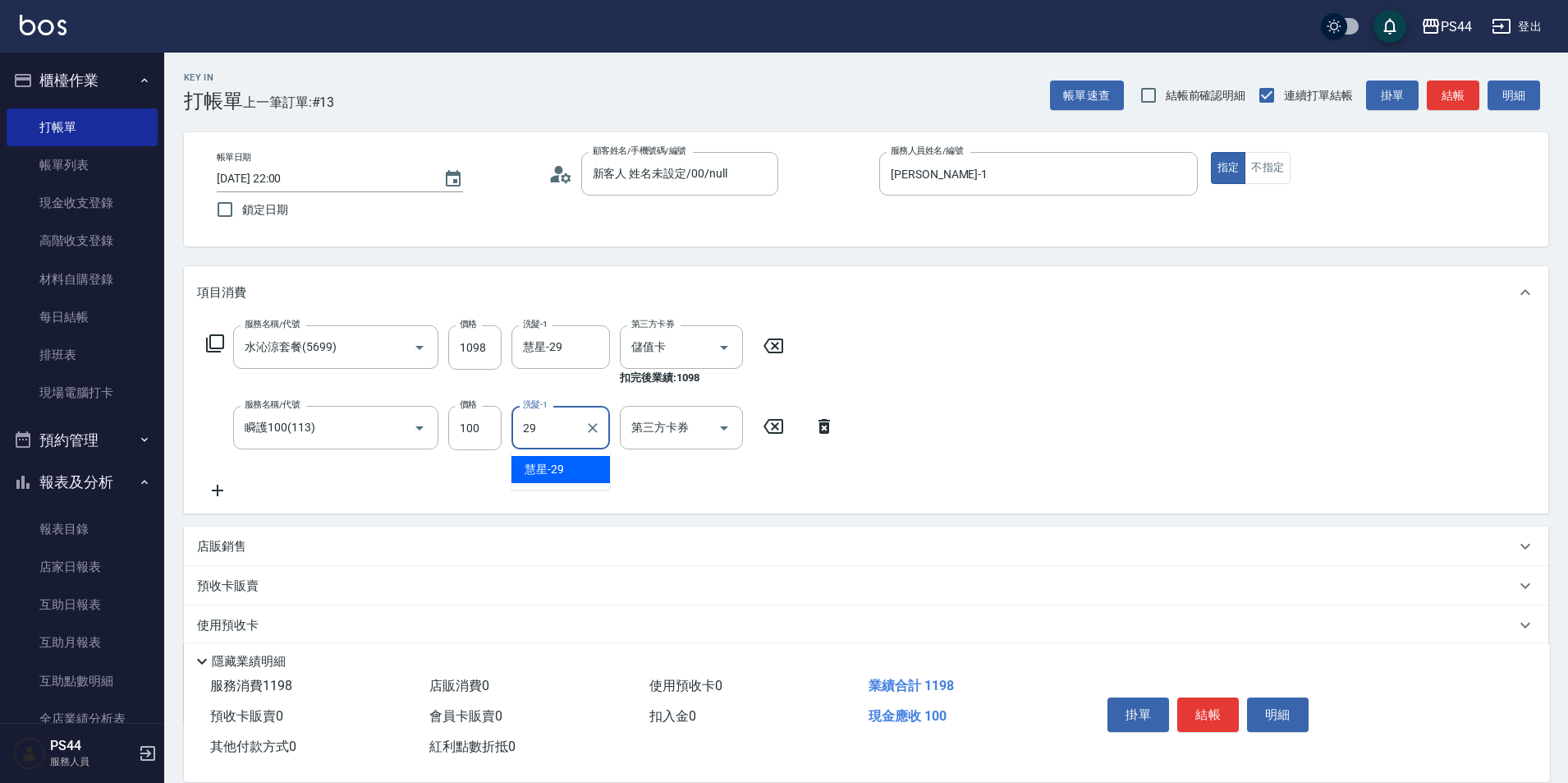
type input "慧星-29"
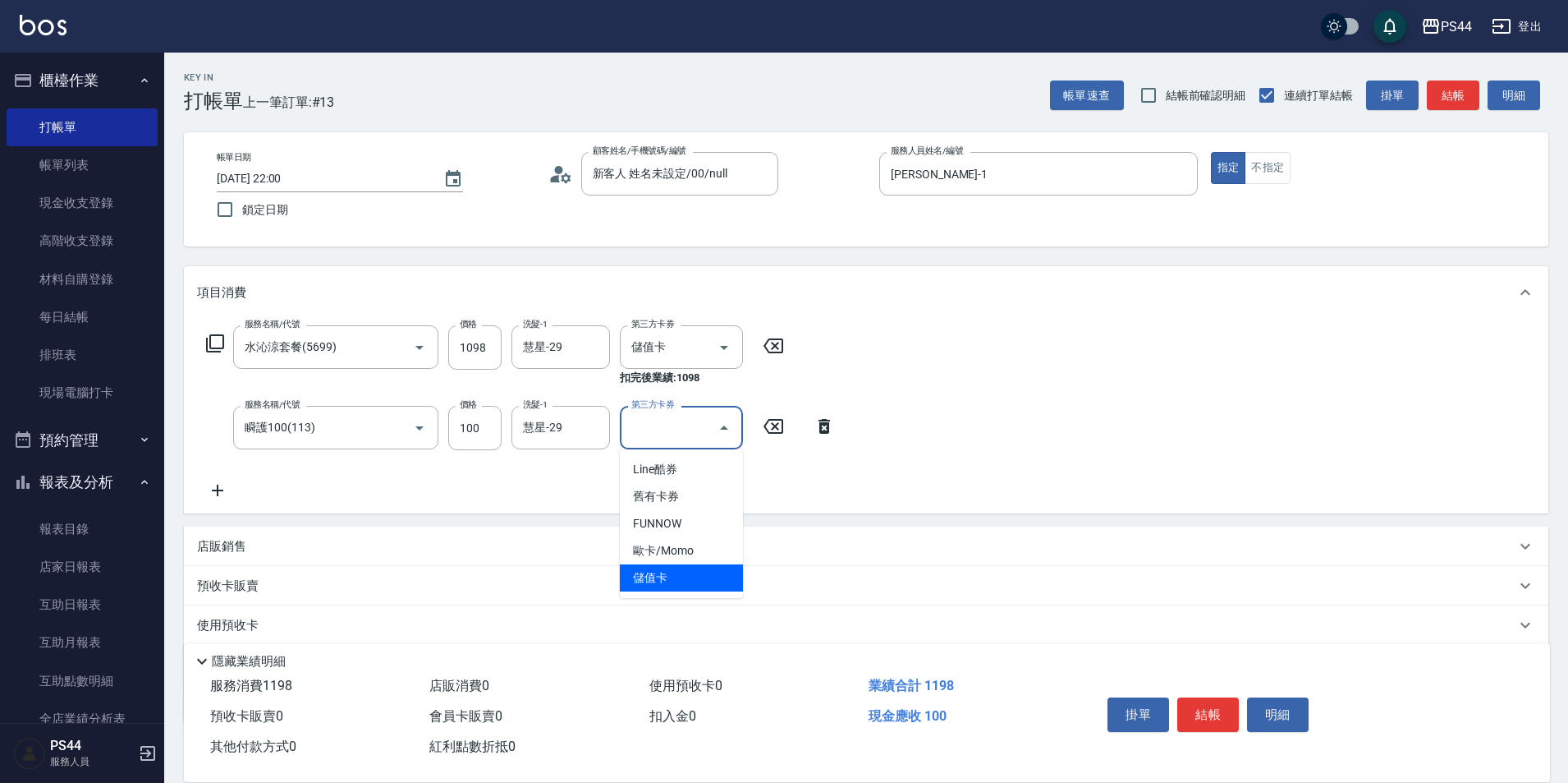
type input "儲值卡"
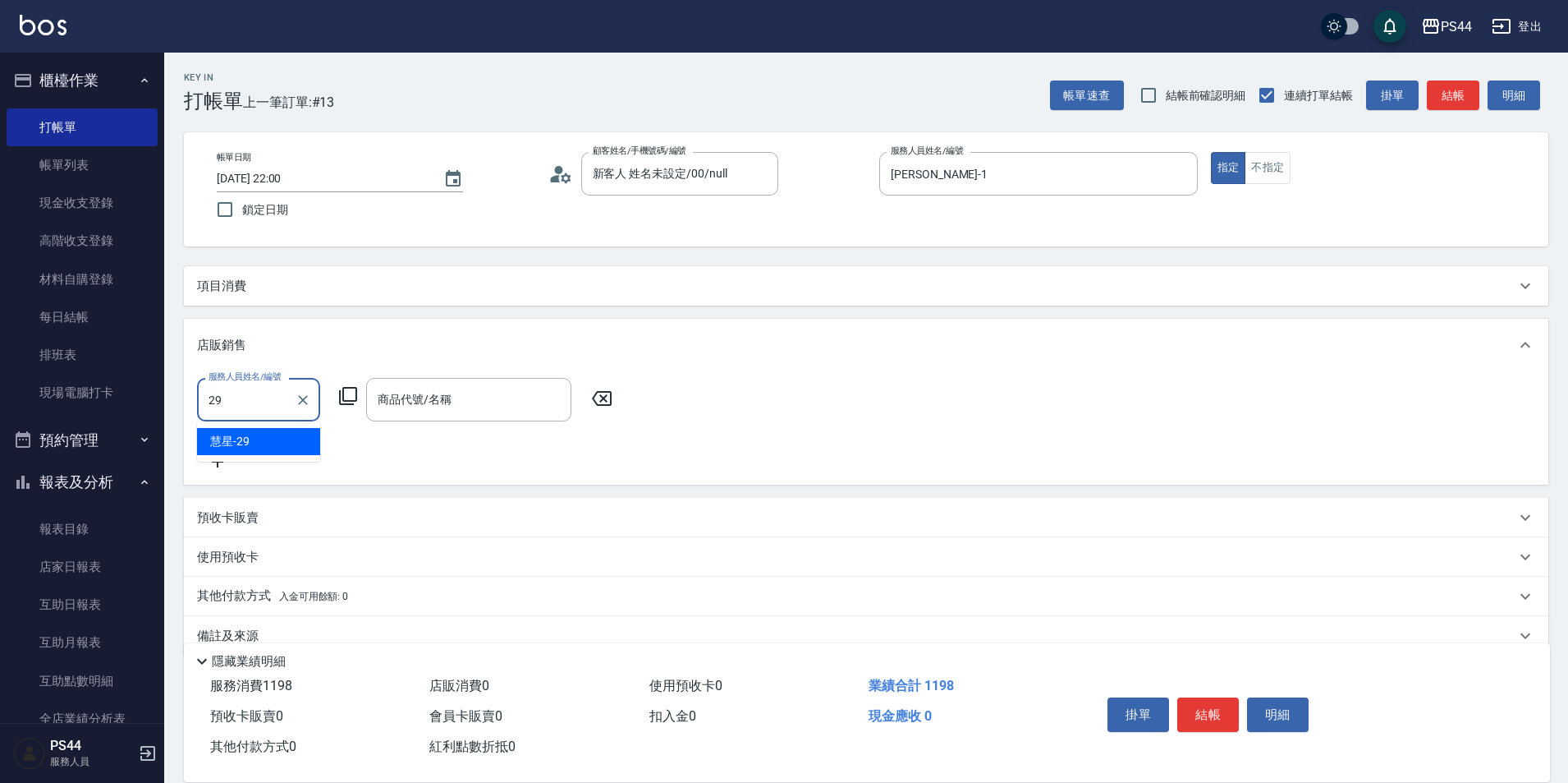
type input "慧星-29"
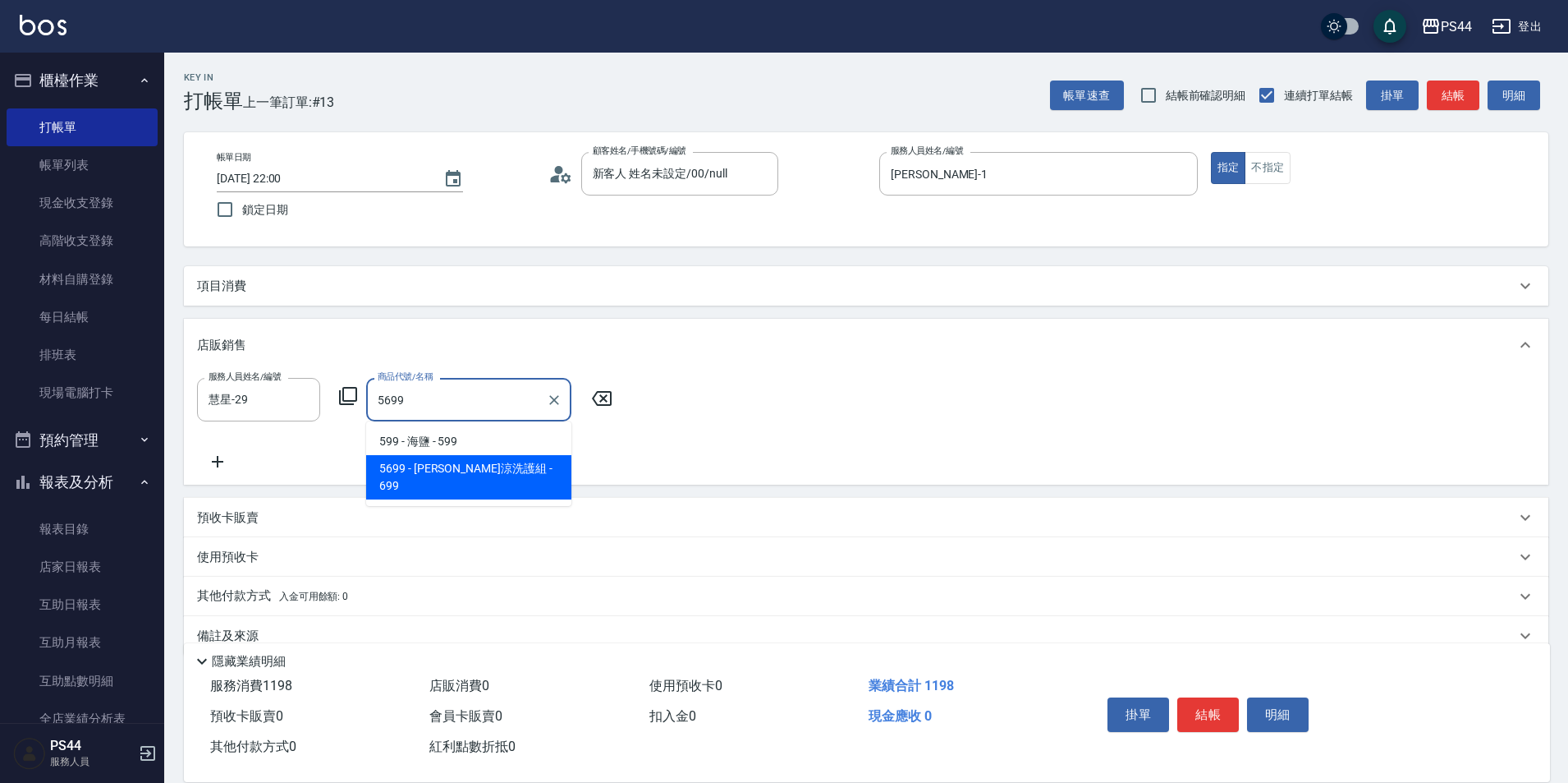
type input "[PERSON_NAME]涼洗護組"
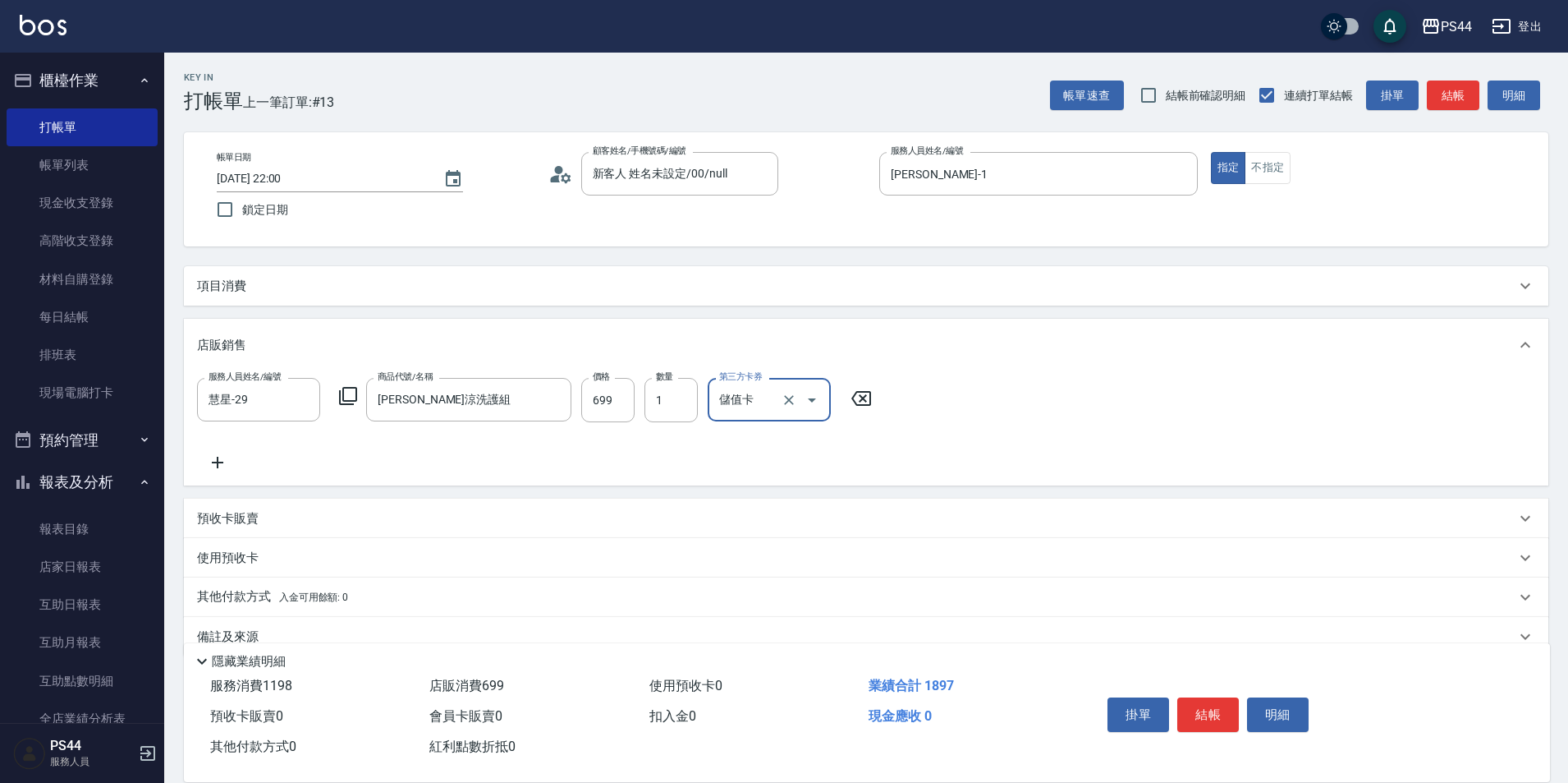
type input "儲值卡"
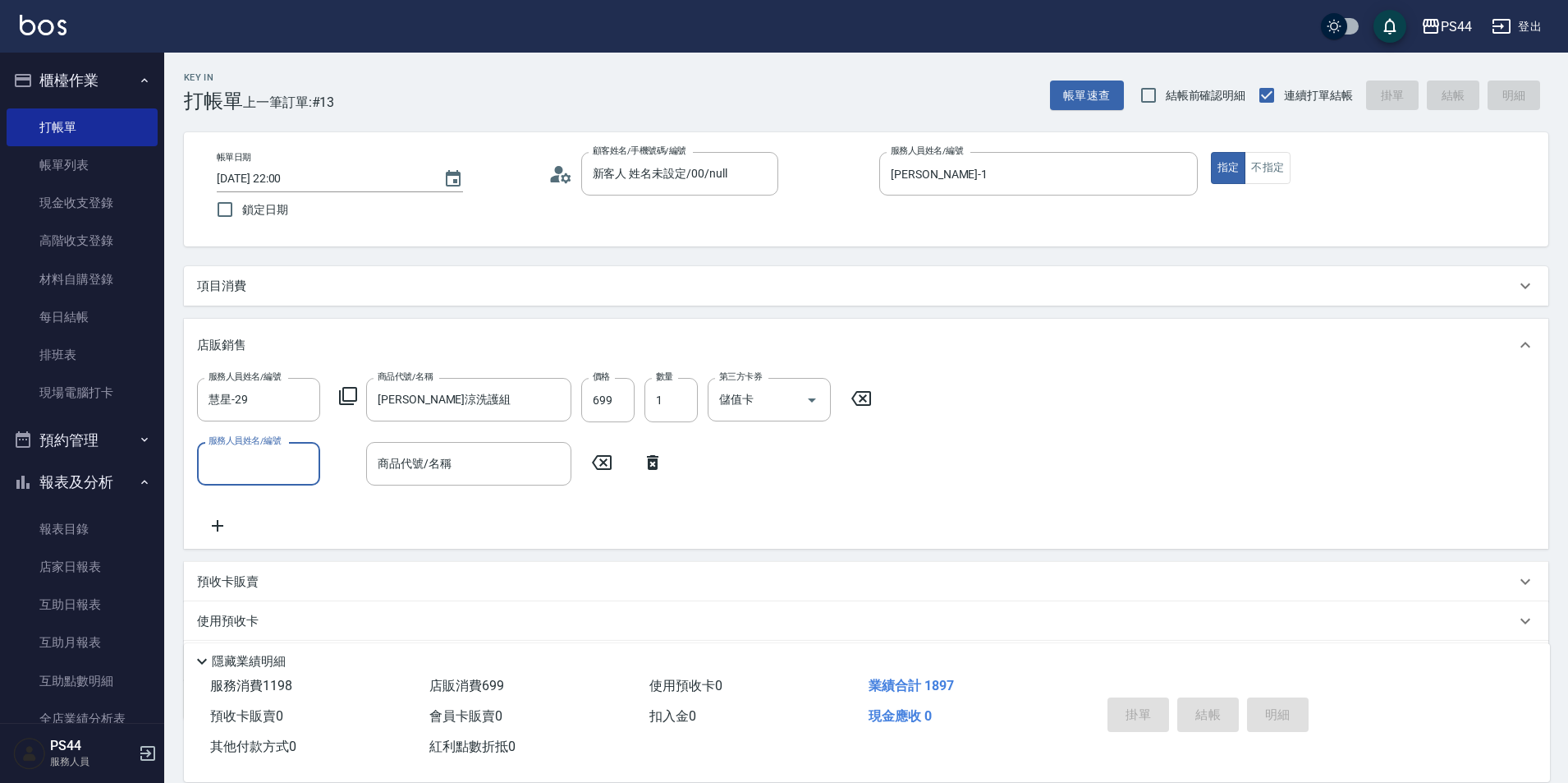
type input "[DATE] 22:01"
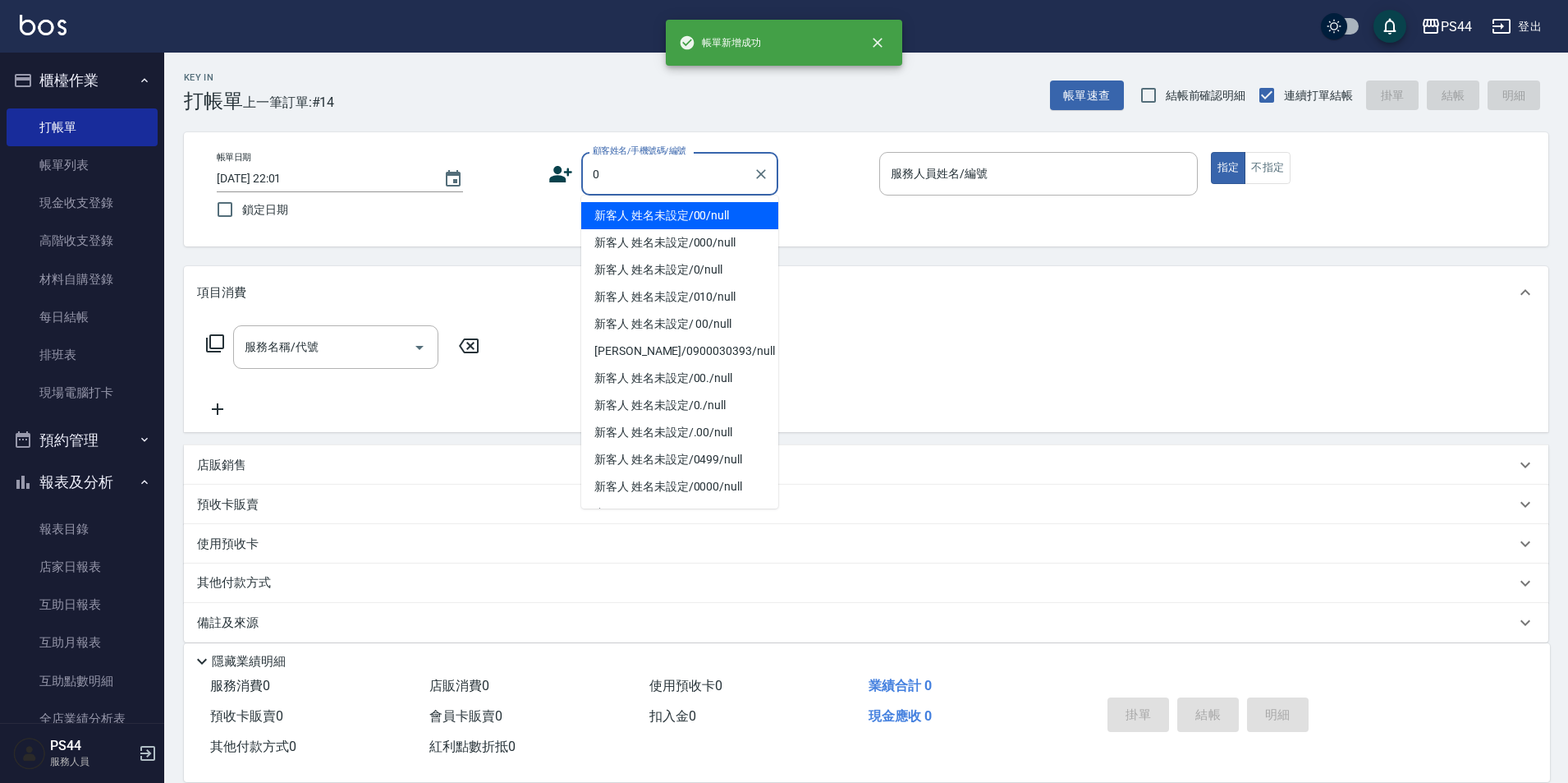
type input "新客人 姓名未設定/00/null"
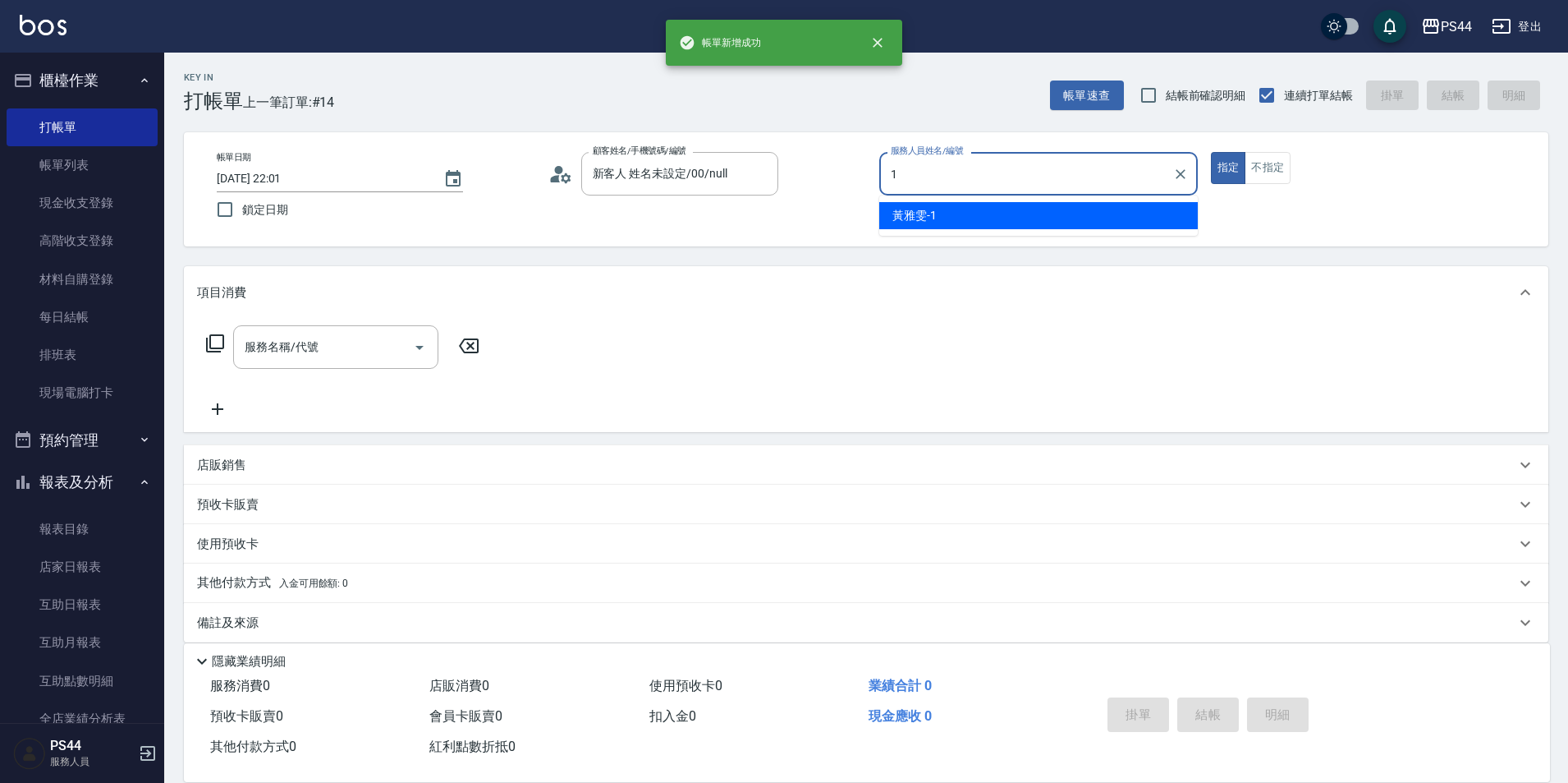
type input "[PERSON_NAME]-1"
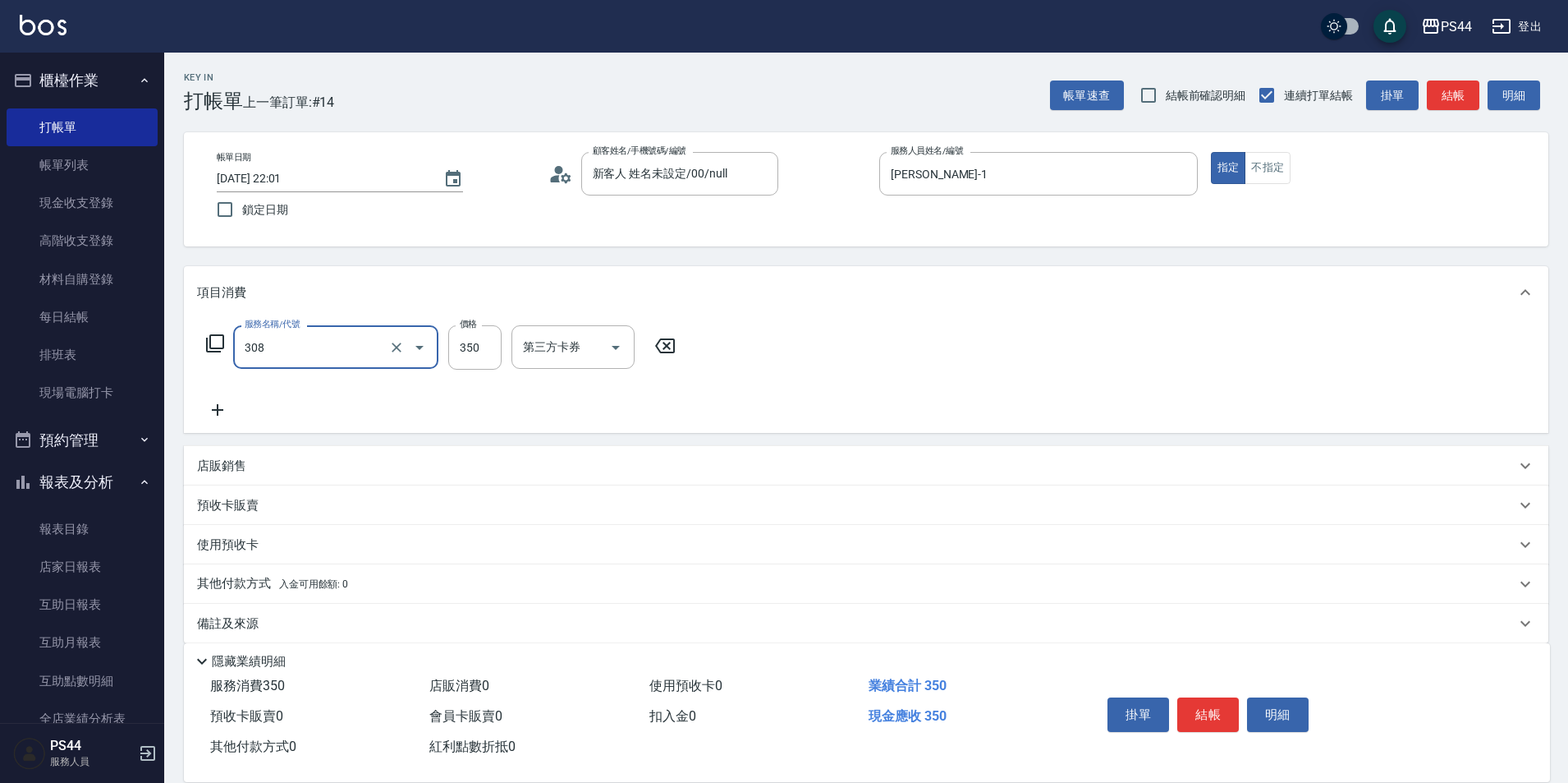
type input "洗+剪(308)"
type input "400"
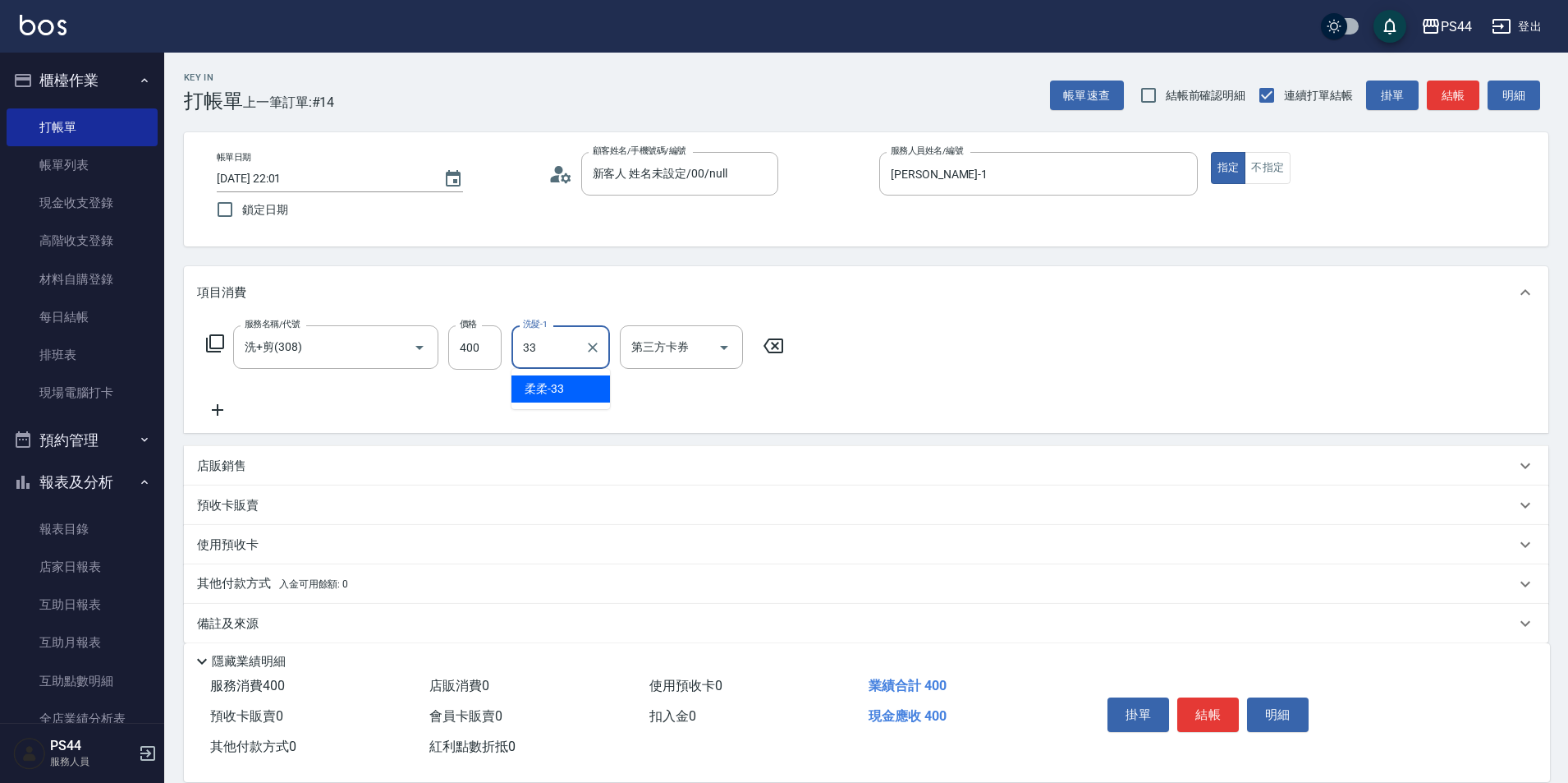
type input "柔柔-33"
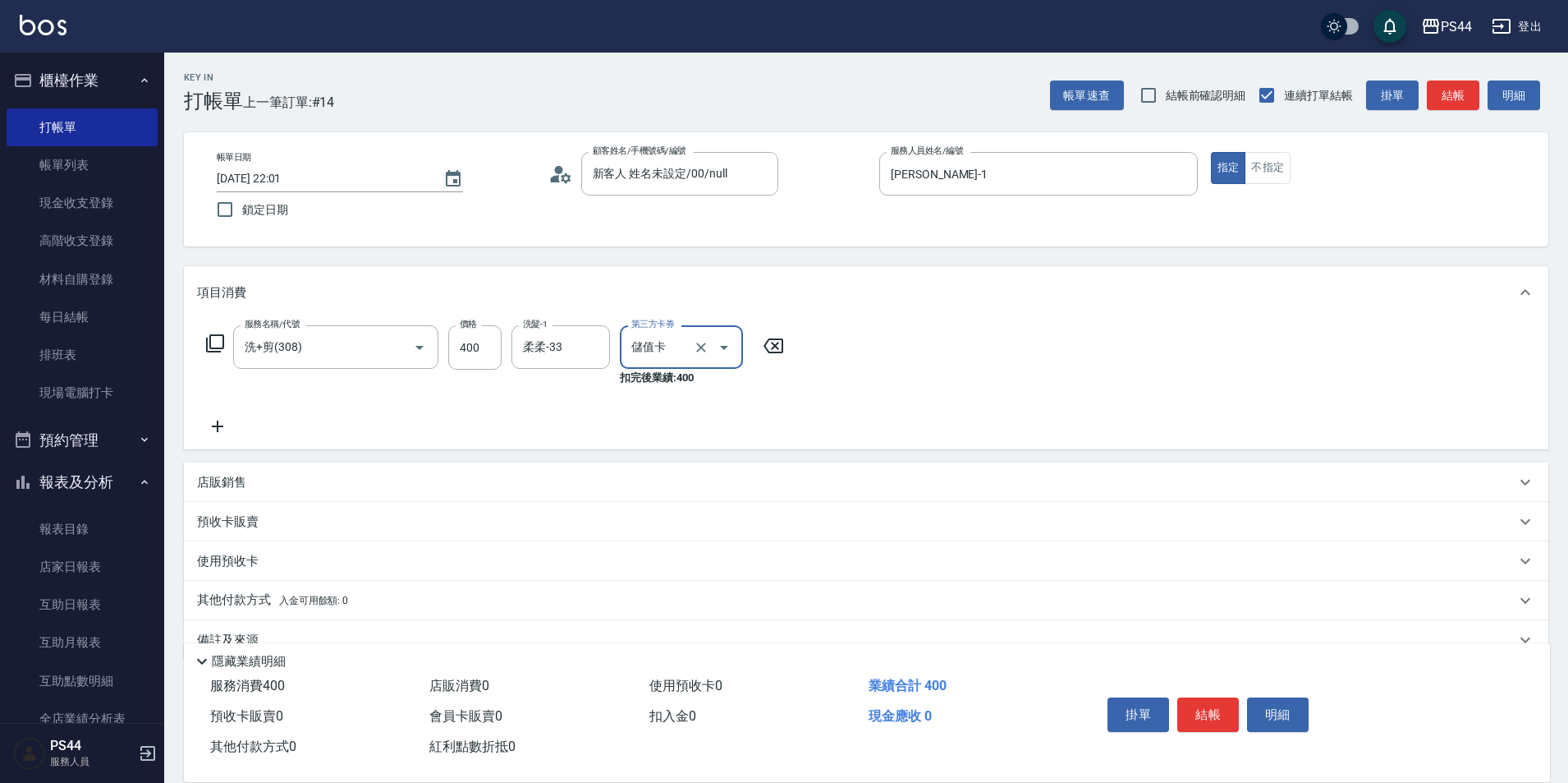
type input "儲值卡"
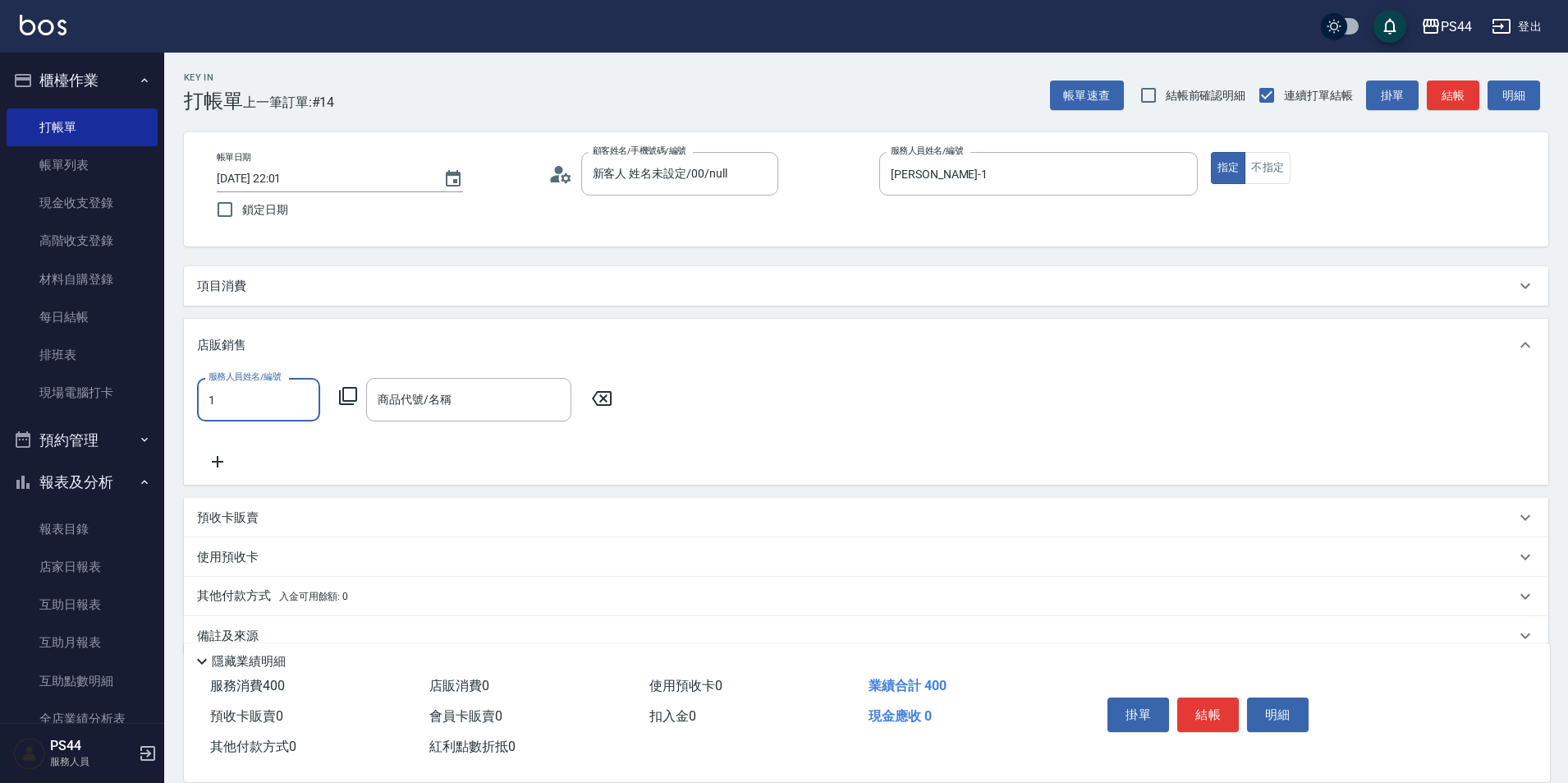
type input "[PERSON_NAME]-1"
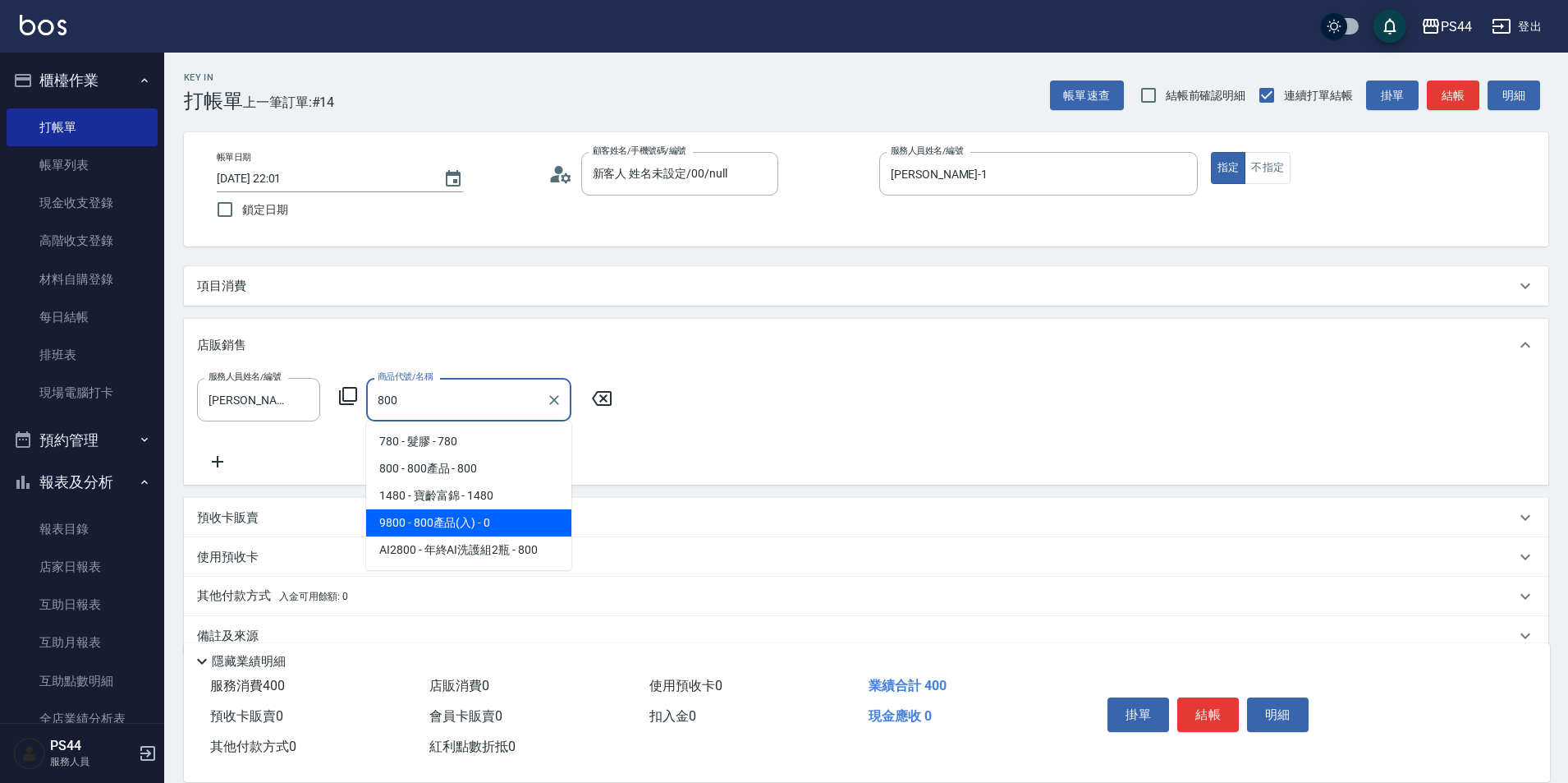
type input "800產品(入)"
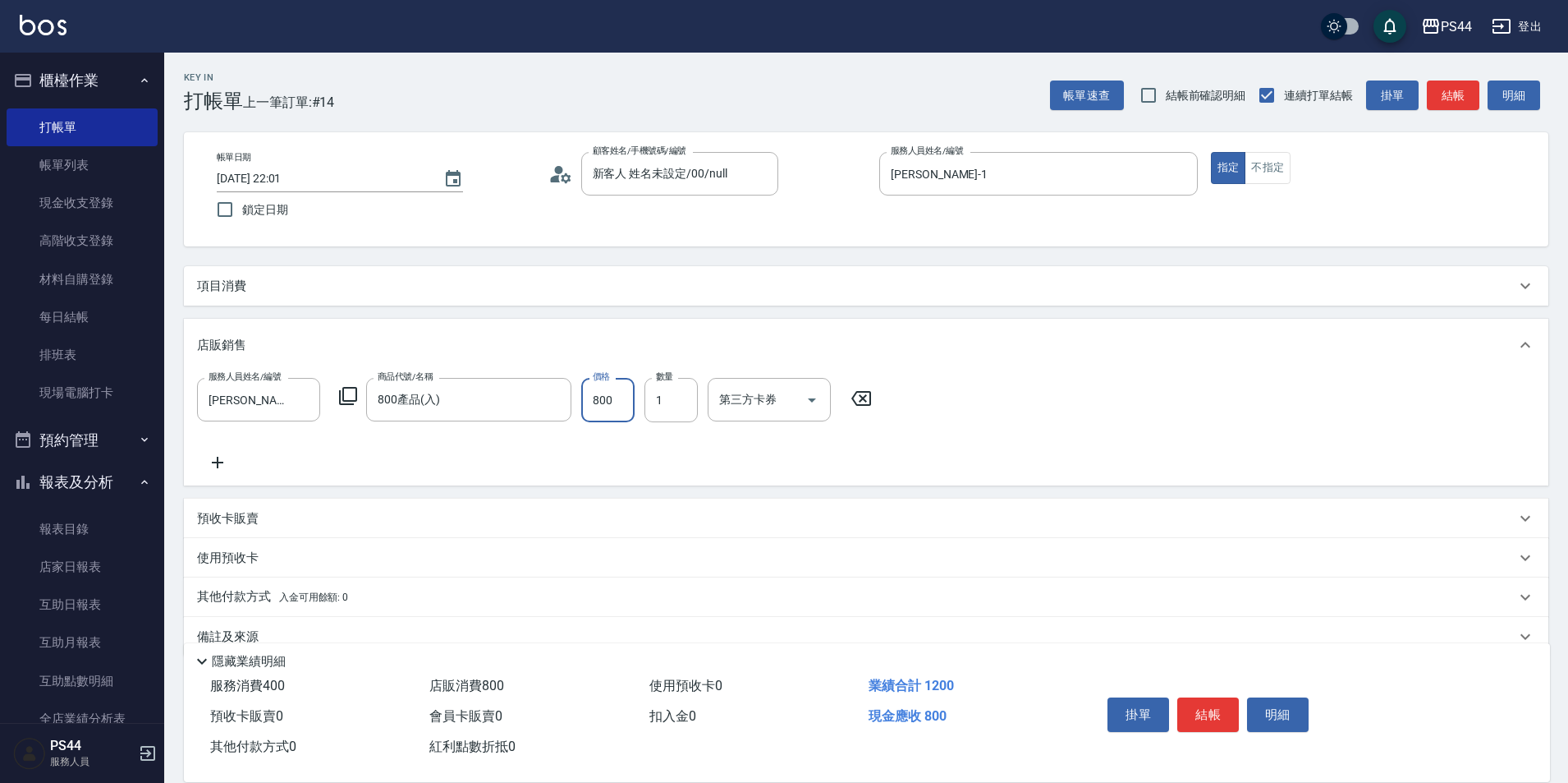
type input "800"
type input "儲值卡"
drag, startPoint x: 214, startPoint y: 291, endPoint x: 296, endPoint y: 297, distance: 82.2
click at [214, 291] on p "項目消費" at bounding box center [222, 286] width 49 height 17
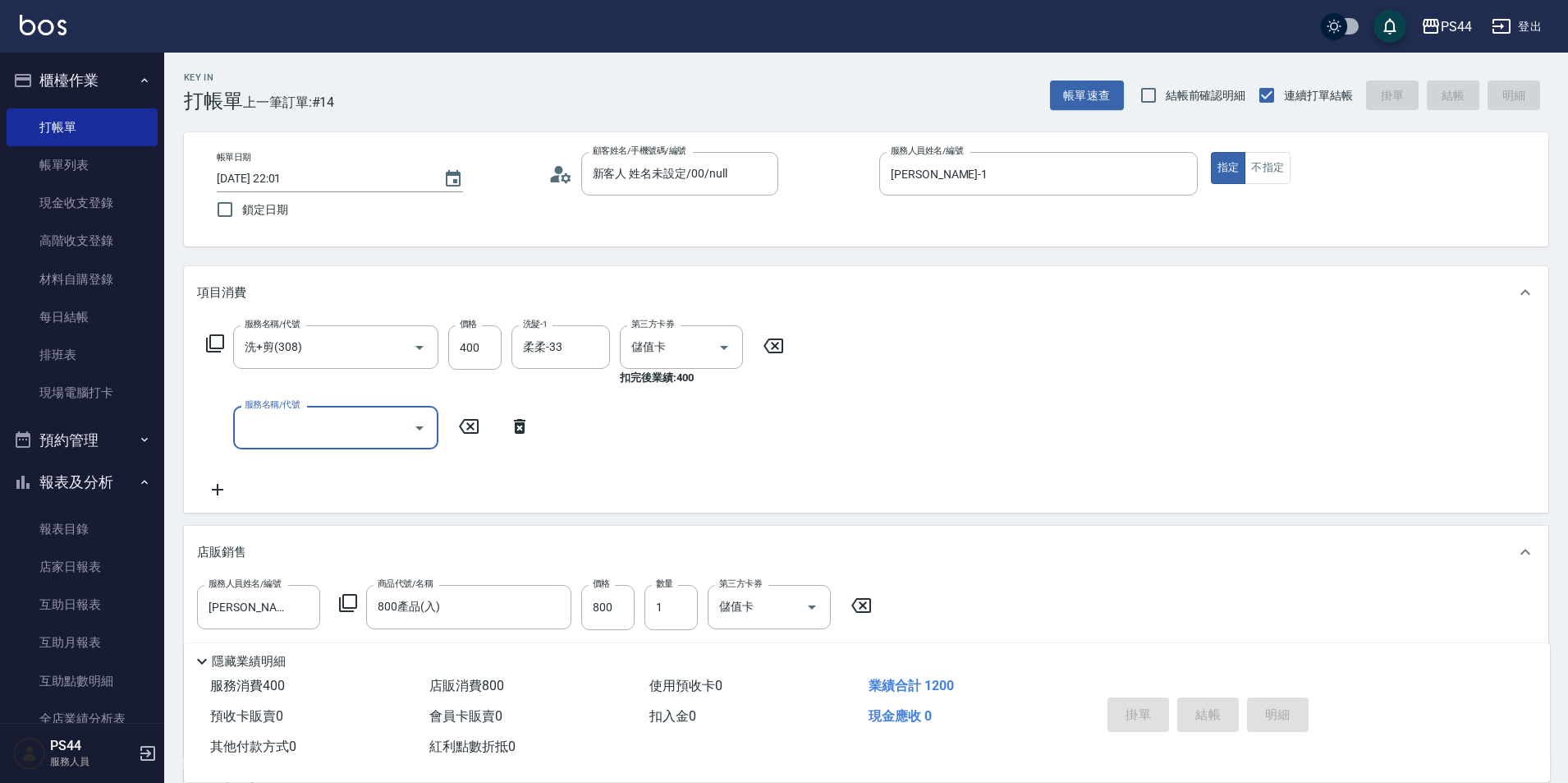
type input "[DATE] 22:03"
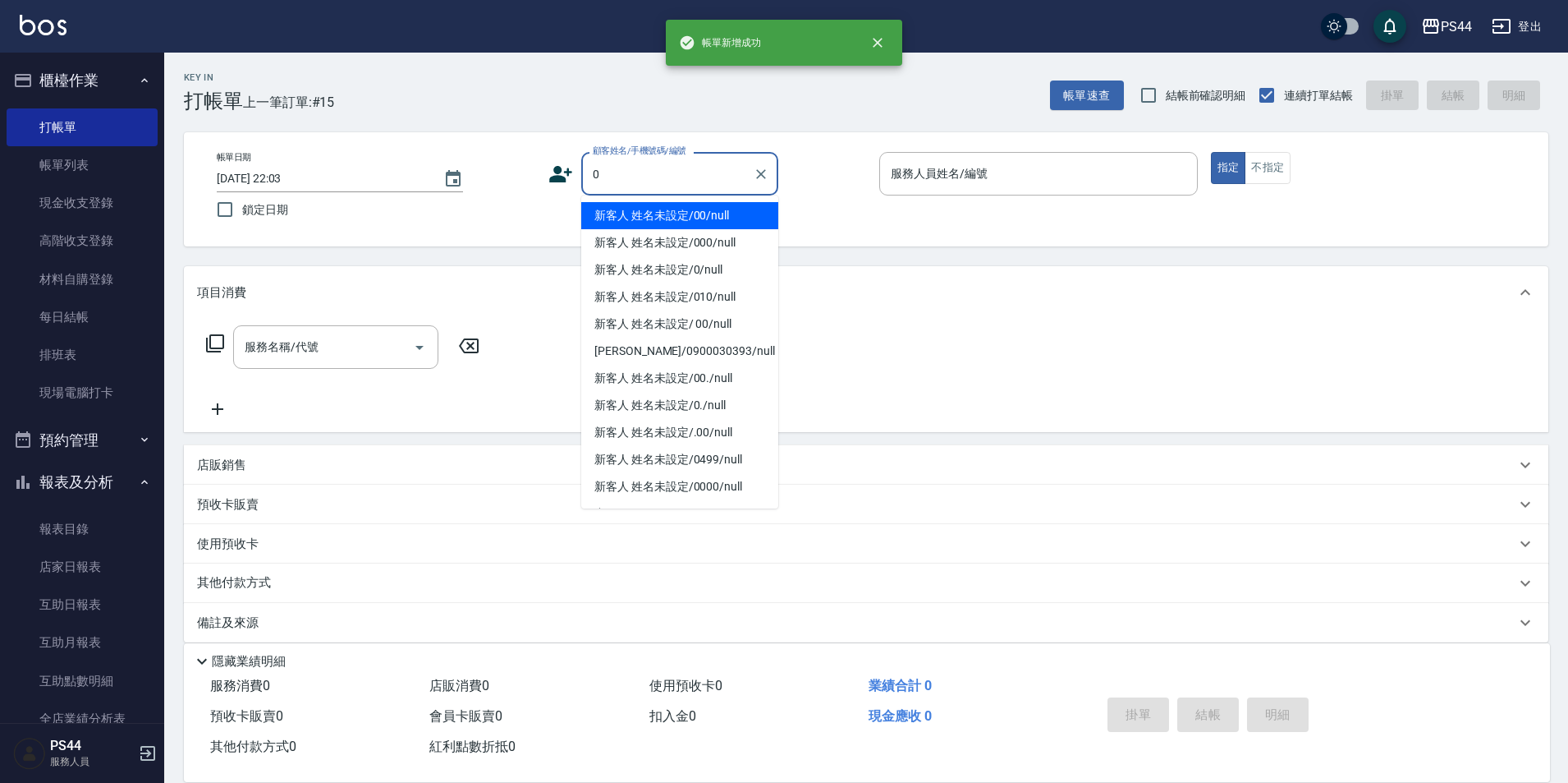
type input "新客人 姓名未設定/00/null"
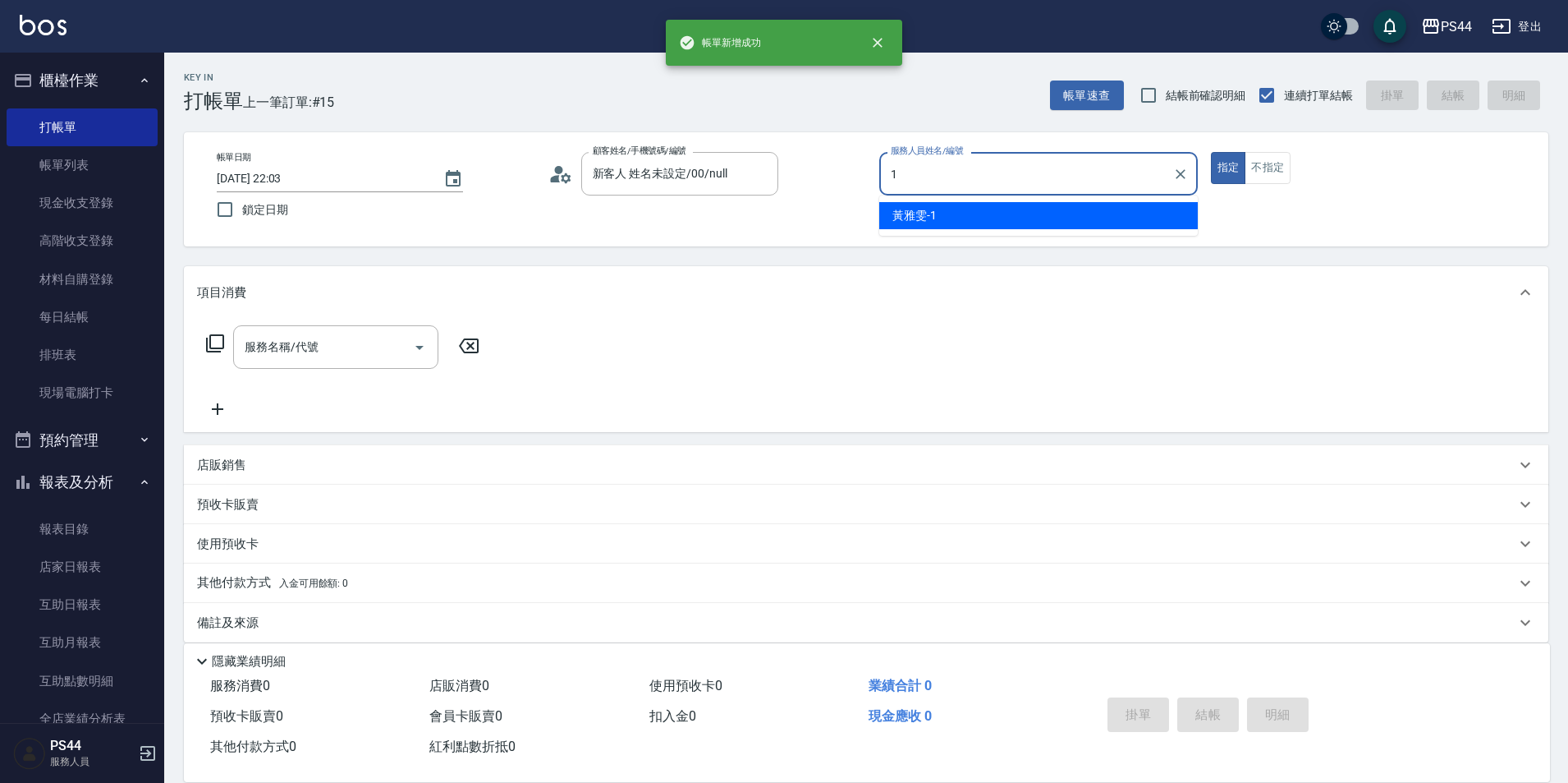
type input "[PERSON_NAME]-1"
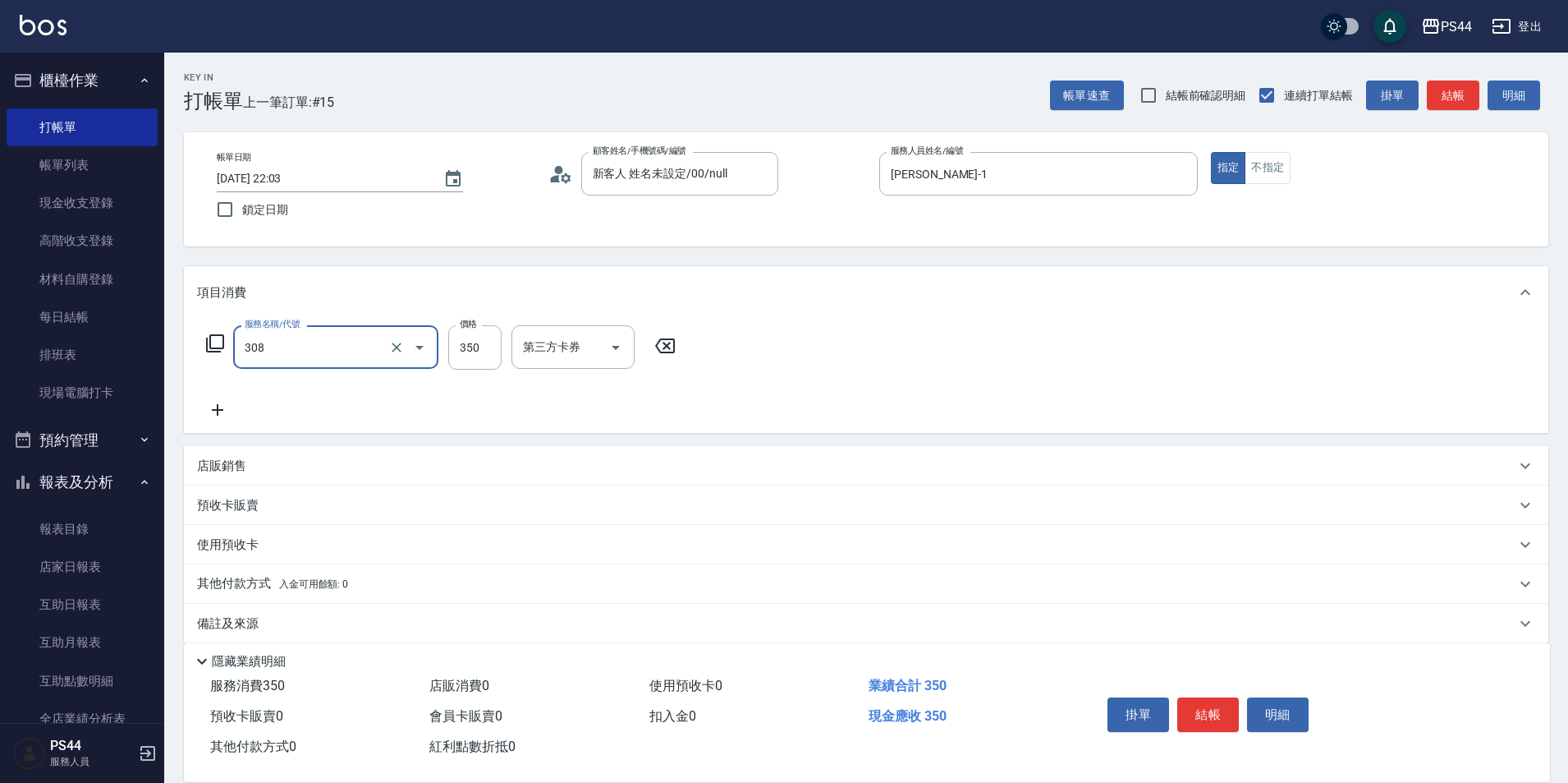
type input "洗+剪(308)"
type input "400"
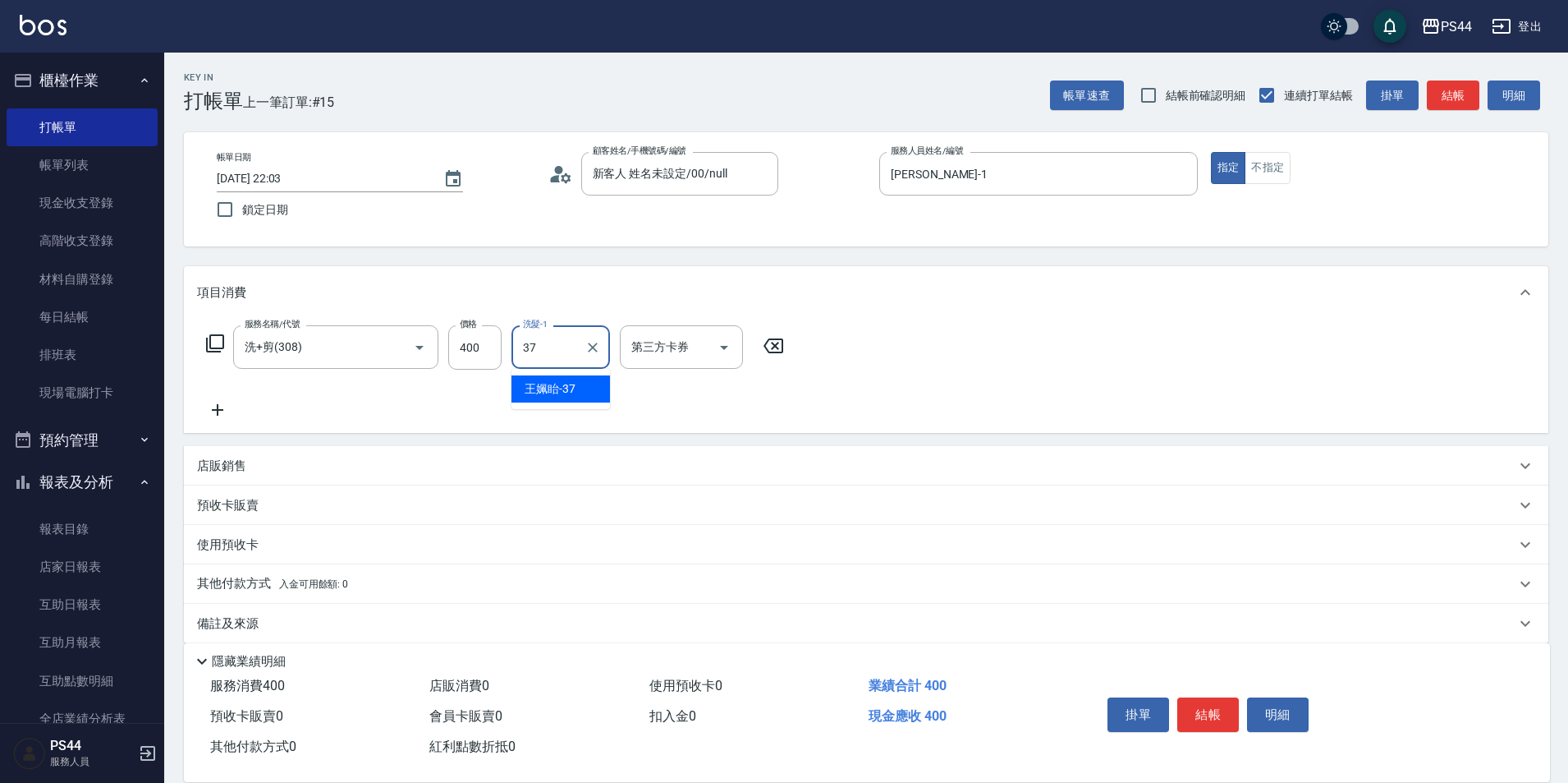
type input "王姵眙-37"
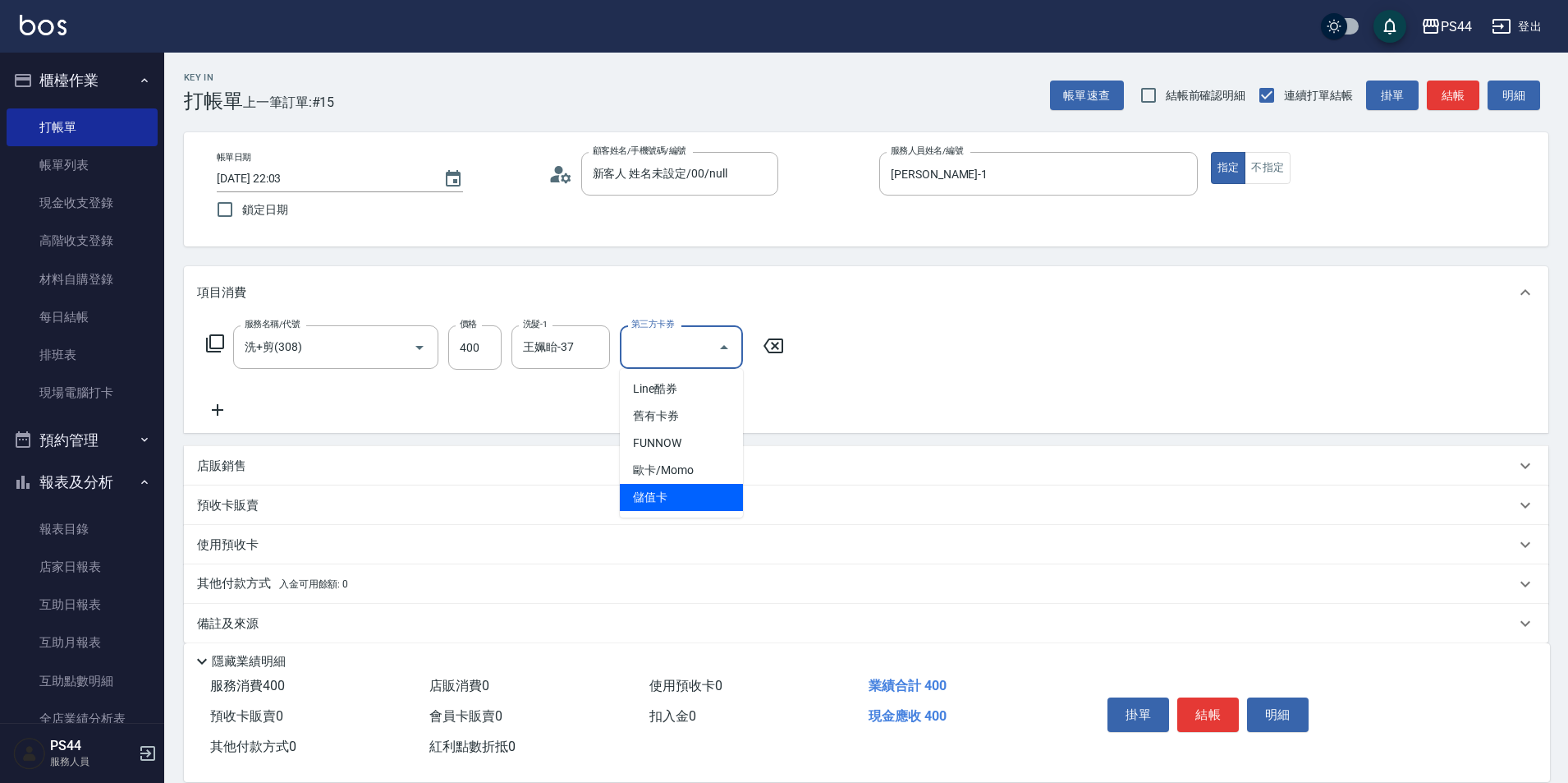
type input "儲值卡"
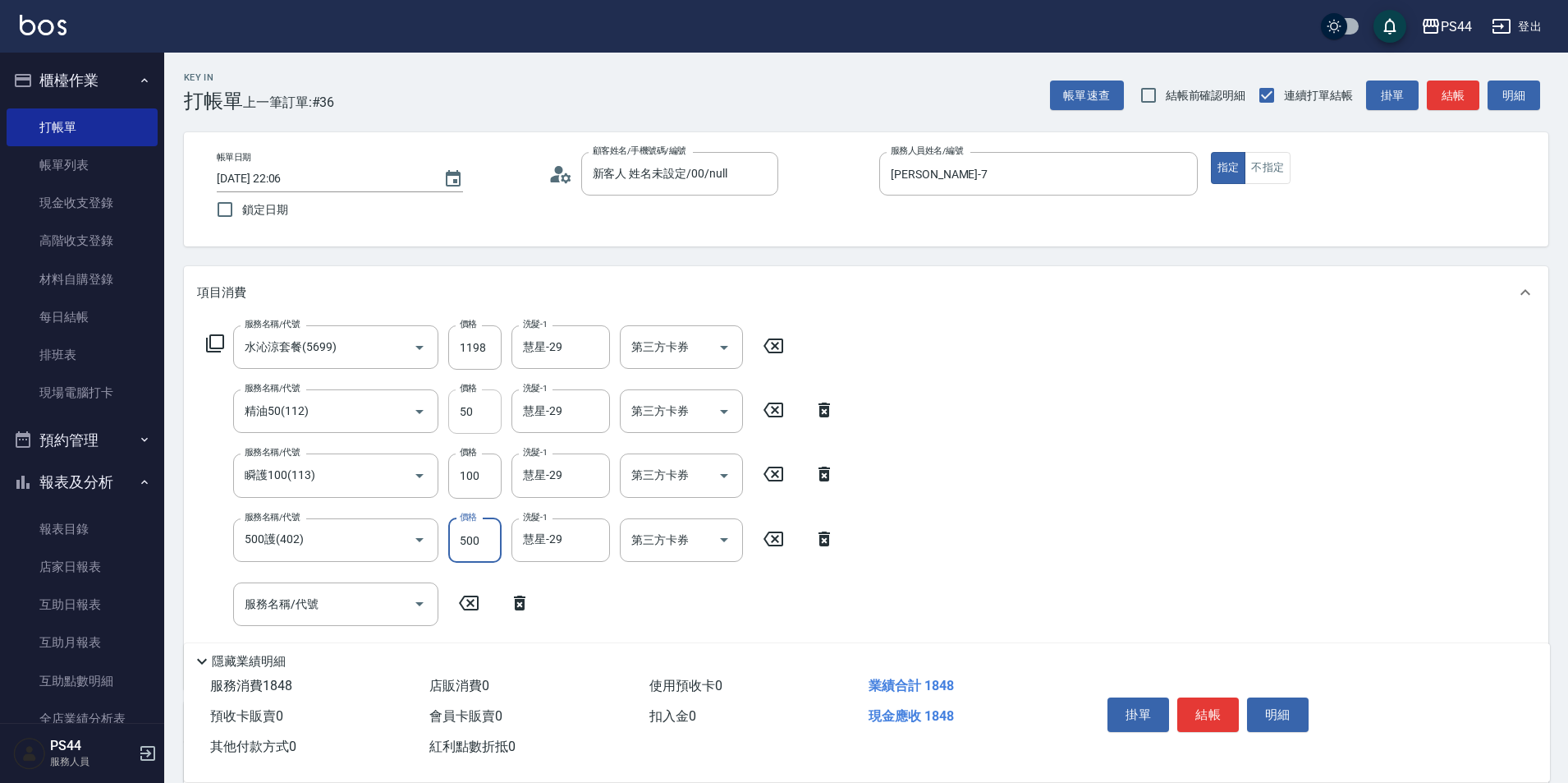
click at [493, 411] on input "50" at bounding box center [474, 411] width 53 height 44
click at [519, 403] on input "慧星-29" at bounding box center [547, 411] width 59 height 29
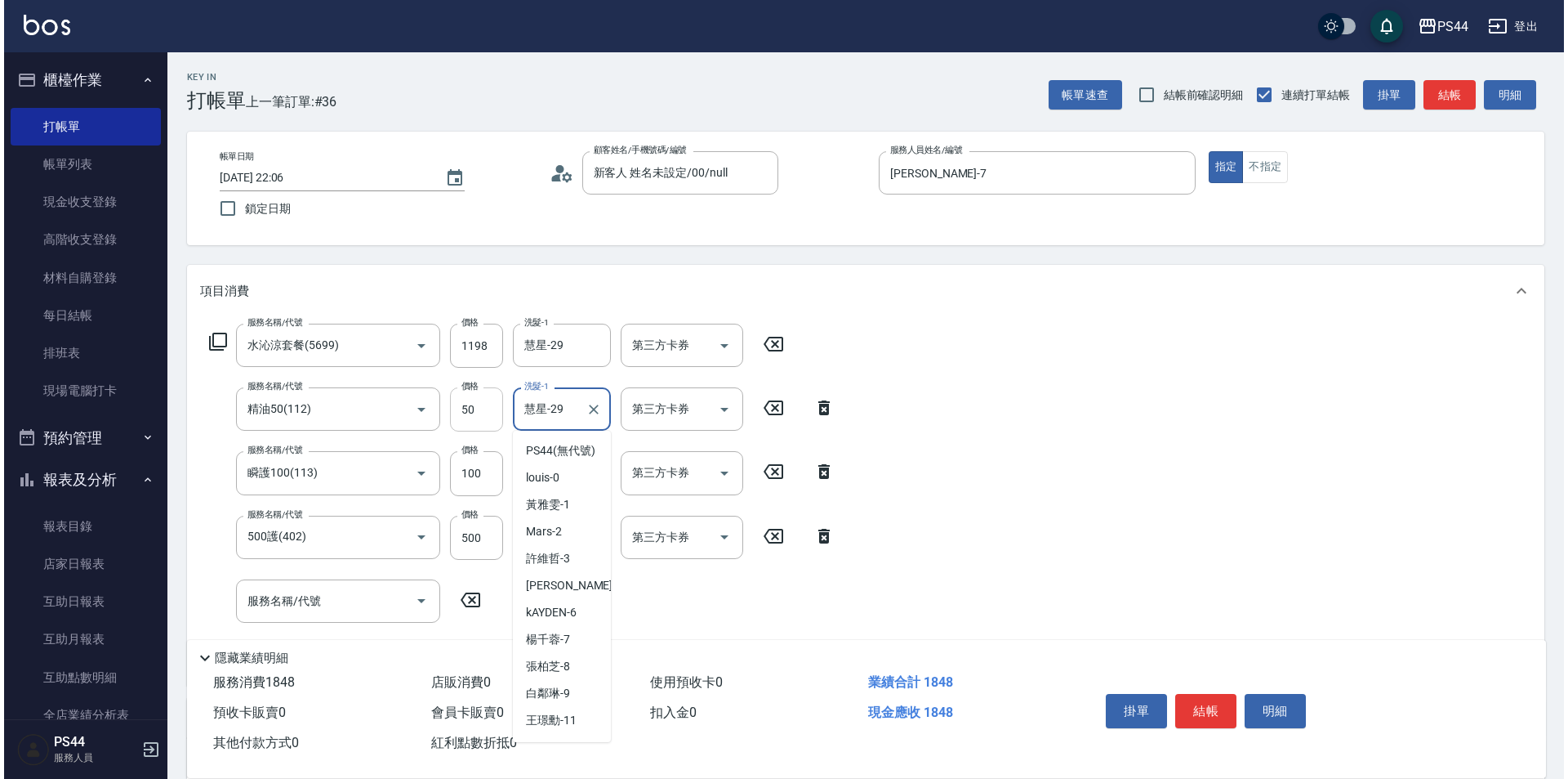
scroll to position [171, 0]
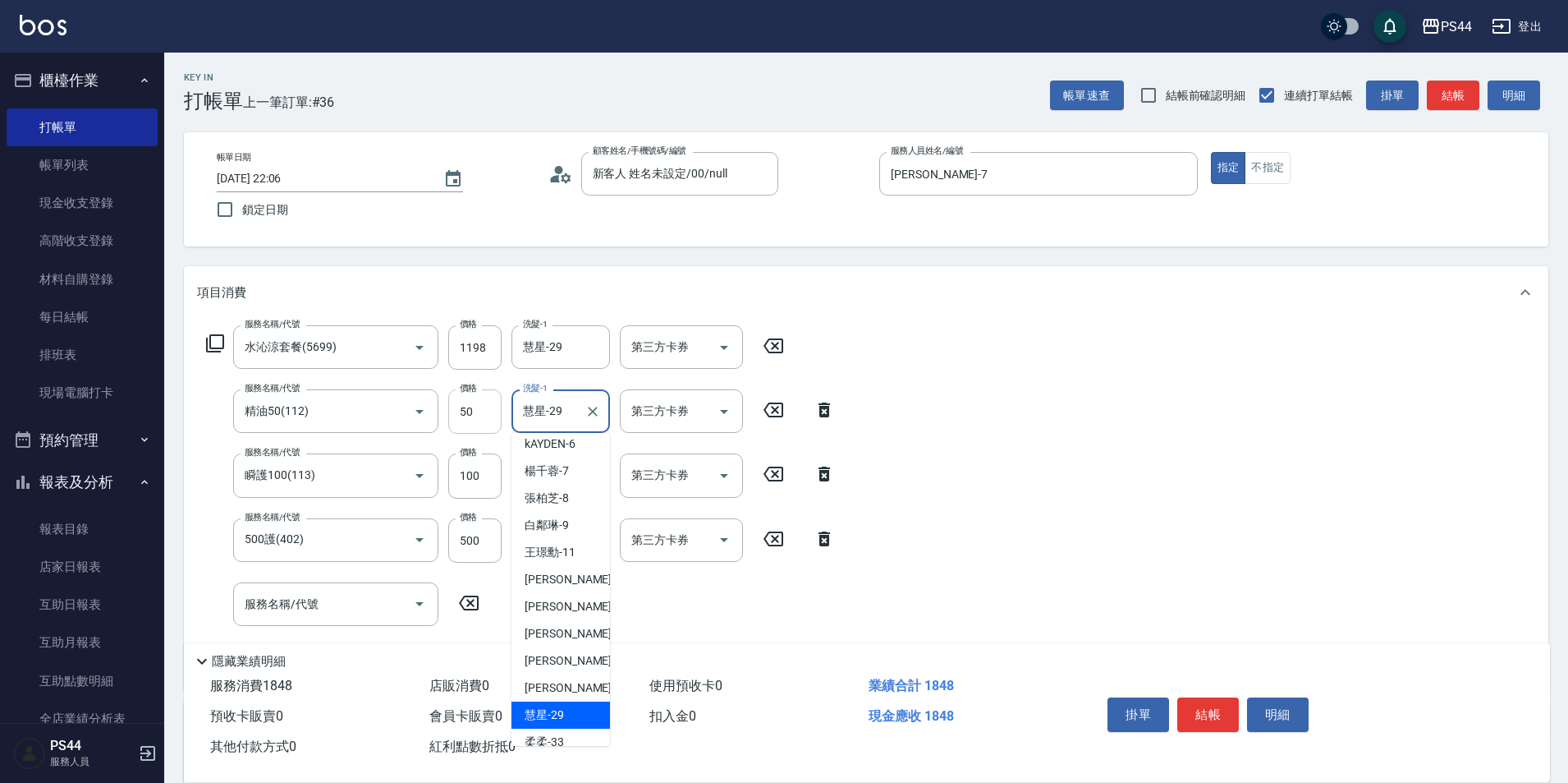
click at [482, 423] on input "50" at bounding box center [474, 411] width 53 height 44
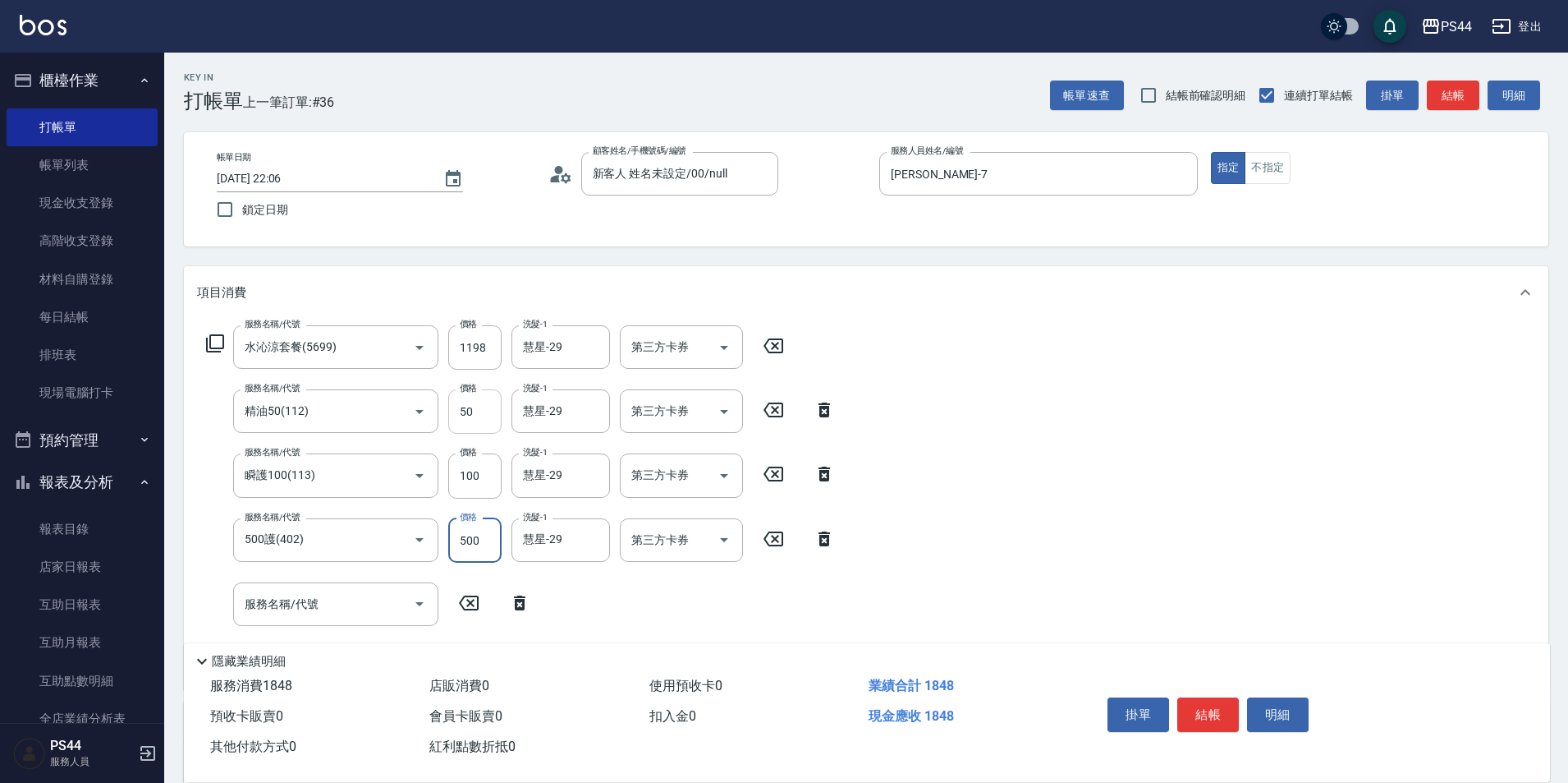
click at [482, 423] on input "50" at bounding box center [474, 411] width 53 height 44
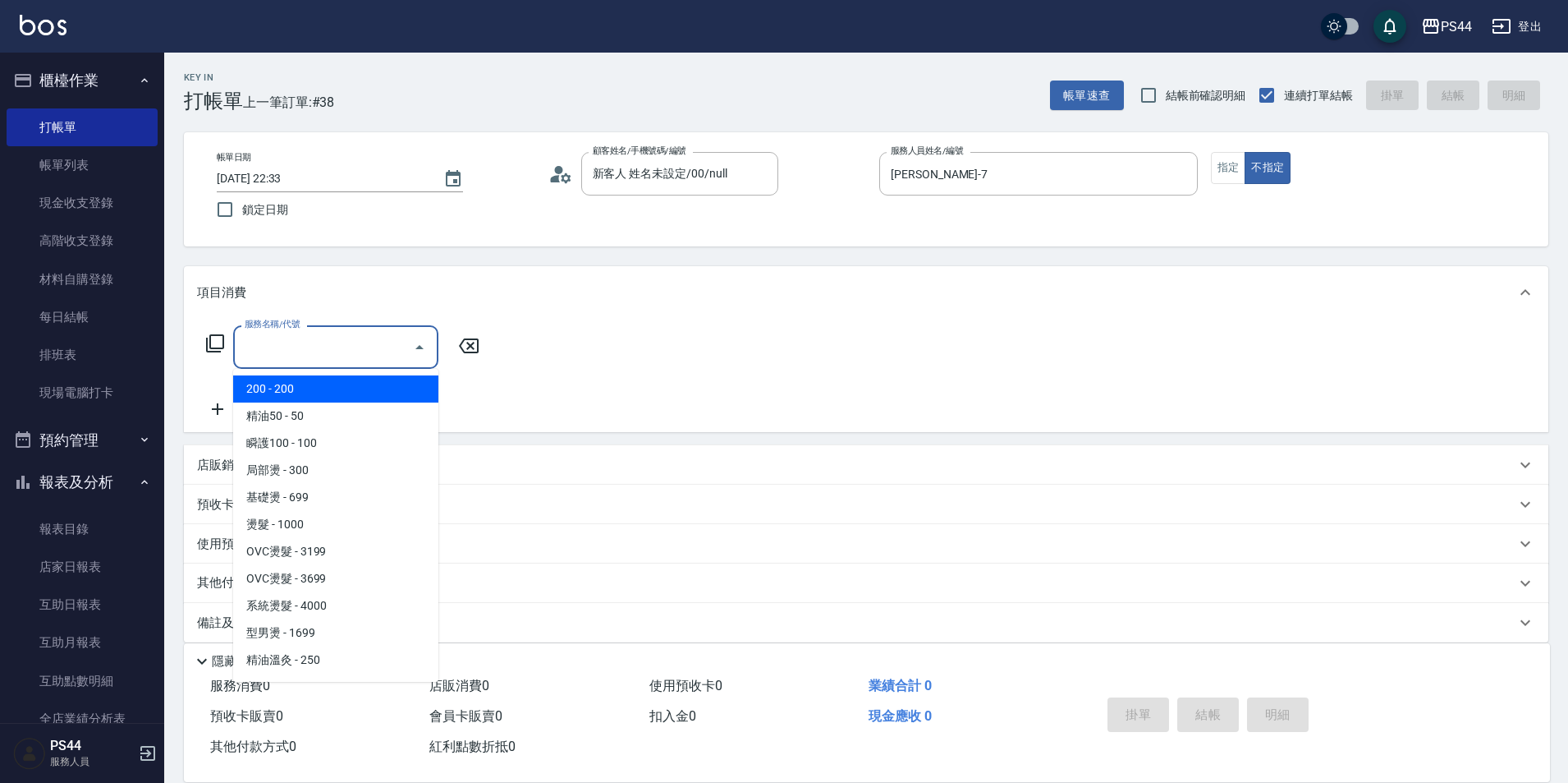
drag, startPoint x: 325, startPoint y: 349, endPoint x: 489, endPoint y: 348, distance: 164.0
click at [326, 349] on input "服務名稱/代號" at bounding box center [323, 347] width 166 height 29
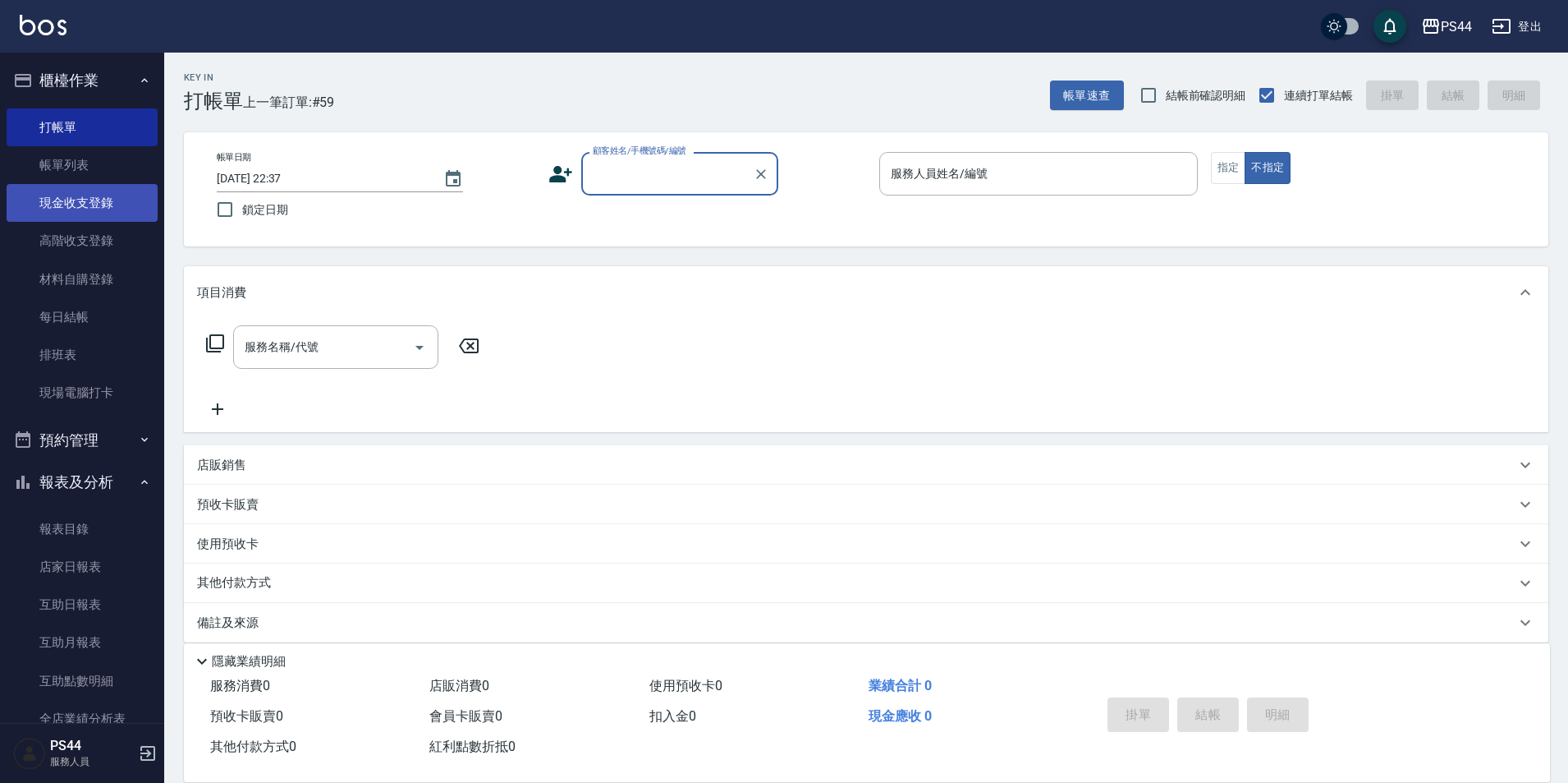
click at [43, 160] on link "帳單列表" at bounding box center [81, 165] width 151 height 38
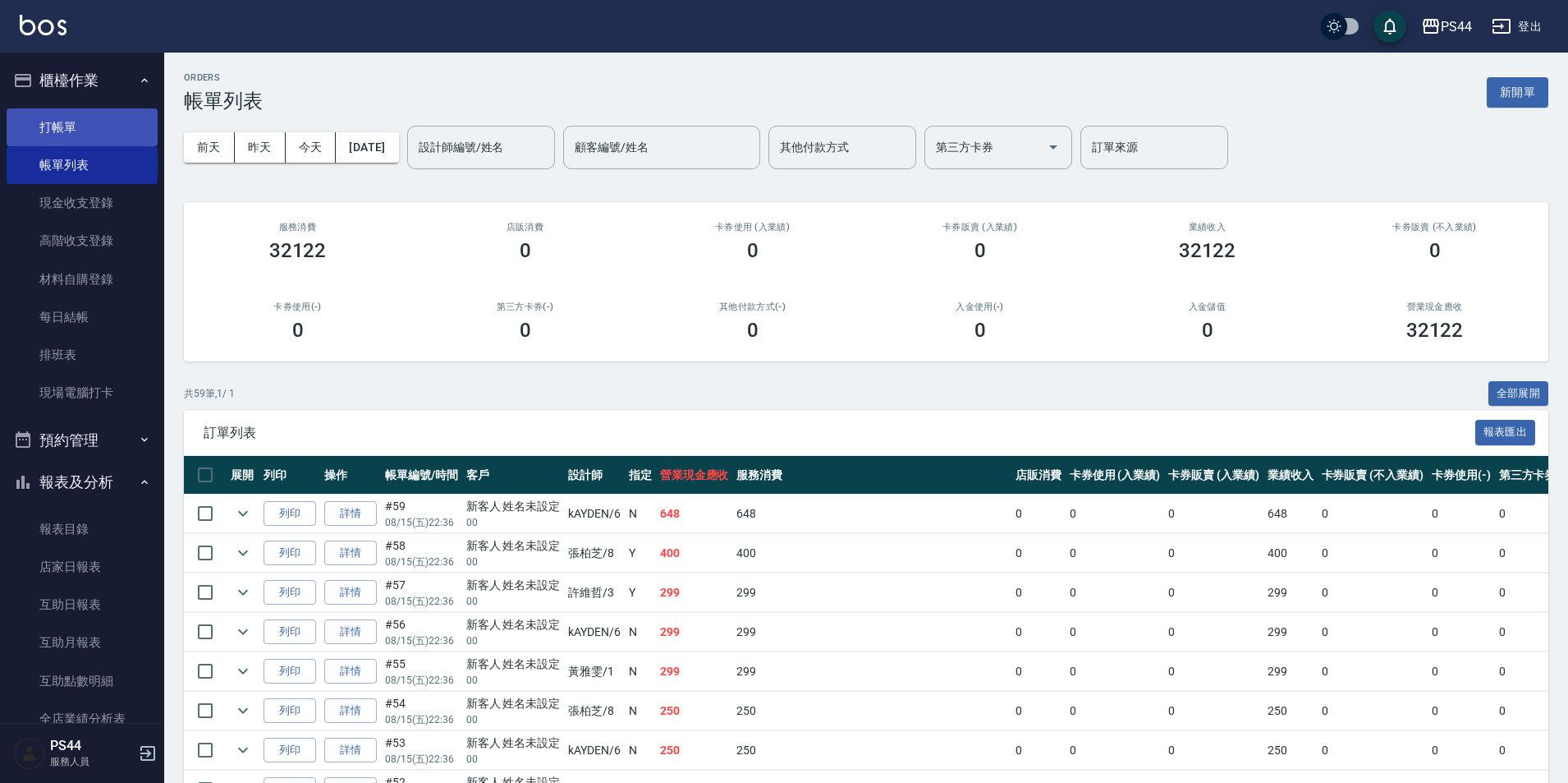
click at [40, 127] on link "打帳單" at bounding box center [81, 128] width 151 height 38
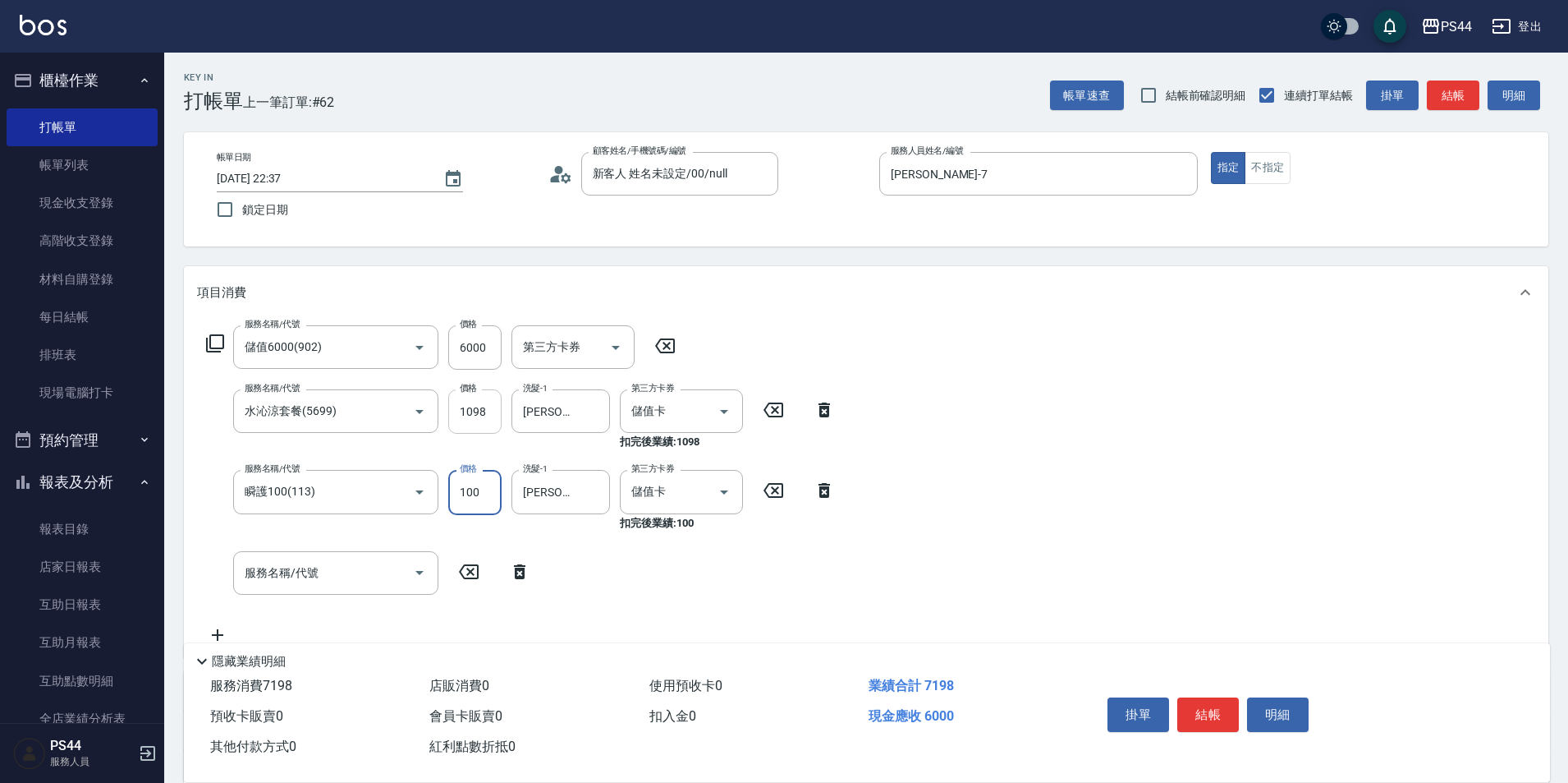
click at [469, 415] on input "1098" at bounding box center [474, 411] width 53 height 44
click at [477, 408] on input "1098" at bounding box center [474, 411] width 53 height 44
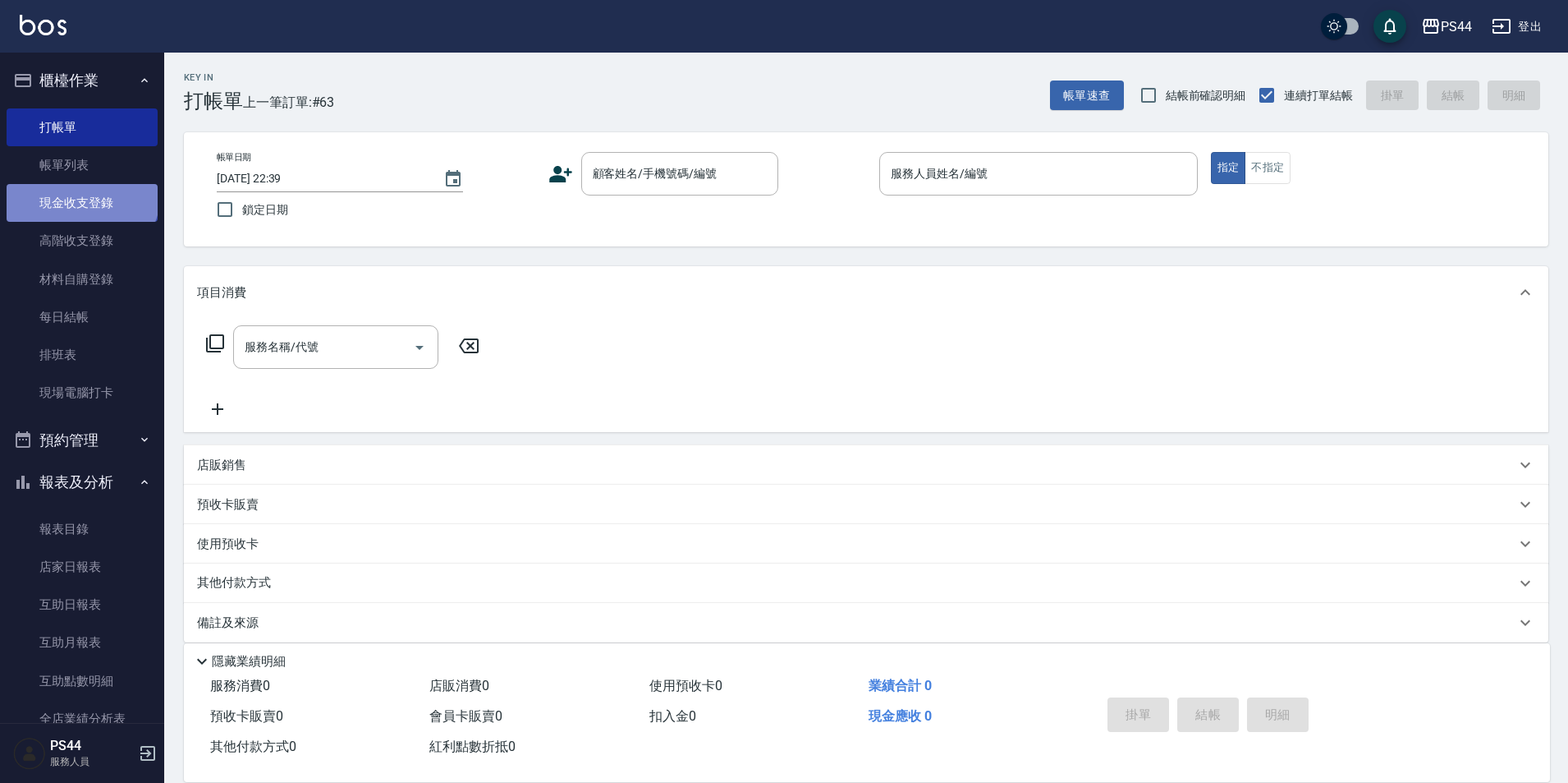
click at [81, 192] on link "現金收支登錄" at bounding box center [81, 203] width 151 height 38
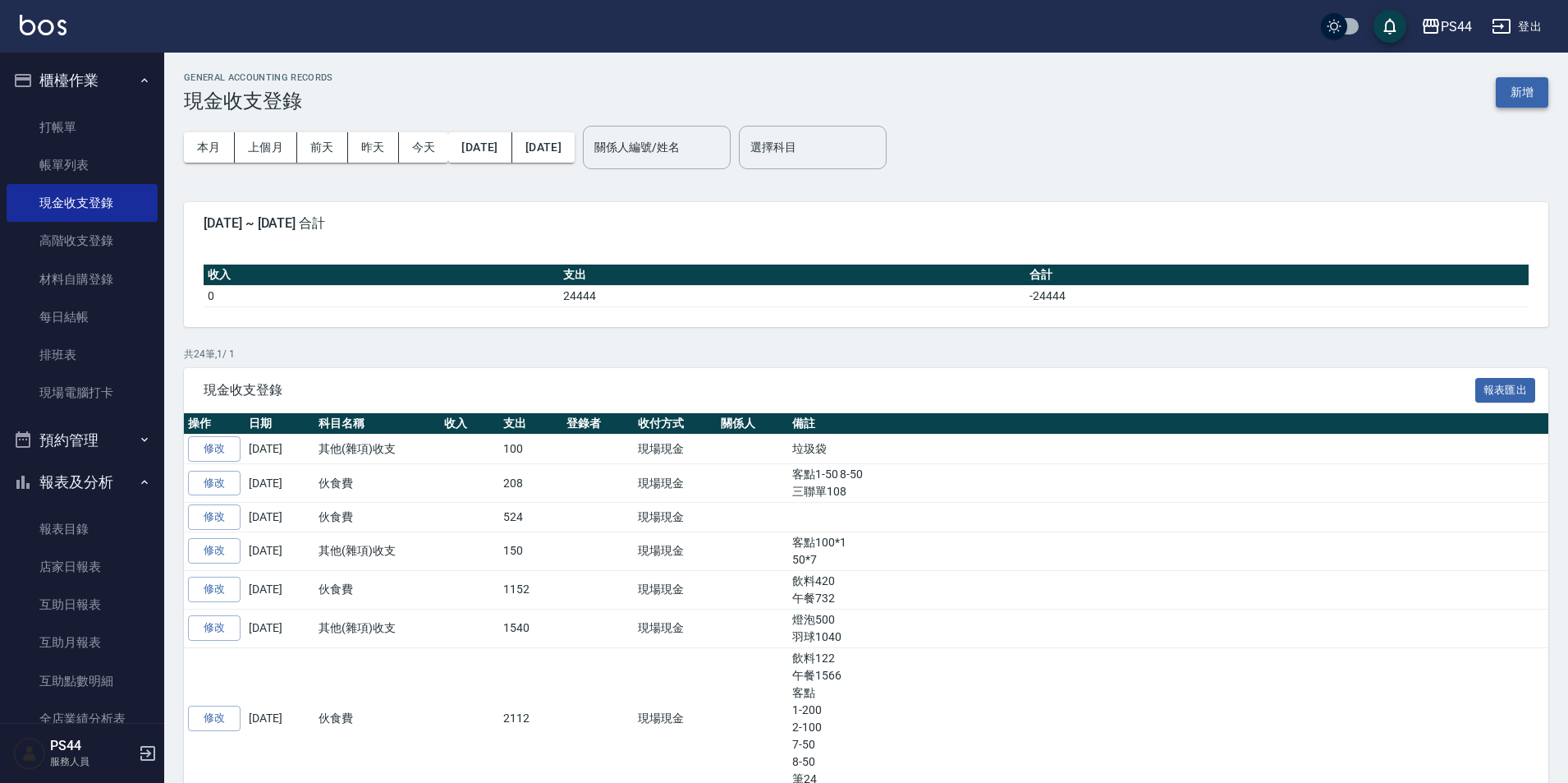
click at [1534, 85] on button "新增" at bounding box center [1522, 92] width 52 height 31
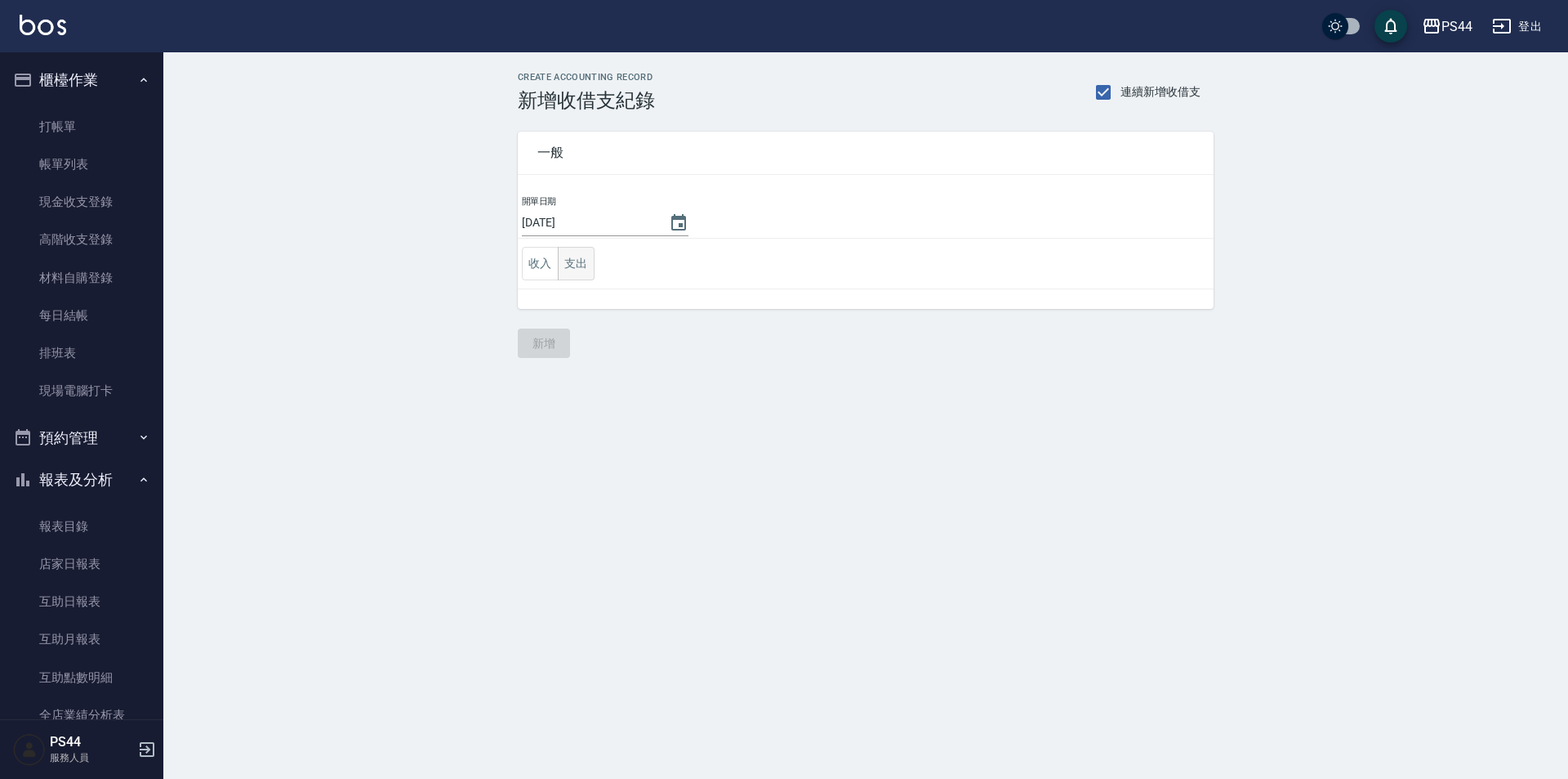
drag, startPoint x: 585, startPoint y: 268, endPoint x: 631, endPoint y: 285, distance: 49.0
click at [585, 267] on button "支出" at bounding box center [576, 263] width 37 height 33
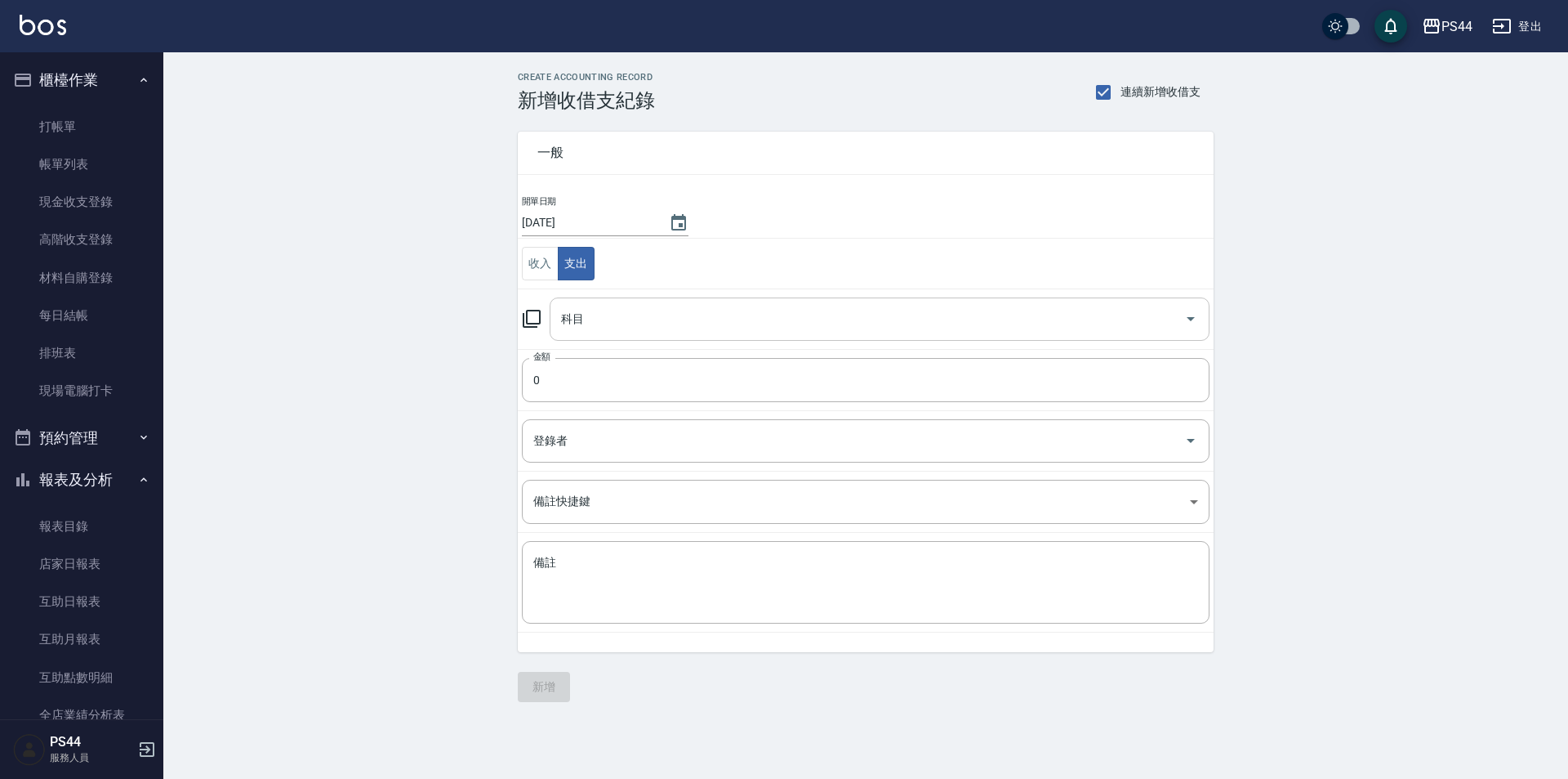
click at [772, 312] on input "科目" at bounding box center [867, 319] width 620 height 29
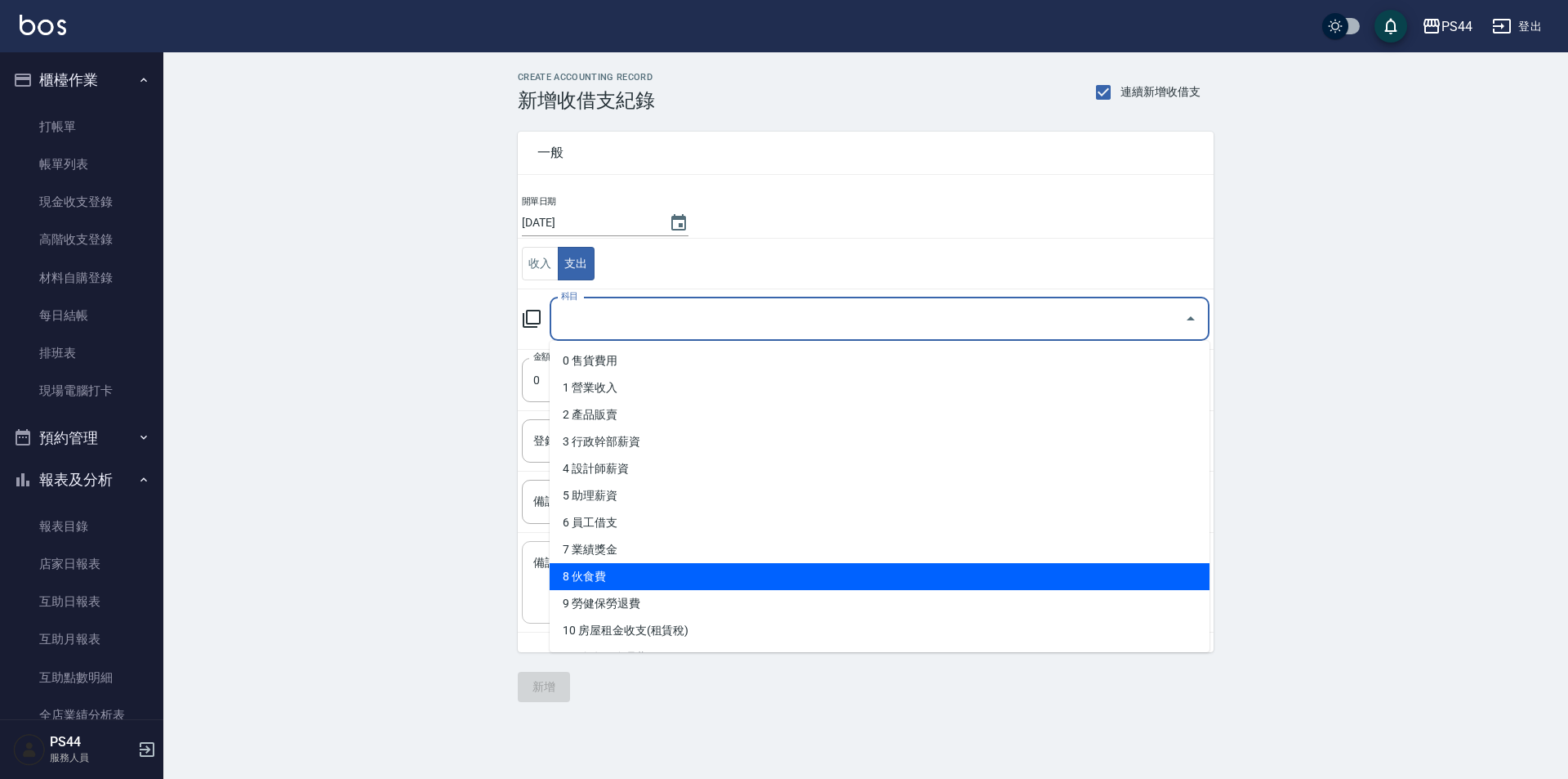
click at [631, 587] on li "8 伙食費" at bounding box center [879, 576] width 660 height 27
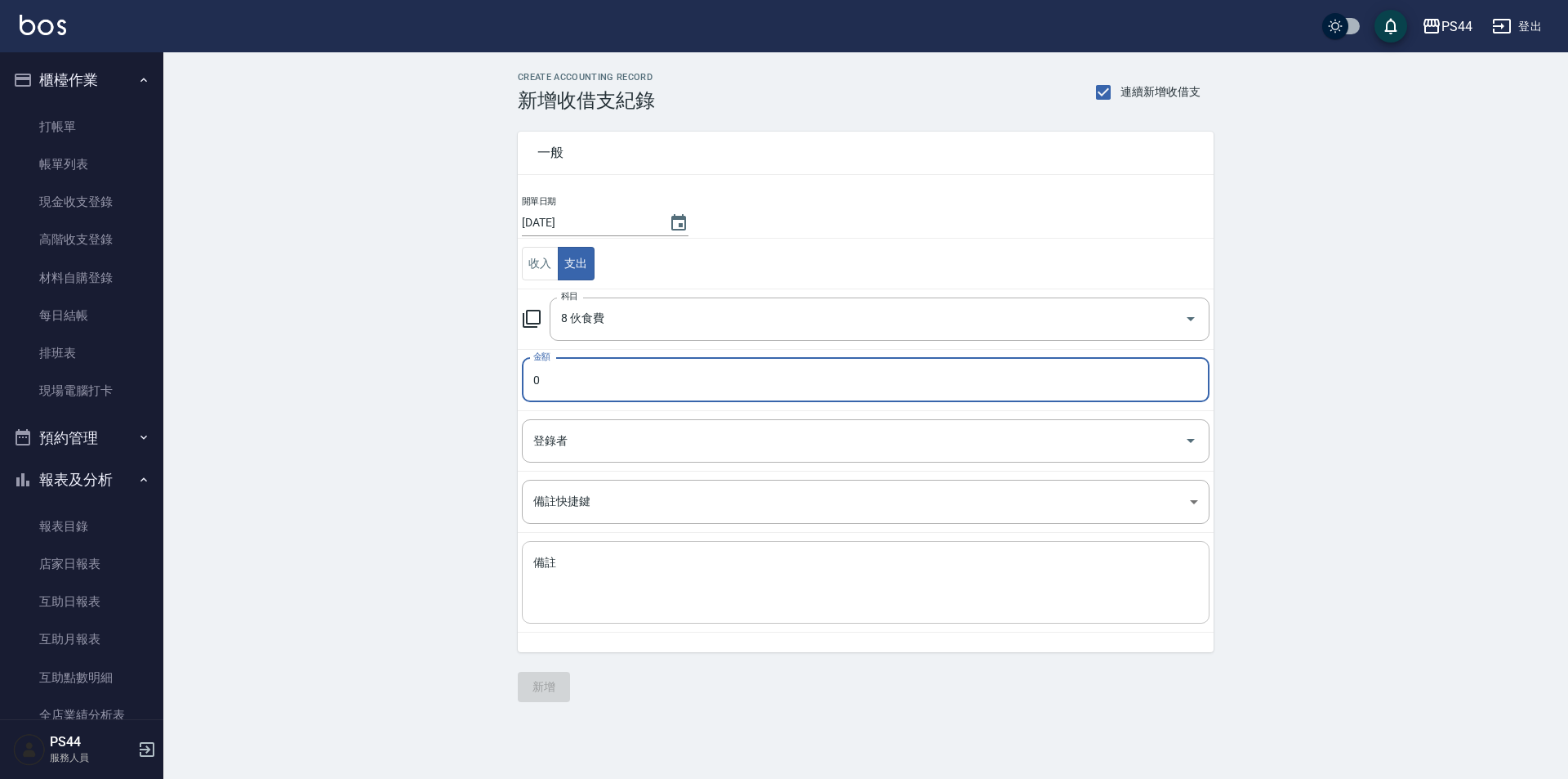
click at [595, 590] on textarea "備註" at bounding box center [865, 583] width 664 height 56
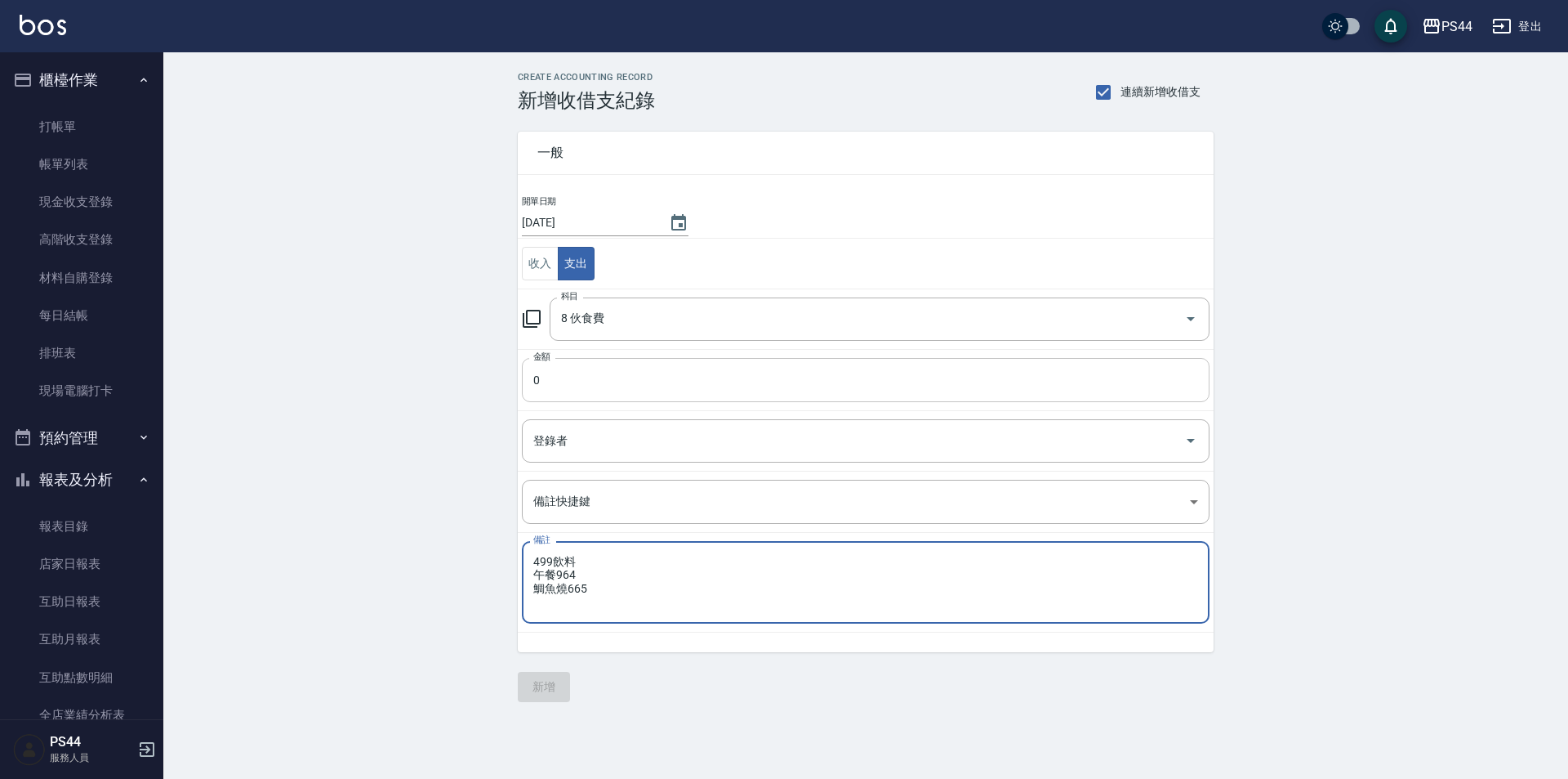
click at [620, 381] on input "0" at bounding box center [866, 379] width 688 height 44
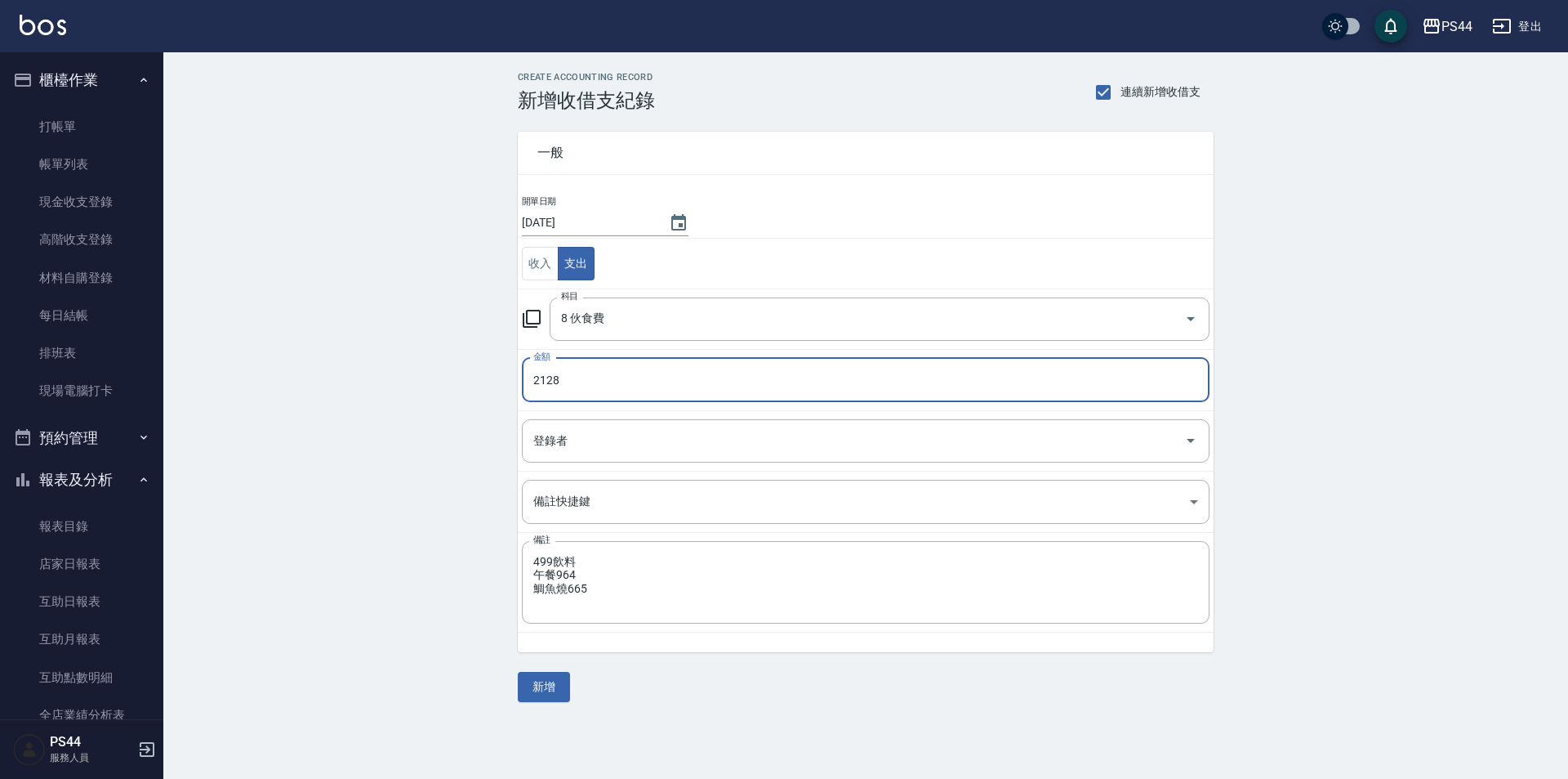
click at [533, 682] on button "新增" at bounding box center [544, 687] width 52 height 31
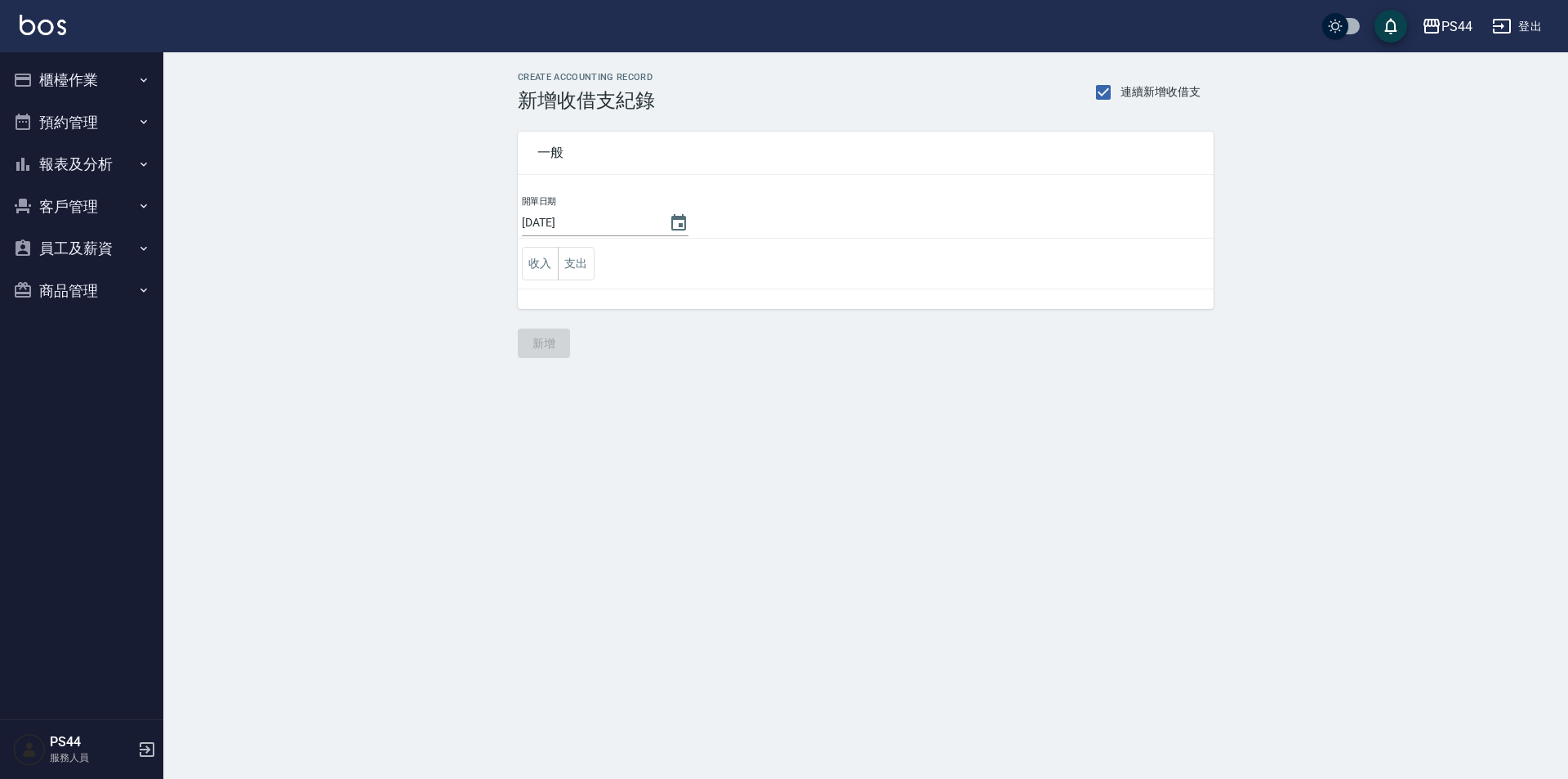
click at [58, 154] on button "報表及分析" at bounding box center [81, 164] width 150 height 42
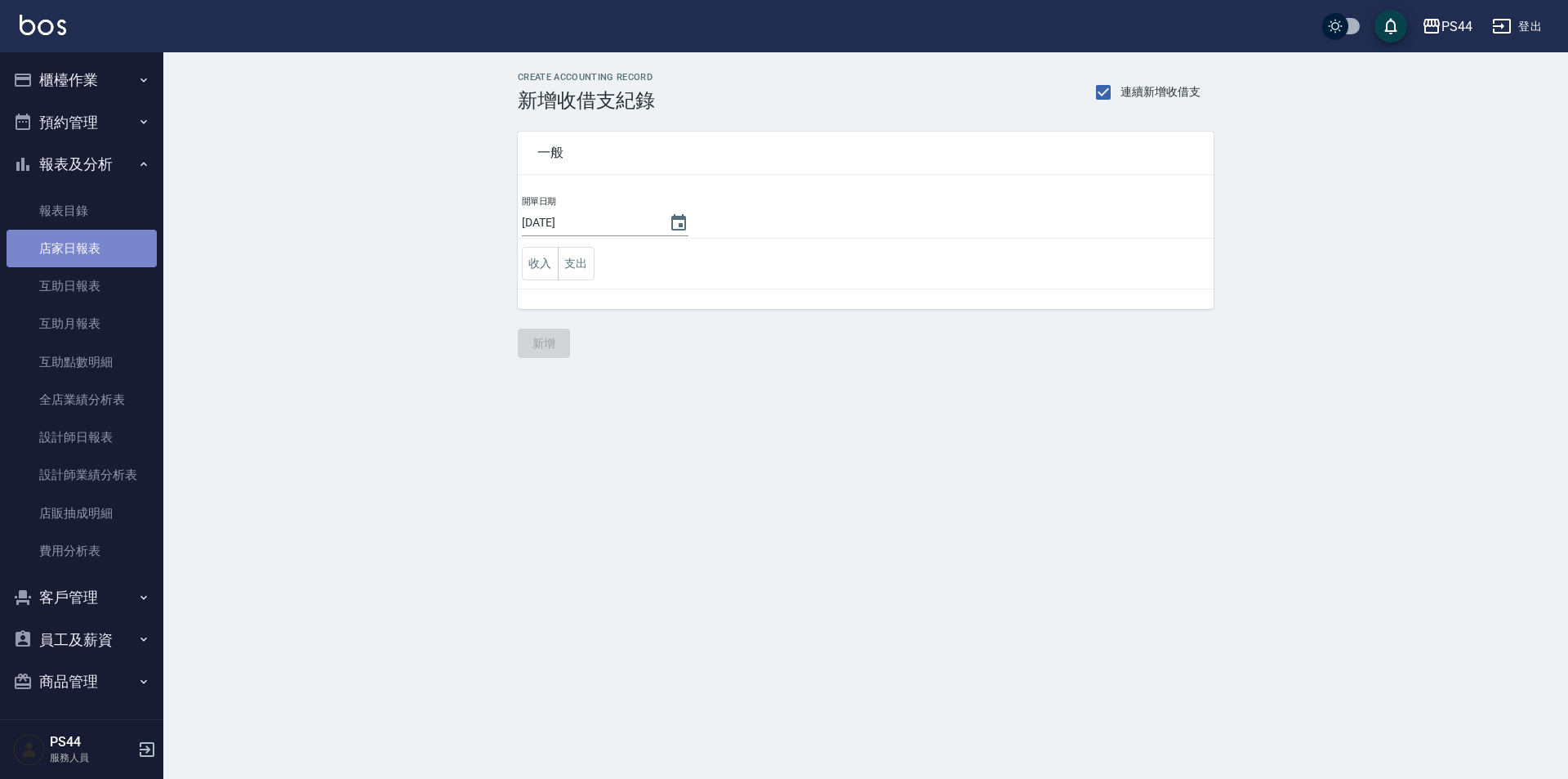
click at [88, 250] on link "店家日報表" at bounding box center [81, 249] width 150 height 38
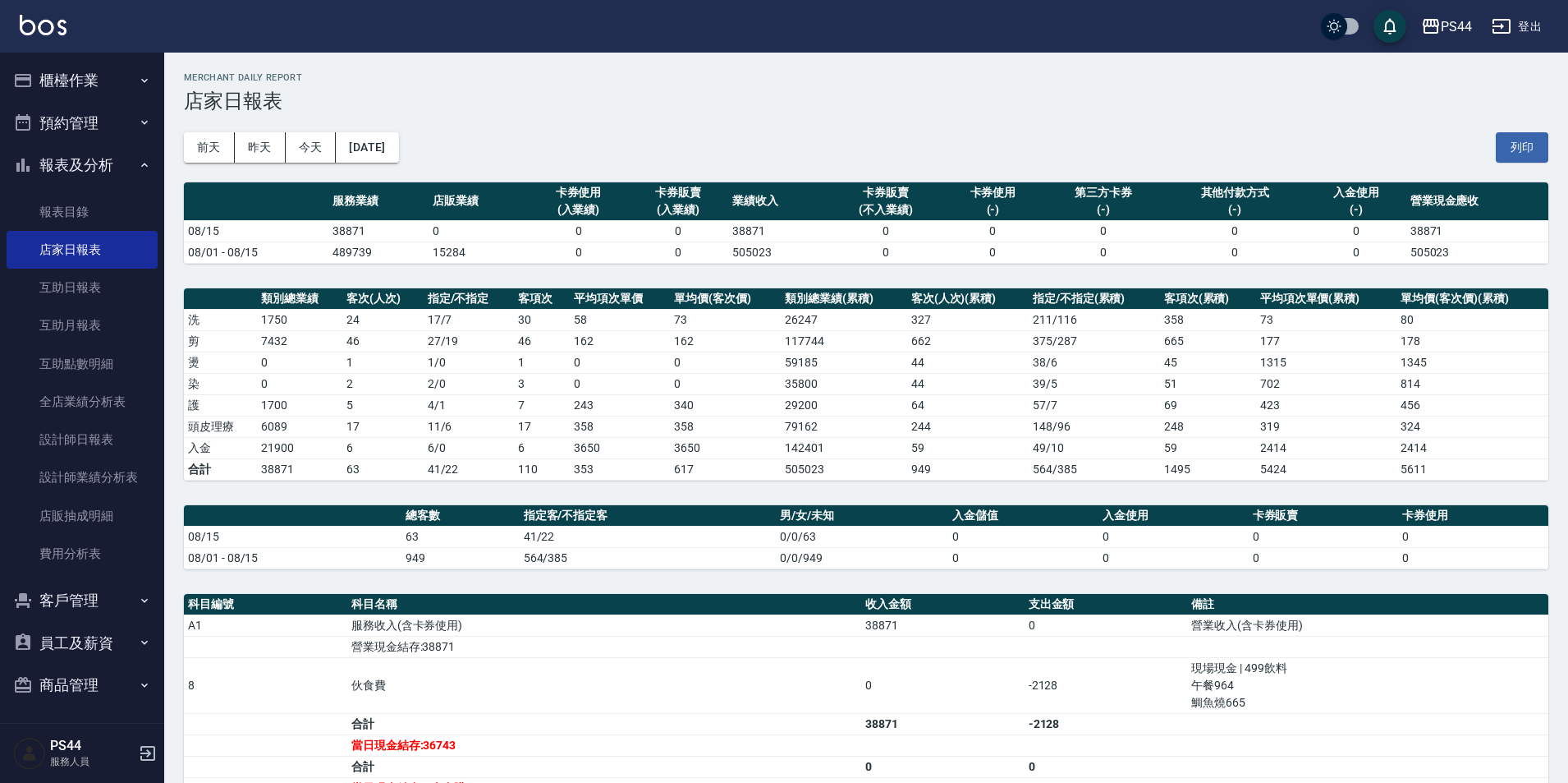
click at [76, 84] on button "櫃檯作業" at bounding box center [81, 80] width 151 height 43
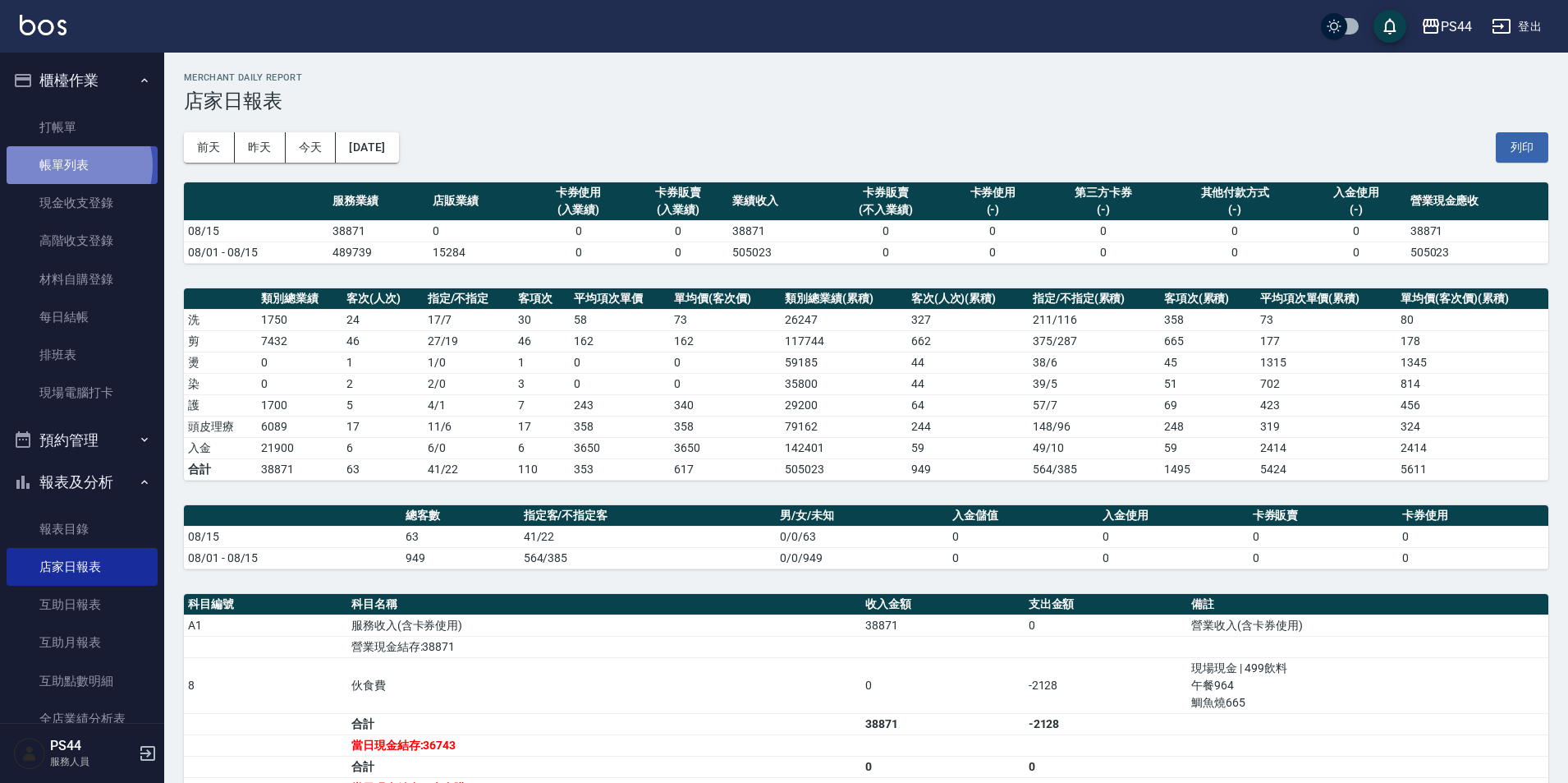
click at [75, 166] on link "帳單列表" at bounding box center [81, 165] width 151 height 38
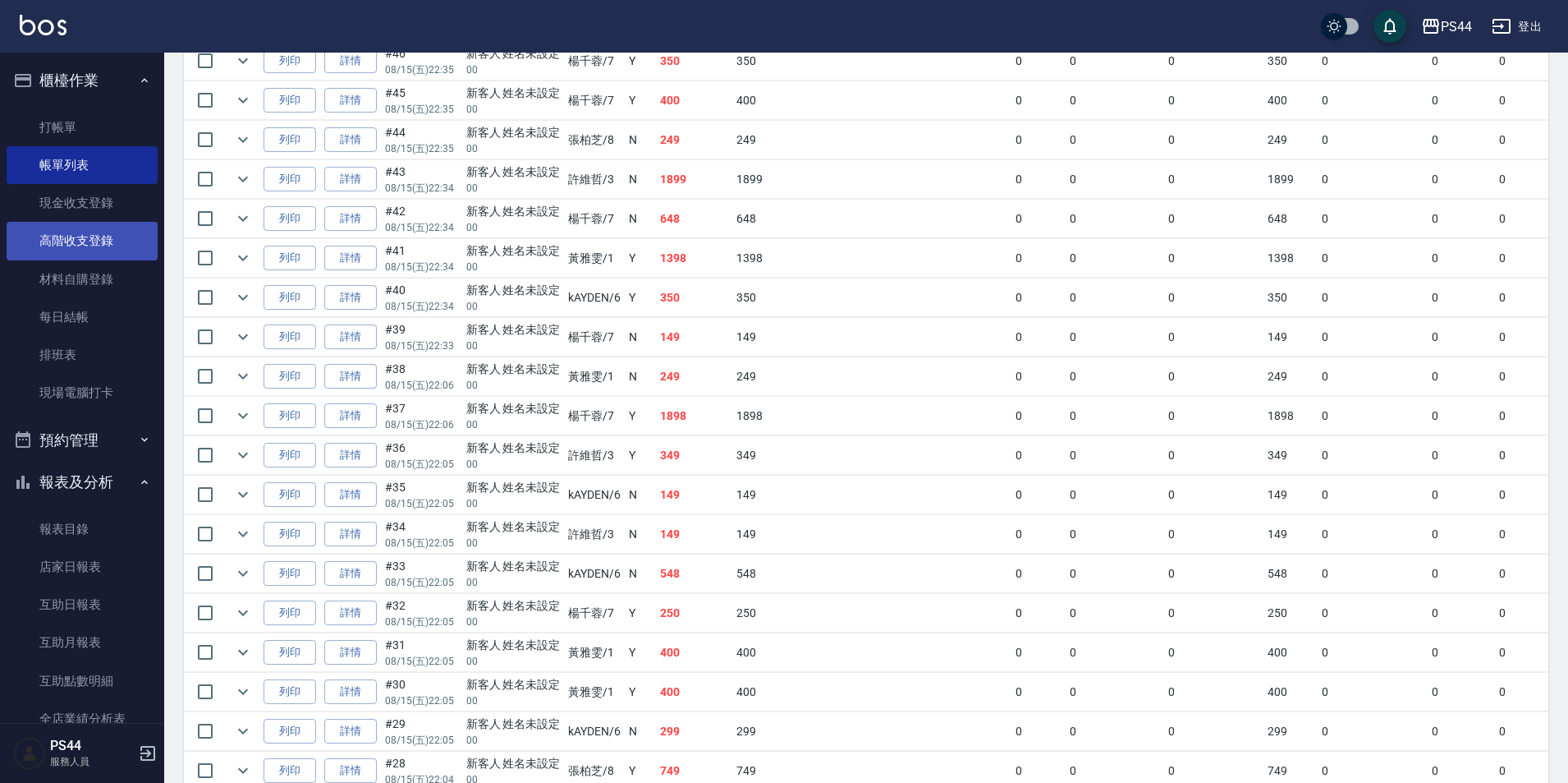
scroll to position [1122, 0]
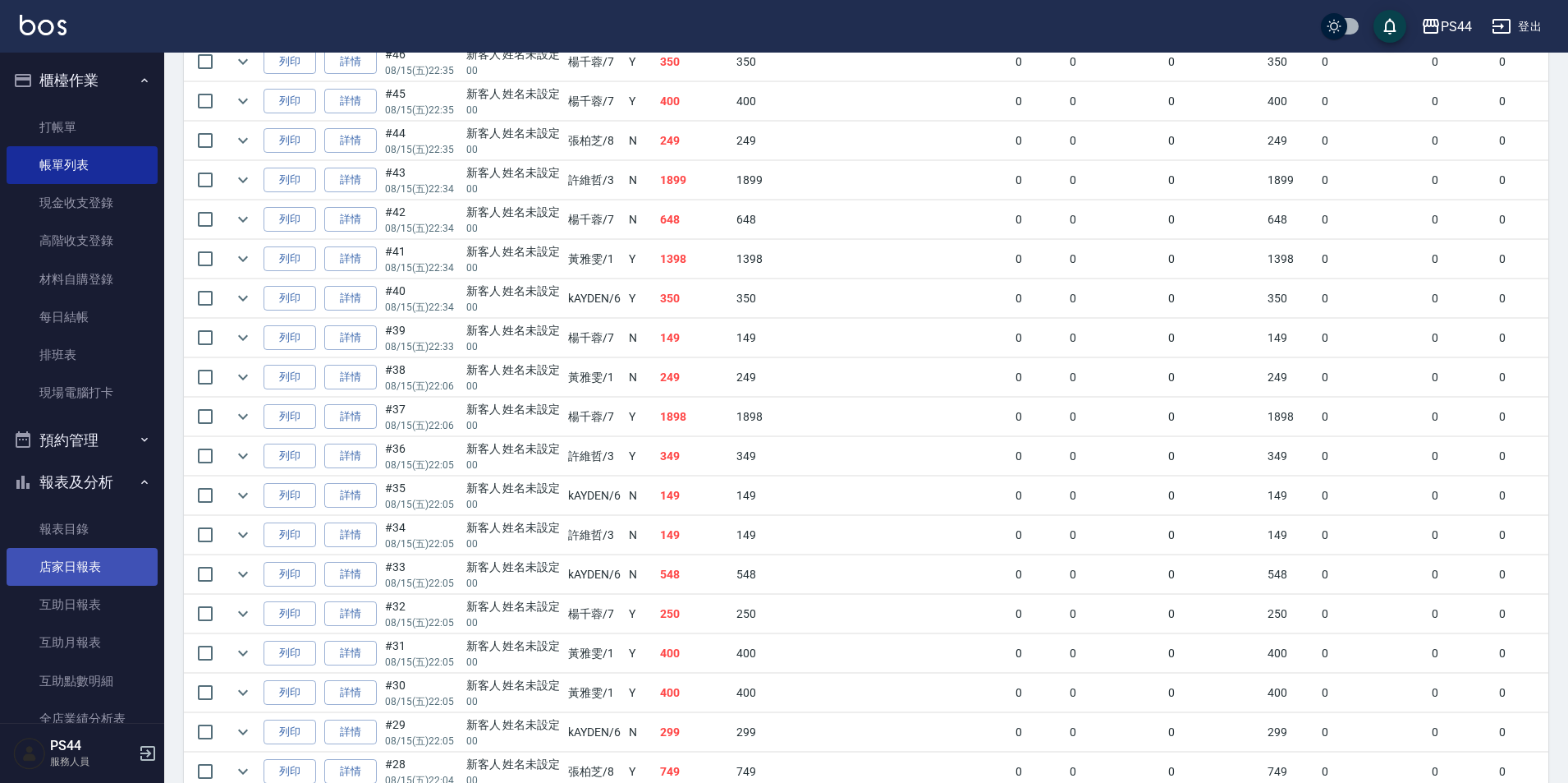
click at [76, 557] on link "店家日報表" at bounding box center [81, 567] width 151 height 38
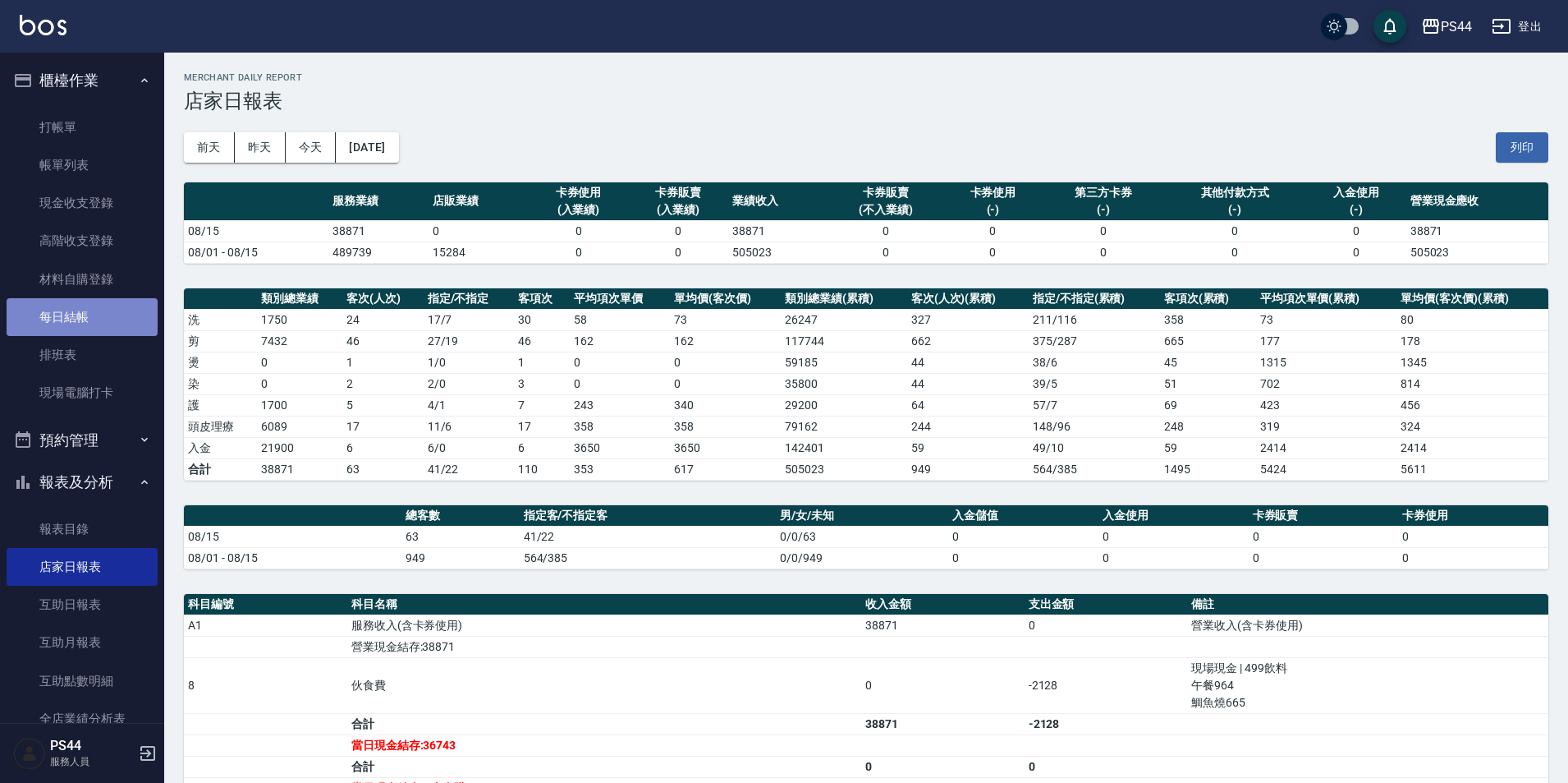
click at [85, 312] on link "每日結帳" at bounding box center [81, 317] width 151 height 38
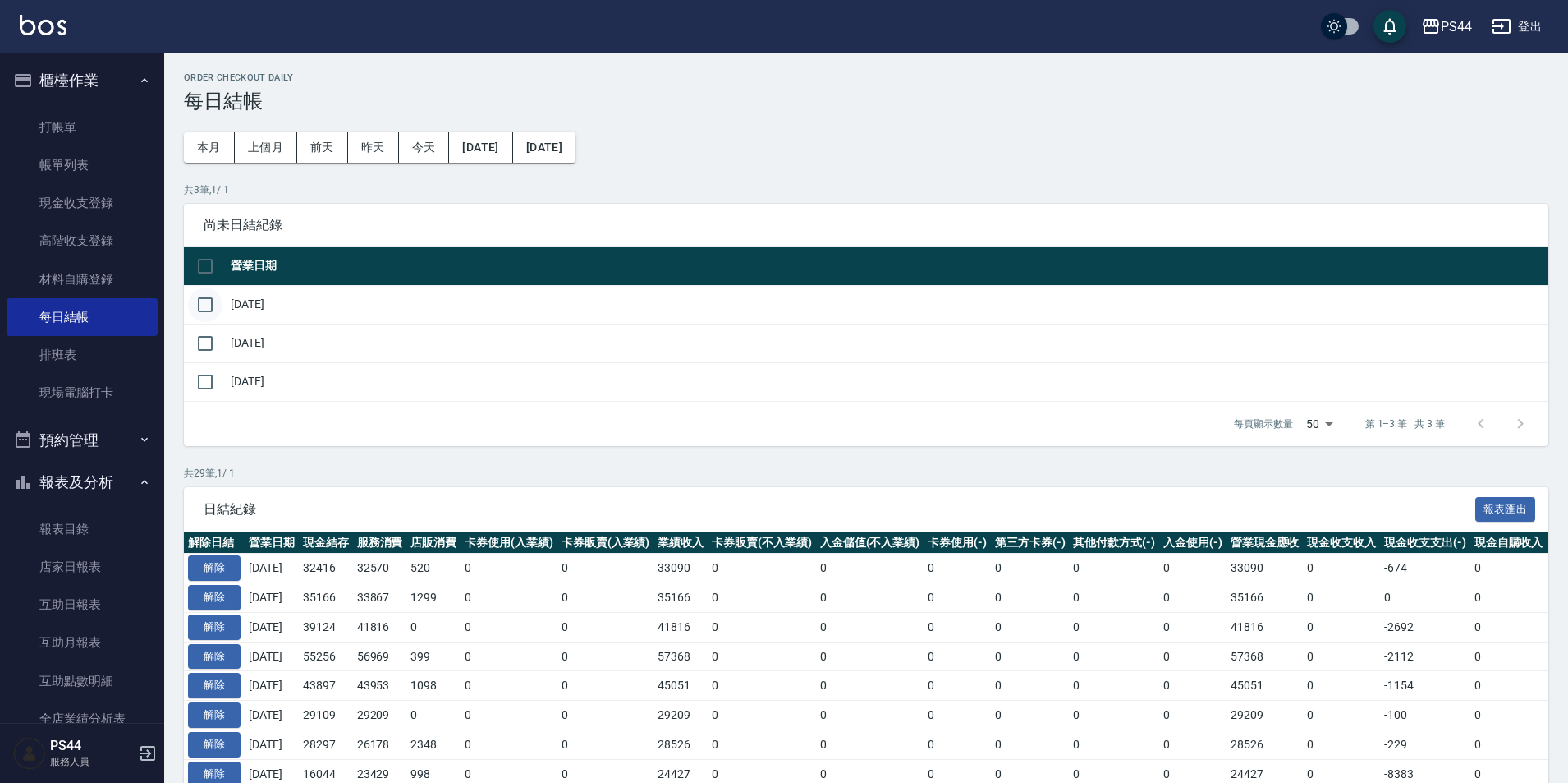
click at [212, 312] on input "checkbox" at bounding box center [205, 305] width 34 height 34
checkbox input "true"
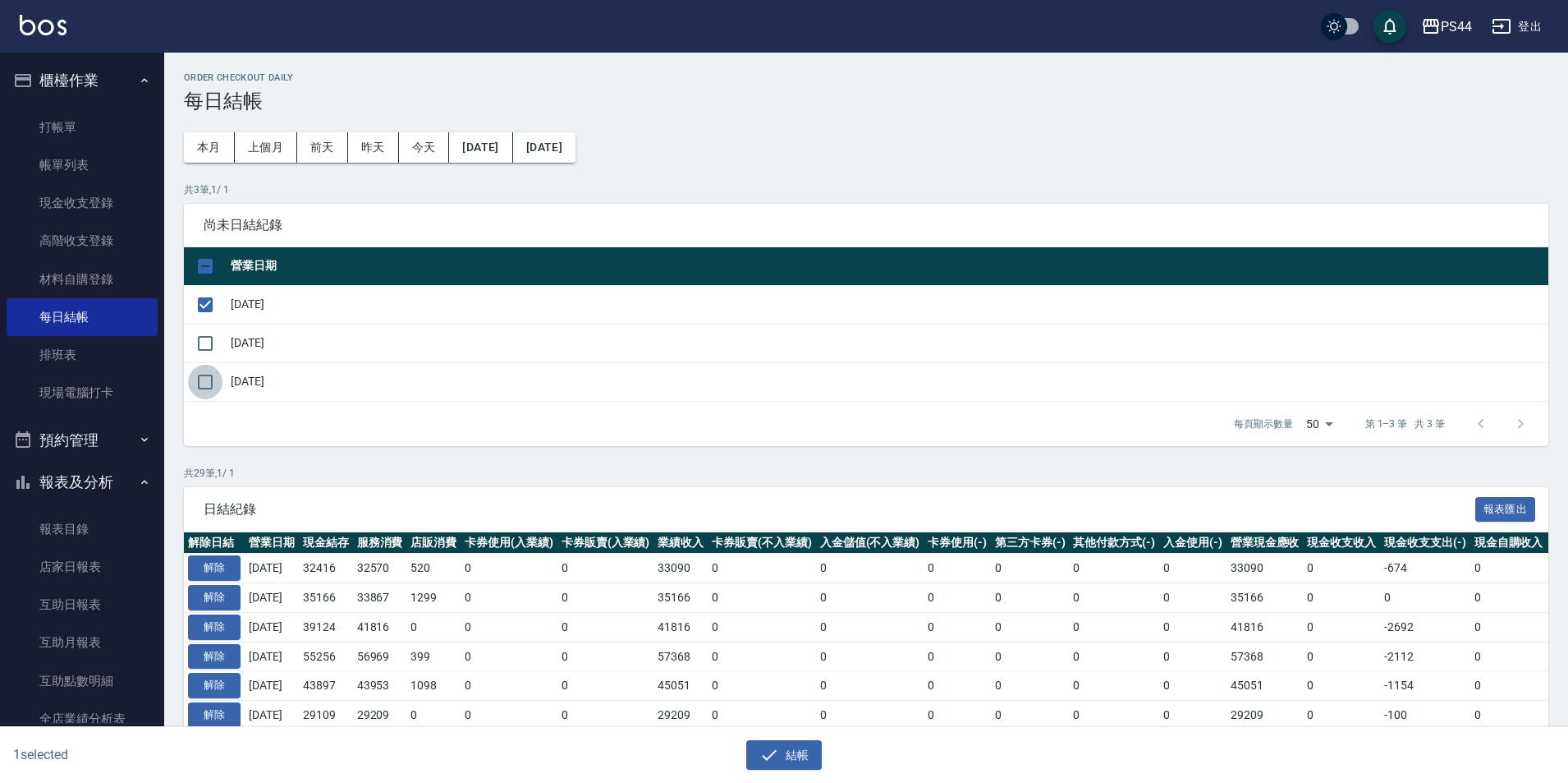
drag, startPoint x: 204, startPoint y: 376, endPoint x: 213, endPoint y: 340, distance: 37.1
click at [204, 375] on input "checkbox" at bounding box center [205, 382] width 34 height 34
checkbox input "true"
click at [213, 337] on input "checkbox" at bounding box center [205, 343] width 34 height 34
checkbox input "true"
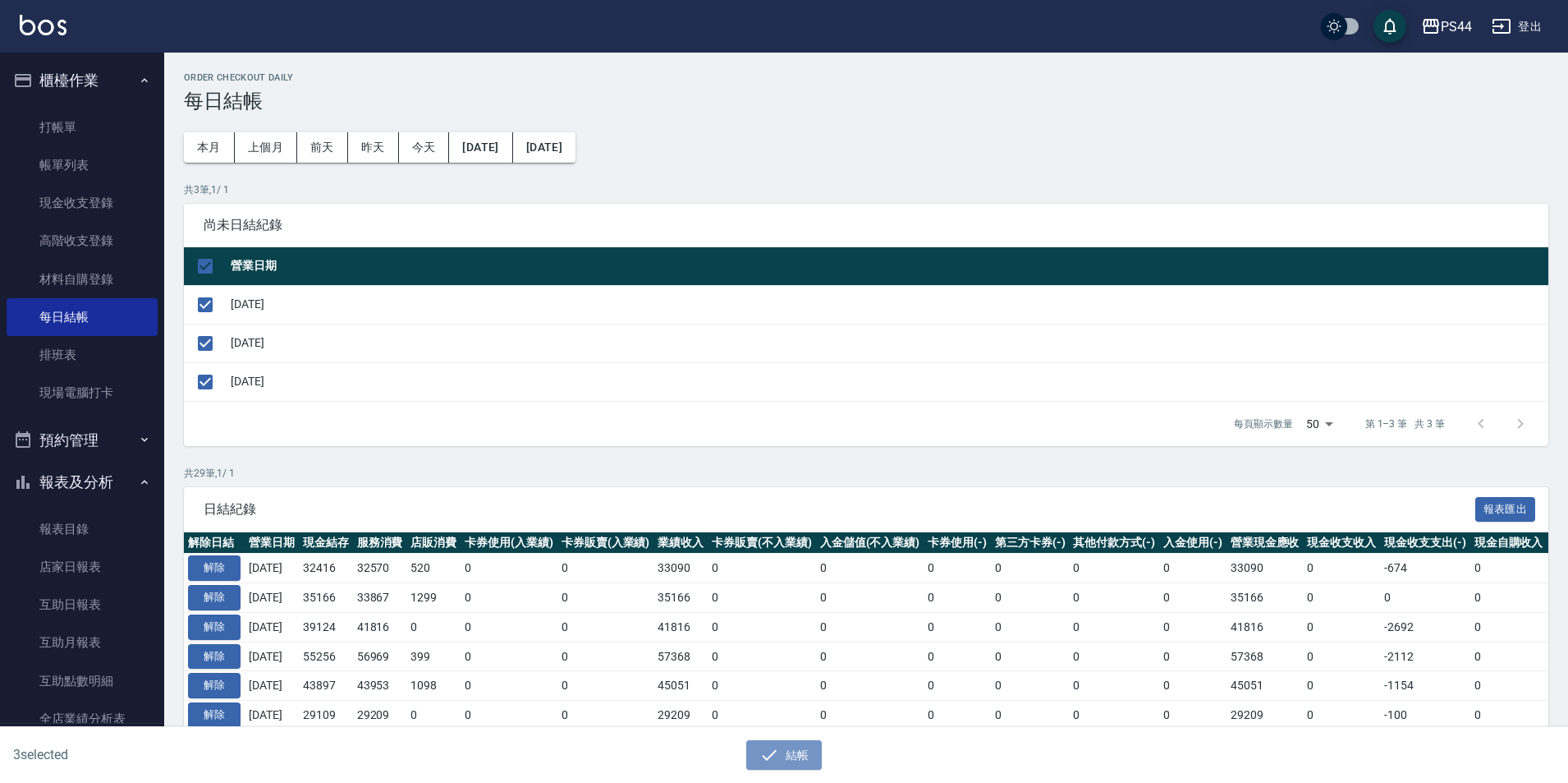
drag, startPoint x: 803, startPoint y: 745, endPoint x: 809, endPoint y: 713, distance: 32.6
click at [802, 745] on button "結帳" at bounding box center [784, 755] width 76 height 31
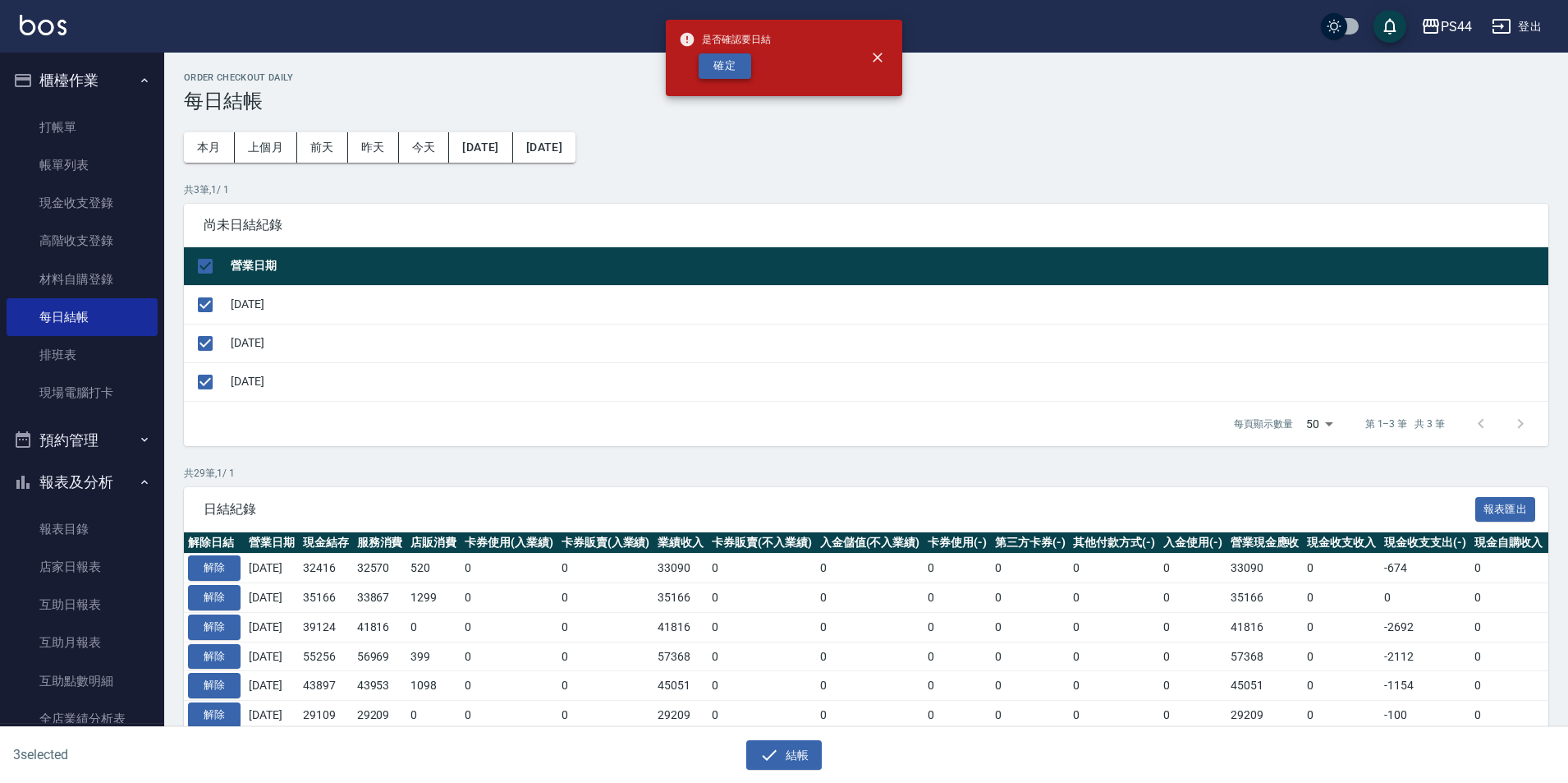
click at [712, 72] on button "確定" at bounding box center [725, 66] width 52 height 25
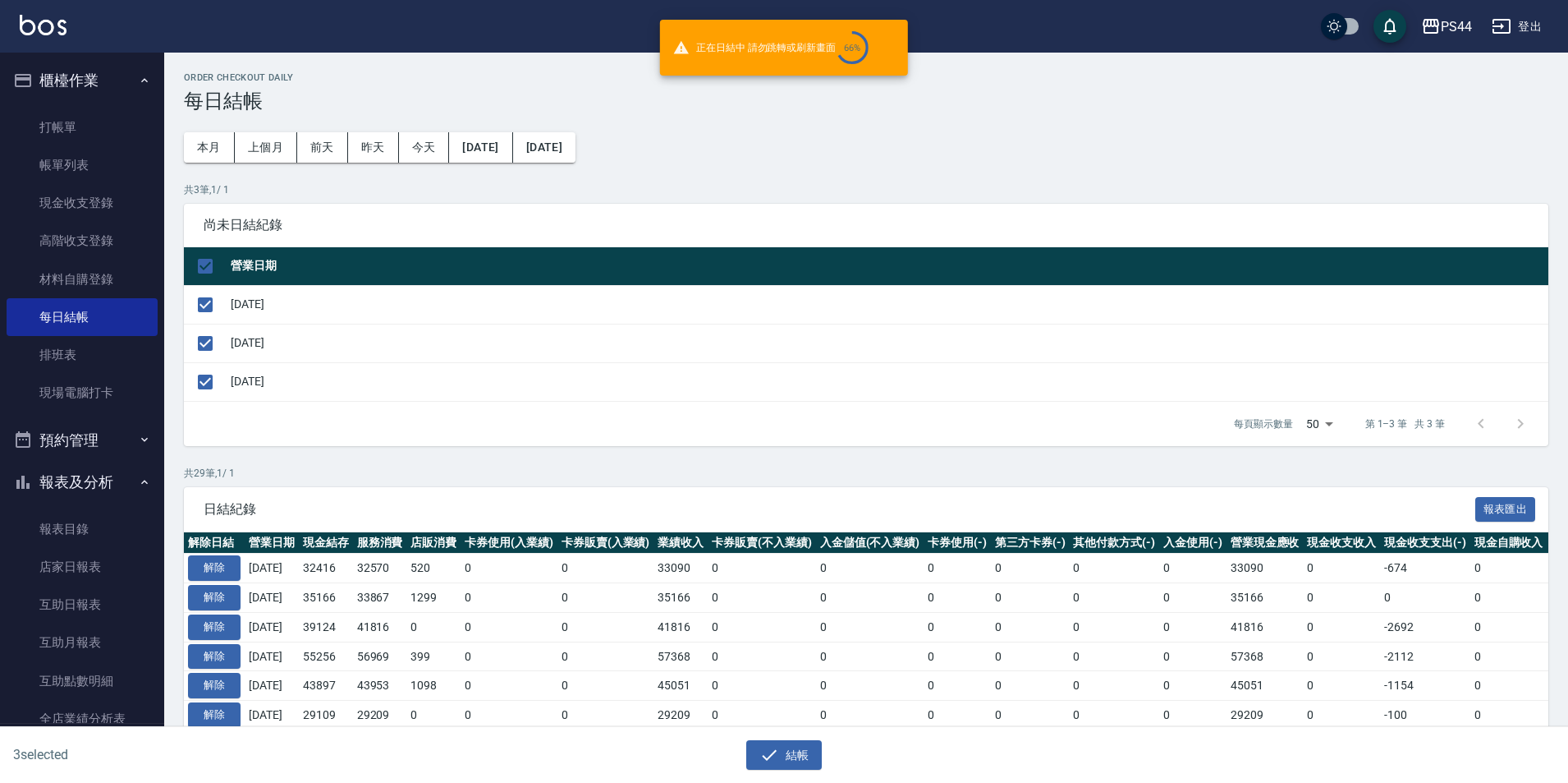
checkbox input "false"
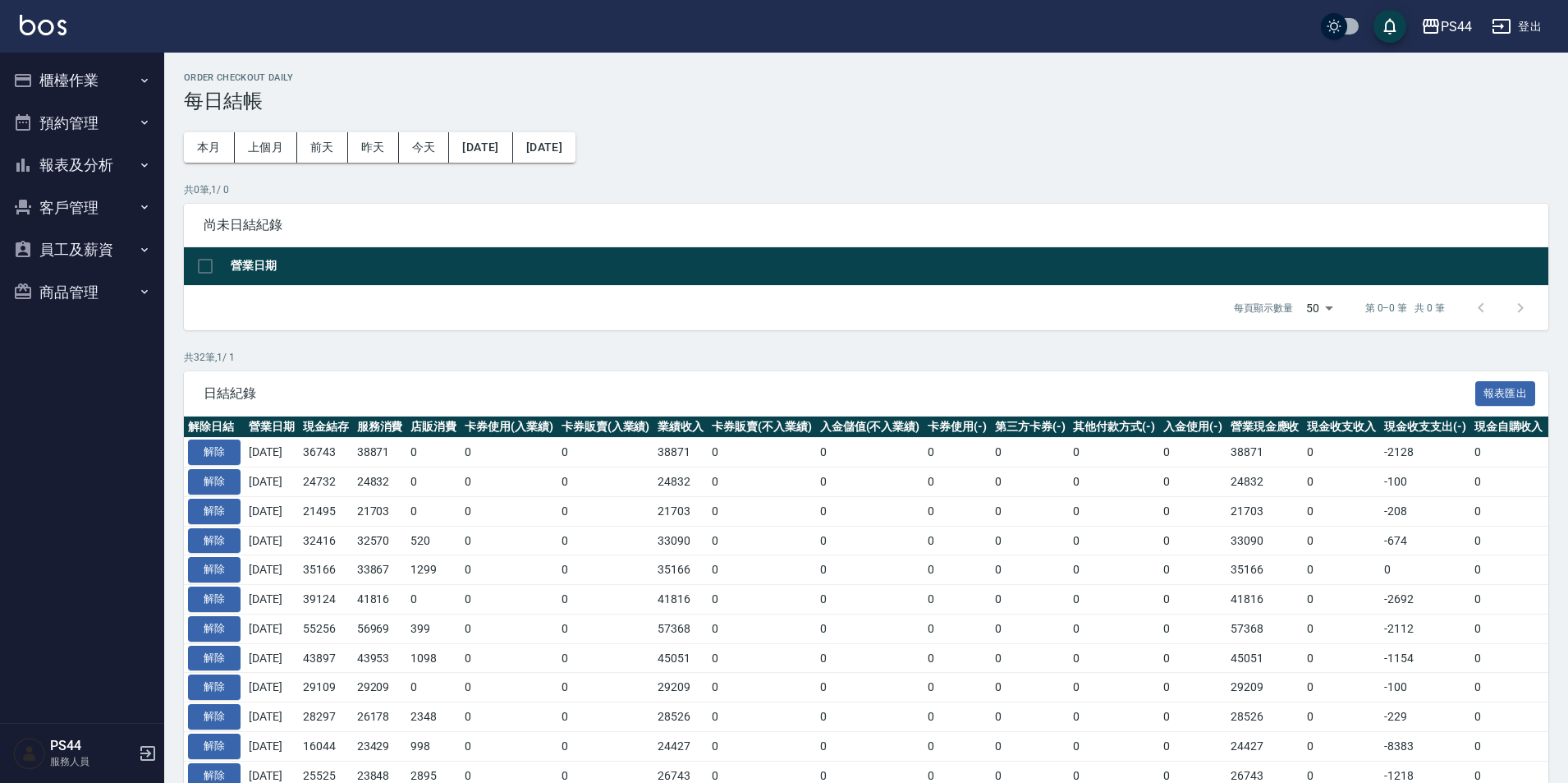
click at [81, 88] on button "櫃檯作業" at bounding box center [81, 80] width 151 height 43
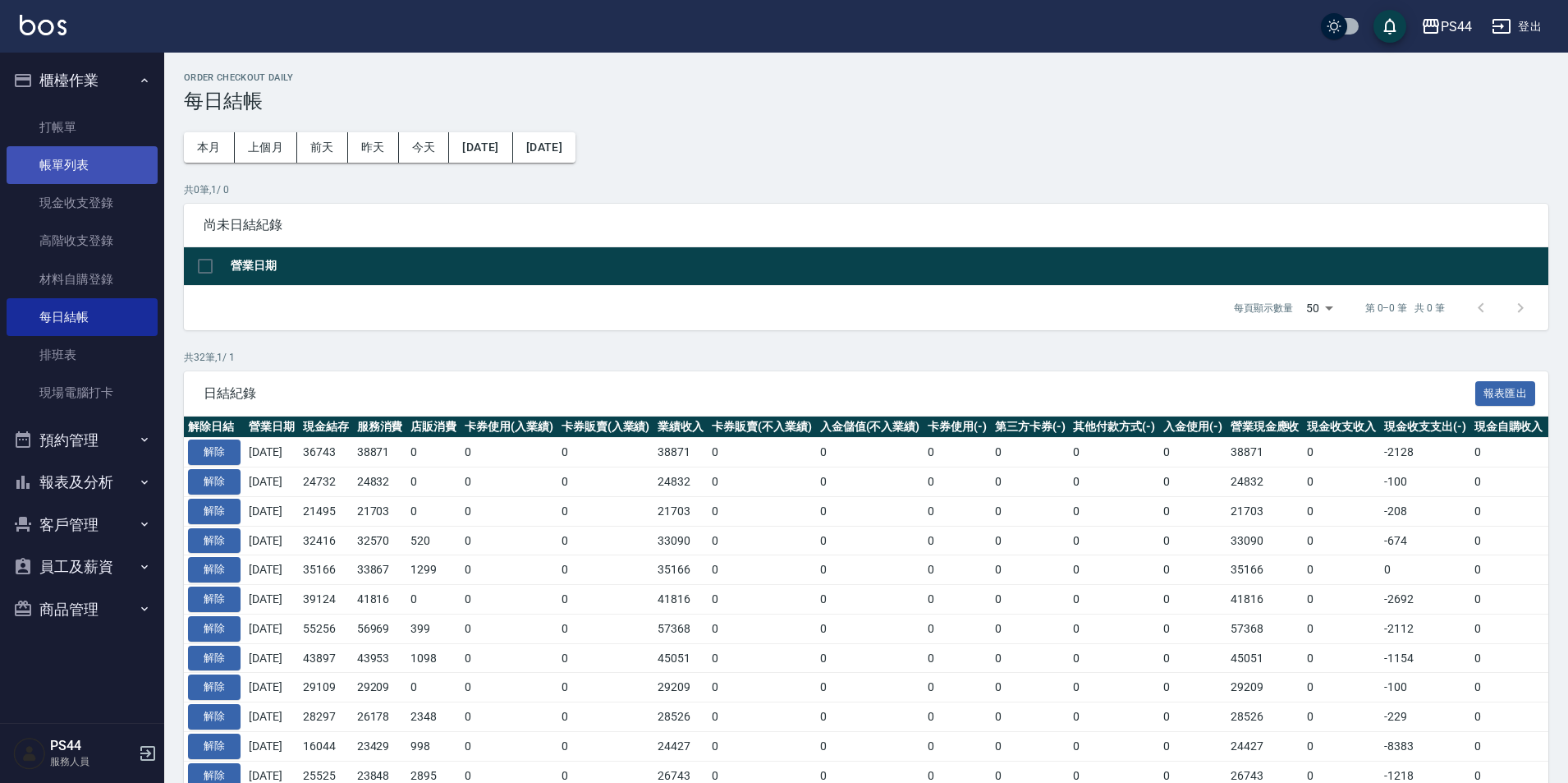
click at [72, 161] on link "帳單列表" at bounding box center [81, 165] width 151 height 38
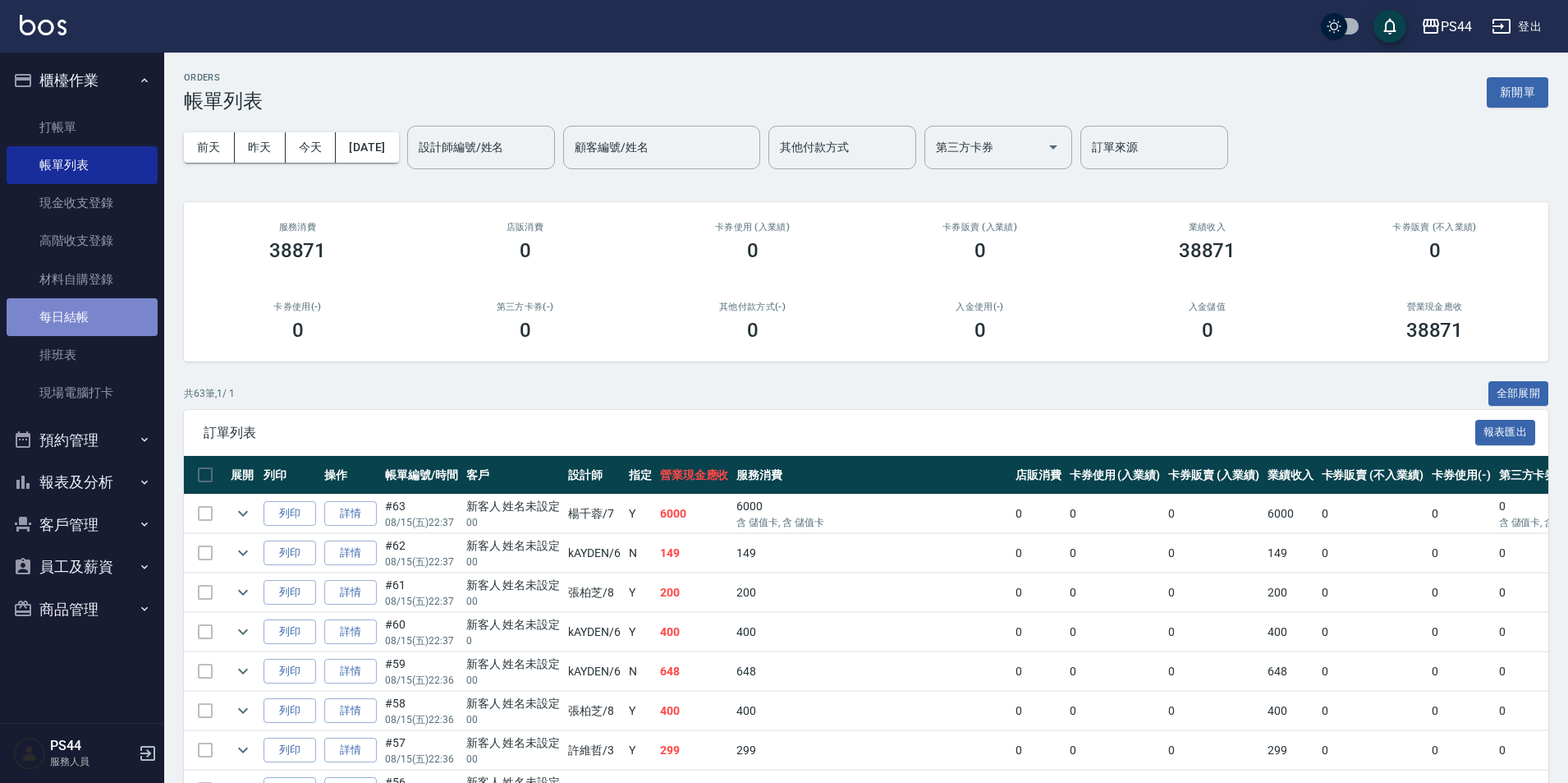
click at [71, 323] on link "每日結帳" at bounding box center [81, 317] width 151 height 38
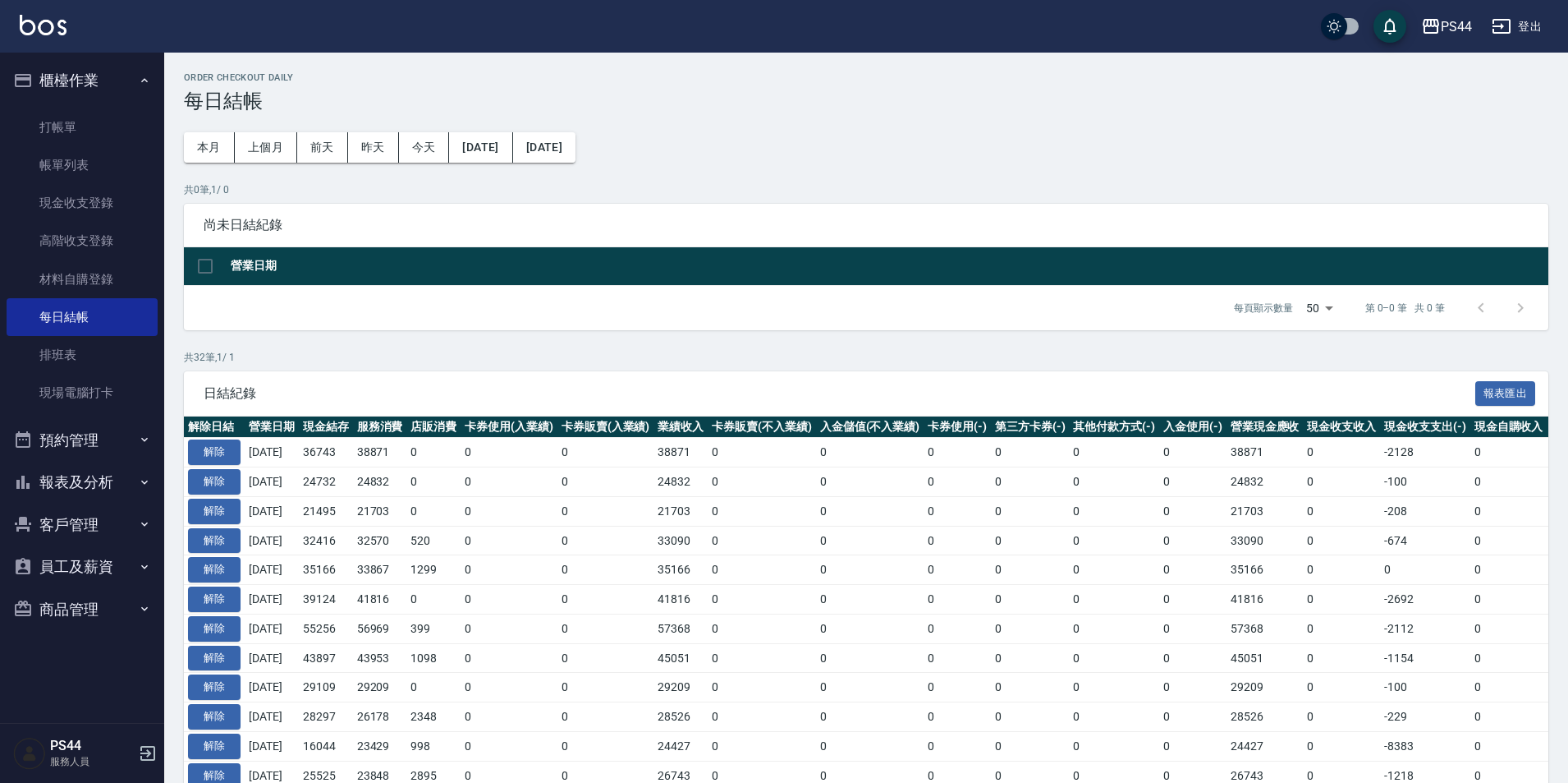
drag, startPoint x: 916, startPoint y: 515, endPoint x: 914, endPoint y: 498, distance: 17.1
click at [916, 508] on td "0" at bounding box center [870, 511] width 109 height 30
click at [77, 482] on button "報表及分析" at bounding box center [81, 482] width 151 height 43
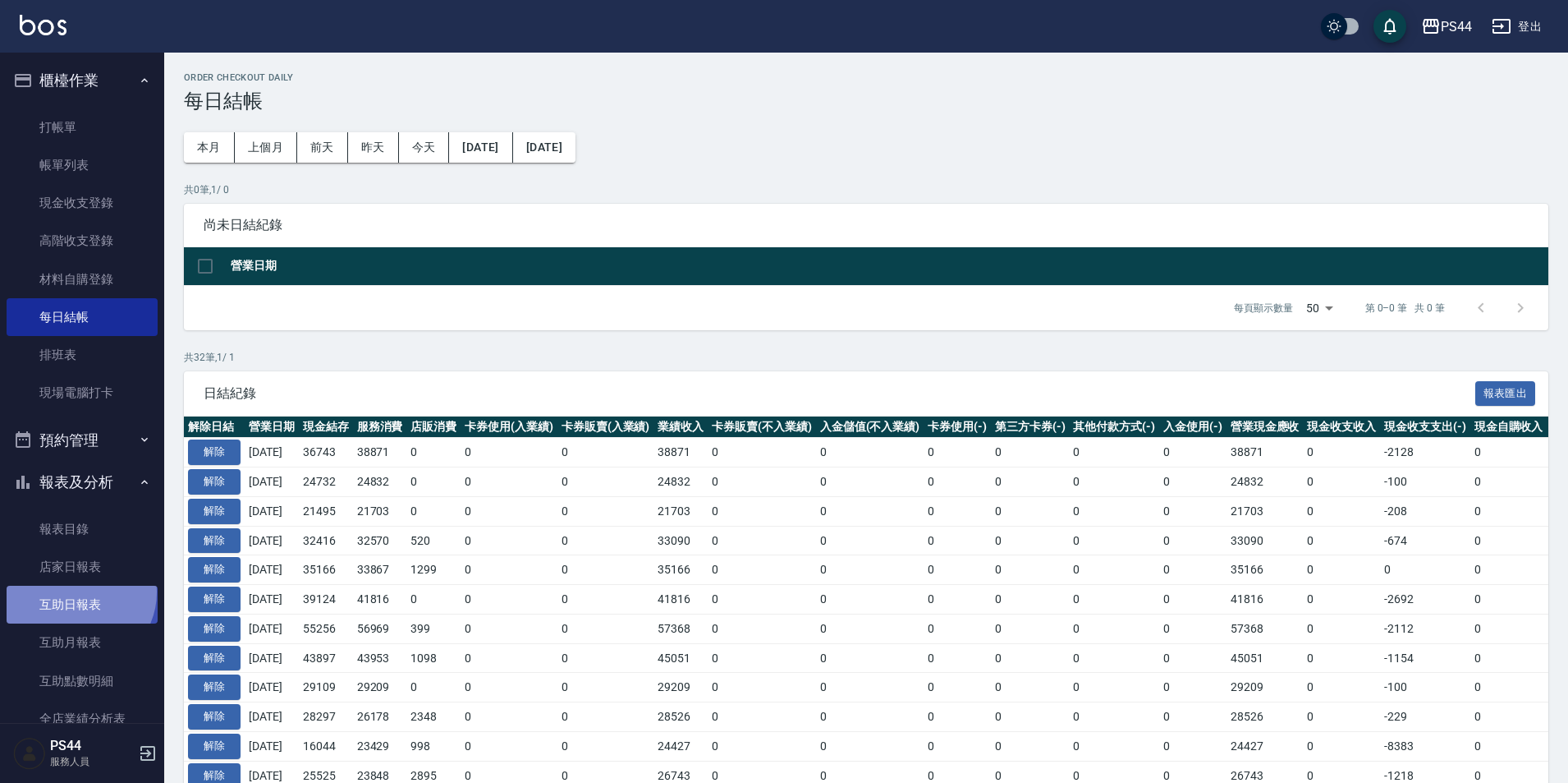
click at [77, 592] on link "互助日報表" at bounding box center [81, 605] width 151 height 38
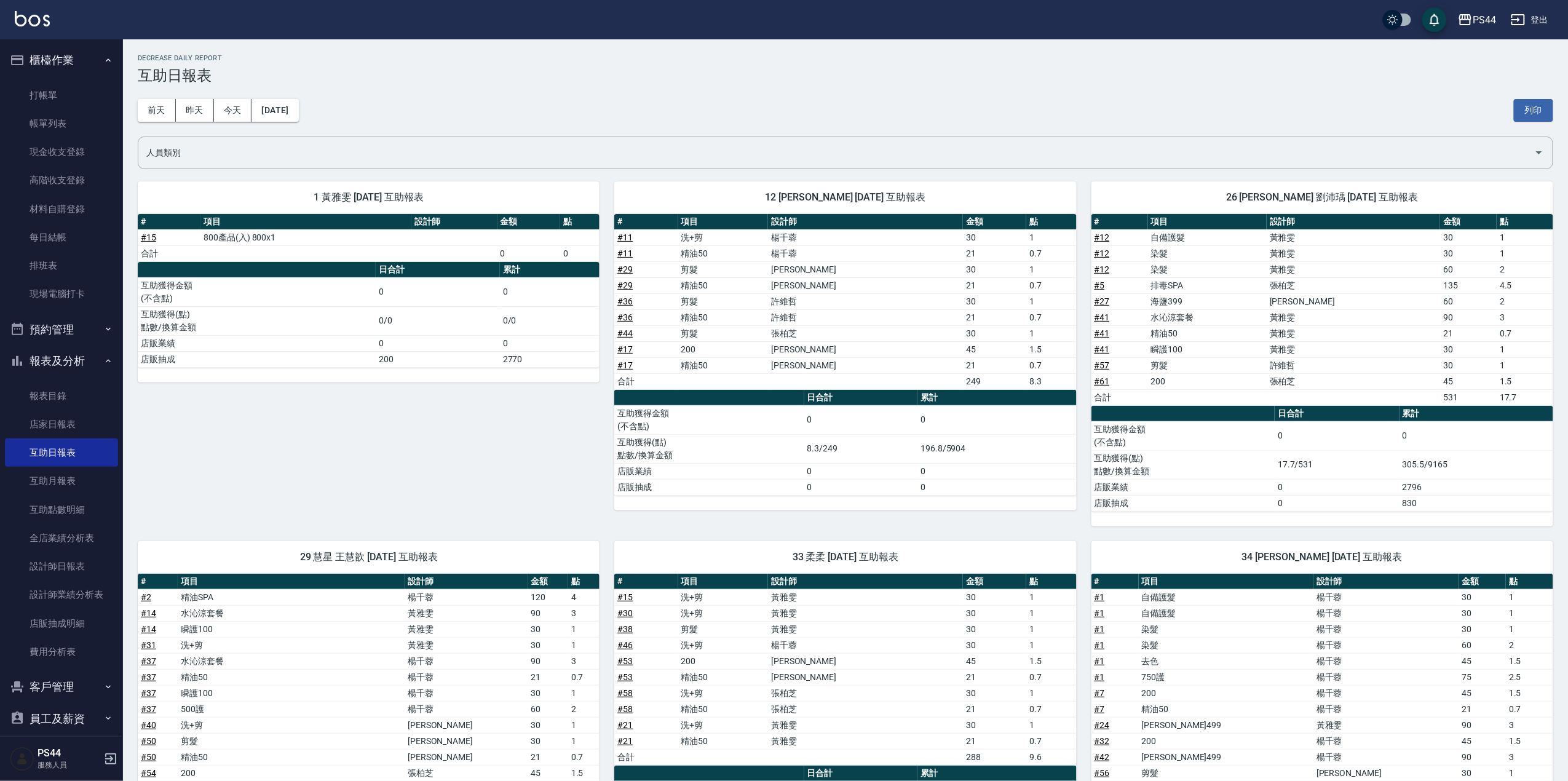
drag, startPoint x: 752, startPoint y: 16, endPoint x: 401, endPoint y: 477, distance: 579.4
click at [388, 485] on div "1 黃雅雯 08/15/2025 互助報表 # 項目 設計師 金額 點 # 15 800產品(入) 800x1 合計 0 0 日合計 累計 互助獲得金額 (不…" at bounding box center [361, 346] width 477 height 360
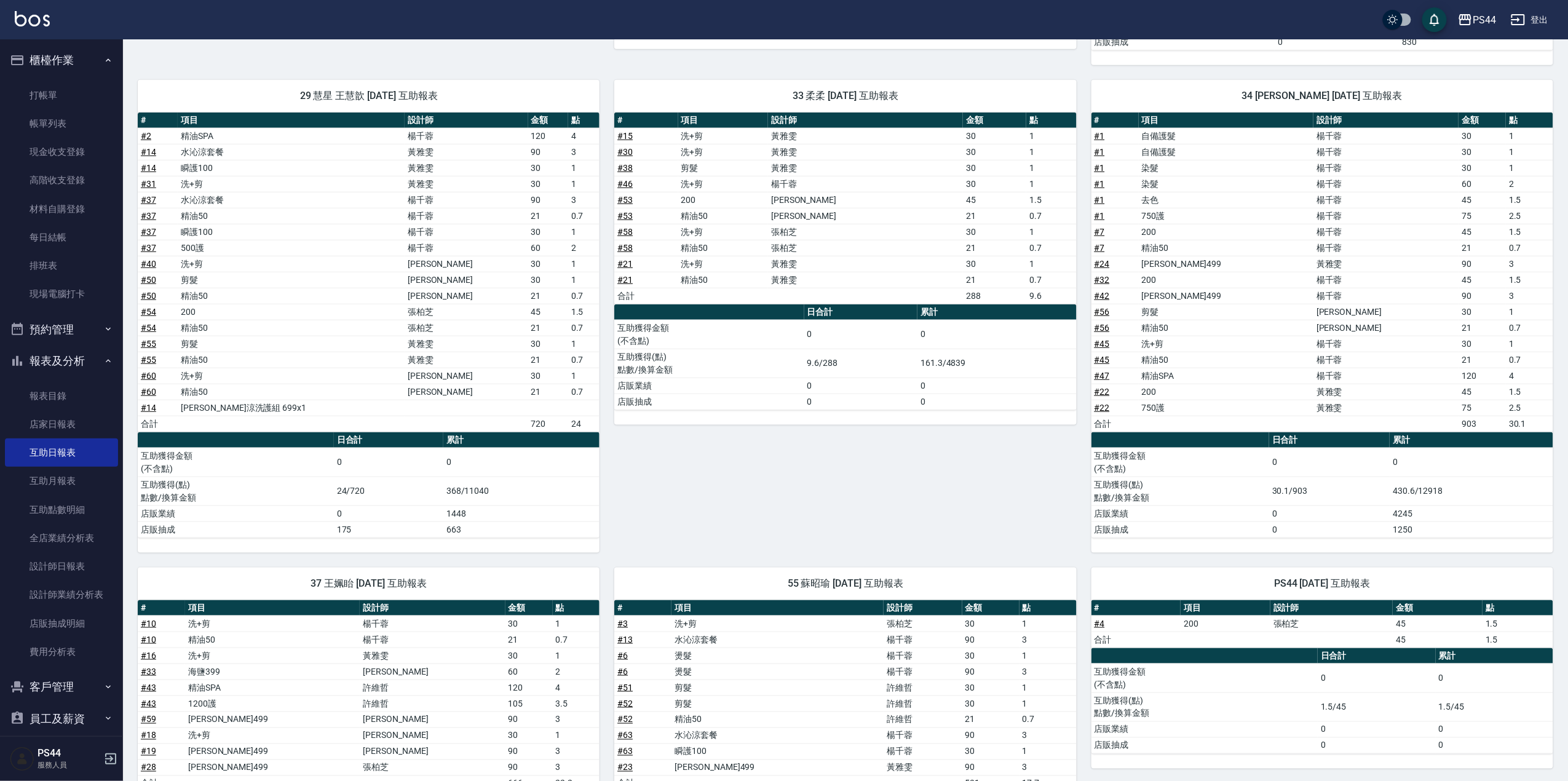
scroll to position [620, 0]
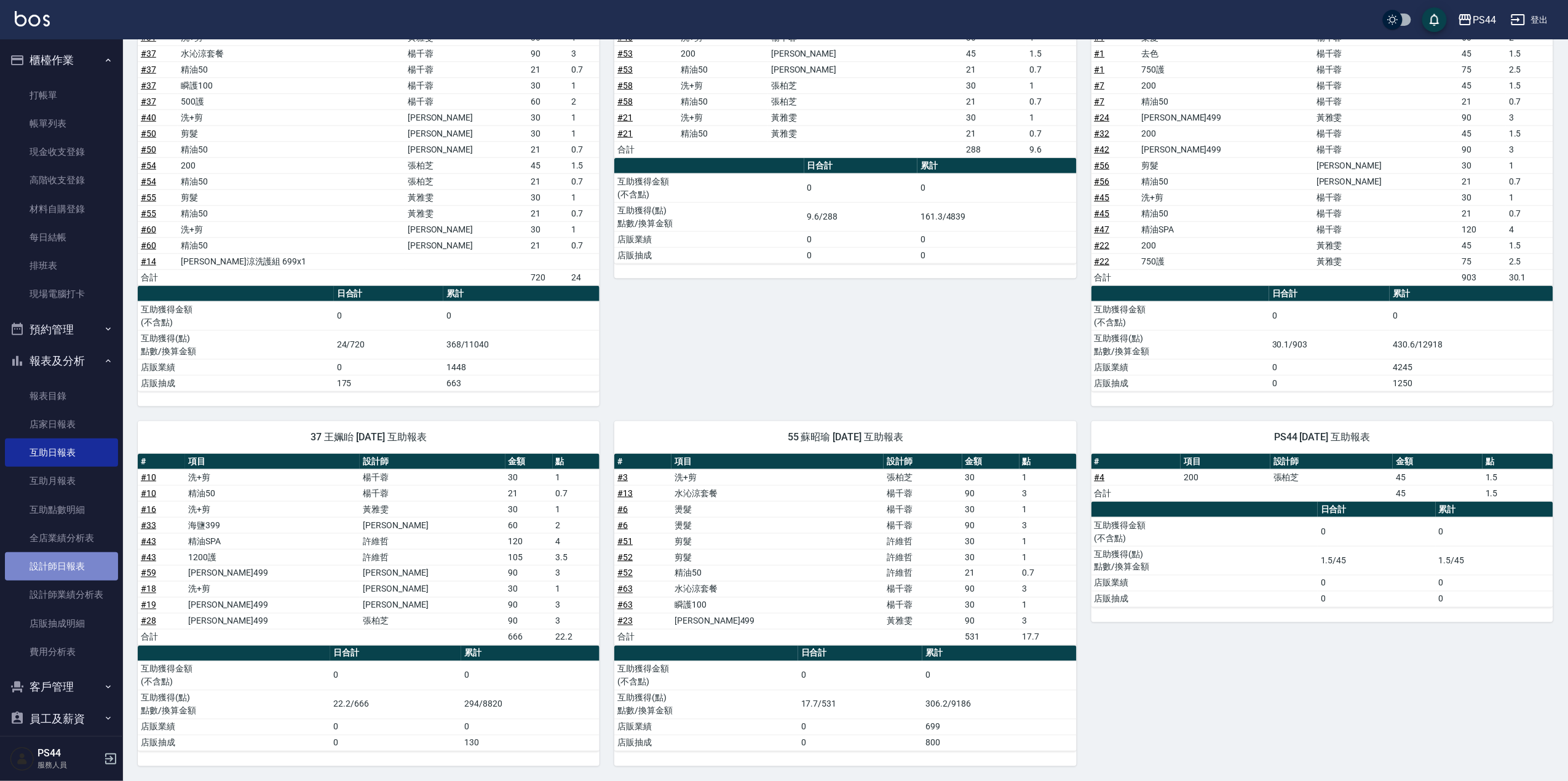
click at [65, 569] on link "設計師日報表" at bounding box center [61, 567] width 113 height 28
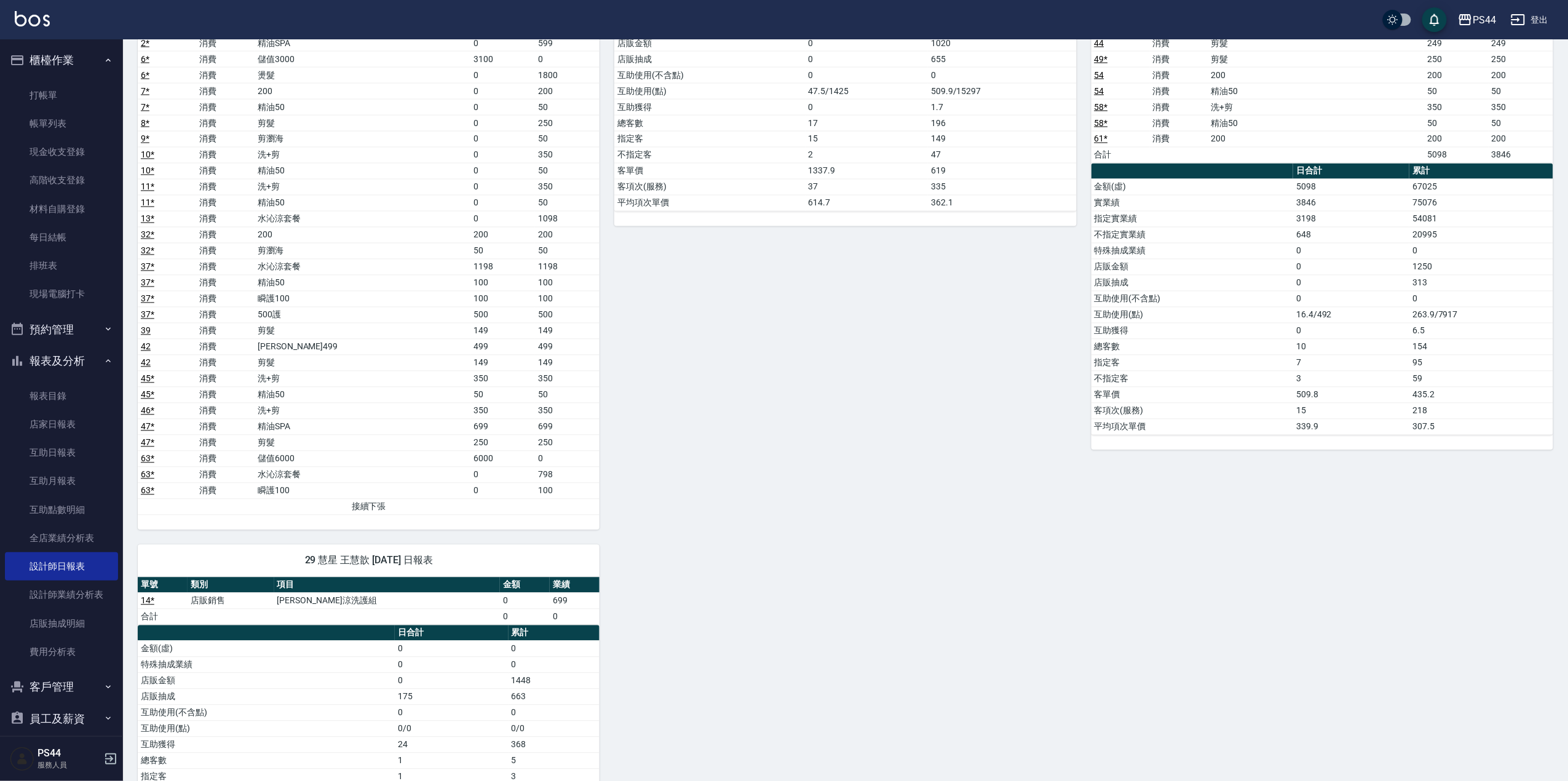
scroll to position [1113, 0]
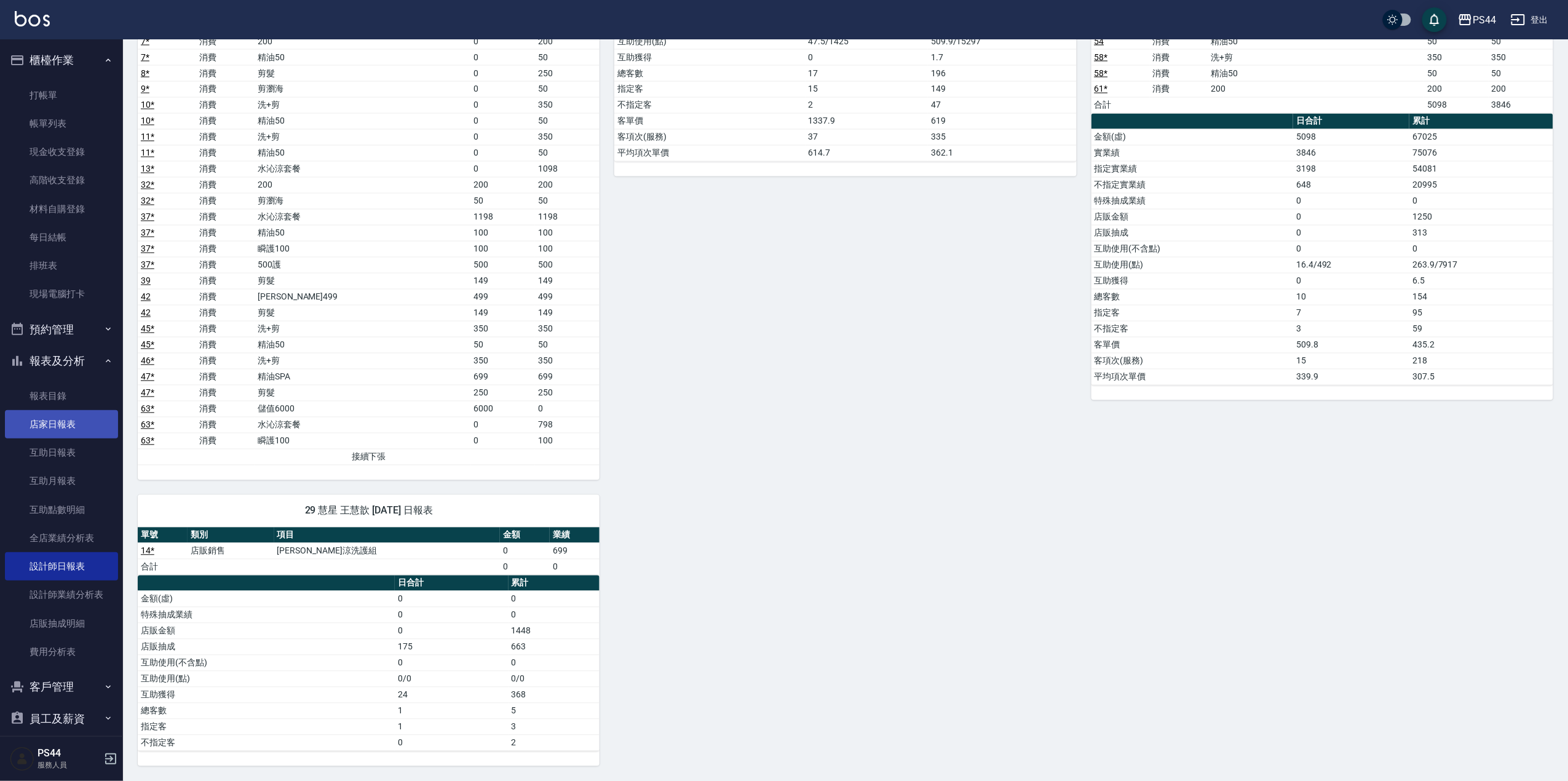
click at [60, 419] on link "店家日報表" at bounding box center [61, 424] width 113 height 28
